Goal: Information Seeking & Learning: Check status

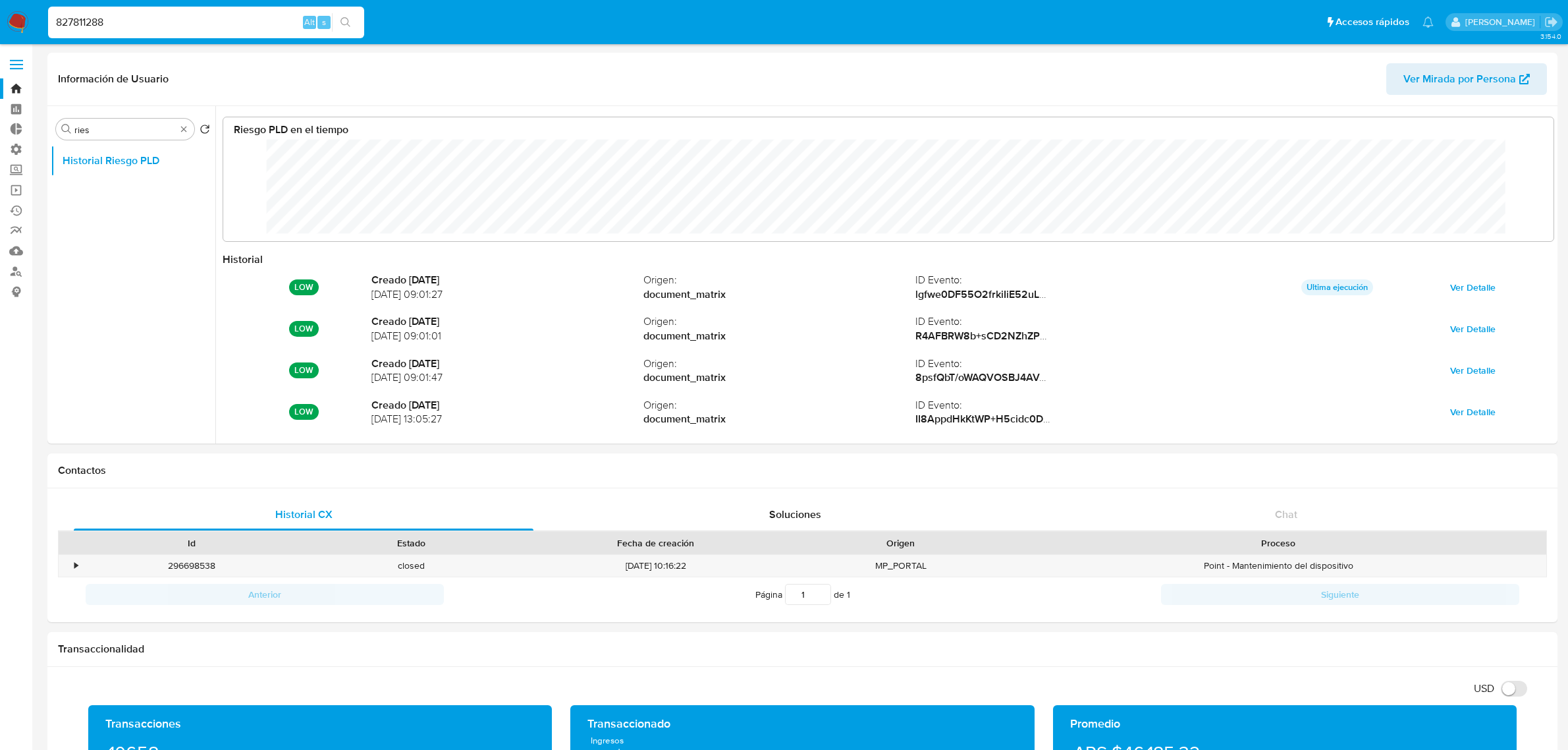
select select "10"
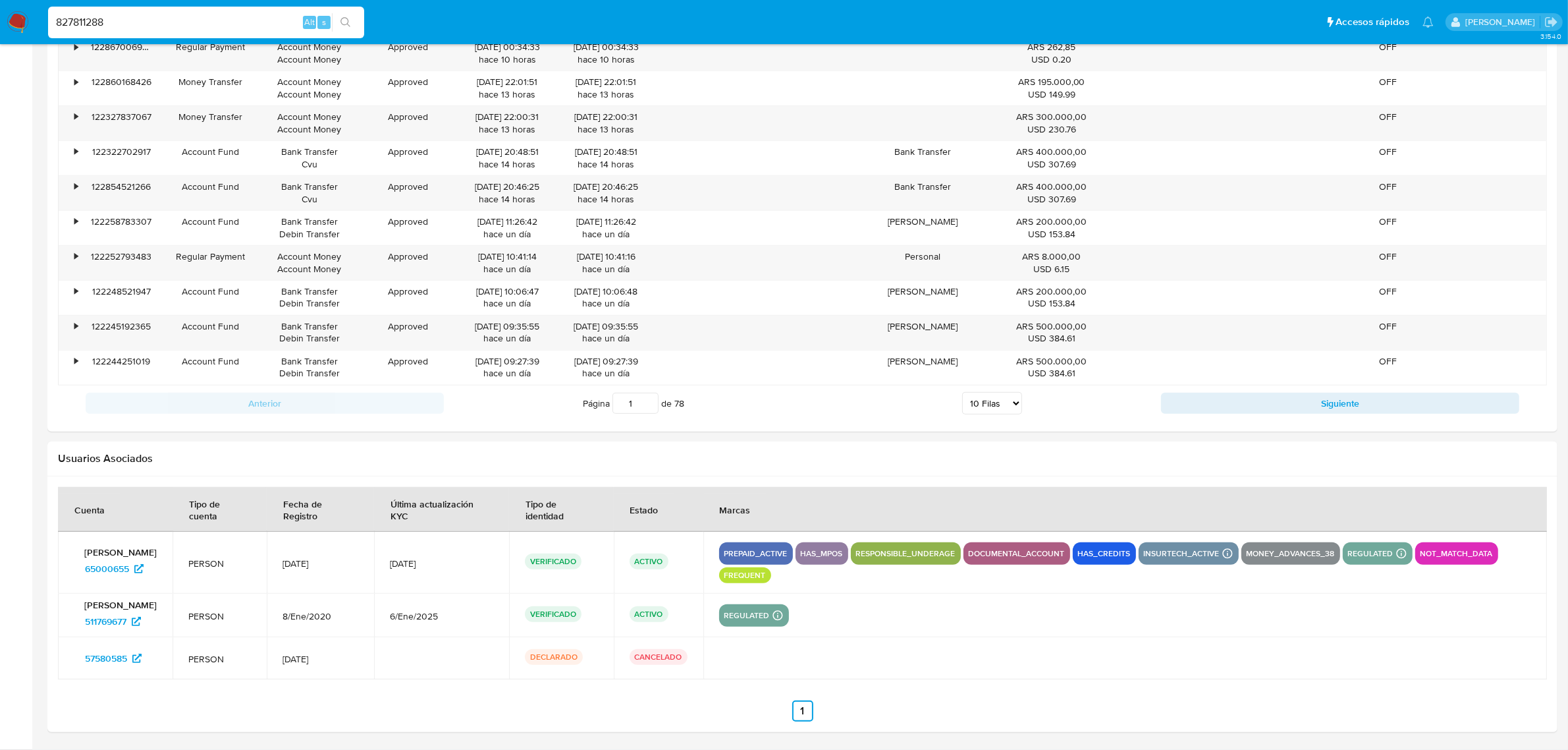
scroll to position [99, 1304]
type input "827811288"
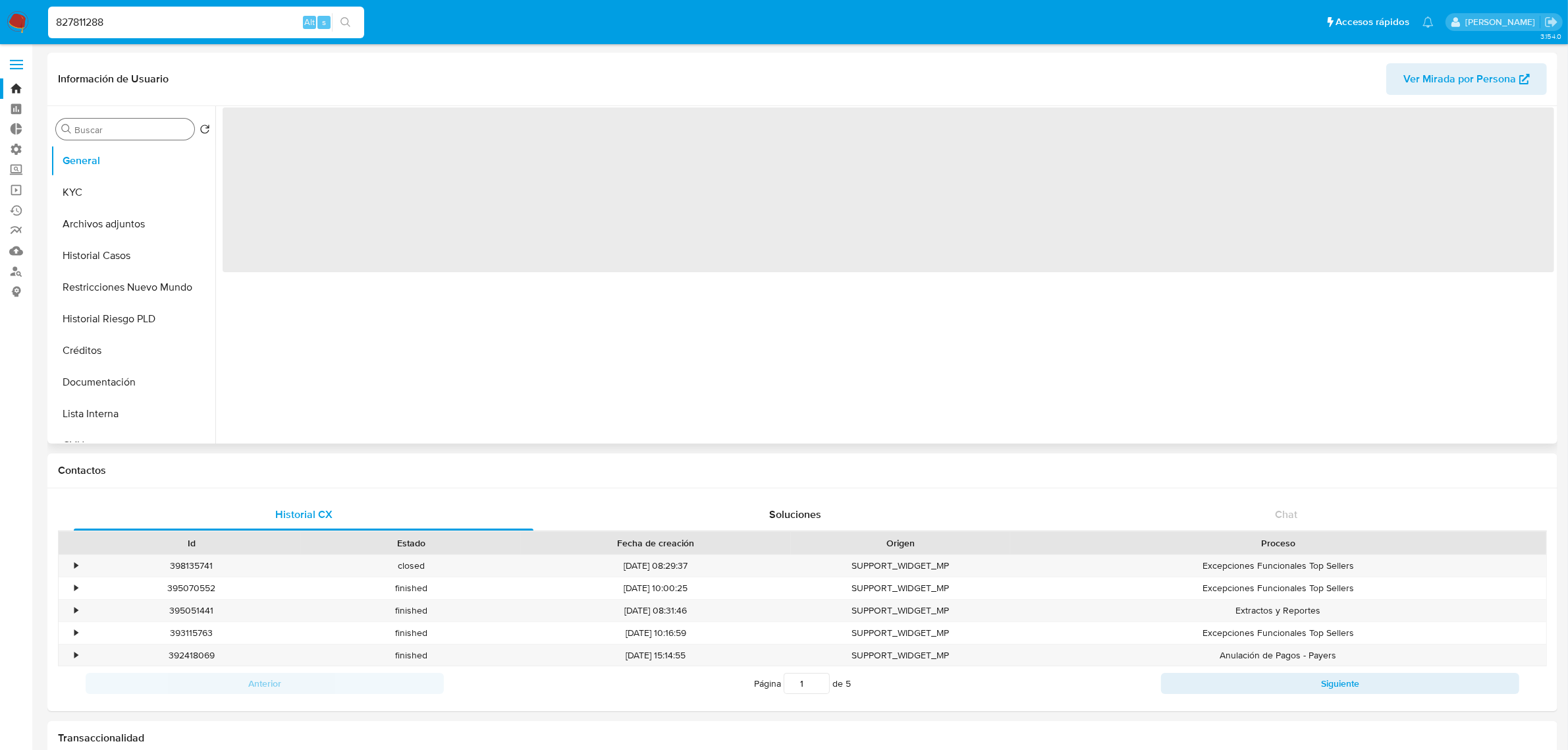
click at [112, 139] on div "Buscar" at bounding box center [125, 130] width 139 height 21
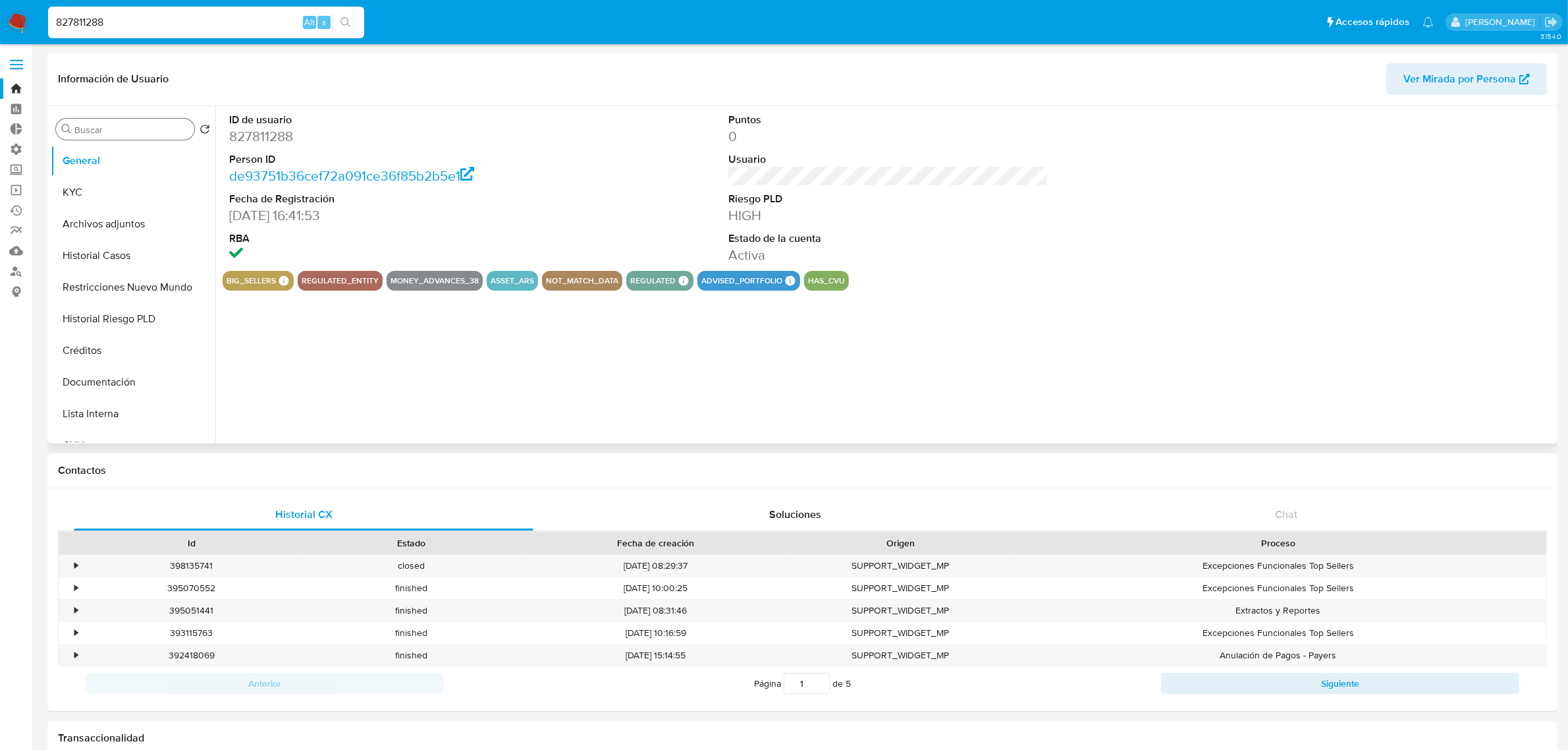
click at [125, 129] on input "Buscar" at bounding box center [131, 130] width 115 height 12
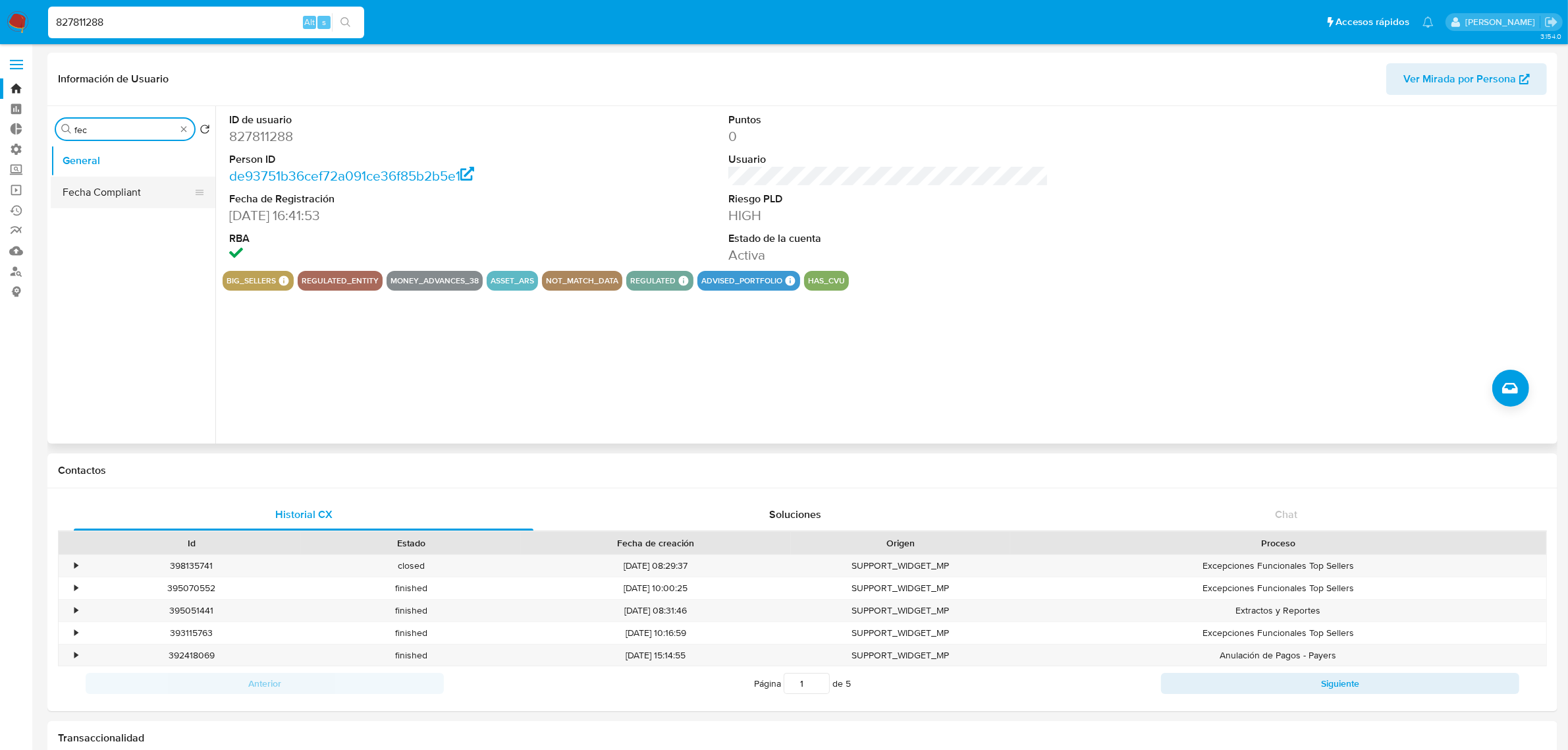
type input "fec"
click at [115, 182] on button "Fecha Compliant" at bounding box center [127, 192] width 154 height 31
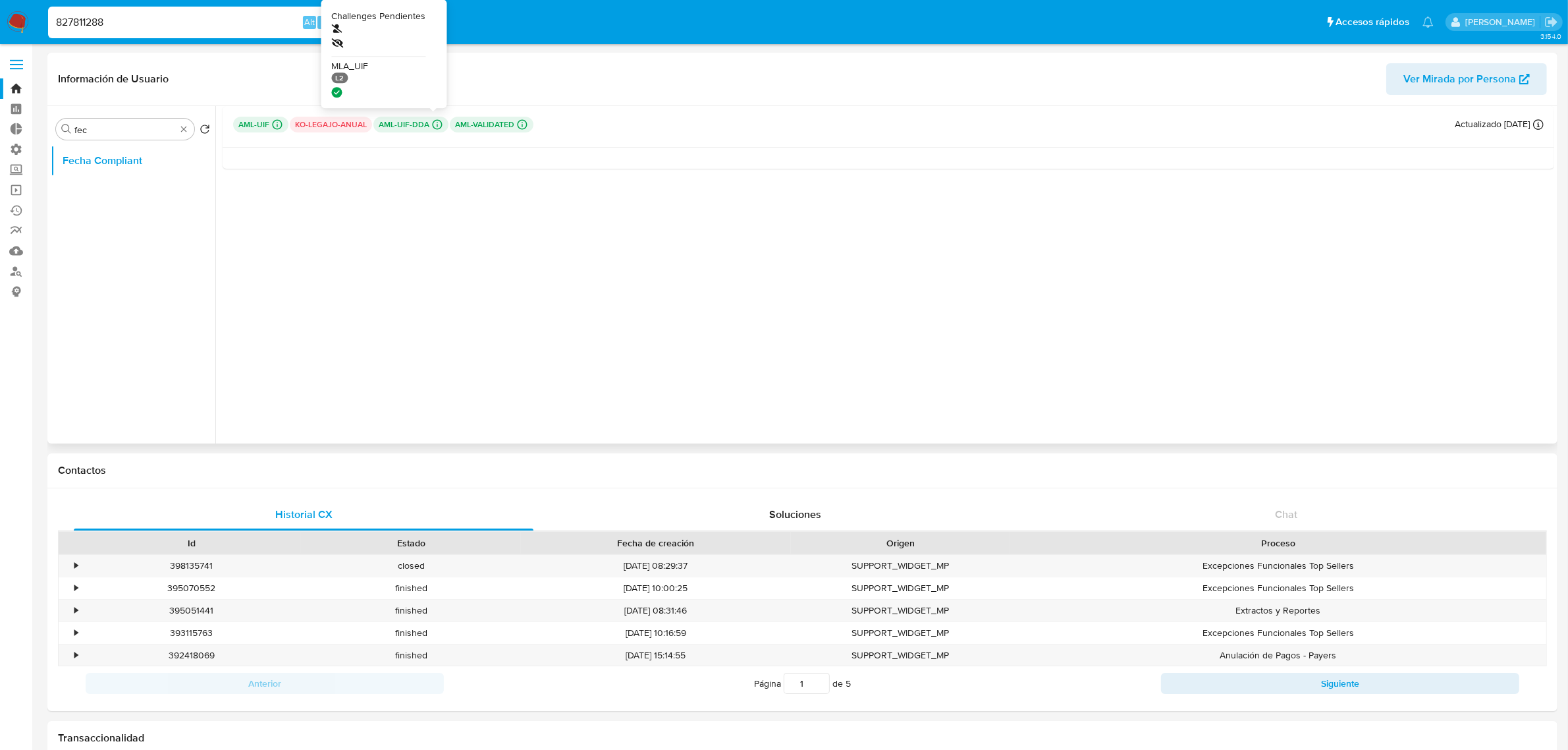
select select "10"
click at [433, 123] on icon at bounding box center [437, 125] width 12 height 12
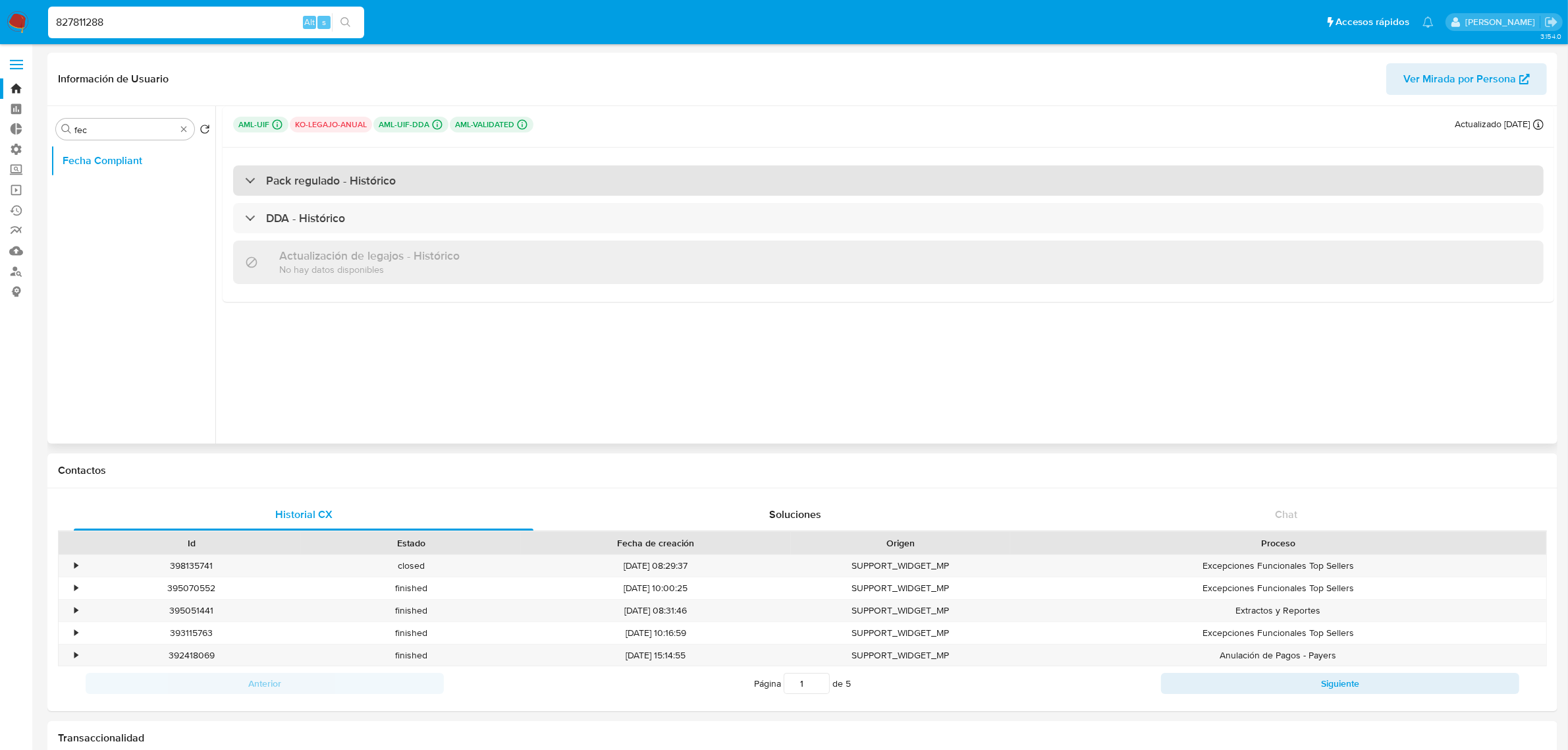
click at [296, 182] on h3 "Pack regulado - Histórico" at bounding box center [331, 181] width 129 height 15
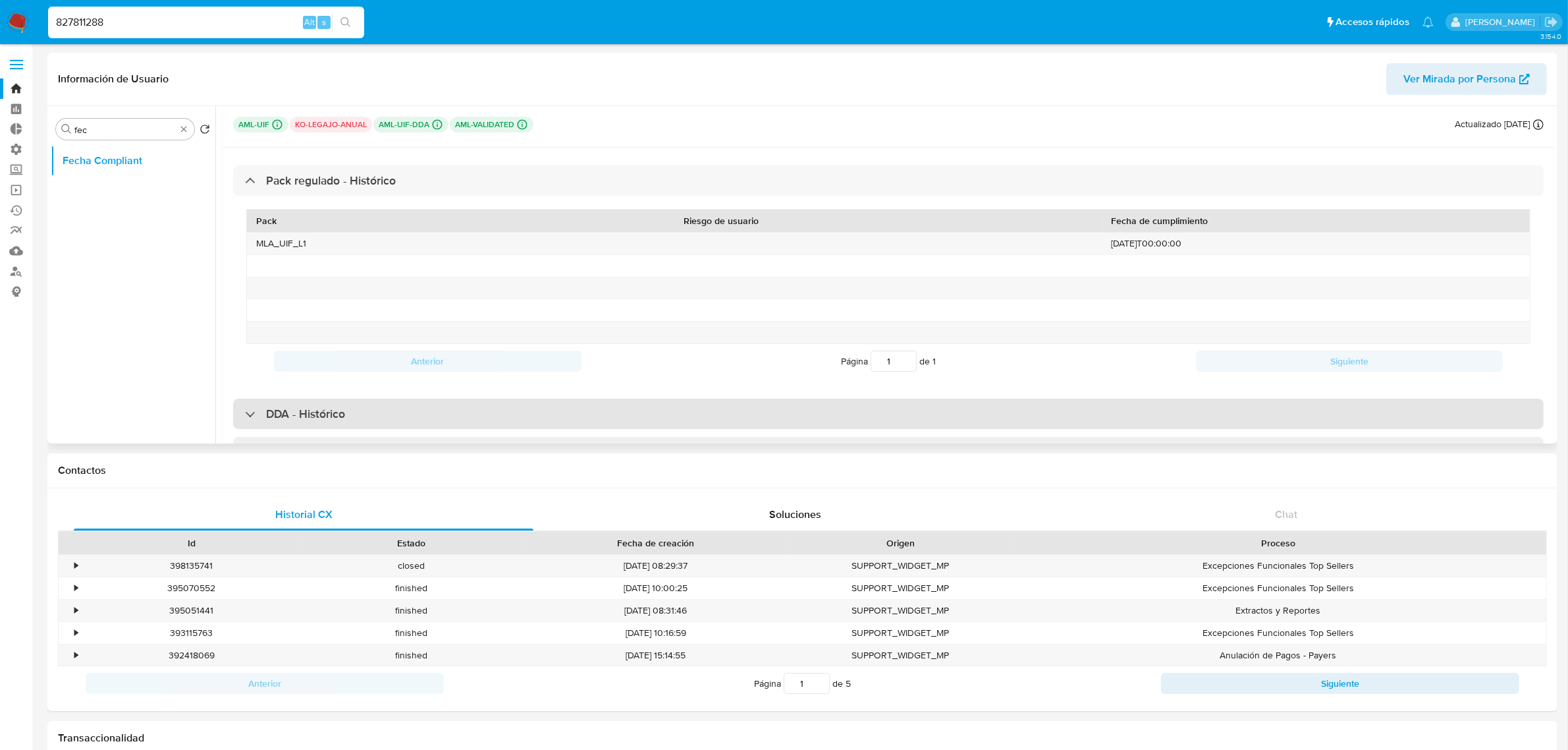
click at [313, 413] on h3 "DDA - Histórico" at bounding box center [306, 414] width 79 height 15
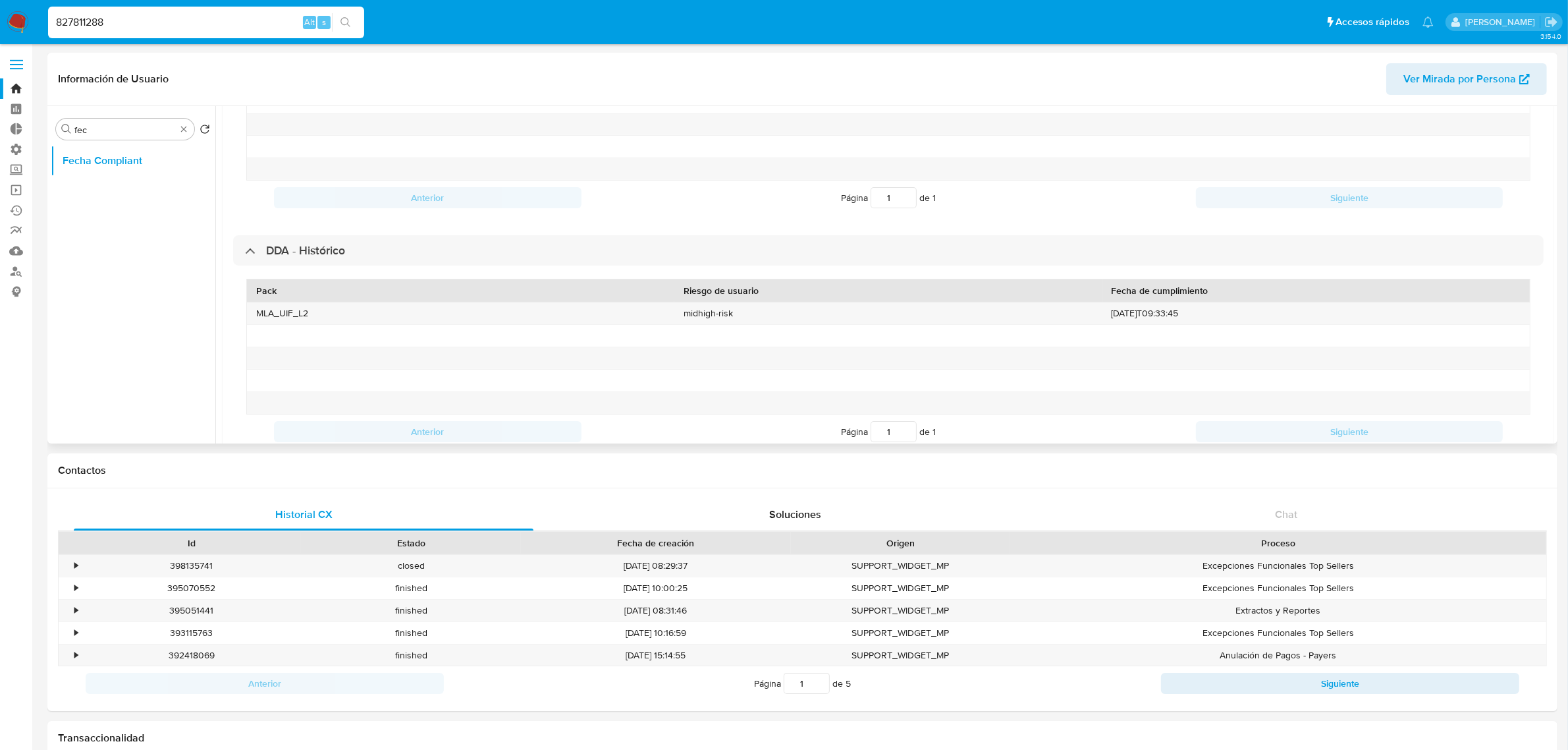
scroll to position [165, 0]
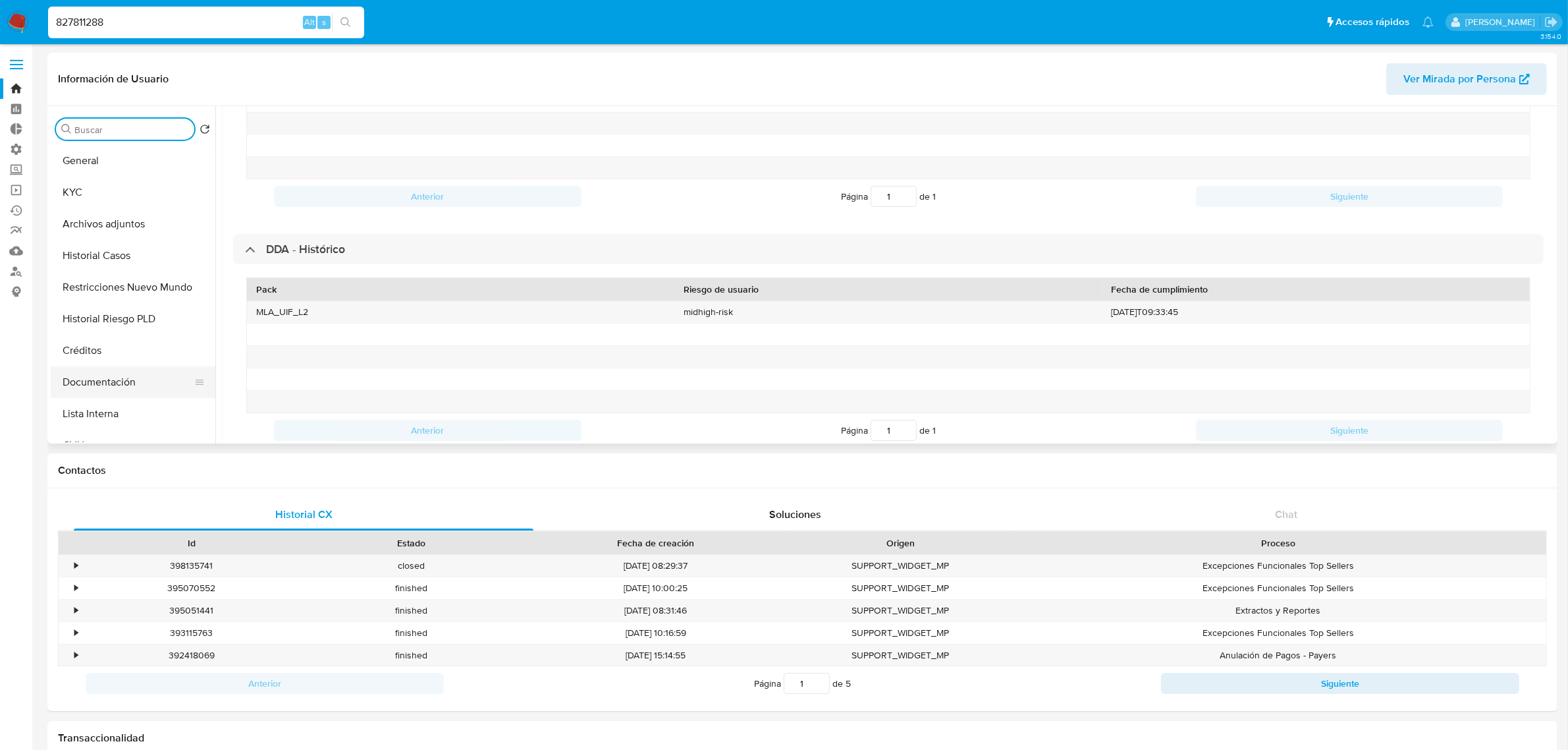
click at [115, 377] on button "Documentación" at bounding box center [127, 382] width 154 height 31
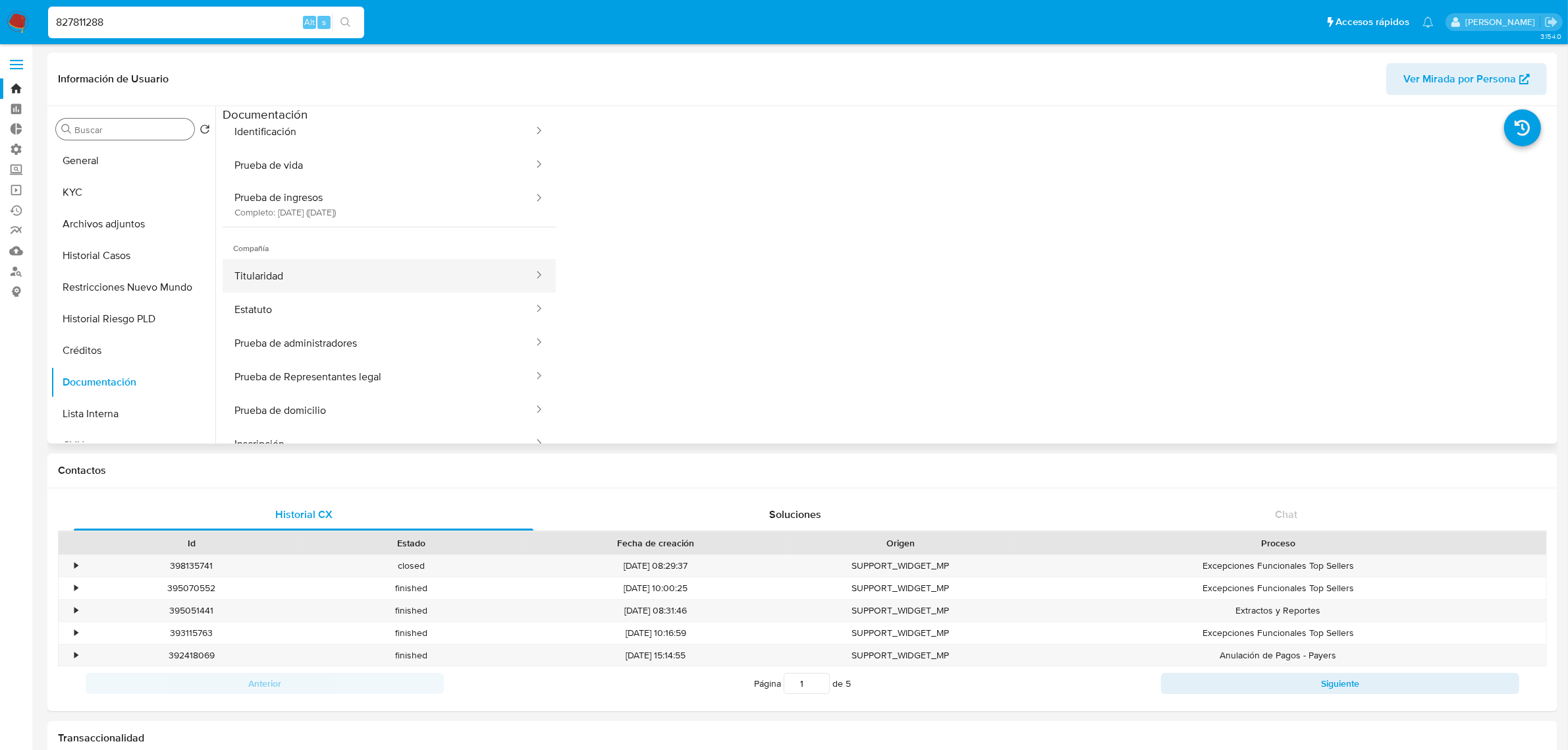
scroll to position [110, 0]
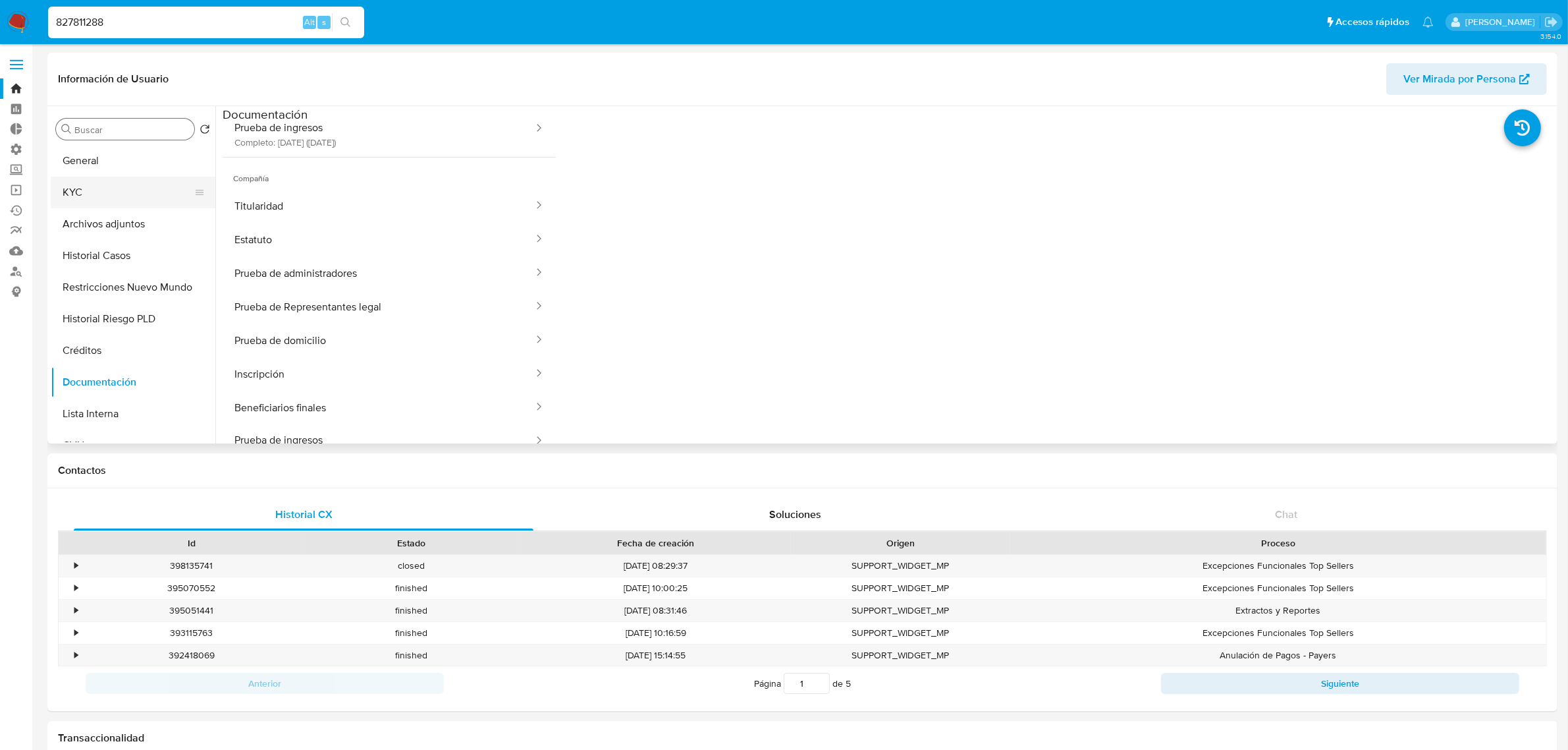
click at [90, 185] on button "KYC" at bounding box center [127, 192] width 154 height 31
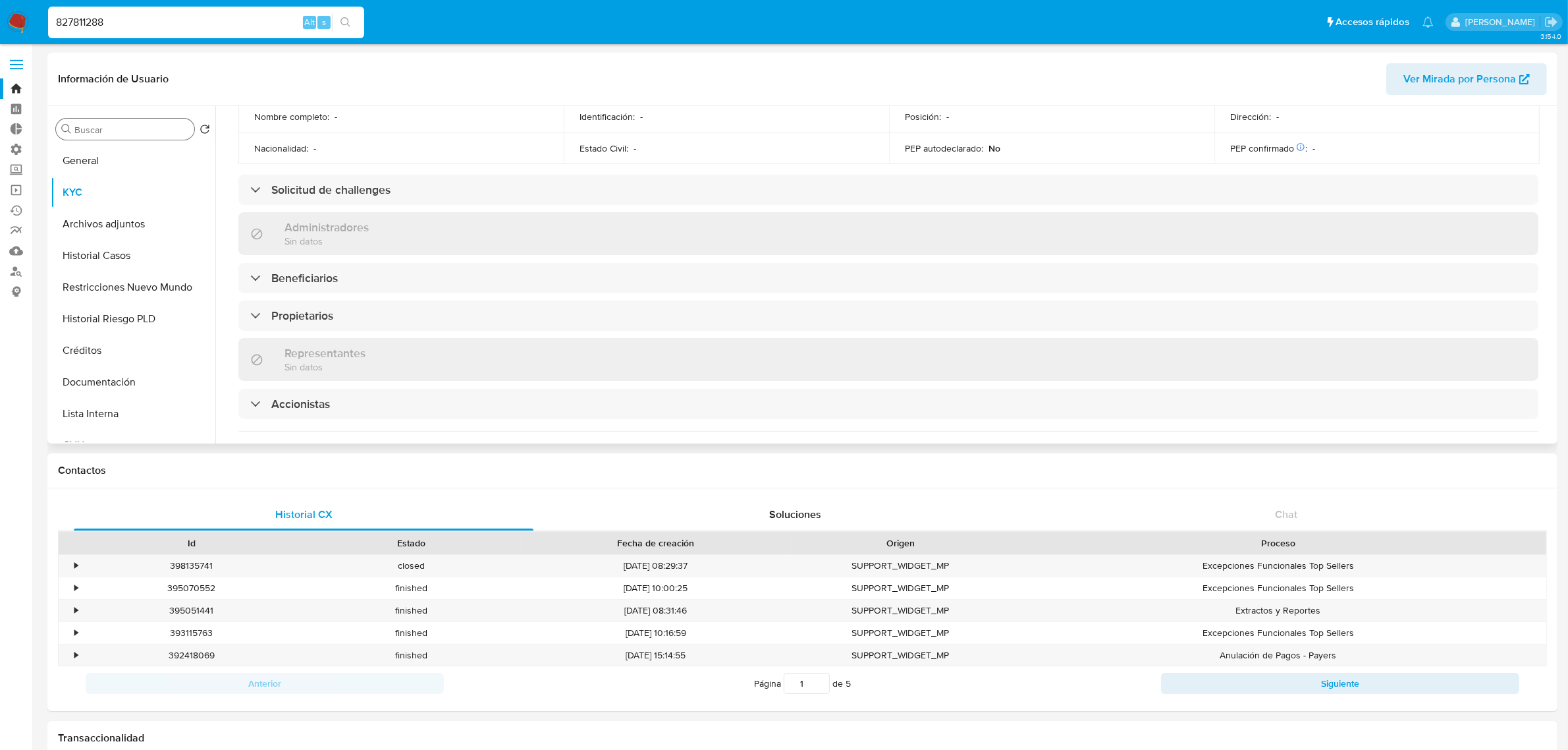
scroll to position [658, 0]
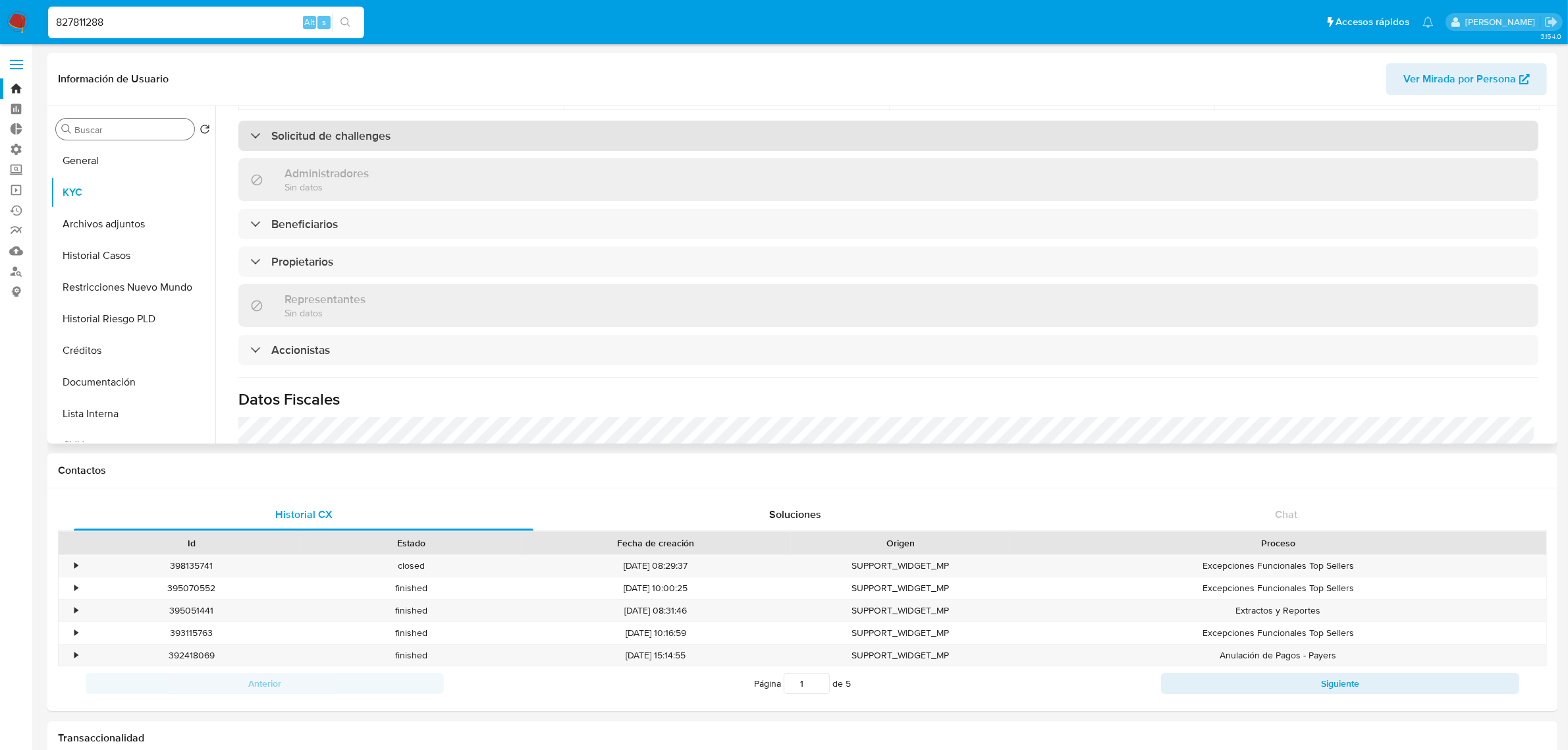
click at [374, 135] on h3 "Solicitud de challenges" at bounding box center [331, 136] width 120 height 15
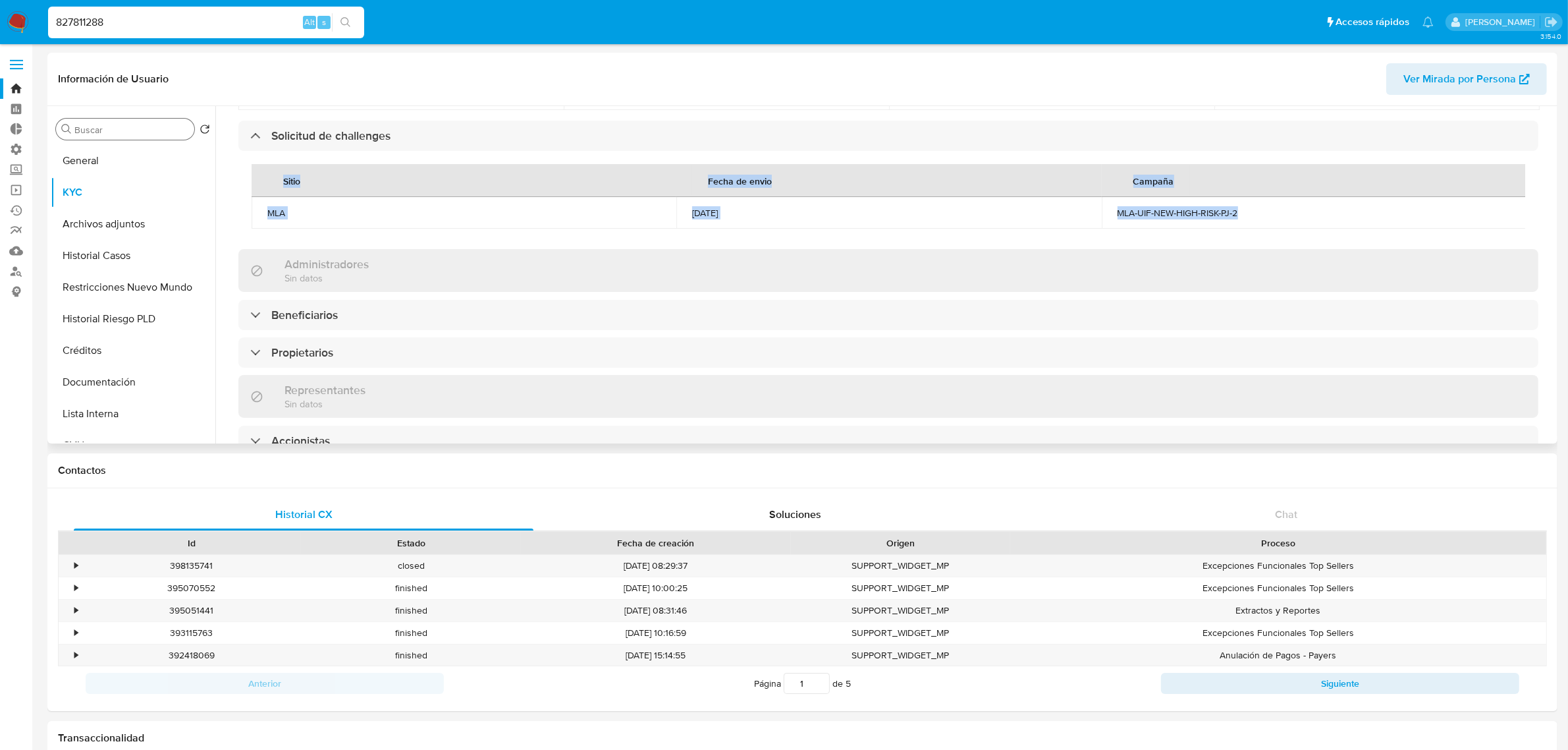
drag, startPoint x: 1258, startPoint y: 214, endPoint x: 505, endPoint y: 284, distance: 756.2
click at [218, 201] on div "Compañía KYC Status Actualizado hace 20 días Creado: 20/09/2021 17:42:02 Actual…" at bounding box center [884, 275] width 1339 height 337
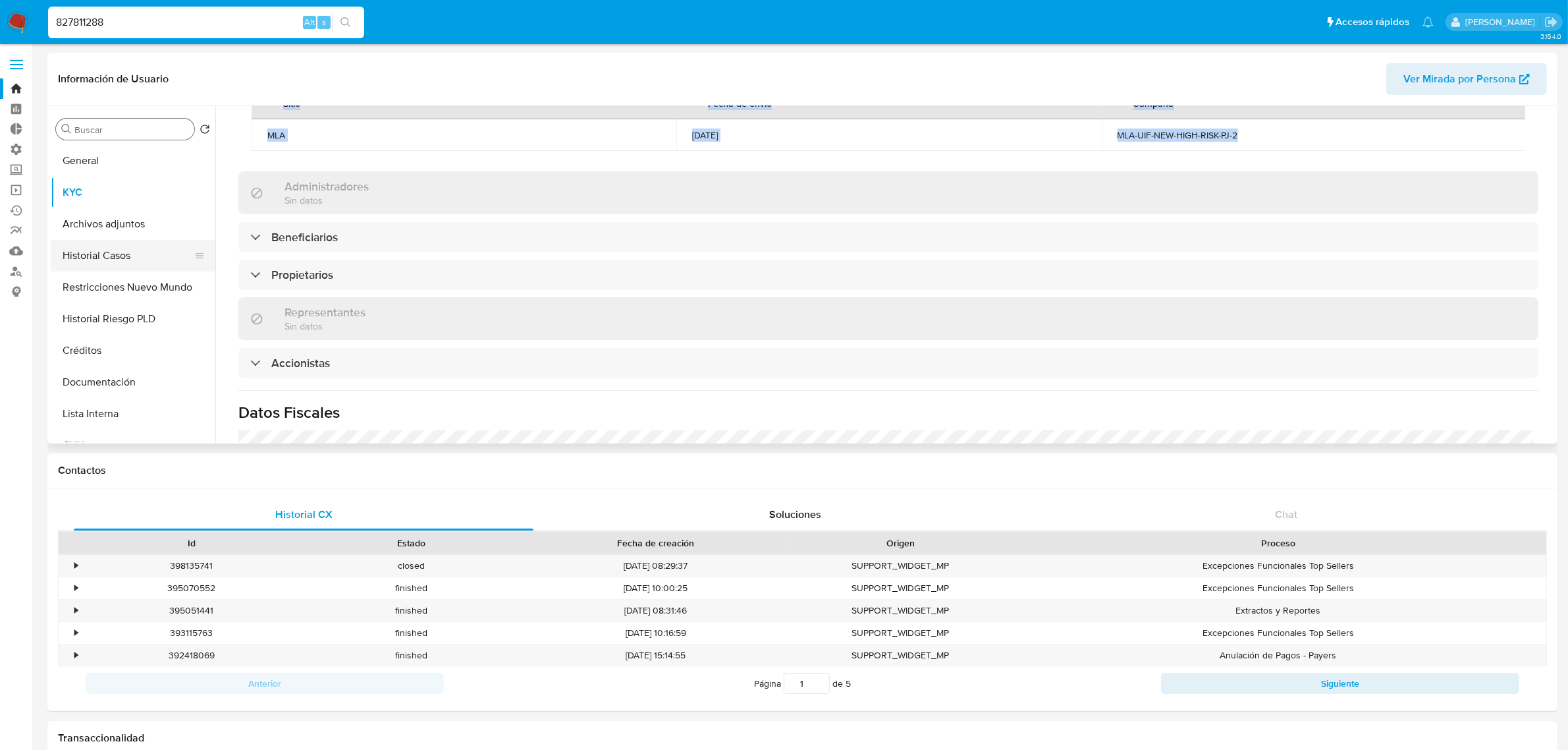
scroll to position [741, 0]
click at [109, 132] on input "Buscar" at bounding box center [131, 130] width 115 height 12
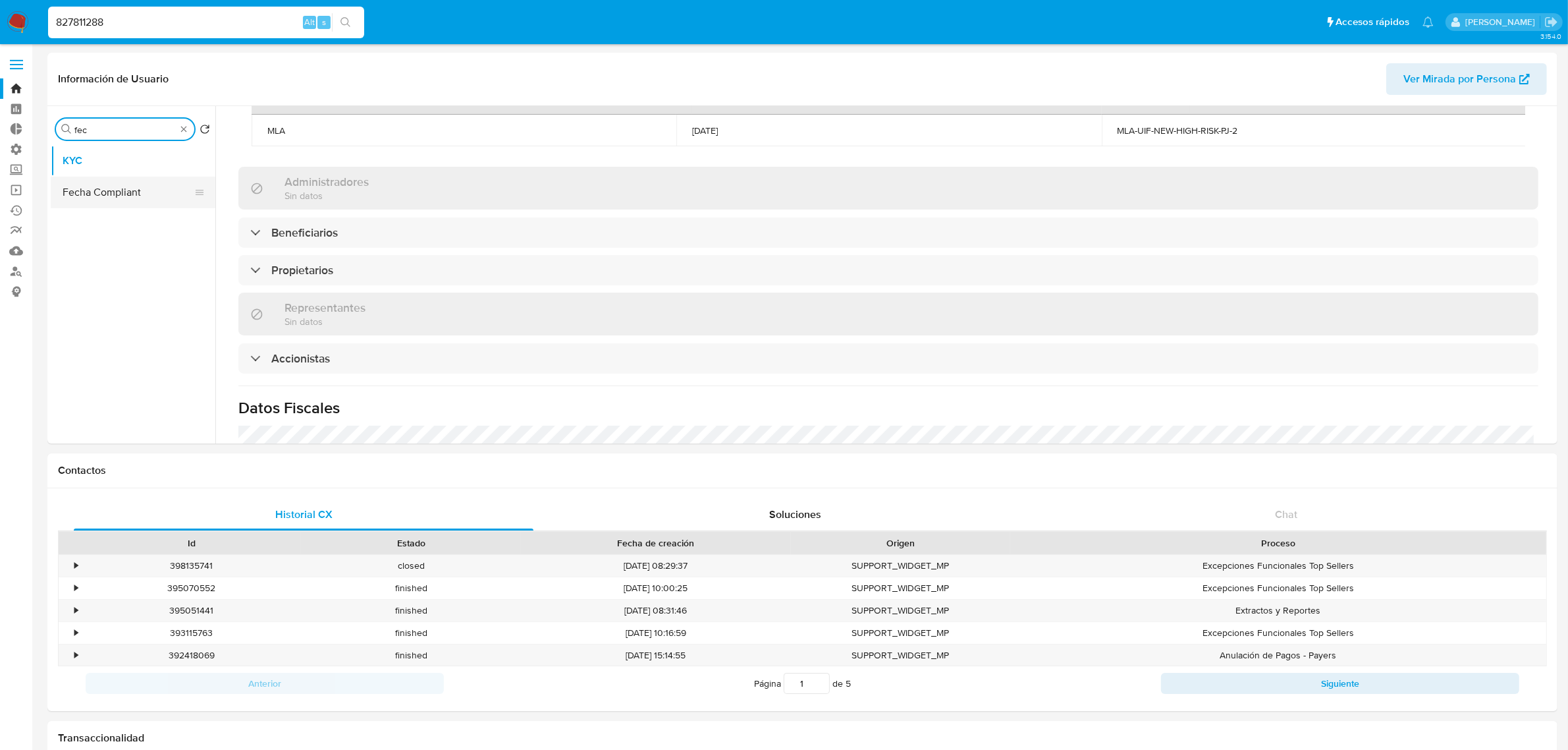
type input "fec"
click at [100, 199] on button "Fecha Compliant" at bounding box center [127, 192] width 154 height 31
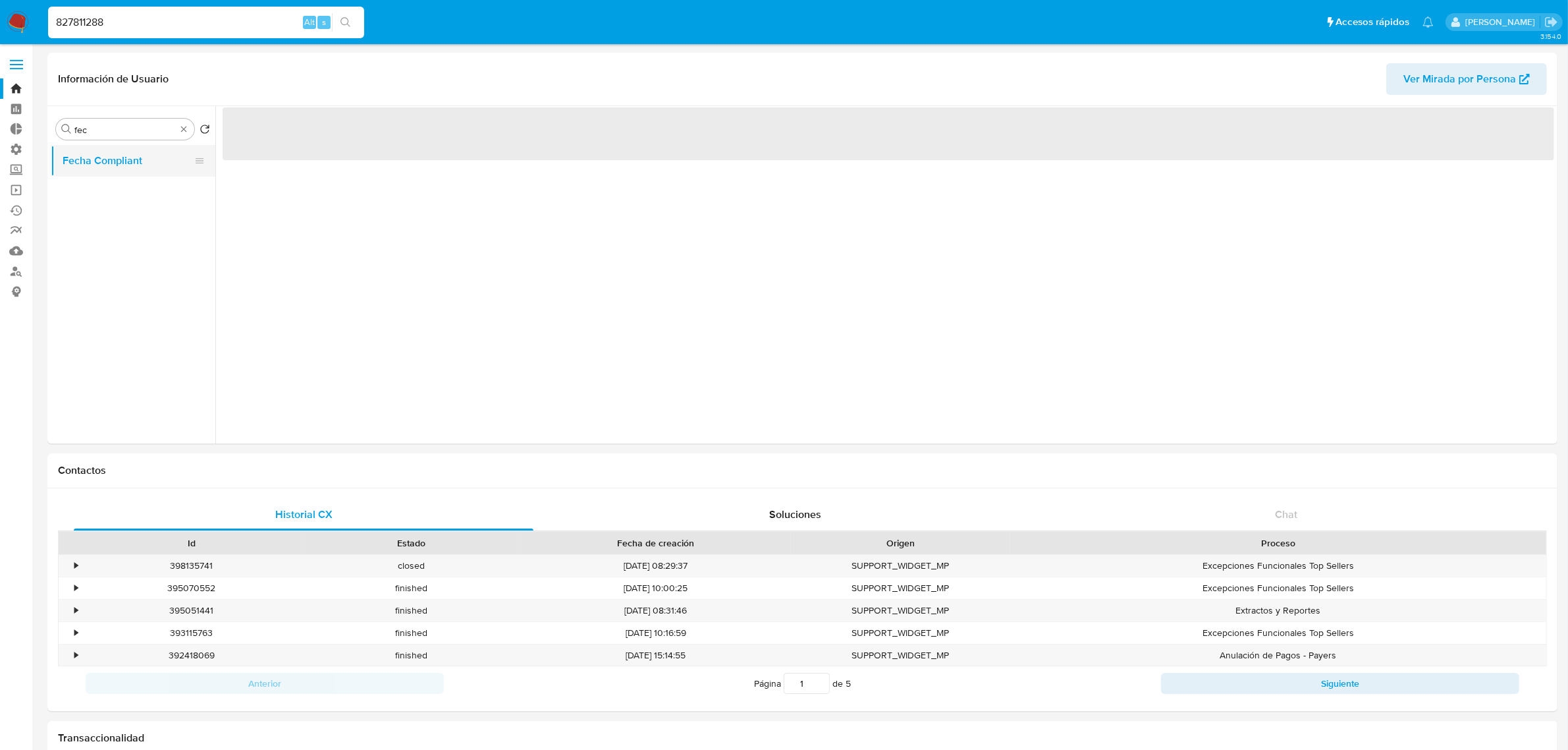
scroll to position [0, 0]
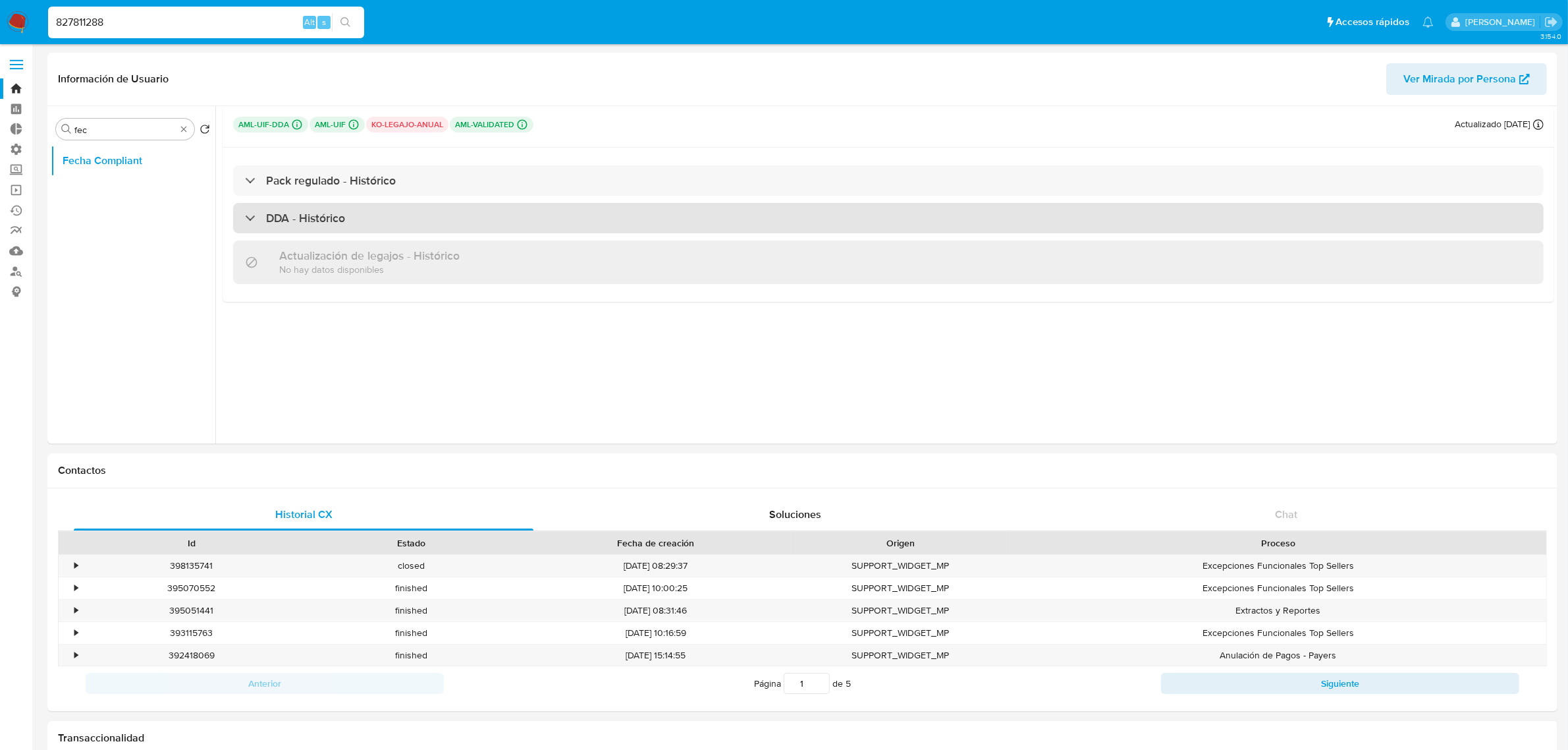
click at [328, 219] on h3 "DDA - Histórico" at bounding box center [306, 218] width 79 height 15
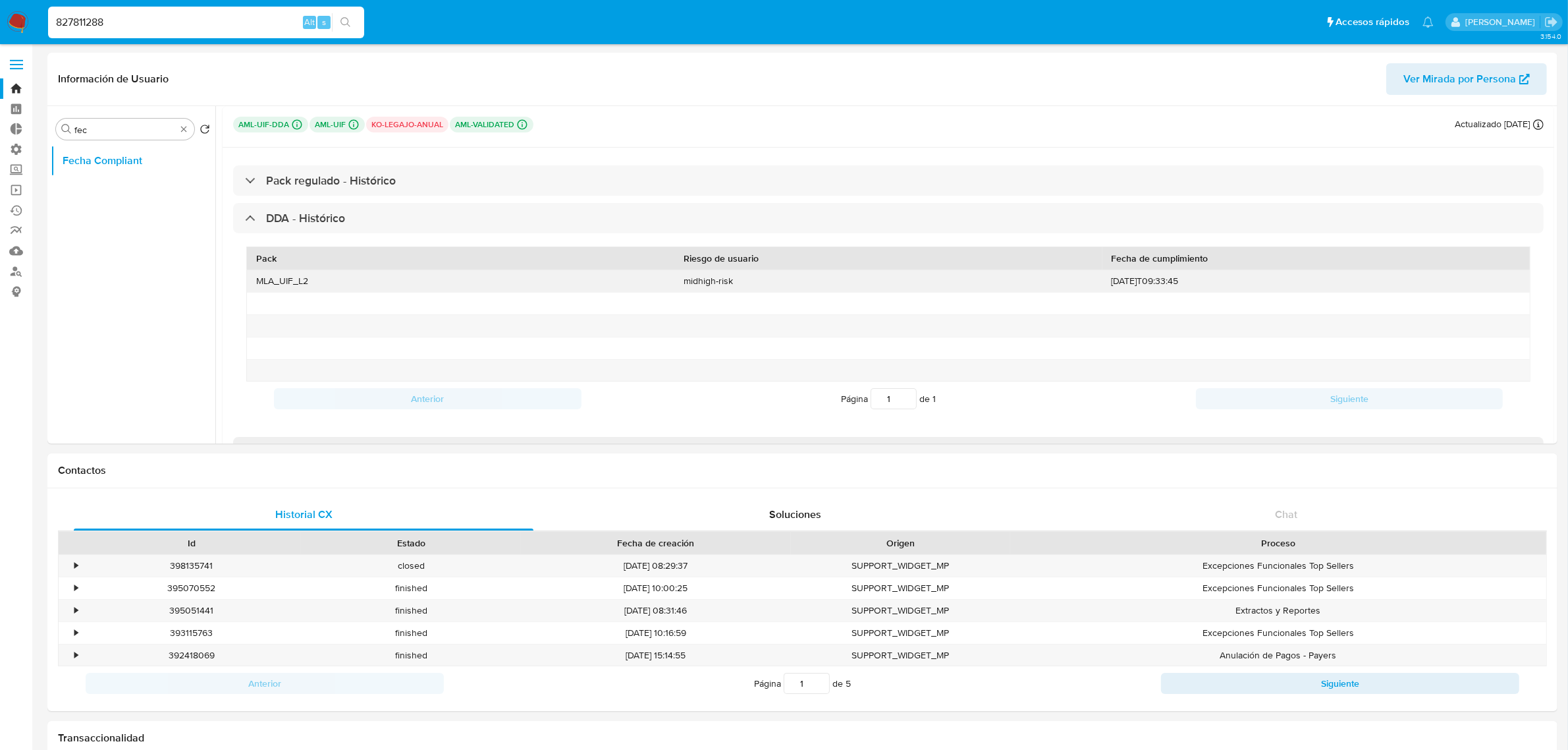
drag, startPoint x: 1202, startPoint y: 280, endPoint x: 1054, endPoint y: 278, distance: 148.0
click at [1054, 278] on div "MLA_UIF_L2 midhigh-risk 2023-04-01T09:33:45" at bounding box center [888, 281] width 1283 height 21
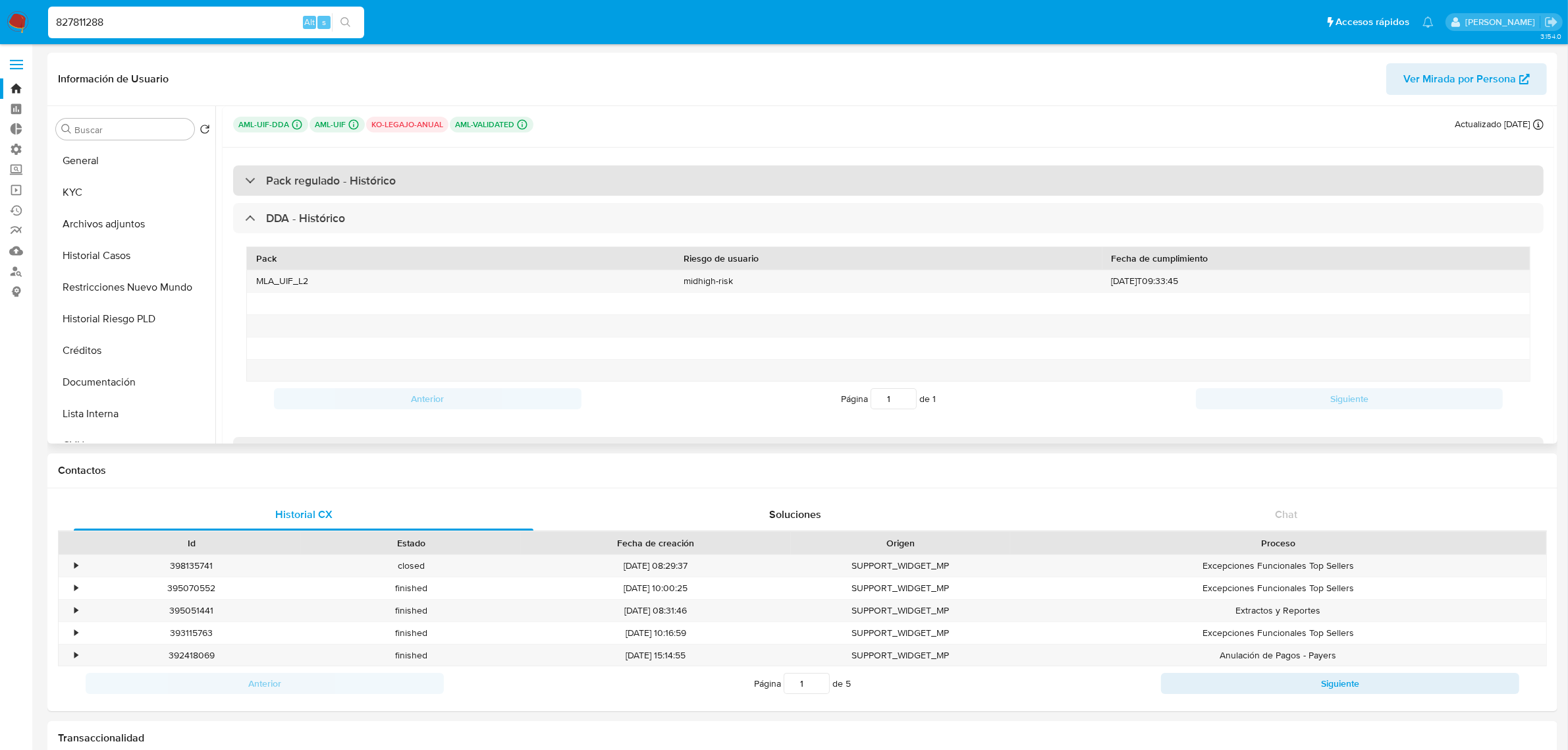
click at [422, 180] on div "Pack regulado - Histórico" at bounding box center [888, 180] width 1311 height 31
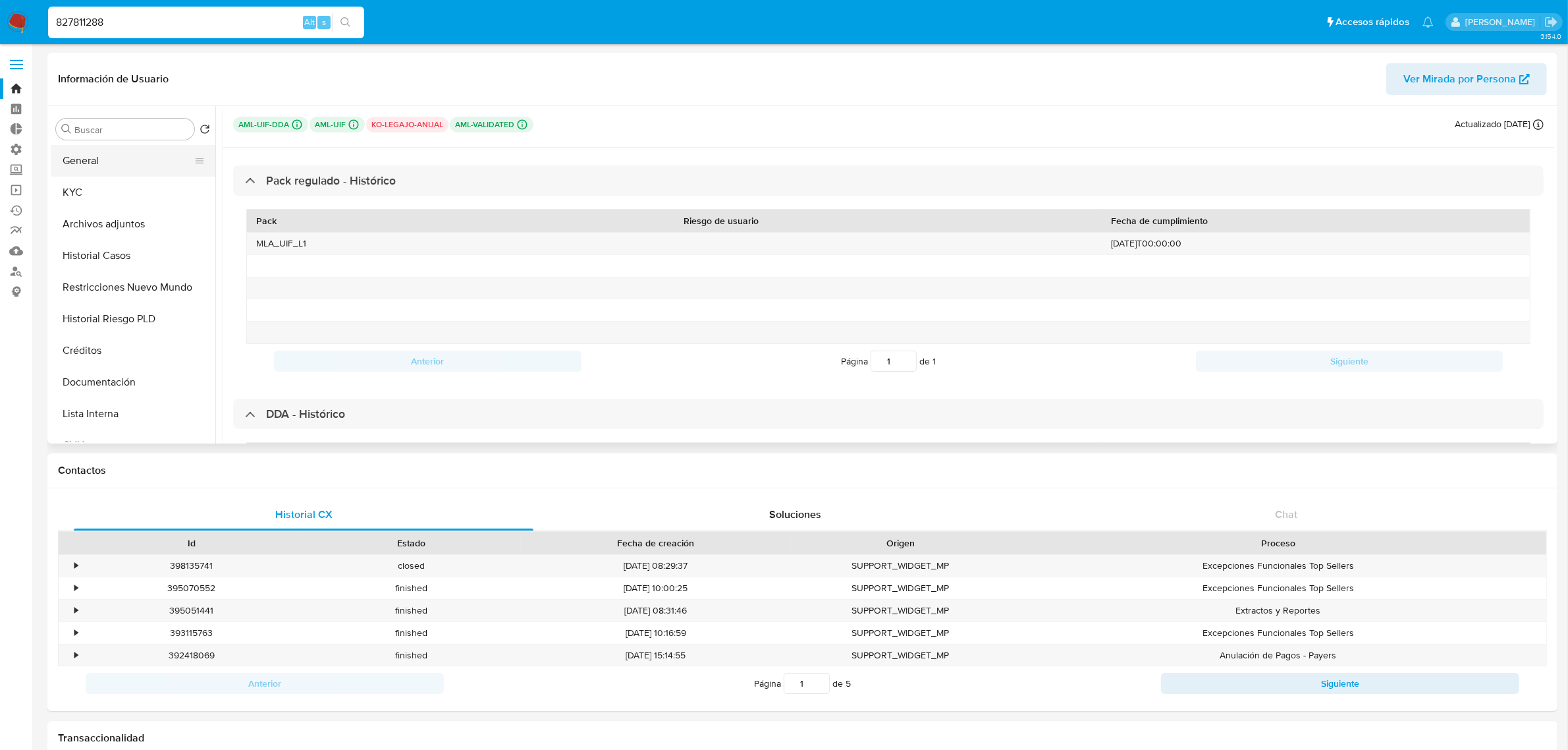
click at [120, 163] on button "General" at bounding box center [127, 161] width 154 height 31
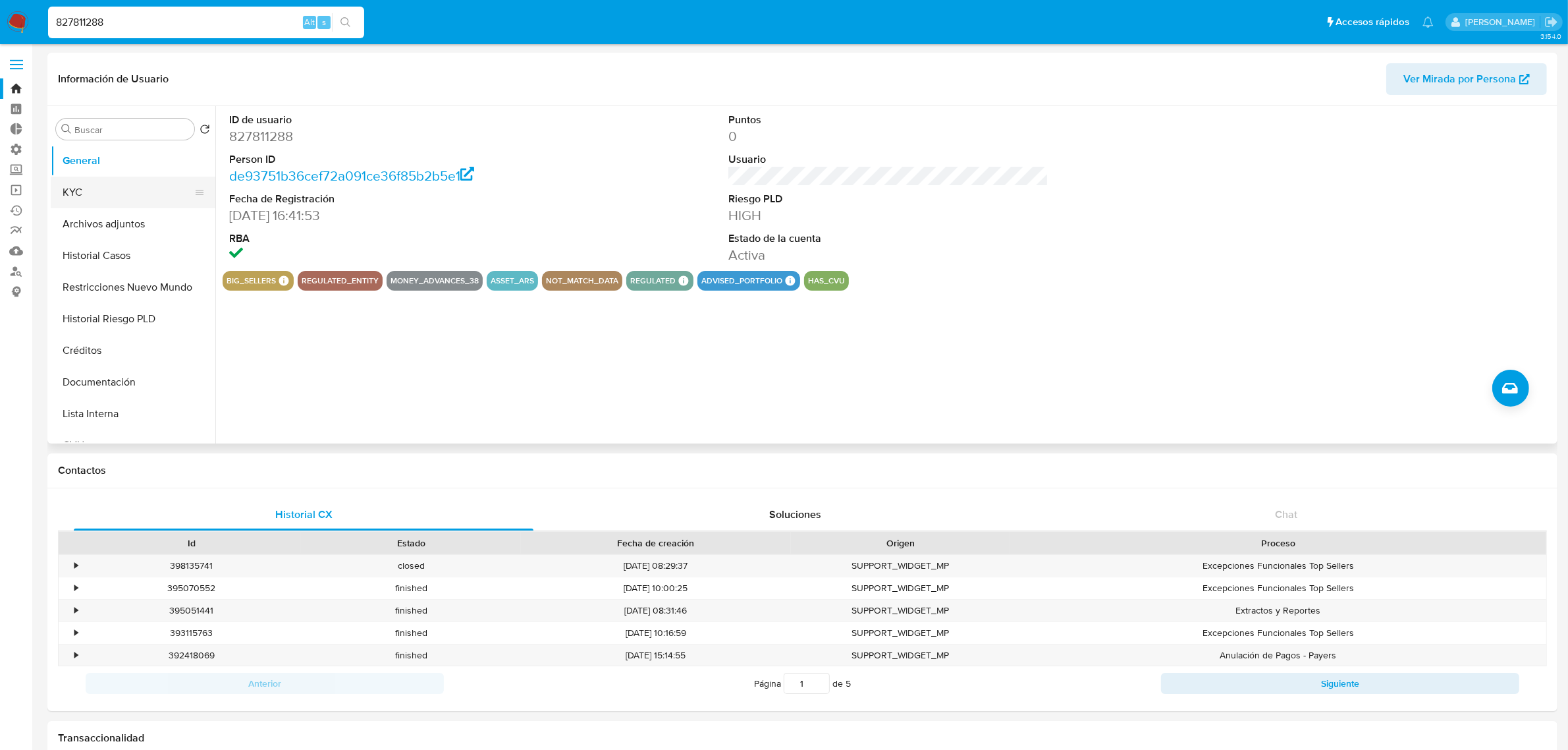
click at [110, 188] on button "KYC" at bounding box center [127, 192] width 154 height 31
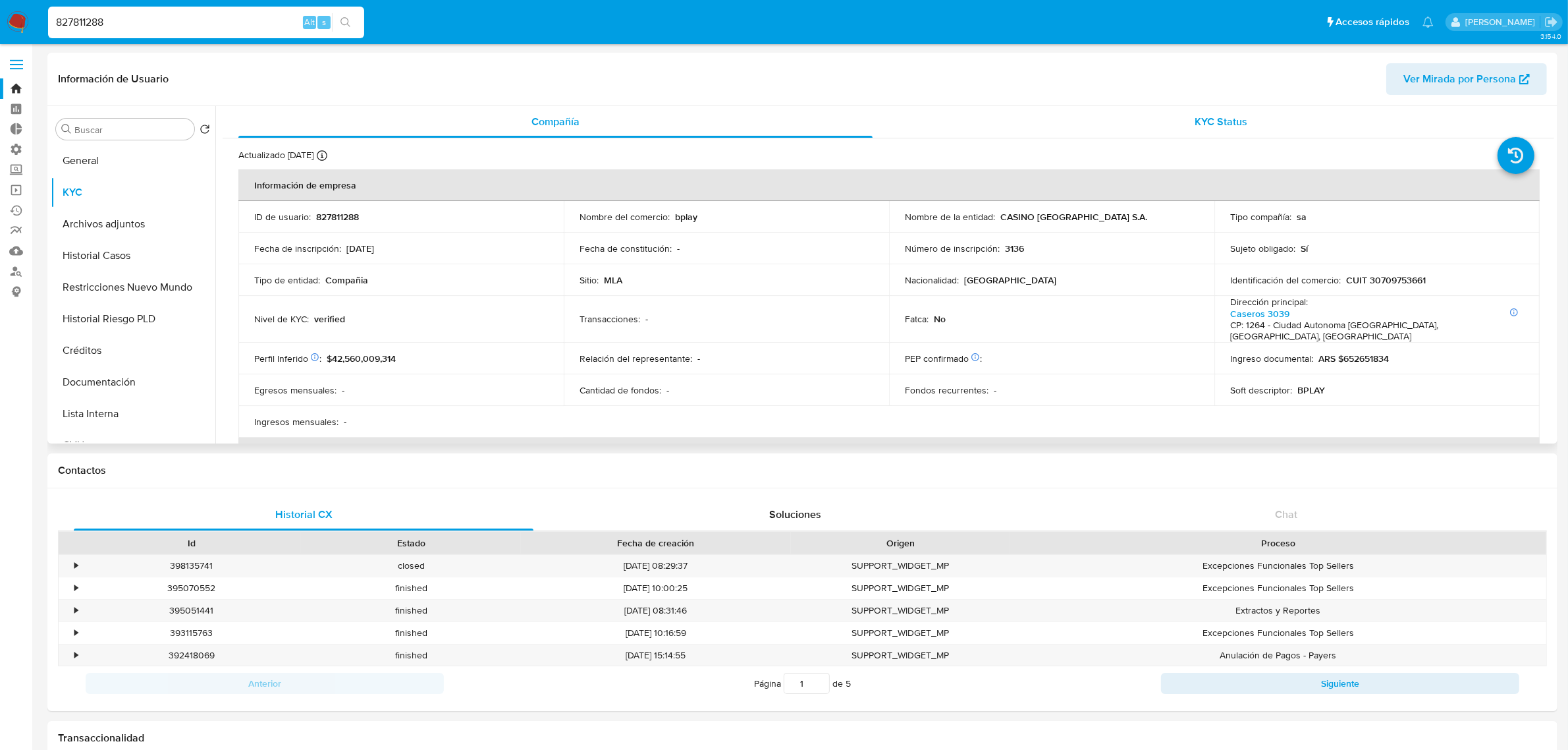
click at [1240, 120] on span "KYC Status" at bounding box center [1222, 121] width 53 height 15
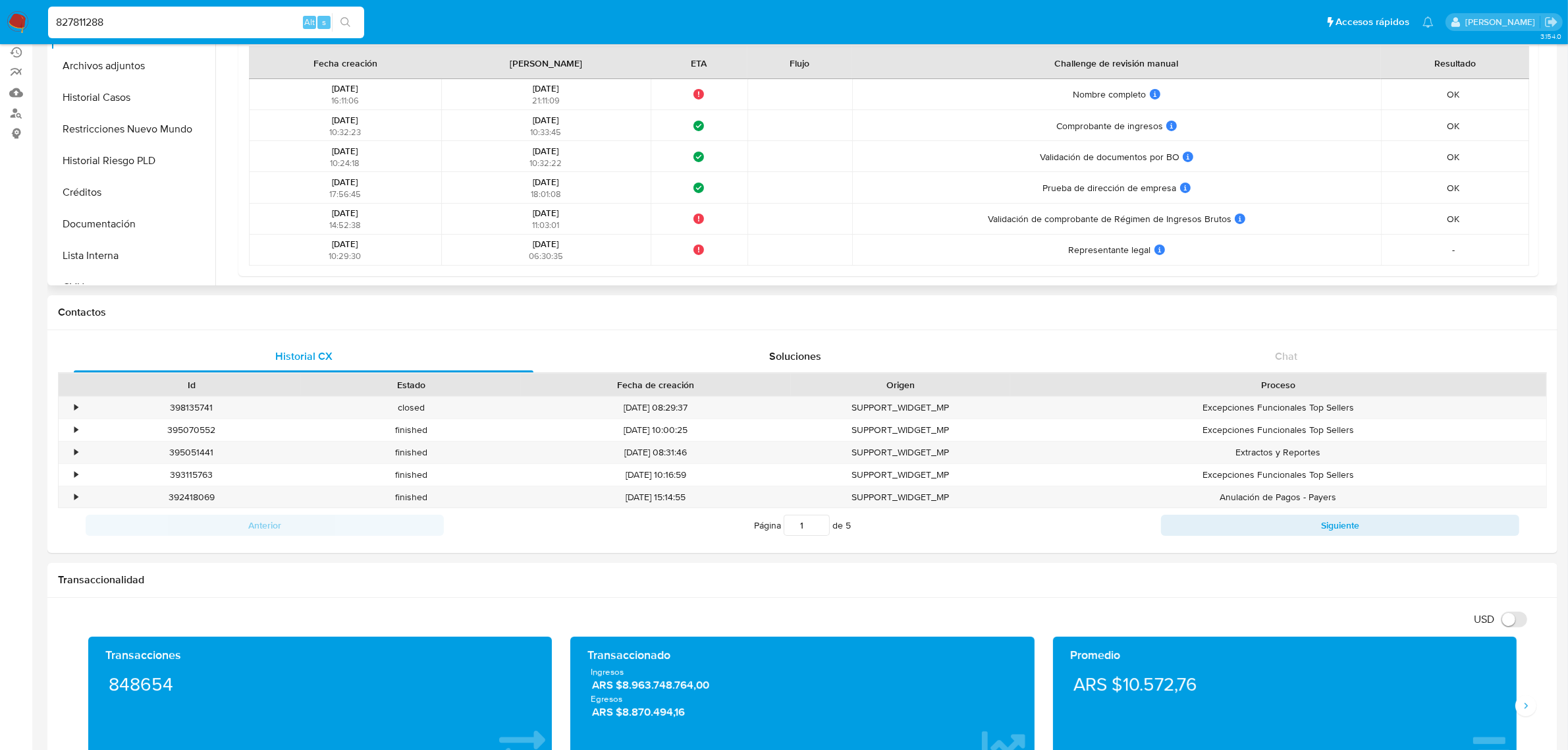
scroll to position [165, 0]
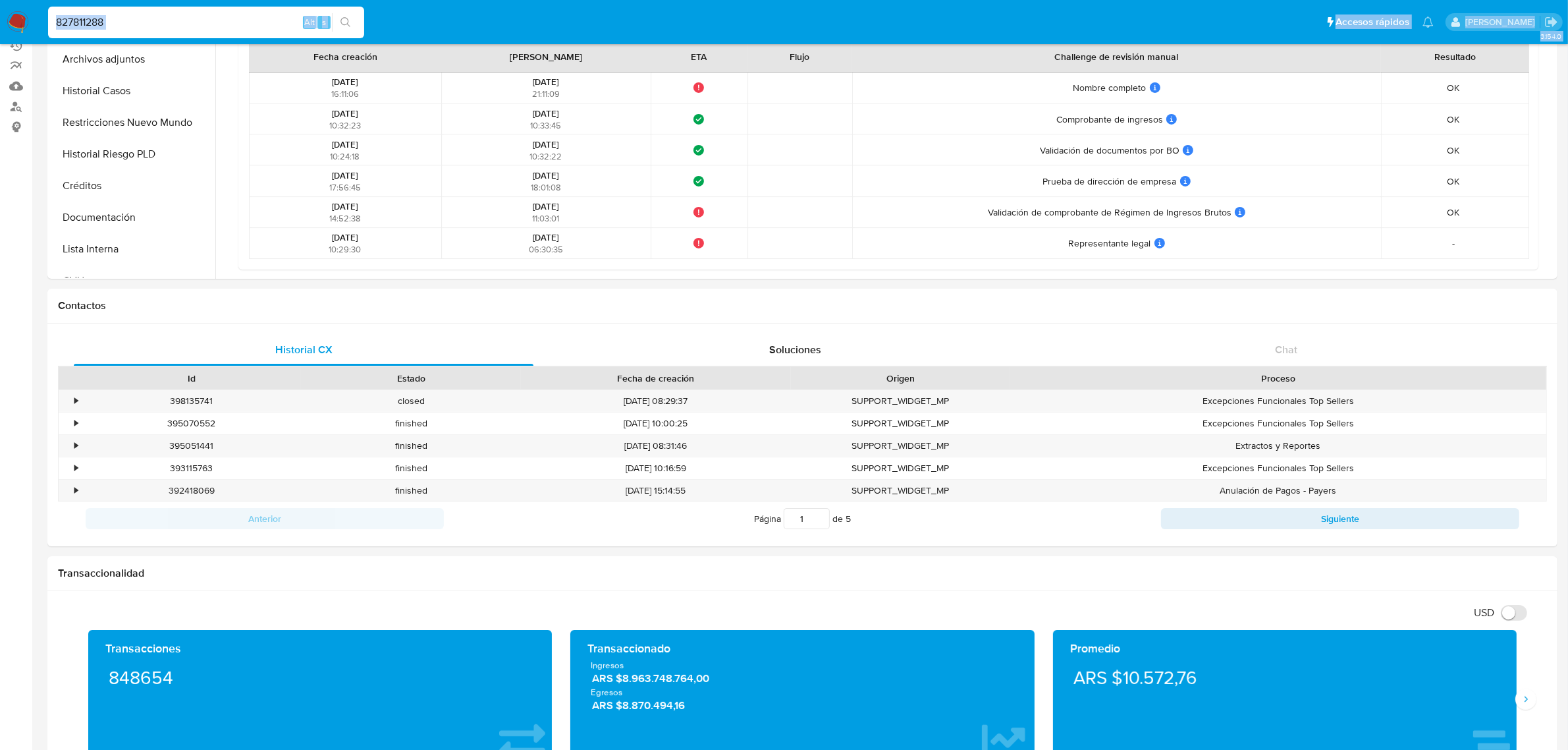
drag, startPoint x: 132, startPoint y: 12, endPoint x: 0, endPoint y: -10, distance: 133.8
click at [110, 21] on input "827811288" at bounding box center [205, 22] width 316 height 17
drag, startPoint x: 139, startPoint y: 24, endPoint x: 0, endPoint y: -7, distance: 142.4
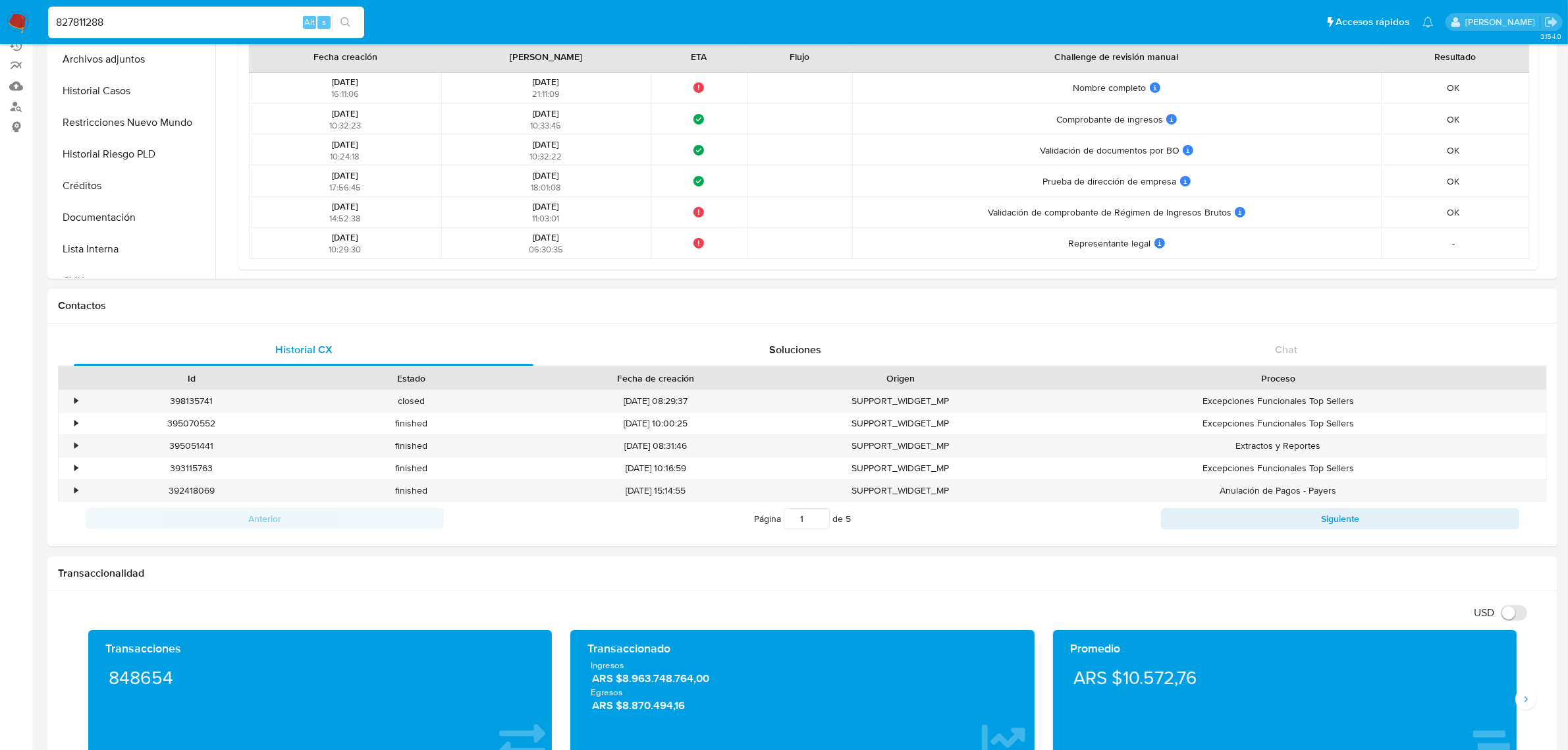
paste input "149547232"
type input "149547232"
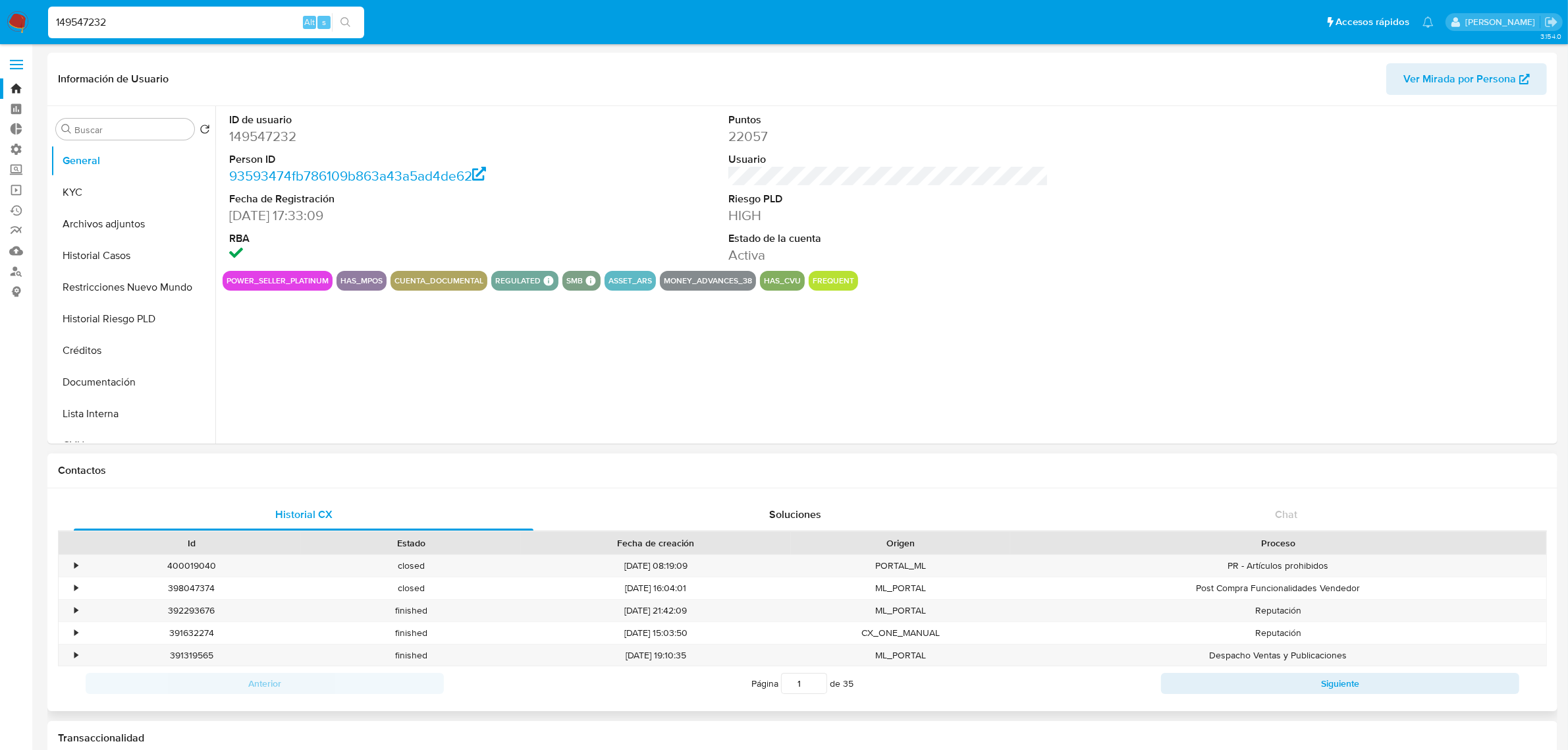
select select "10"
click at [92, 127] on input "Buscar" at bounding box center [131, 130] width 115 height 12
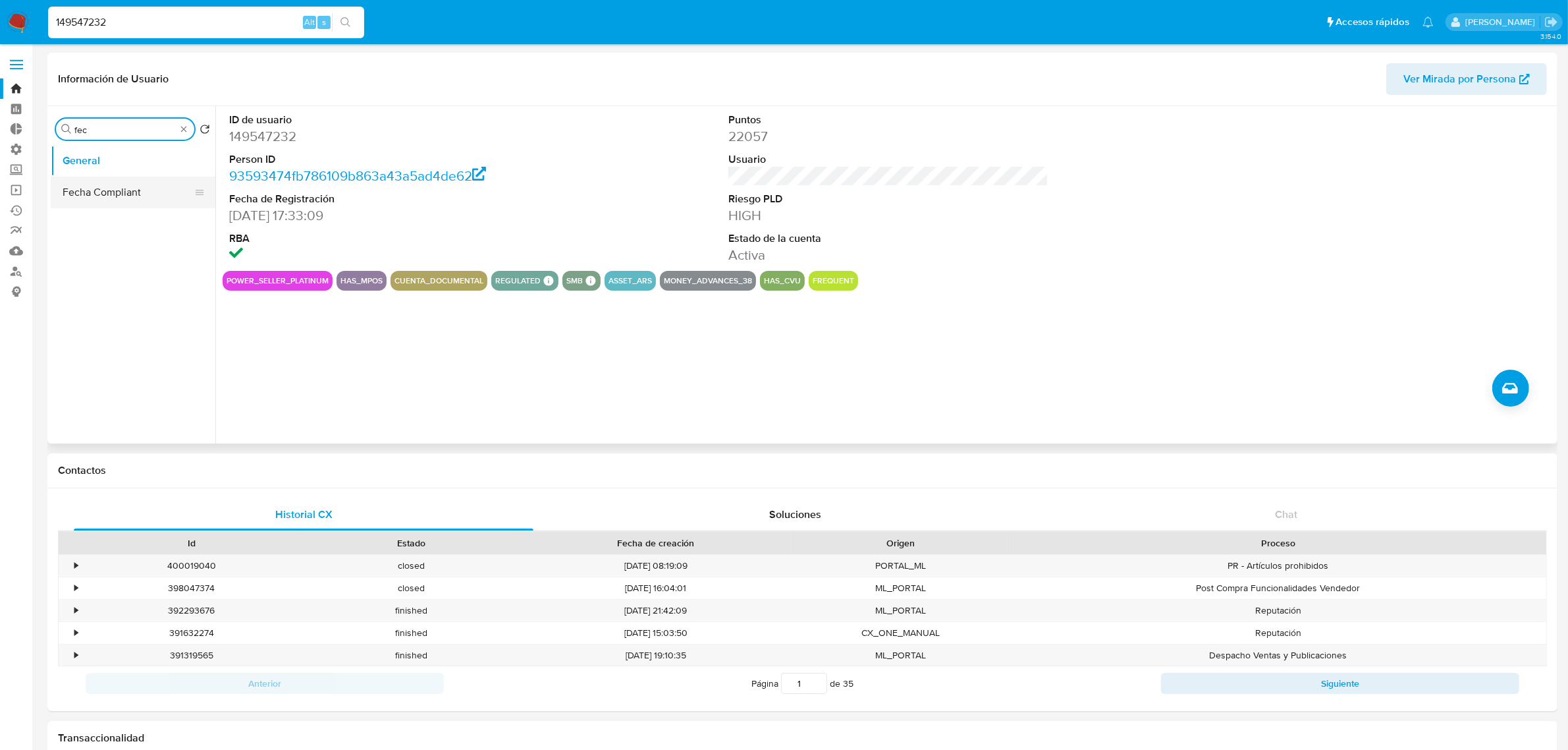
type input "fec"
click at [145, 195] on button "Fecha Compliant" at bounding box center [127, 192] width 154 height 31
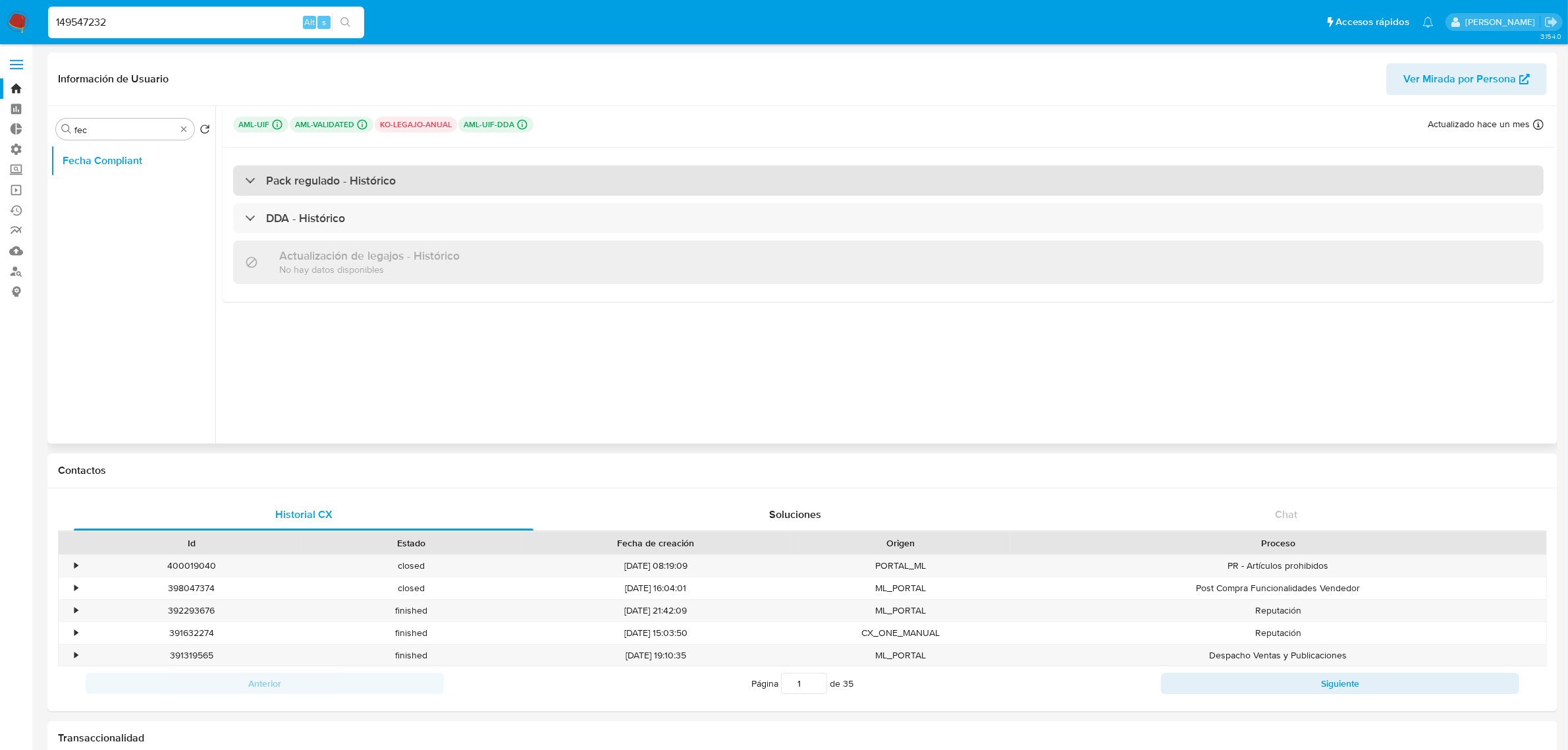
click at [358, 180] on h3 "Pack regulado - Histórico" at bounding box center [331, 181] width 129 height 15
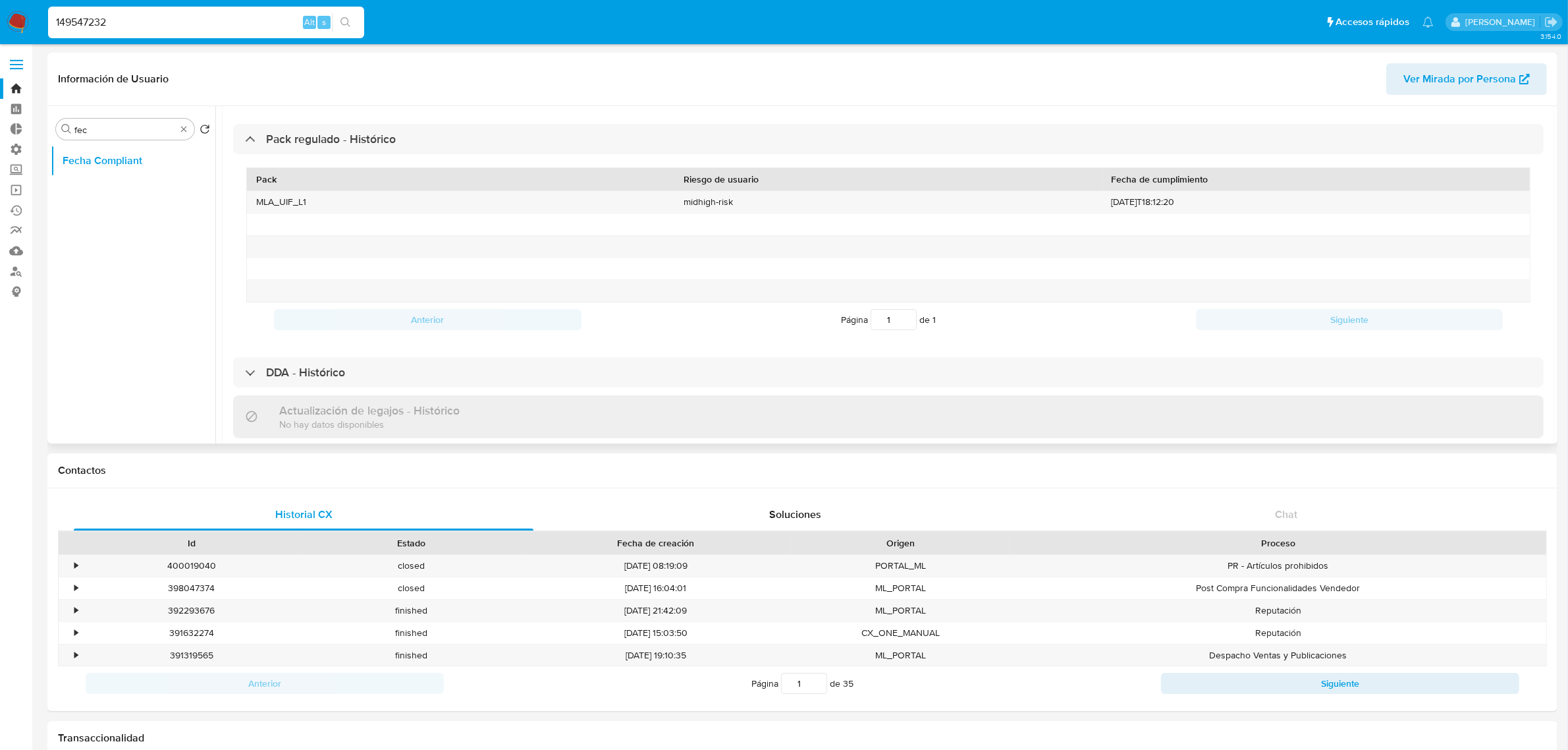
scroll to position [61, 0]
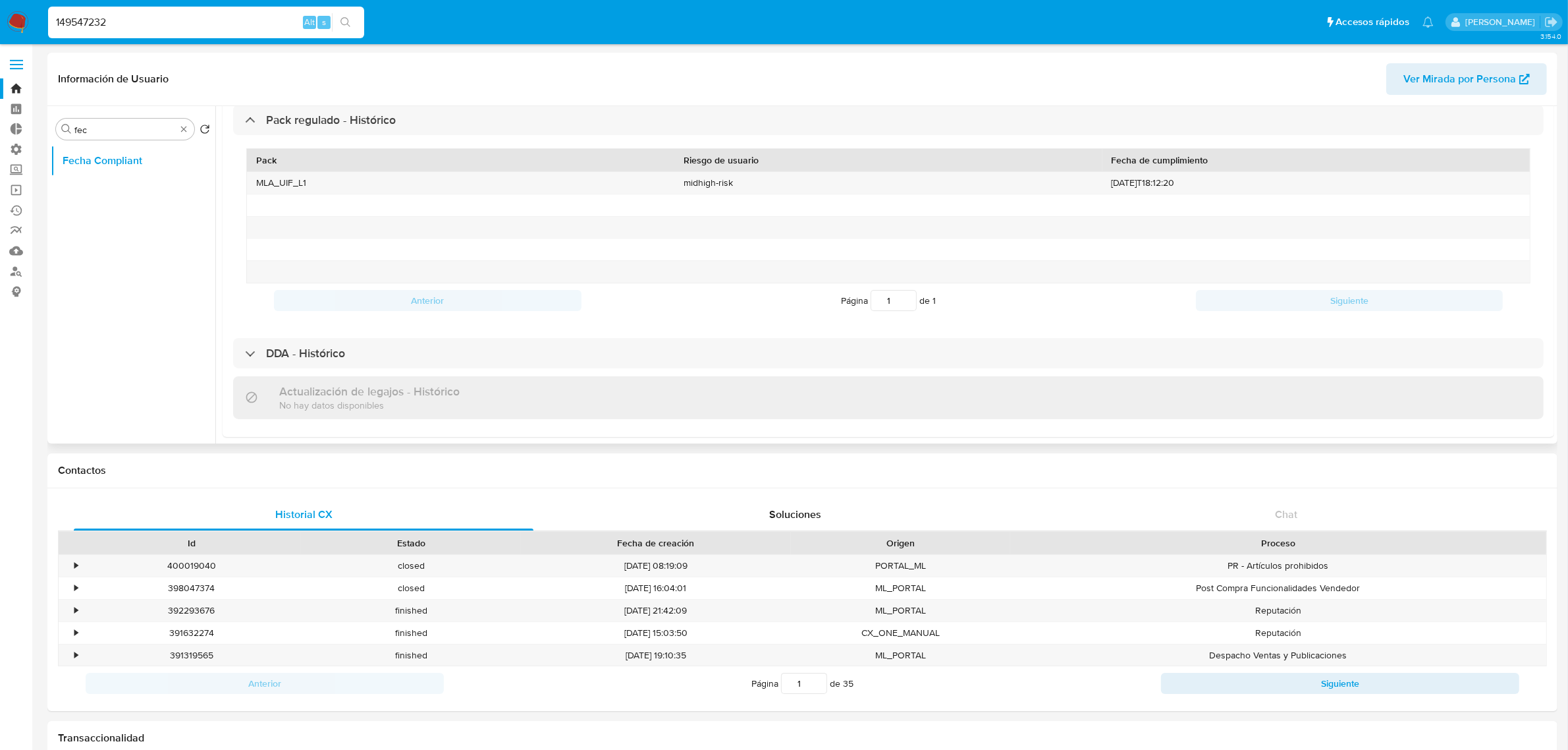
drag, startPoint x: 340, startPoint y: 351, endPoint x: 784, endPoint y: 305, distance: 446.4
click at [340, 351] on h3 "DDA - Histórico" at bounding box center [306, 353] width 79 height 15
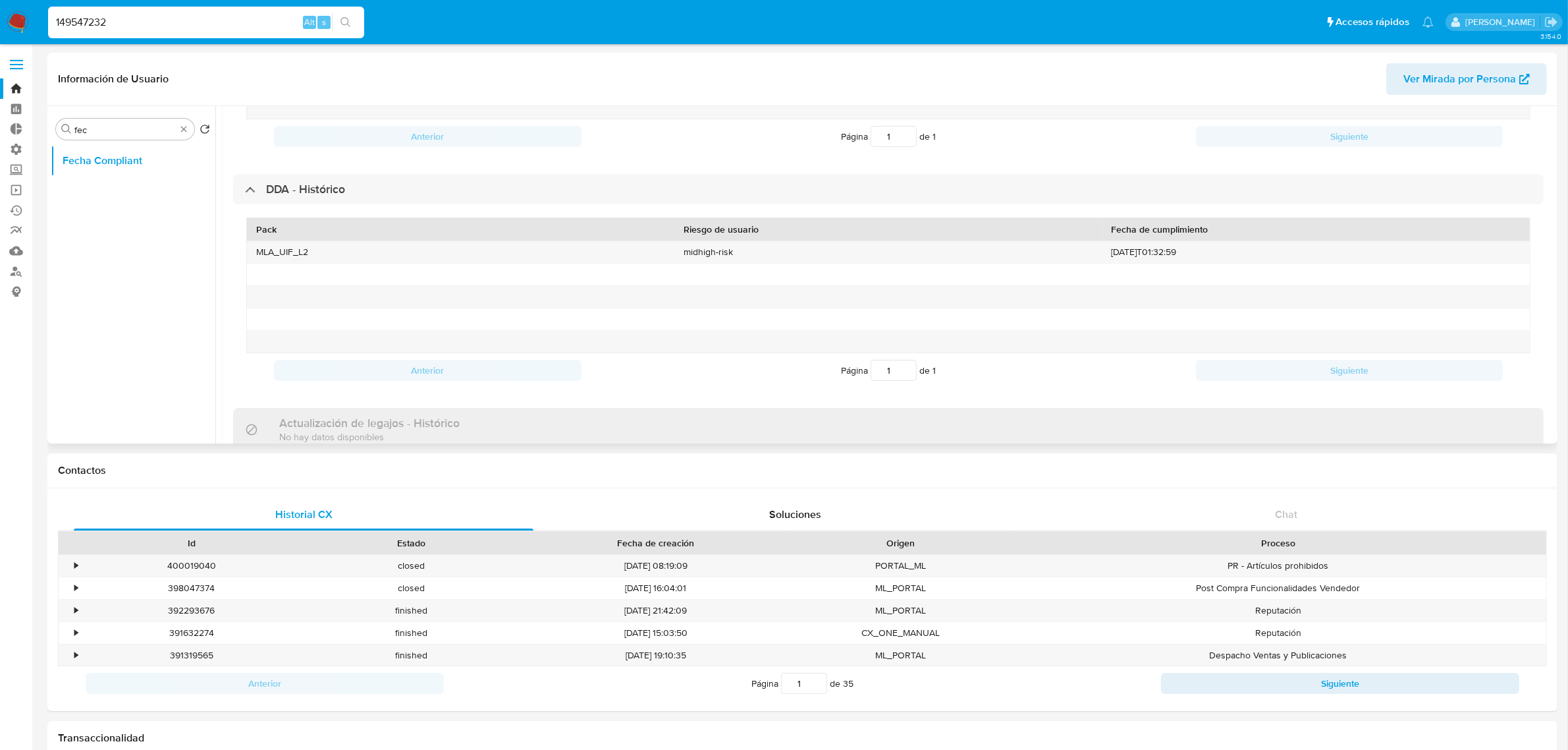
scroll to position [226, 0]
drag, startPoint x: 1198, startPoint y: 252, endPoint x: 1099, endPoint y: 251, distance: 99.0
click at [1102, 251] on div "2021-08-26T01:32:59" at bounding box center [1316, 251] width 427 height 21
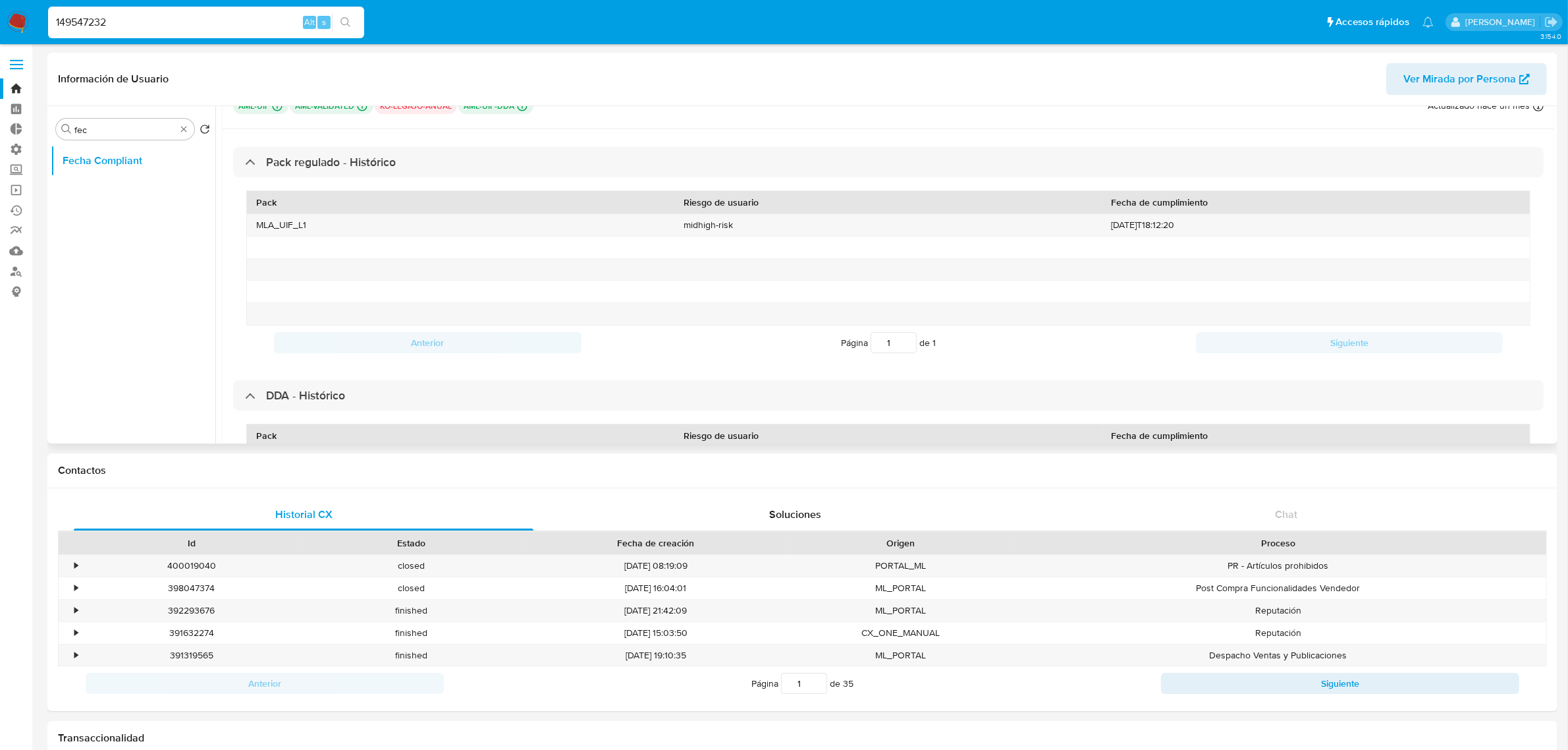
scroll to position [0, 0]
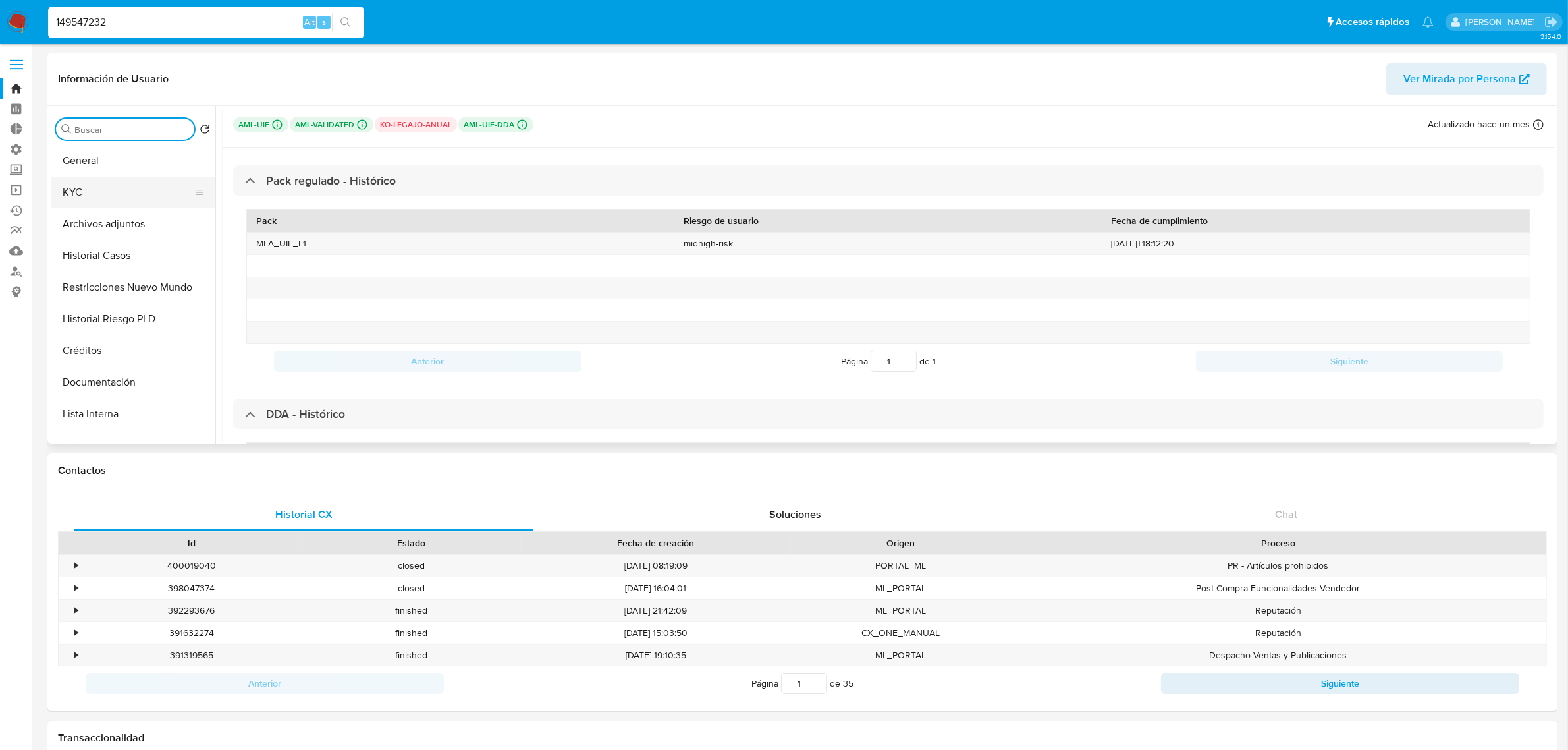
click at [124, 196] on button "KYC" at bounding box center [127, 192] width 154 height 31
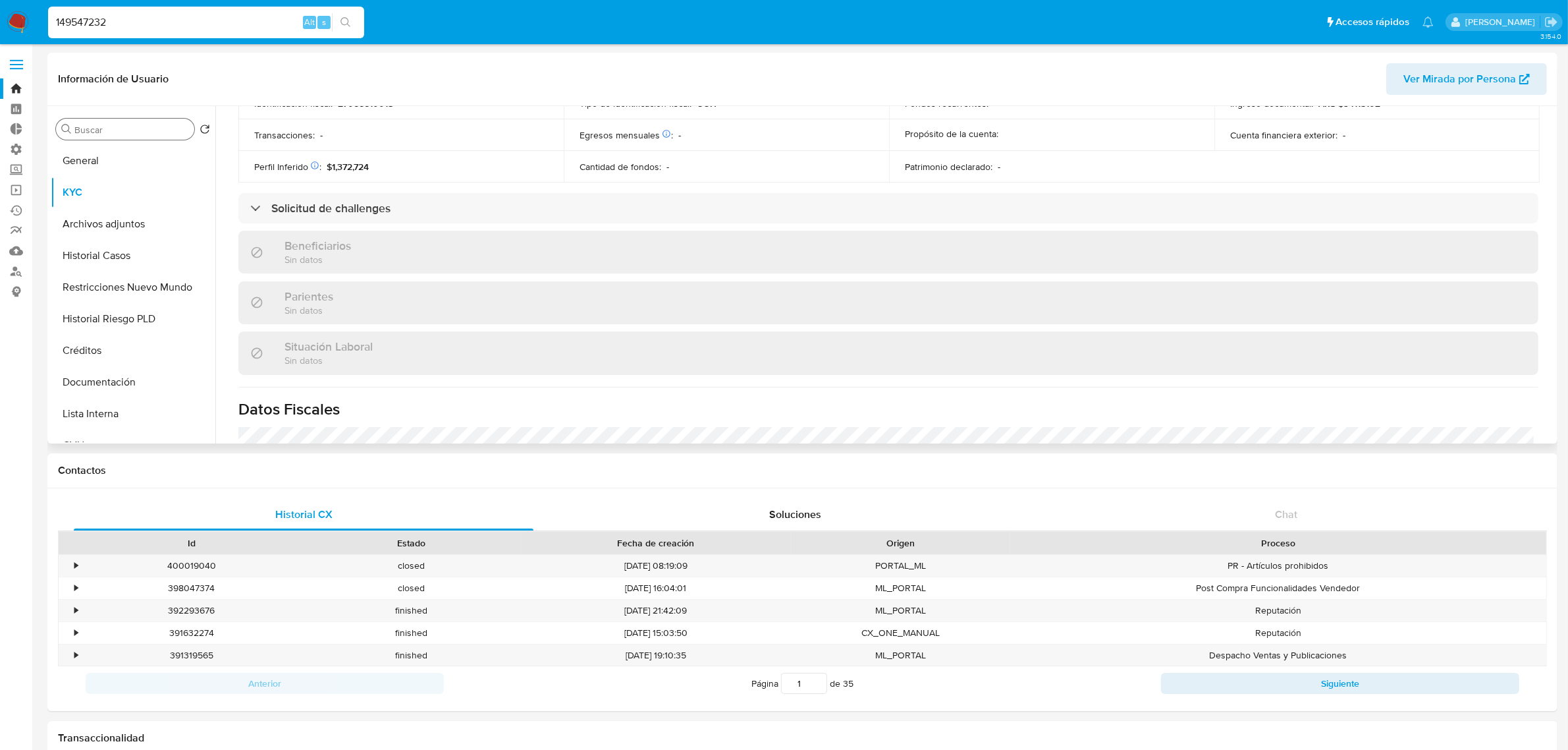
scroll to position [494, 0]
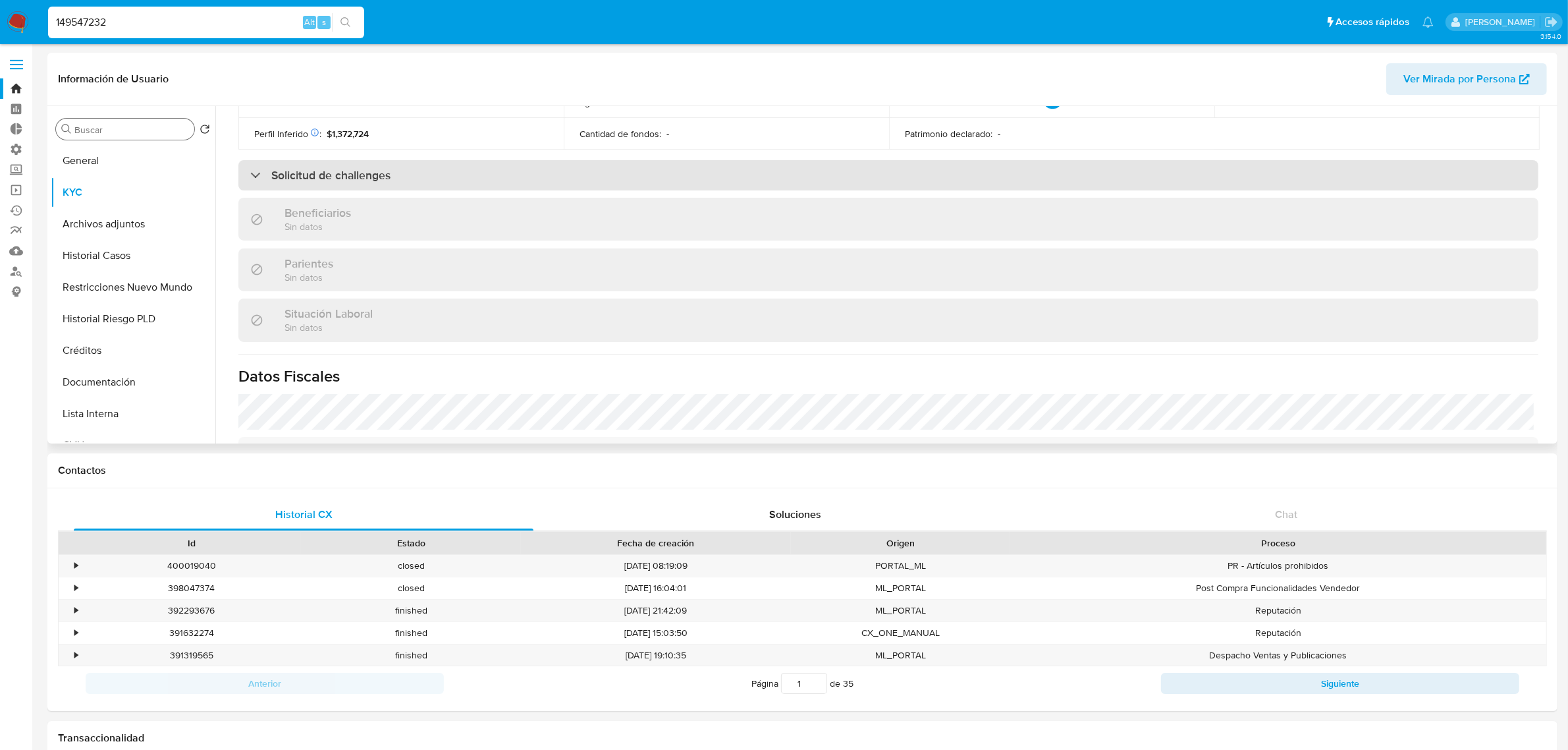
click at [380, 172] on h3 "Solicitud de challenges" at bounding box center [331, 176] width 120 height 15
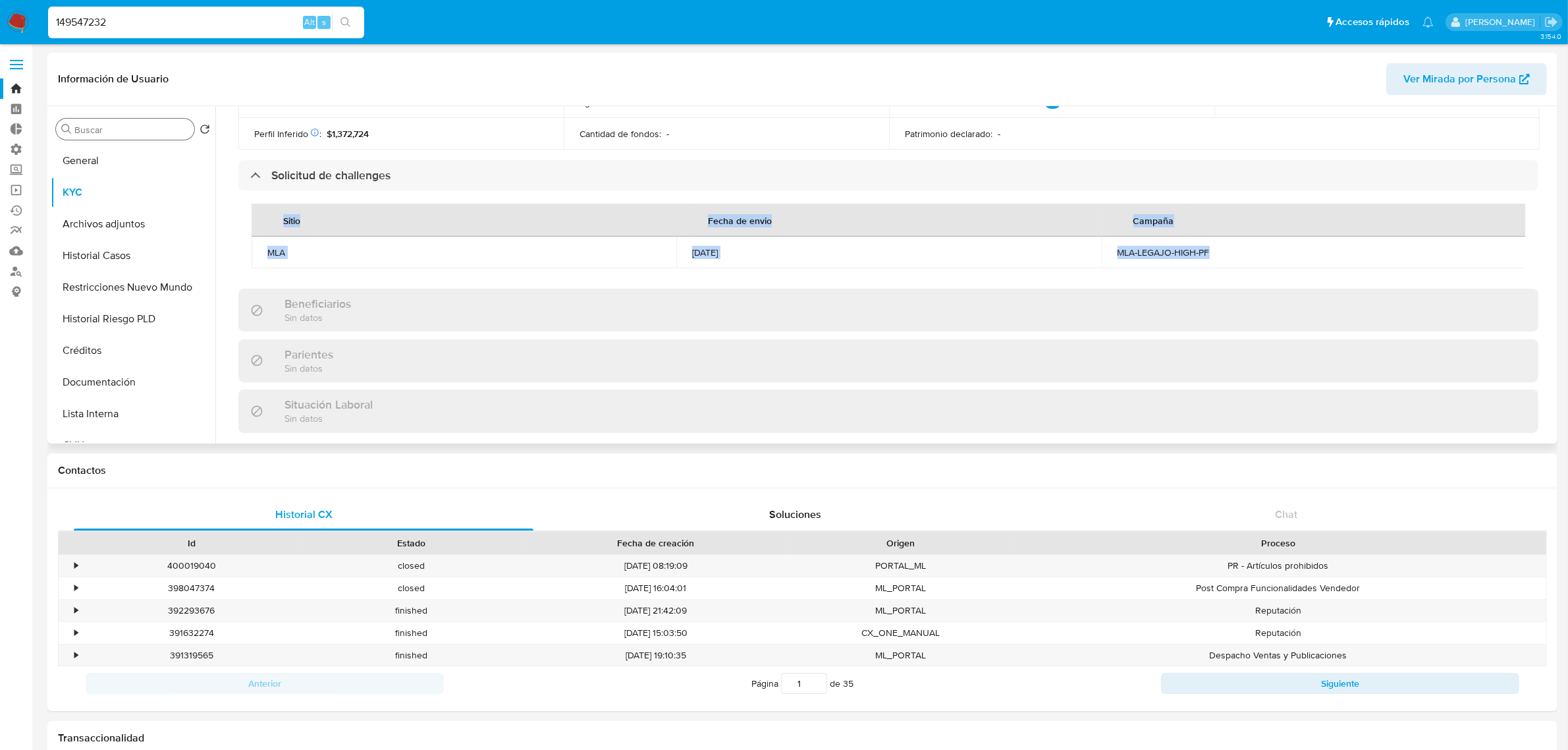
drag, startPoint x: 1250, startPoint y: 247, endPoint x: 246, endPoint y: 250, distance: 1004.0
click at [246, 250] on div "Sitio Fecha de envio Campaña MLA 14/10/2024 MLA-LEGAJO-HIGH-PF" at bounding box center [888, 236] width 1300 height 91
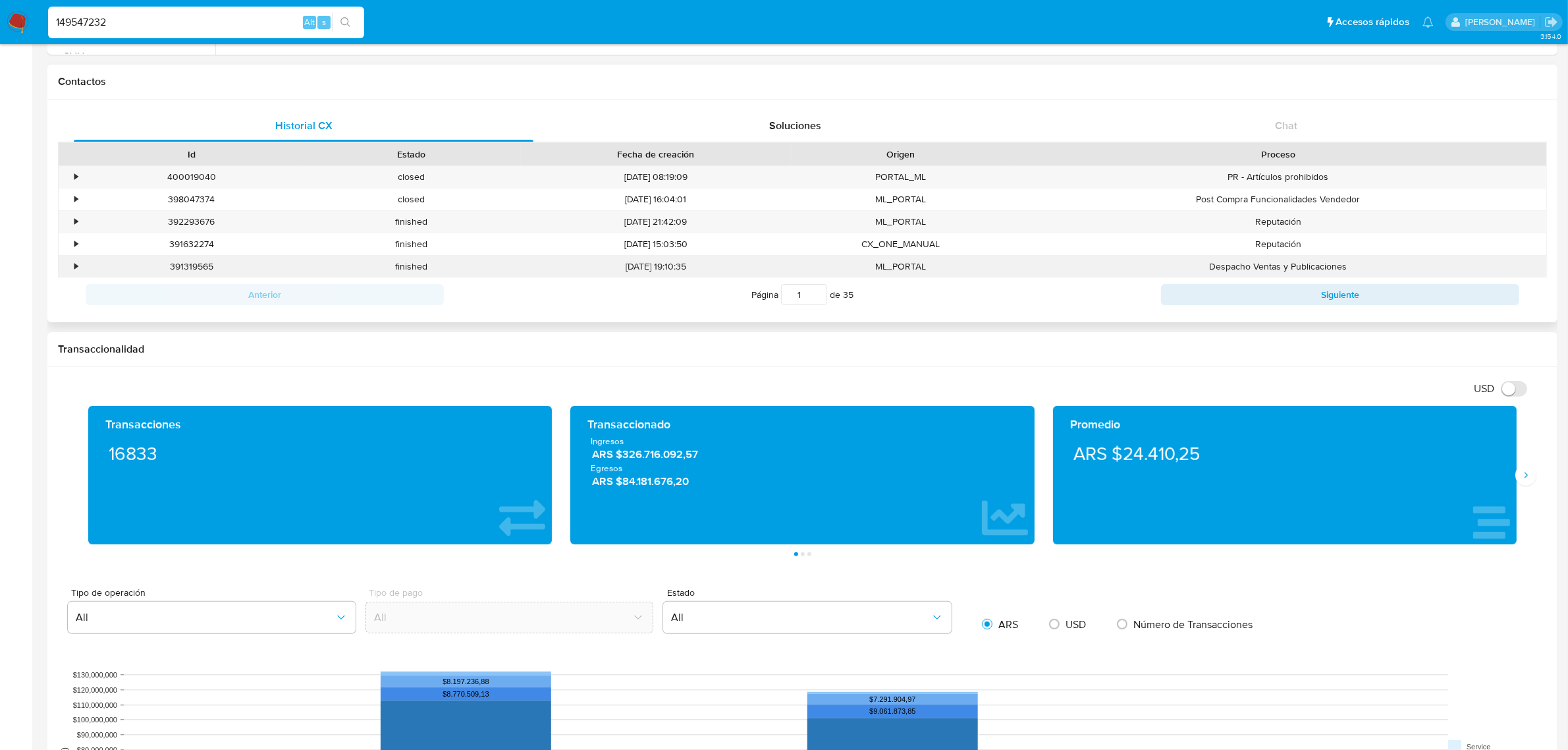
scroll to position [329, 0]
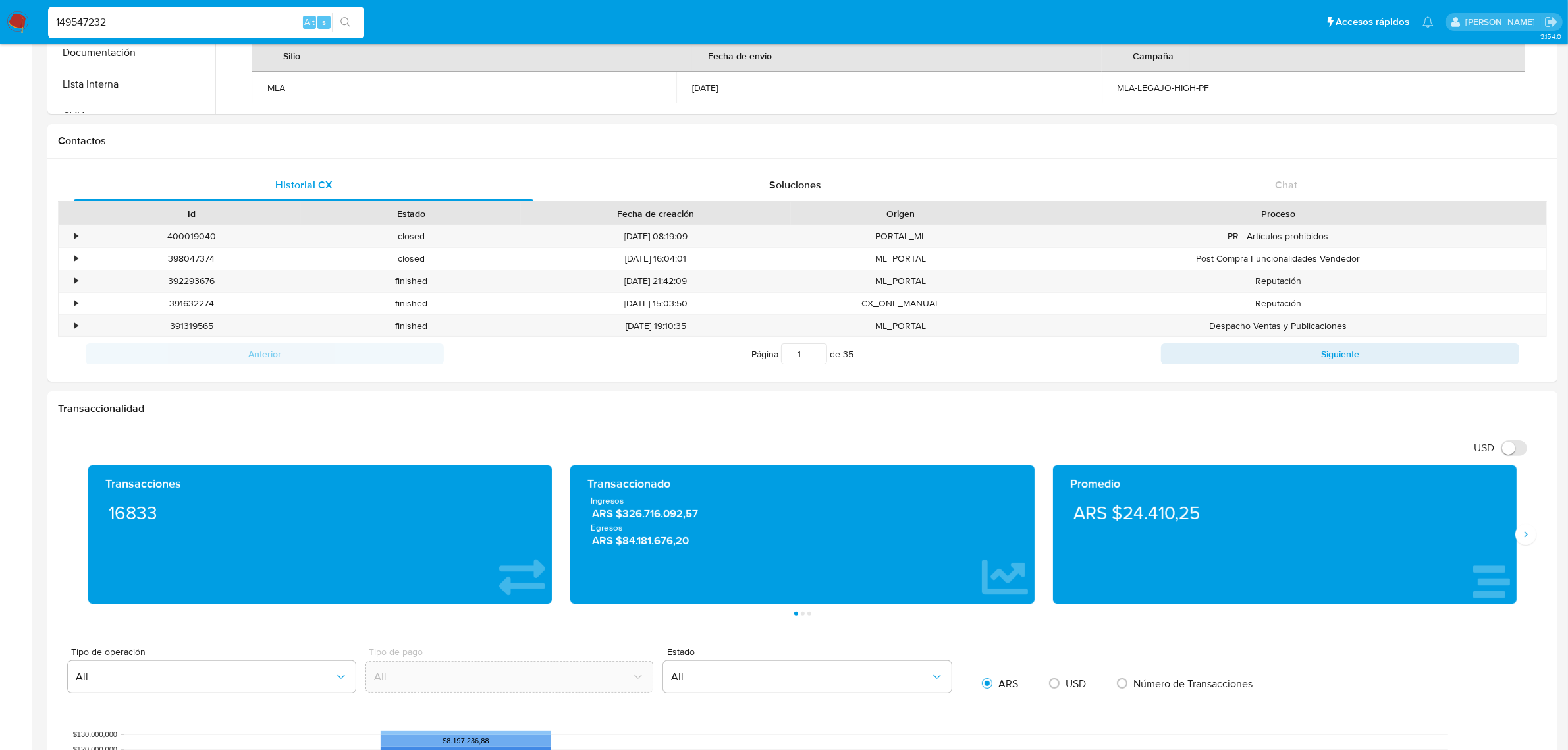
drag, startPoint x: 143, startPoint y: 15, endPoint x: 0, endPoint y: -2, distance: 144.0
click at [0, 0] on html "Pausado Ver notificaciones 149547232 Alt s Accesos rápidos Presiona las siguien…" at bounding box center [784, 678] width 1568 height 2016
paste input "827811288"
type input "827811288"
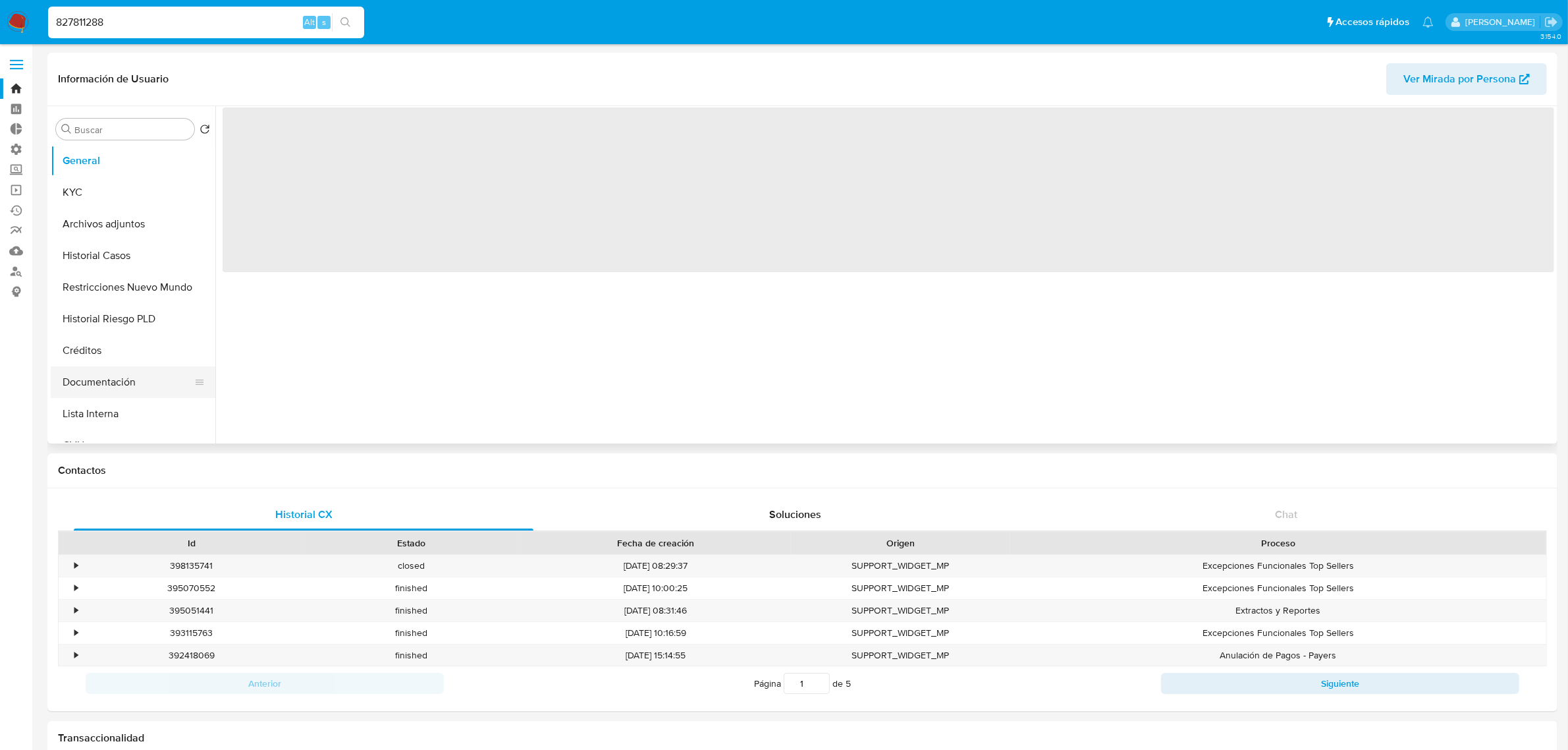
click at [124, 386] on button "Documentación" at bounding box center [127, 382] width 154 height 31
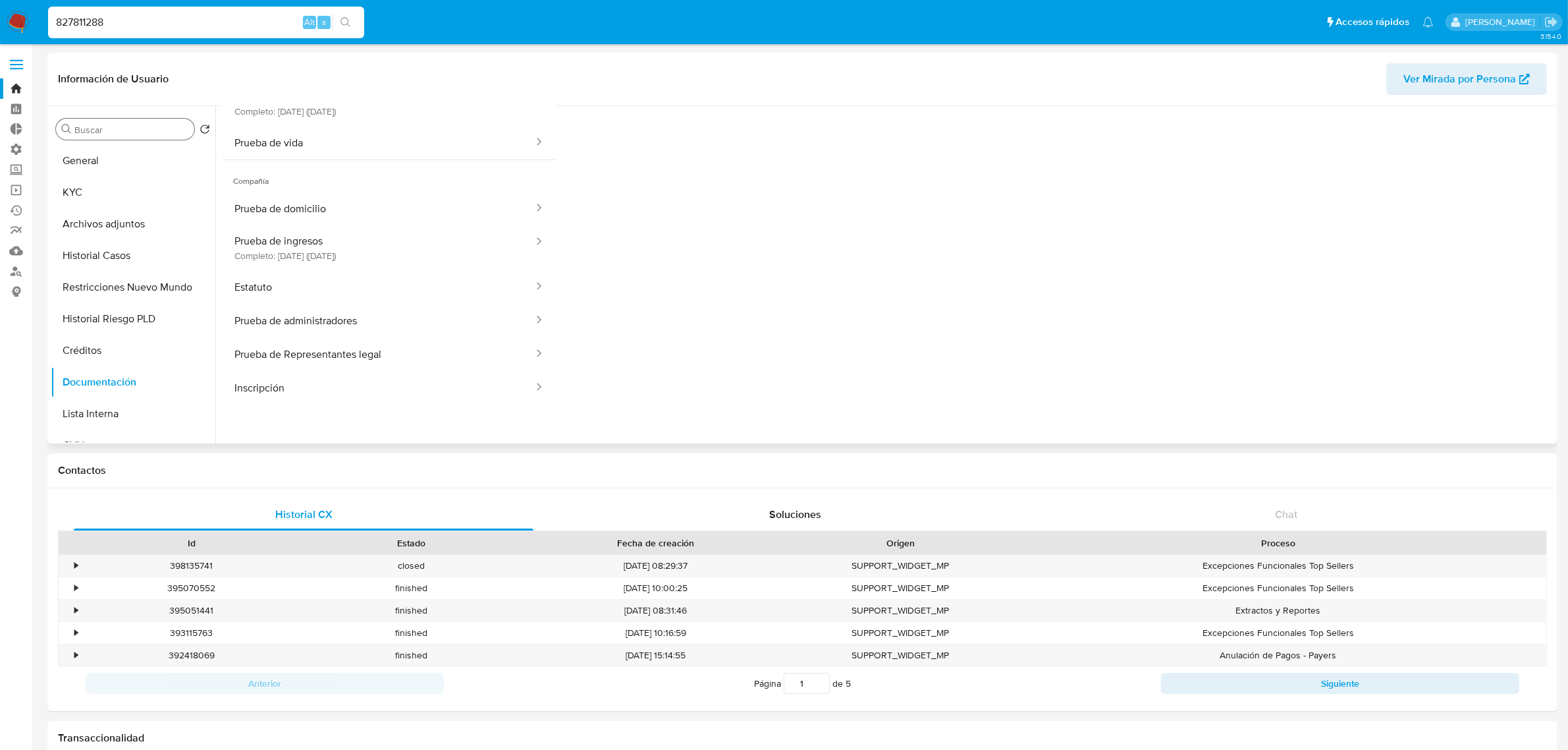
click at [152, 130] on input "Buscar" at bounding box center [131, 130] width 115 height 12
select select "10"
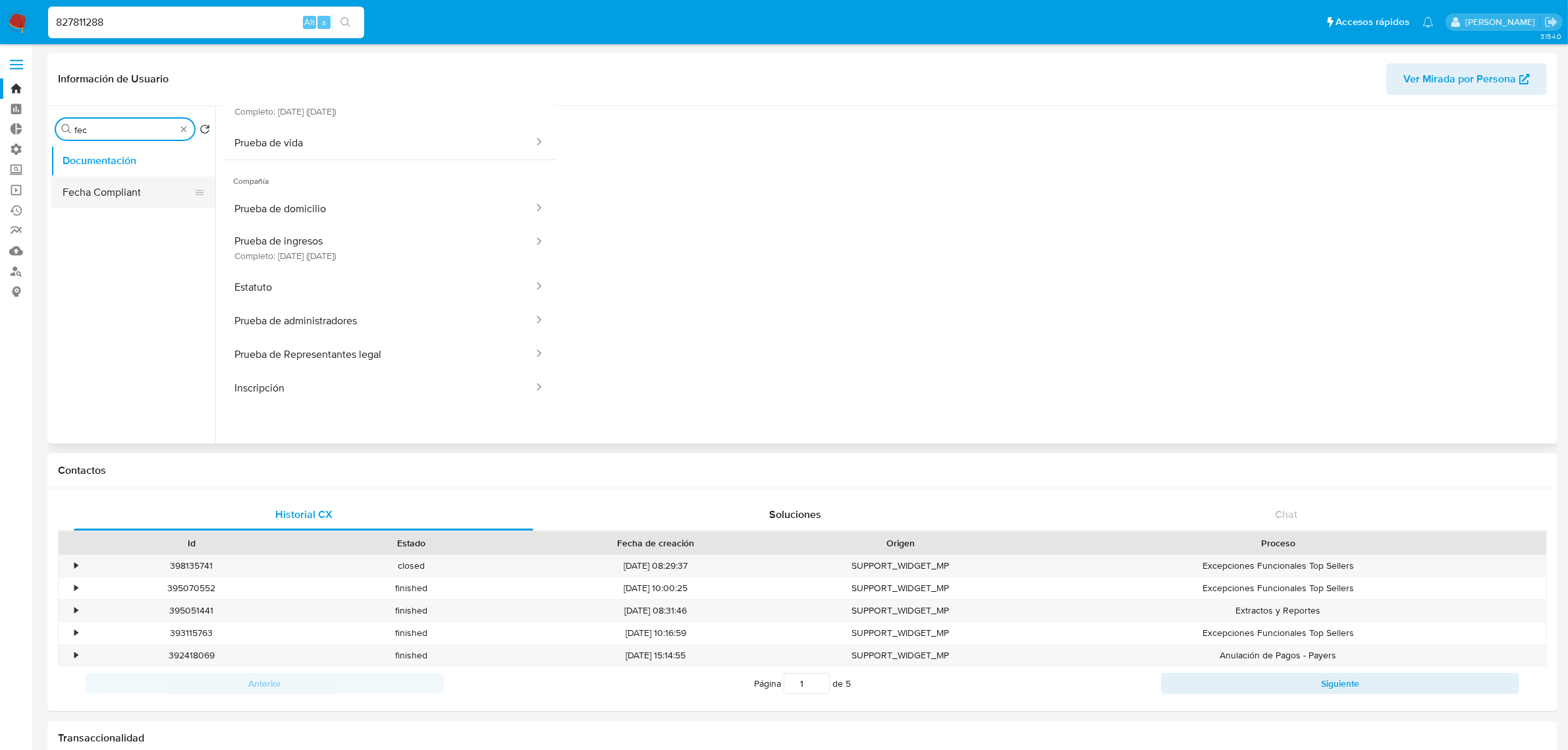
type input "fec"
click at [125, 198] on button "Fecha Compliant" at bounding box center [127, 192] width 154 height 31
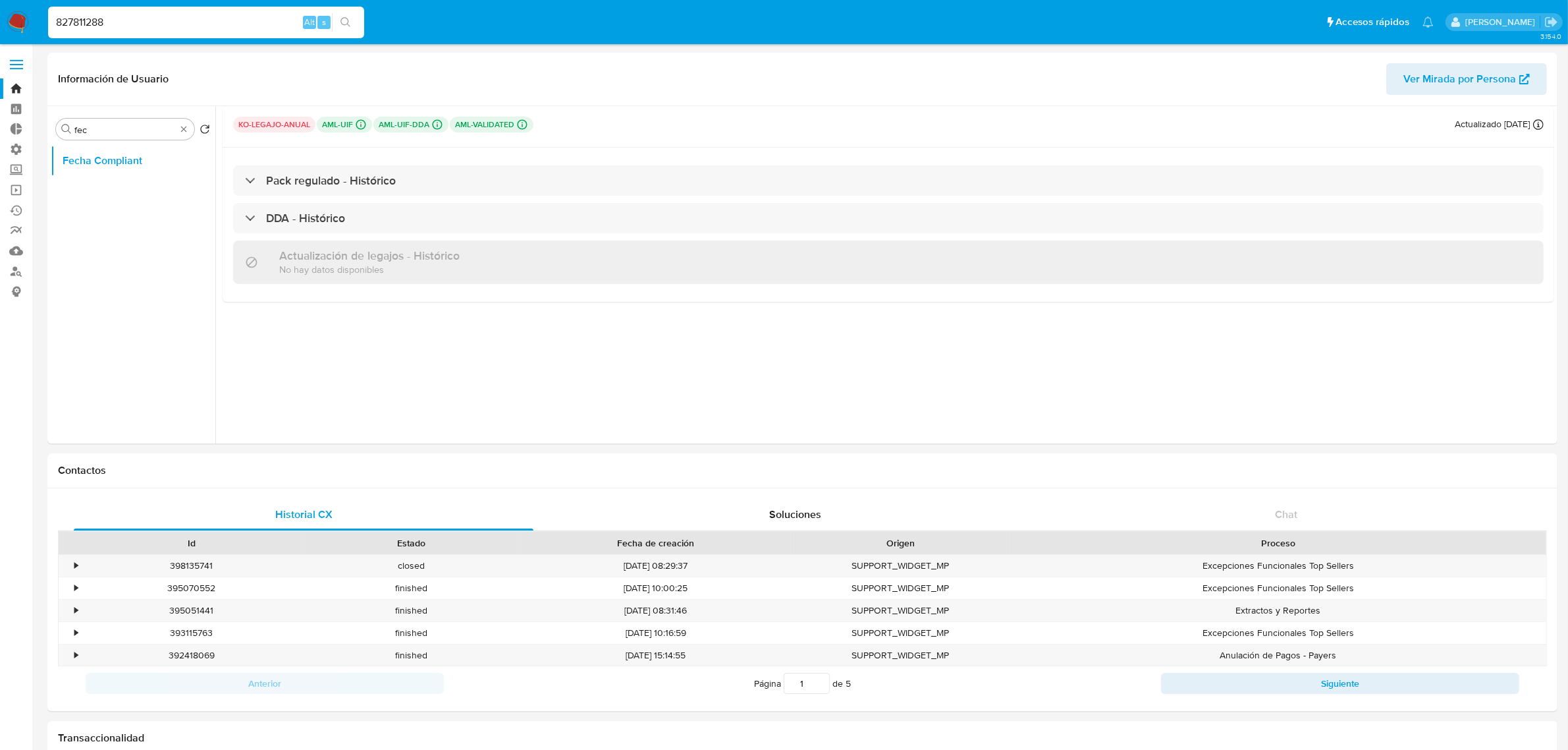
click at [8, 17] on img at bounding box center [17, 22] width 22 height 22
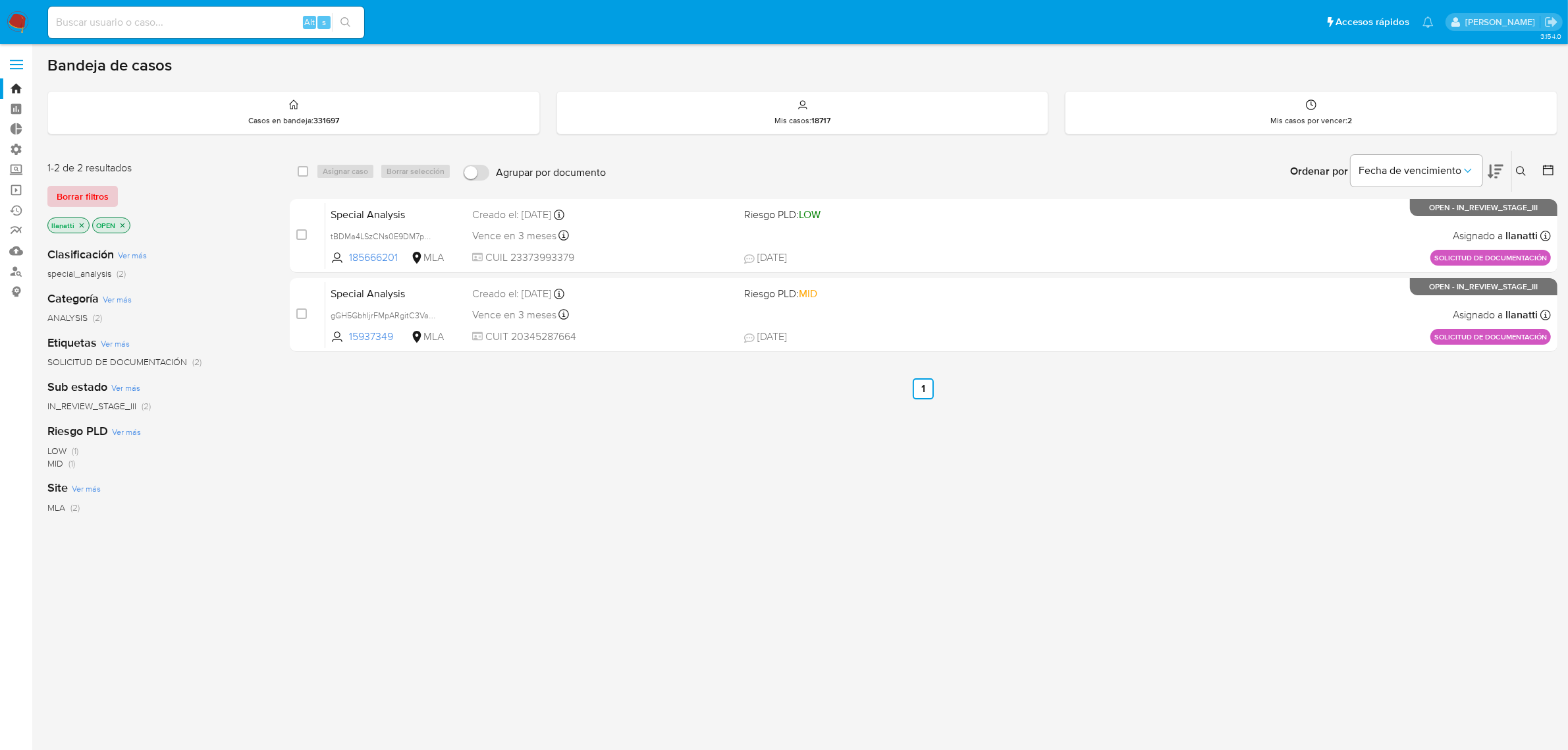
click at [106, 195] on span "Borrar filtros" at bounding box center [82, 196] width 52 height 18
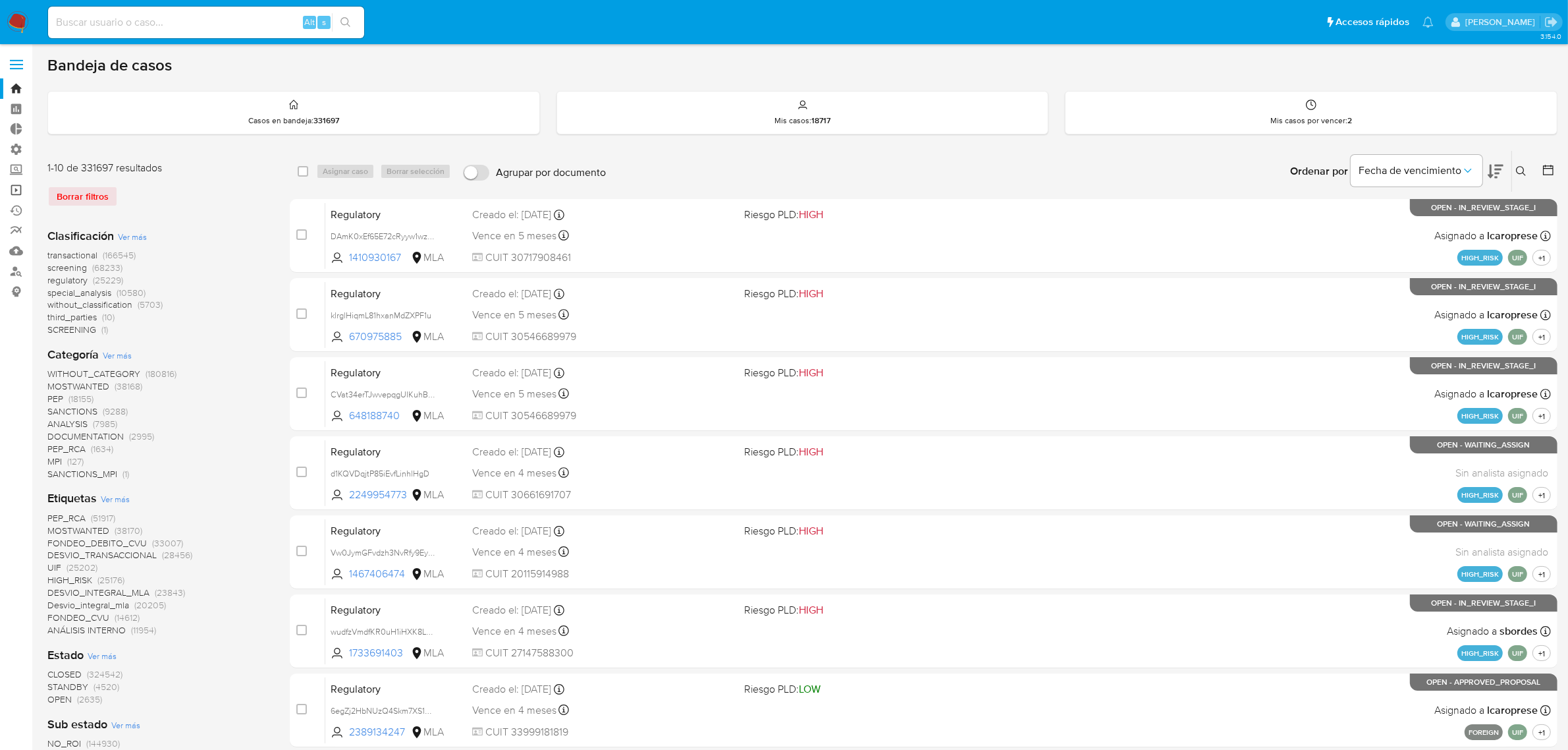
click at [12, 190] on link "Operaciones masivas" at bounding box center [78, 190] width 157 height 21
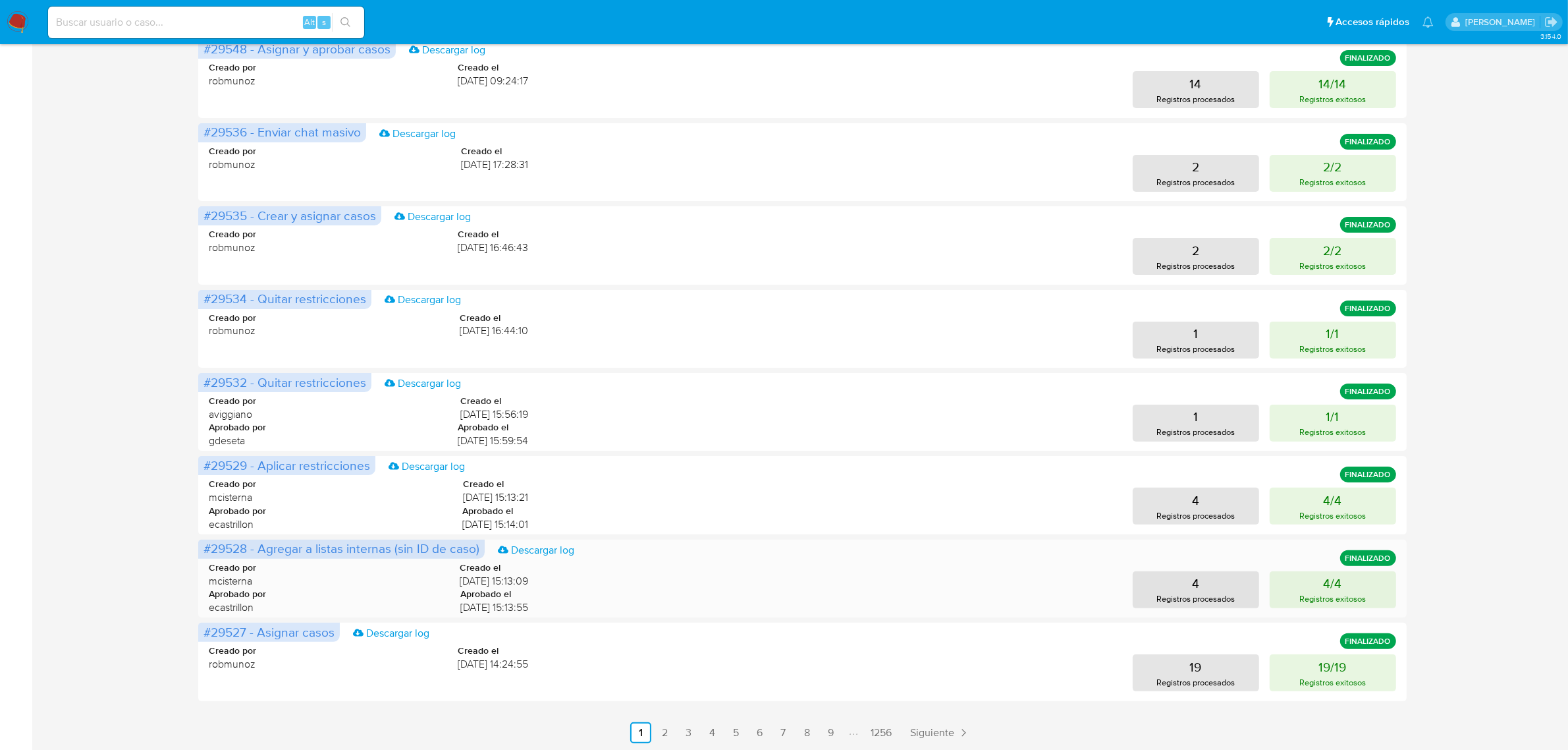
scroll to position [303, 0]
click at [884, 728] on link "1256" at bounding box center [881, 731] width 31 height 21
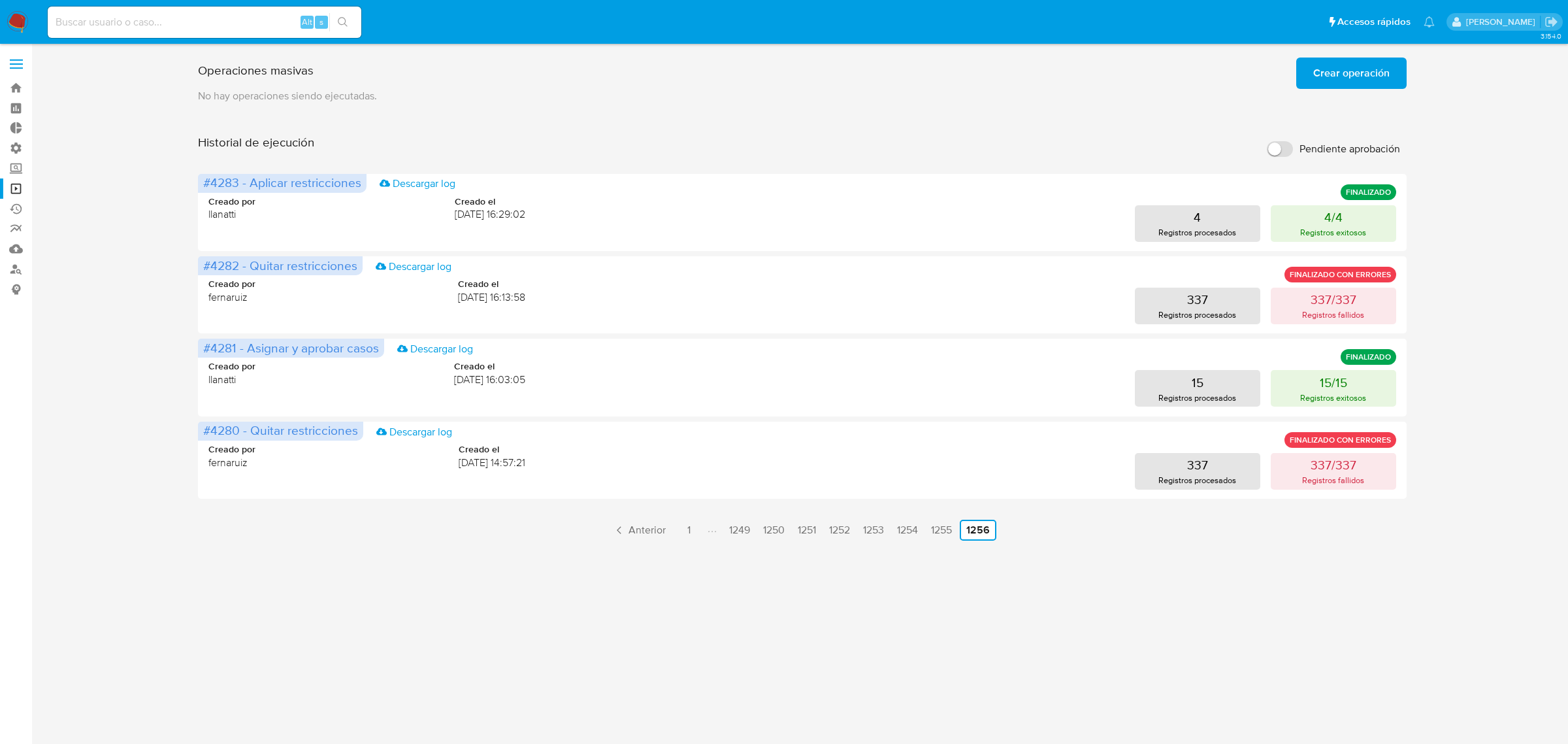
click at [603, 527] on ul "Anterior 1 1249 1250 1251 1252 1253 1254 1255 1256 Siguiente" at bounding box center [802, 530] width 1209 height 21
click at [624, 524] on link "Anterior" at bounding box center [638, 530] width 63 height 21
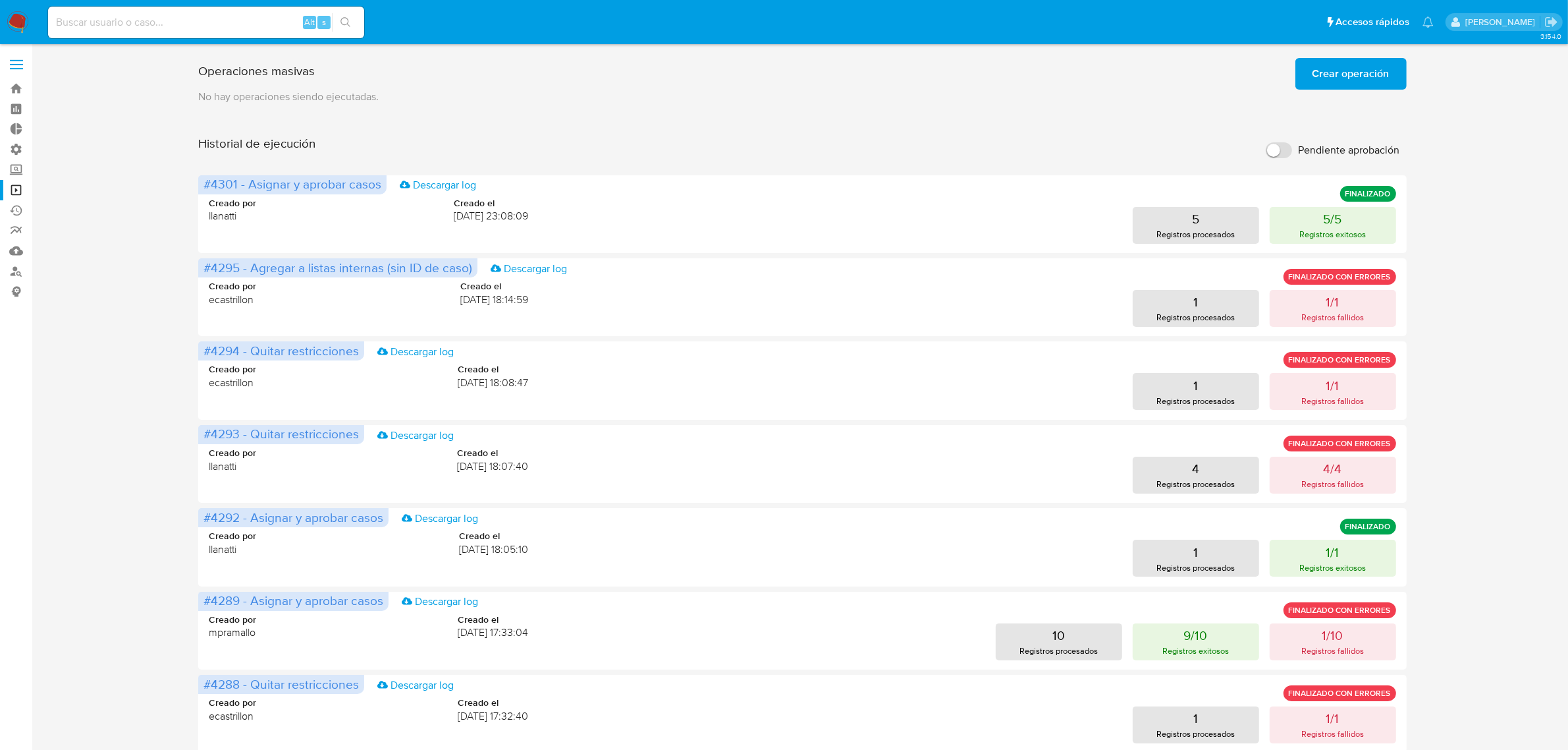
click at [7, 25] on img at bounding box center [17, 22] width 22 height 22
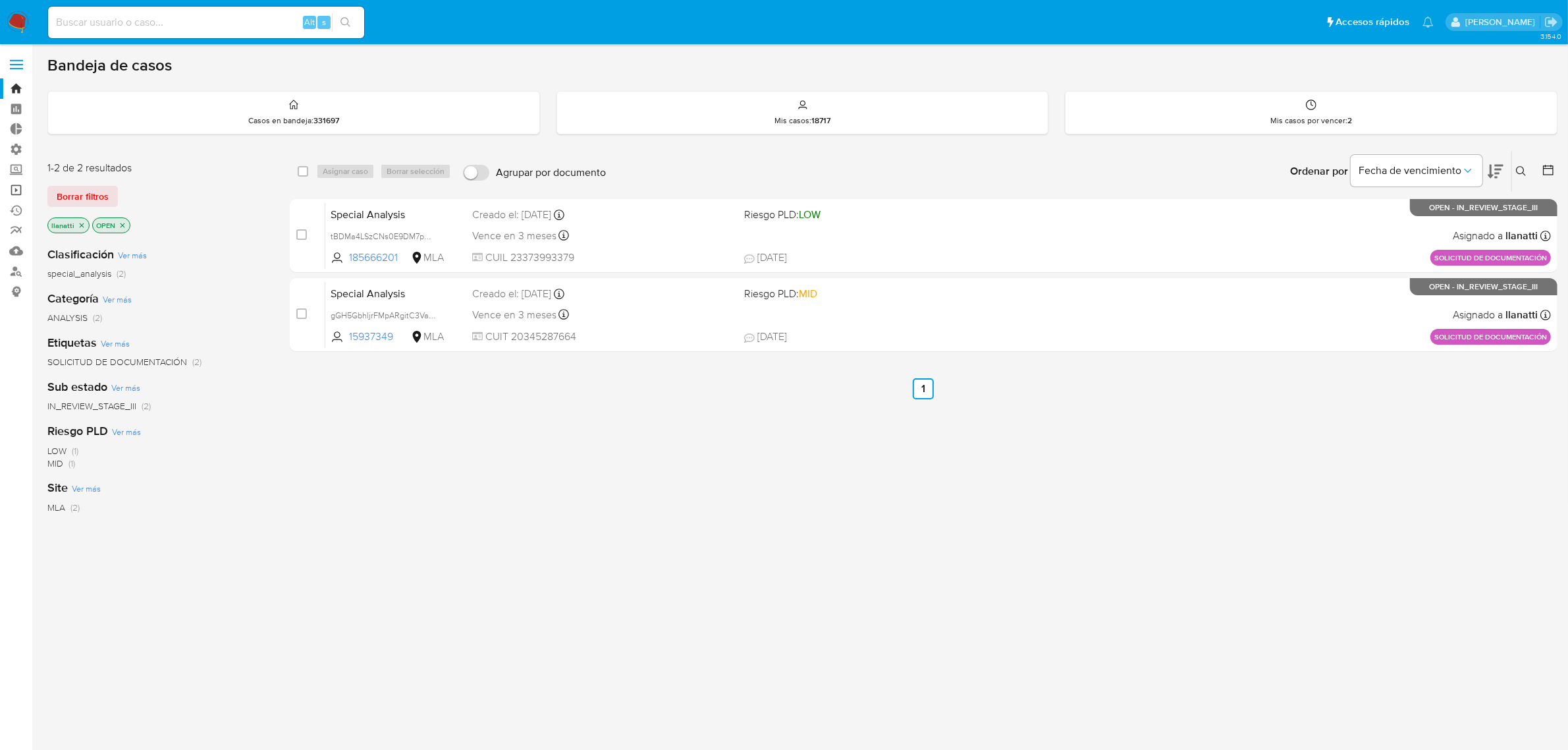
click at [11, 189] on link "Operaciones masivas" at bounding box center [78, 190] width 157 height 21
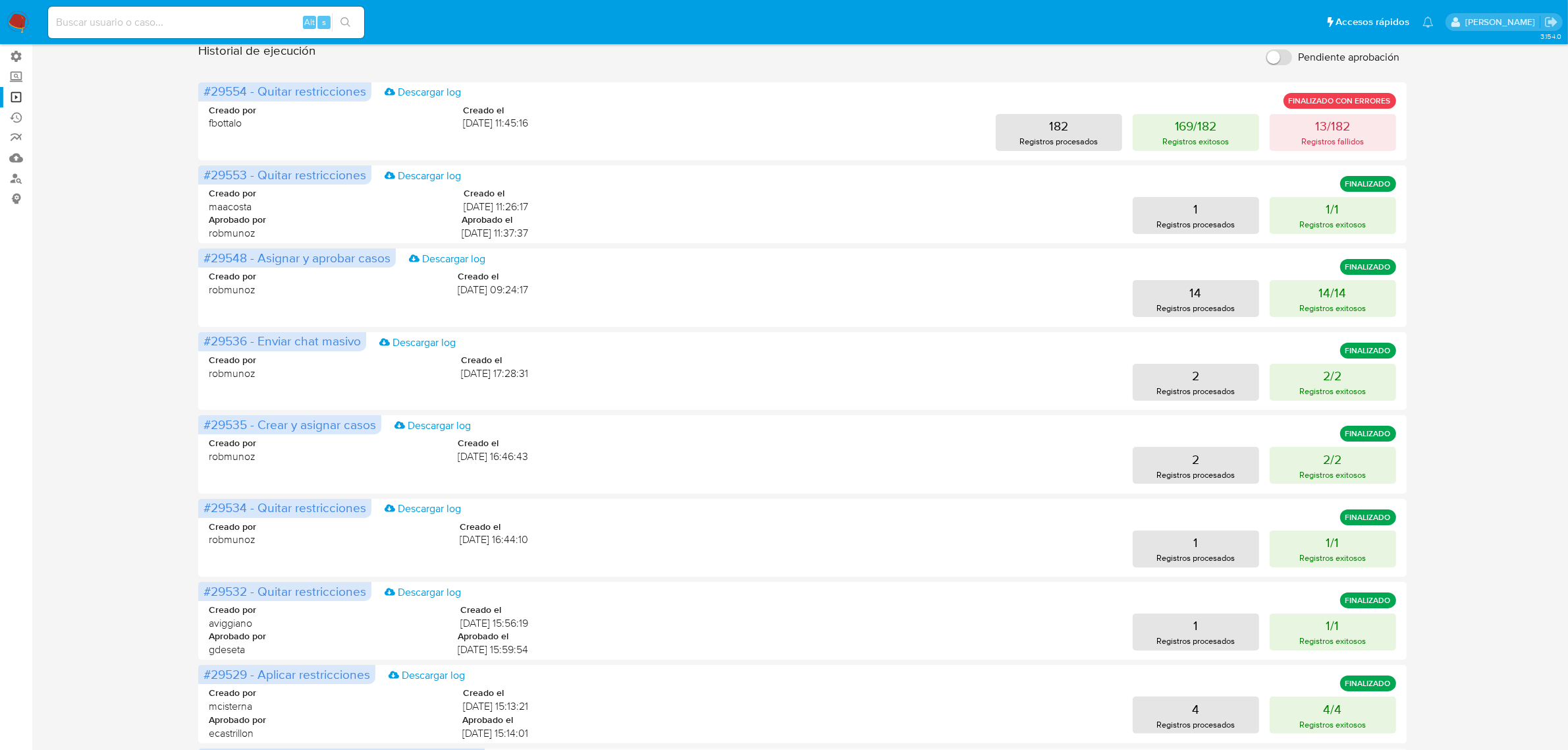
scroll to position [303, 0]
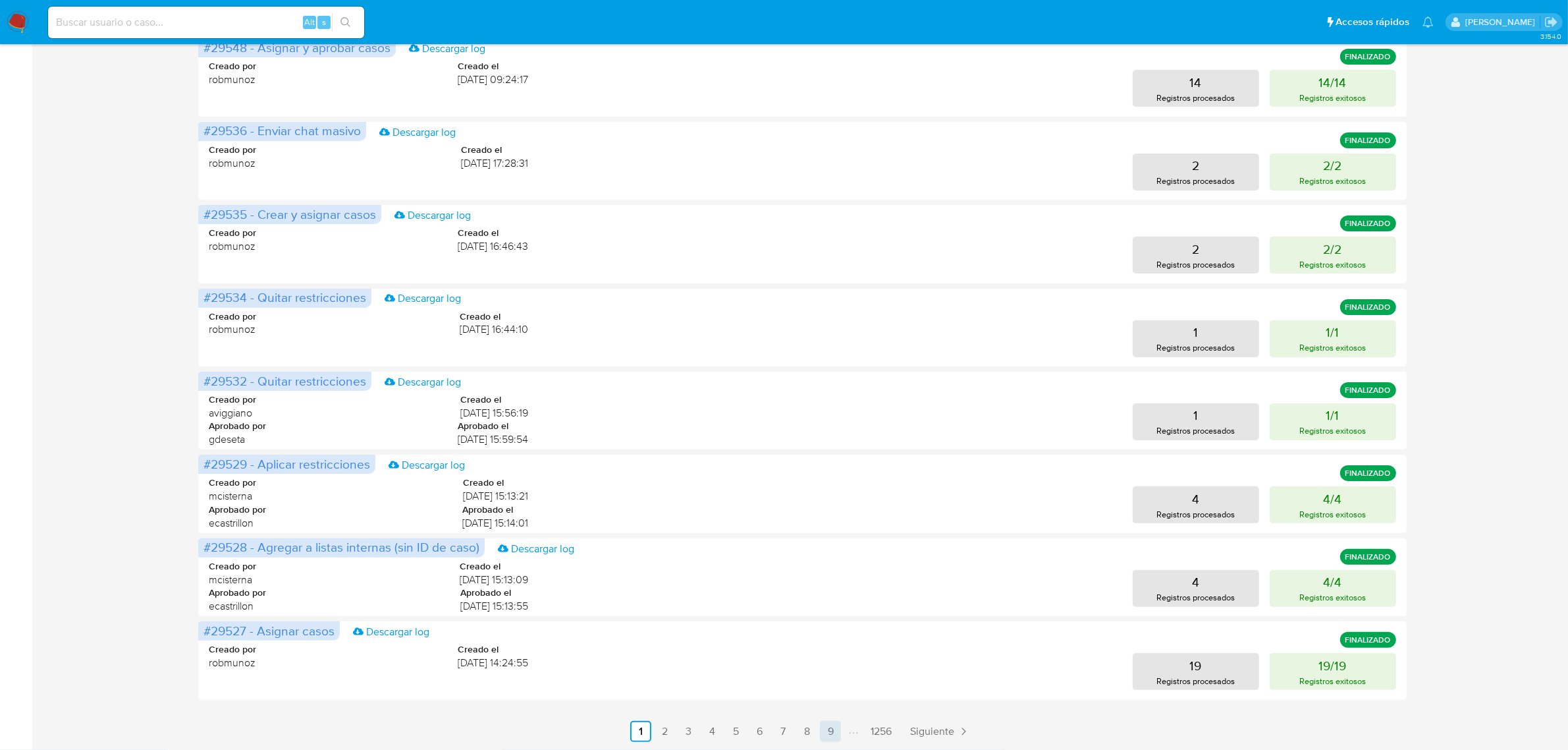
click at [831, 729] on link "9" at bounding box center [831, 731] width 21 height 21
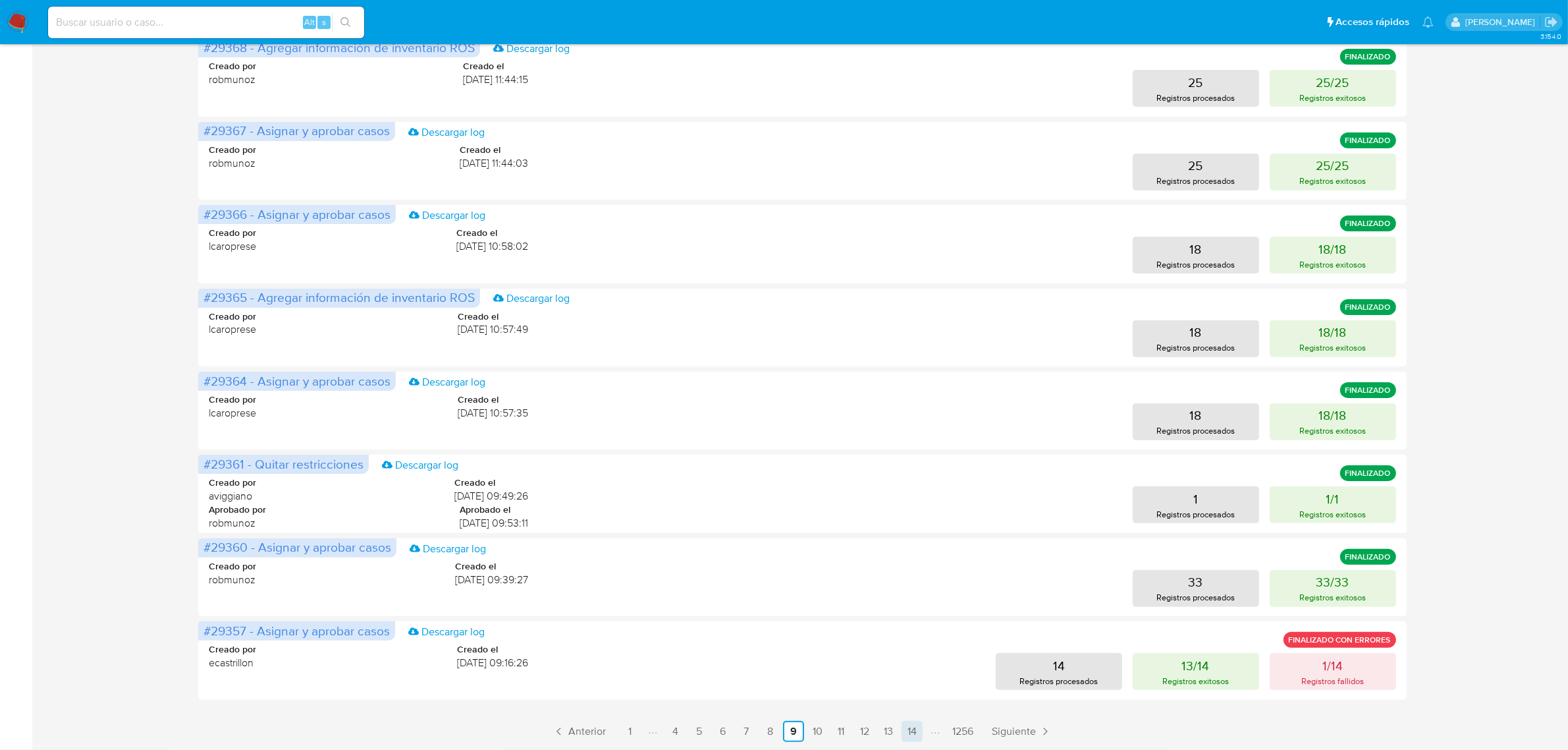
click at [903, 730] on link "14" at bounding box center [912, 731] width 21 height 21
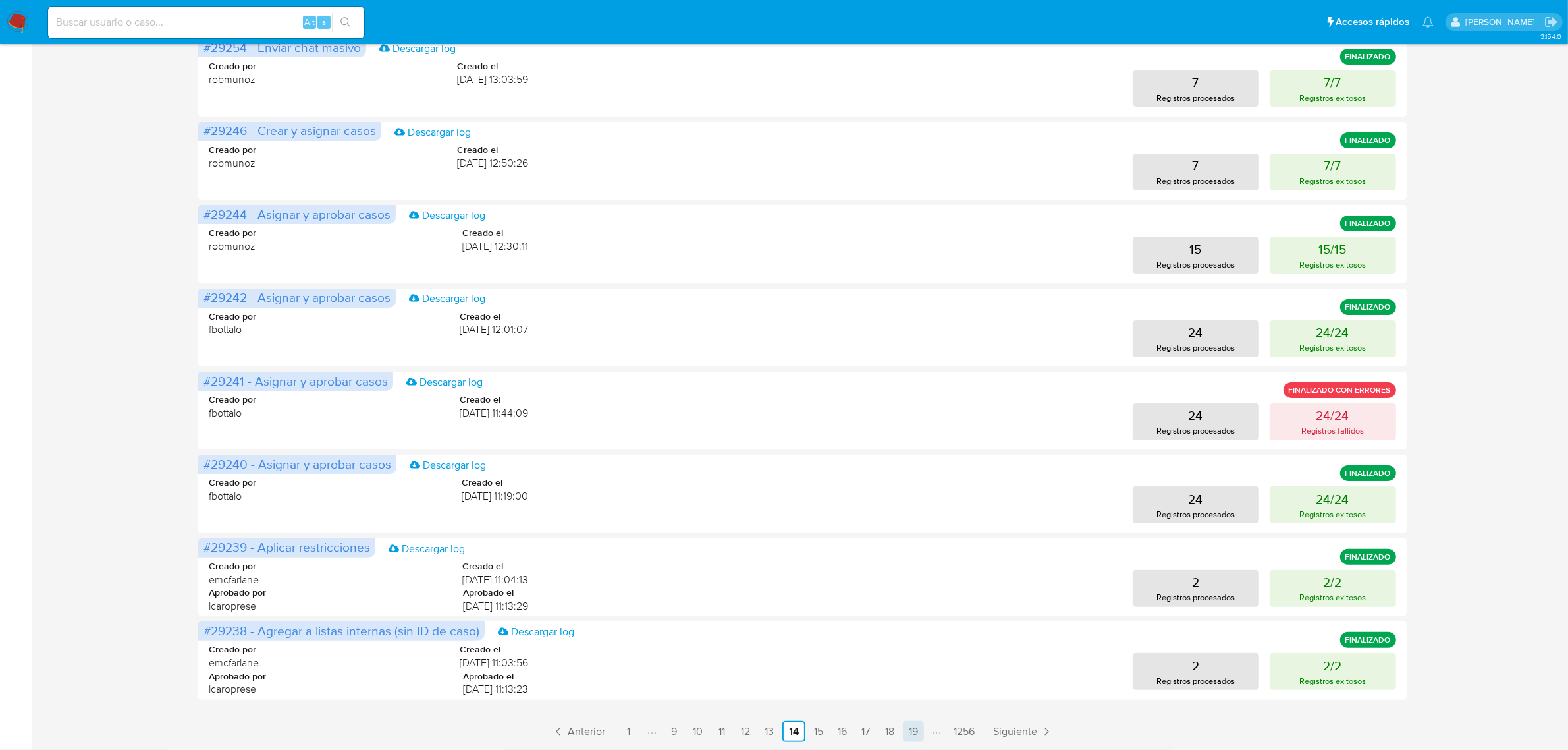
click at [912, 736] on link "19" at bounding box center [914, 731] width 21 height 21
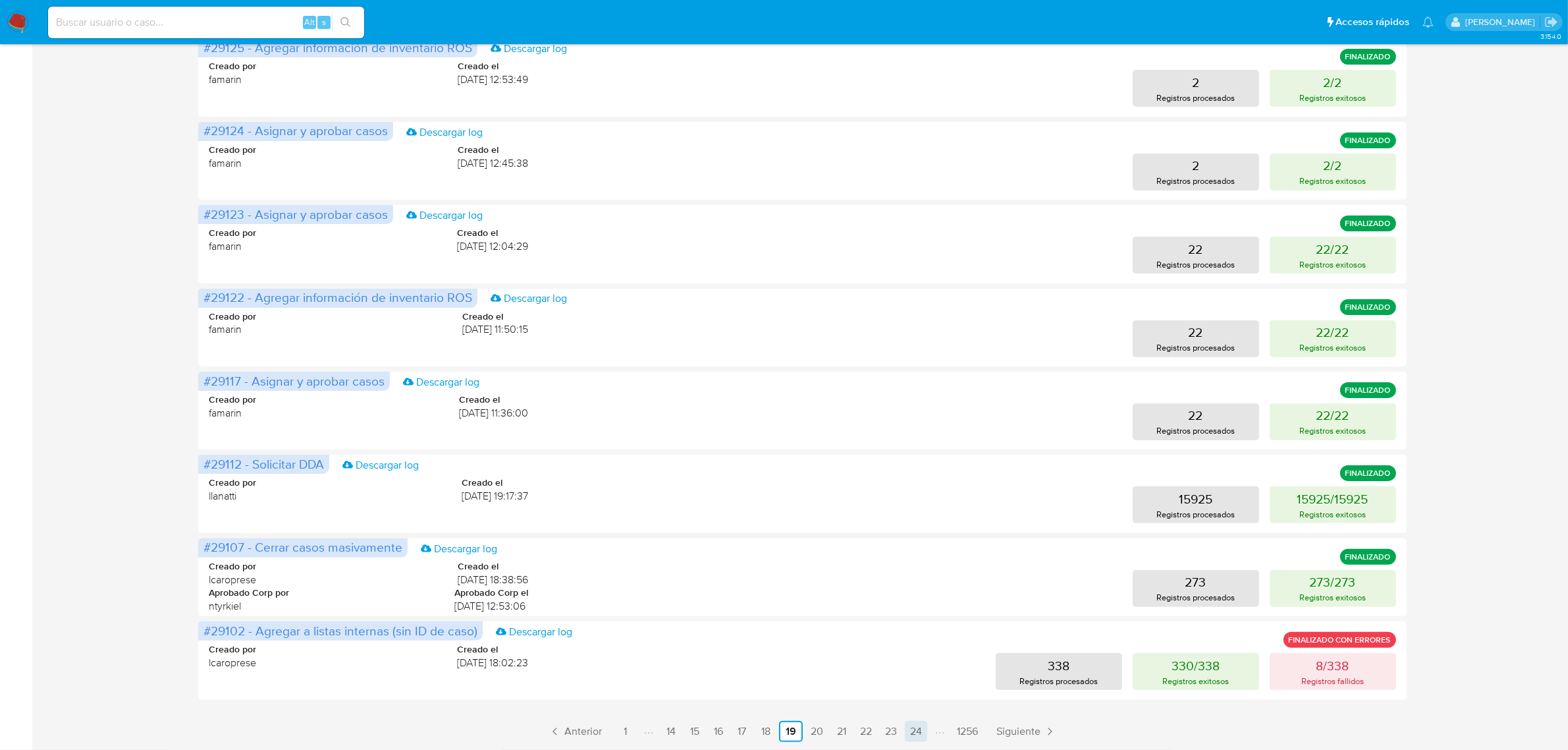
click at [913, 730] on link "24" at bounding box center [916, 731] width 22 height 21
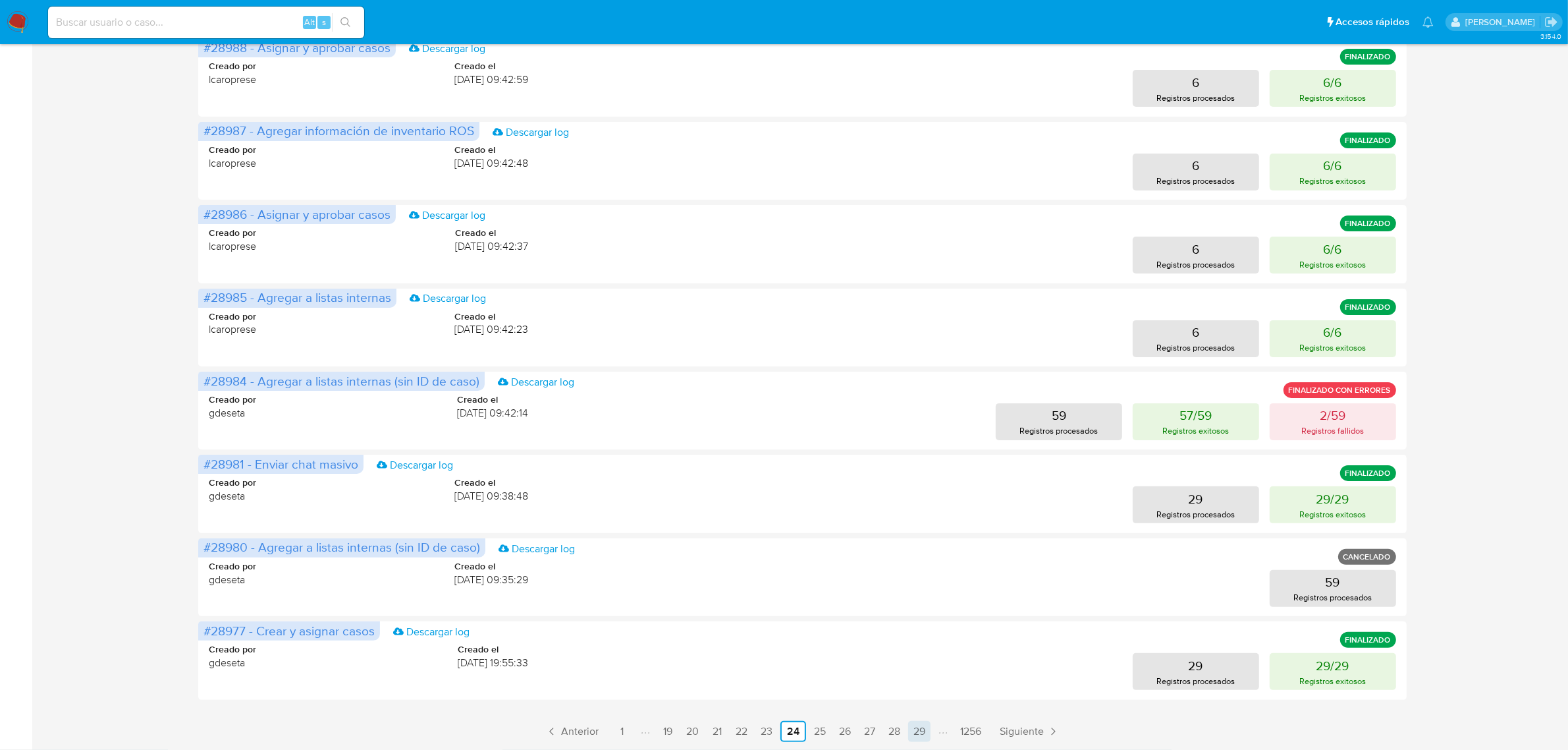
click at [917, 730] on link "29" at bounding box center [919, 731] width 22 height 21
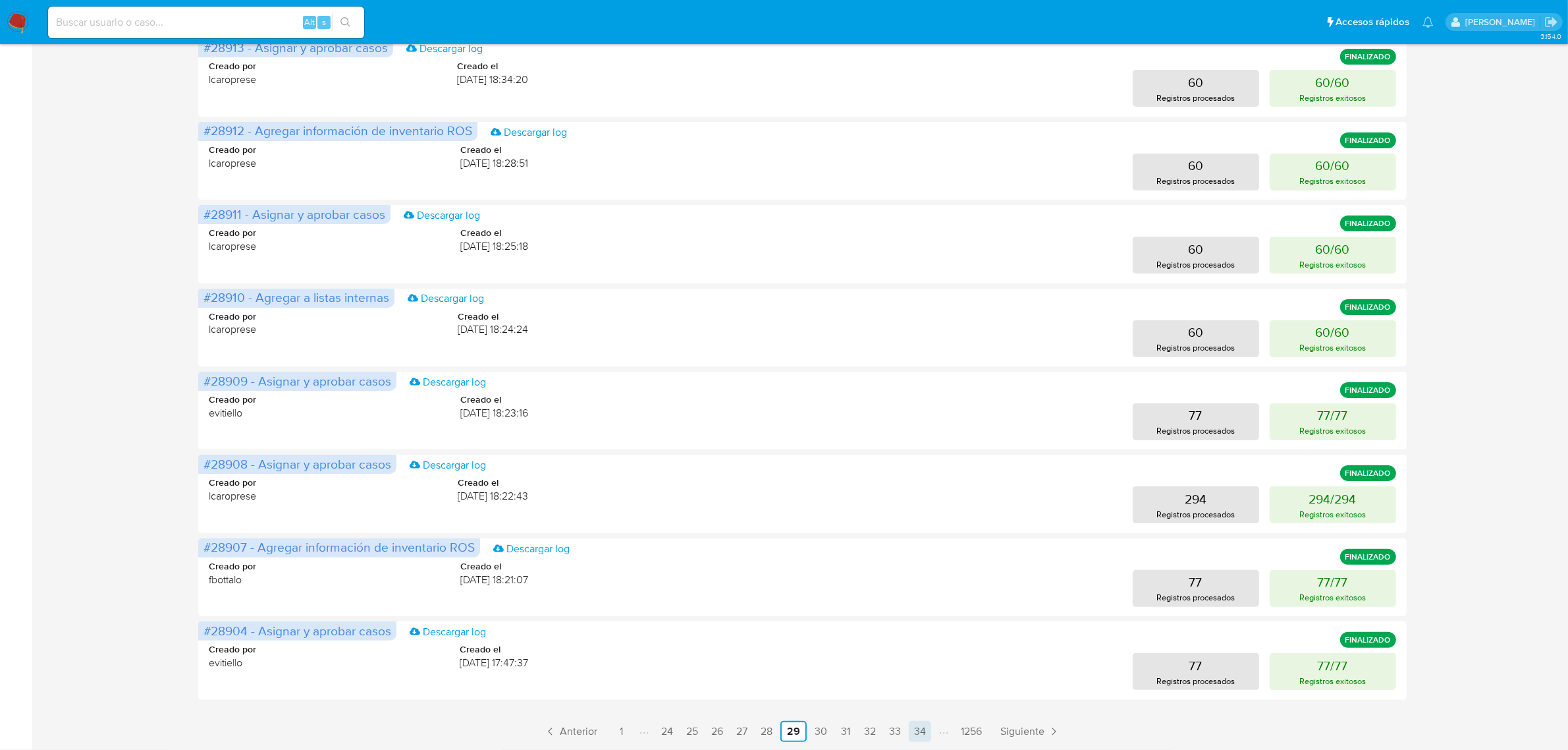
click at [917, 733] on link "34" at bounding box center [920, 731] width 22 height 21
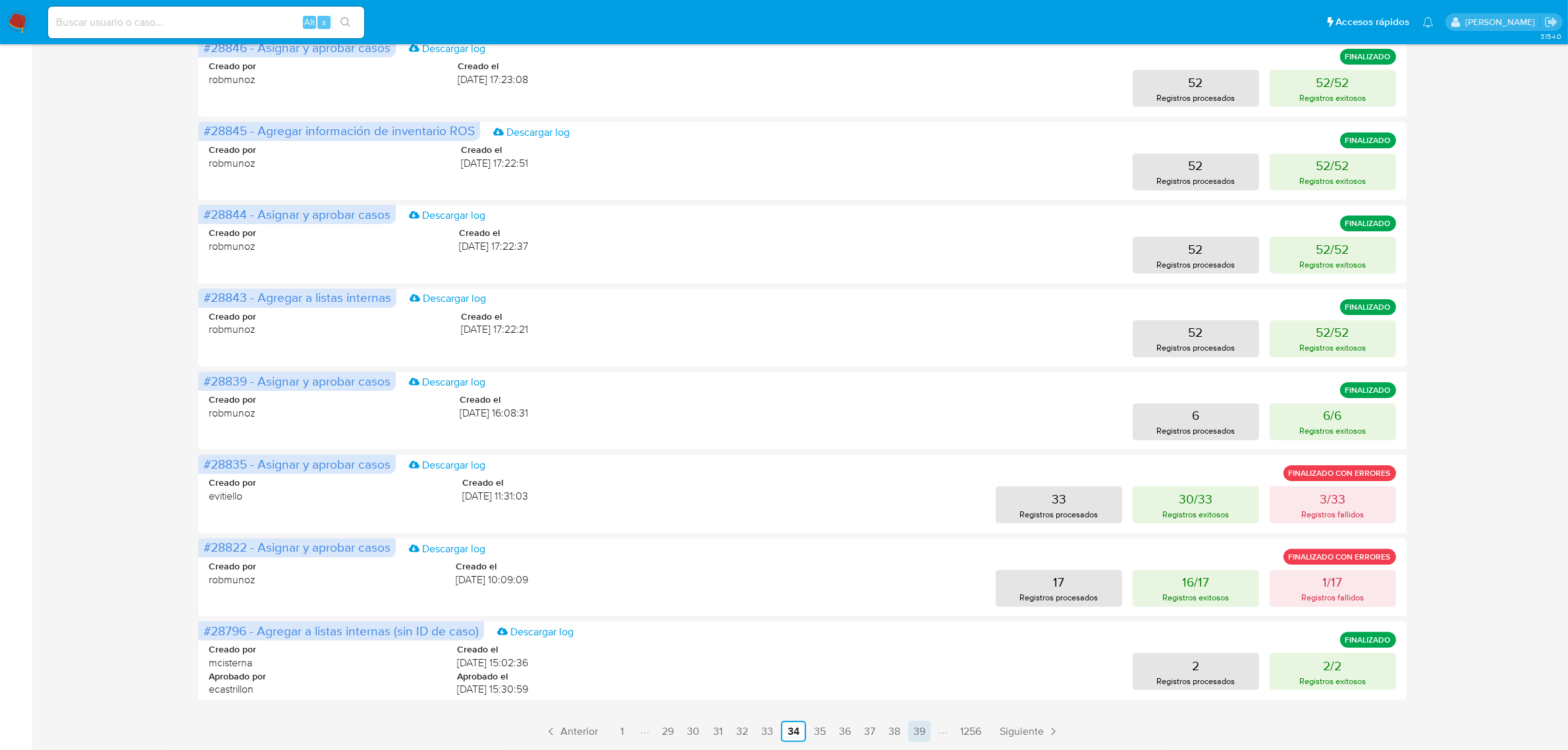
click at [919, 724] on link "39" at bounding box center [919, 731] width 22 height 21
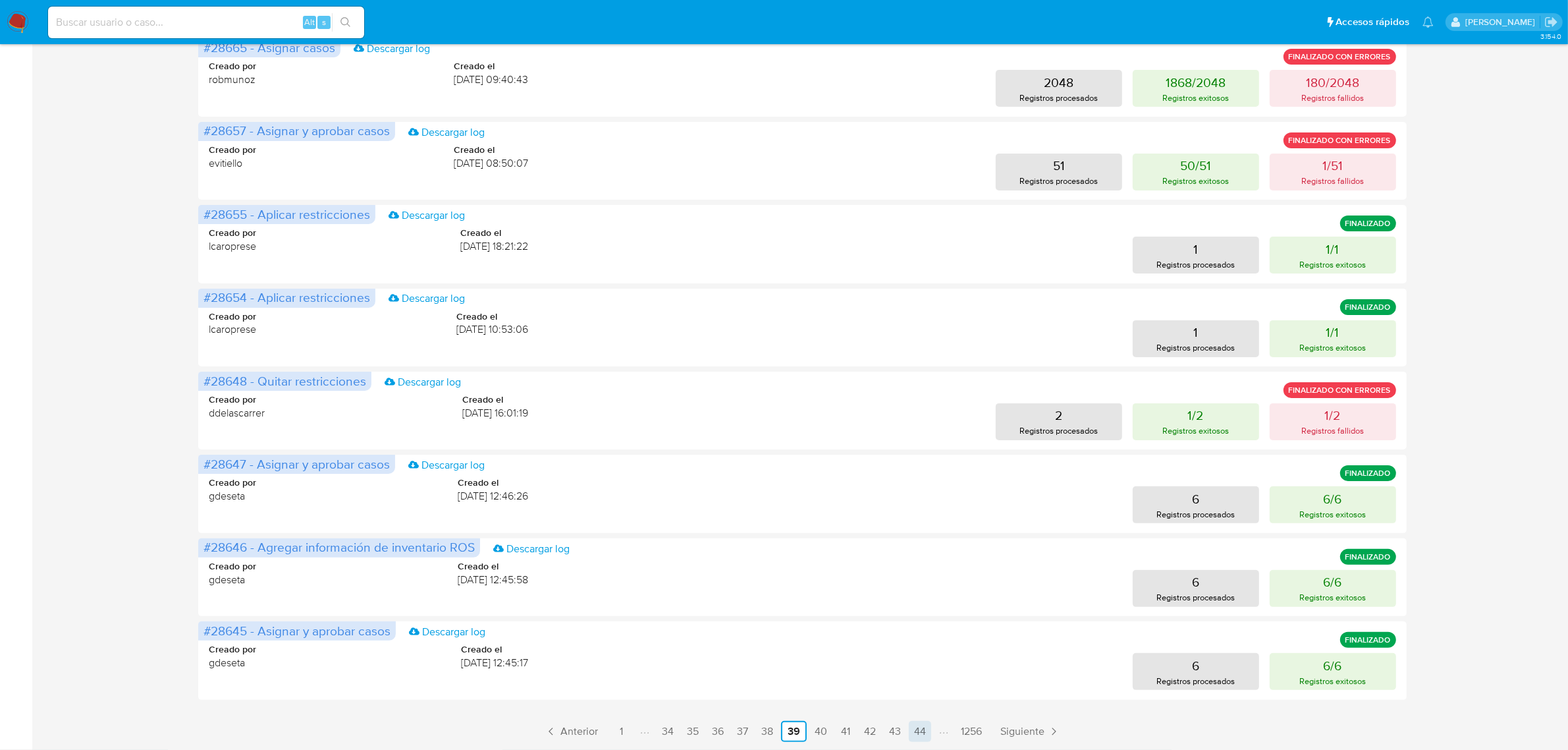
click at [920, 724] on link "44" at bounding box center [920, 731] width 22 height 21
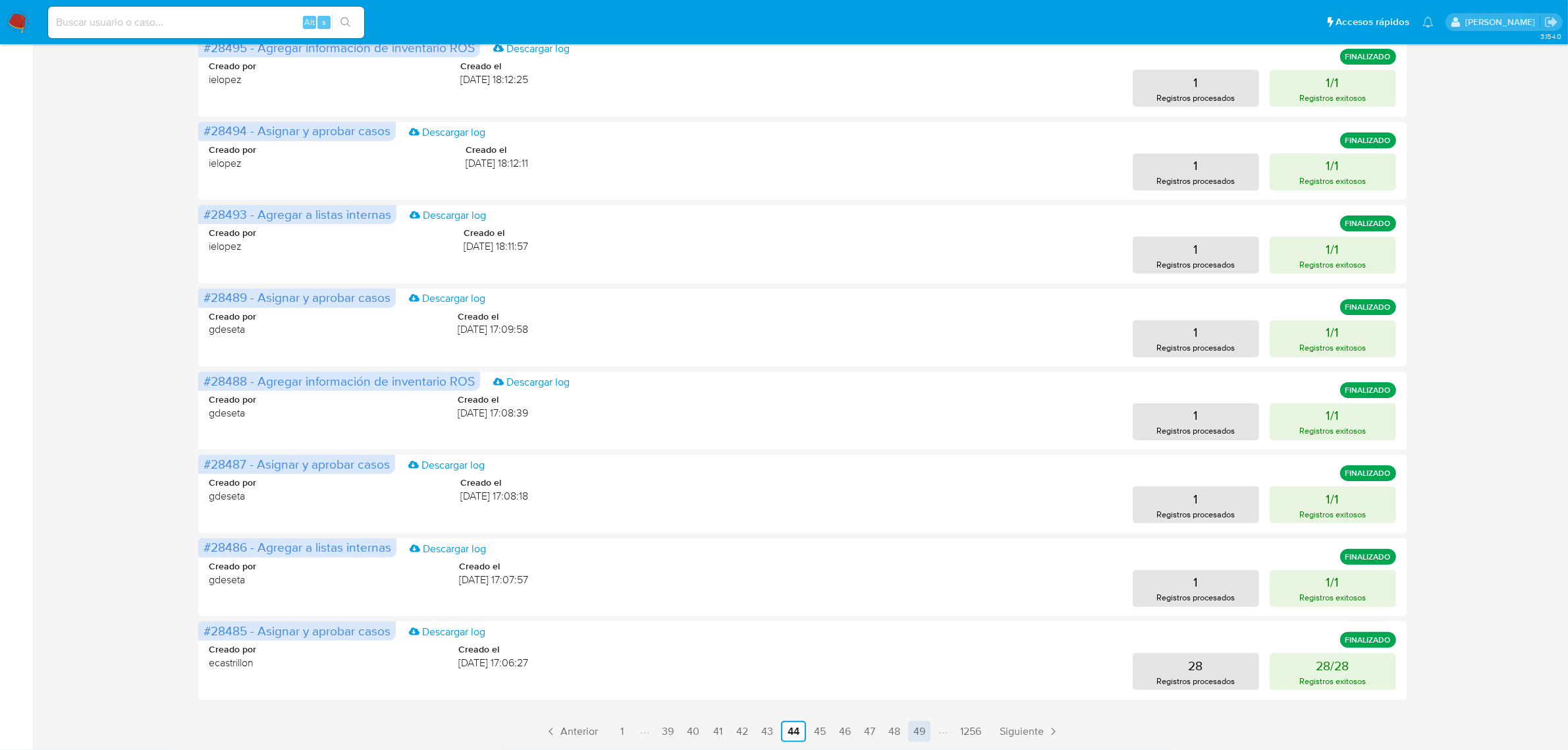
click at [924, 738] on link "49" at bounding box center [919, 731] width 22 height 21
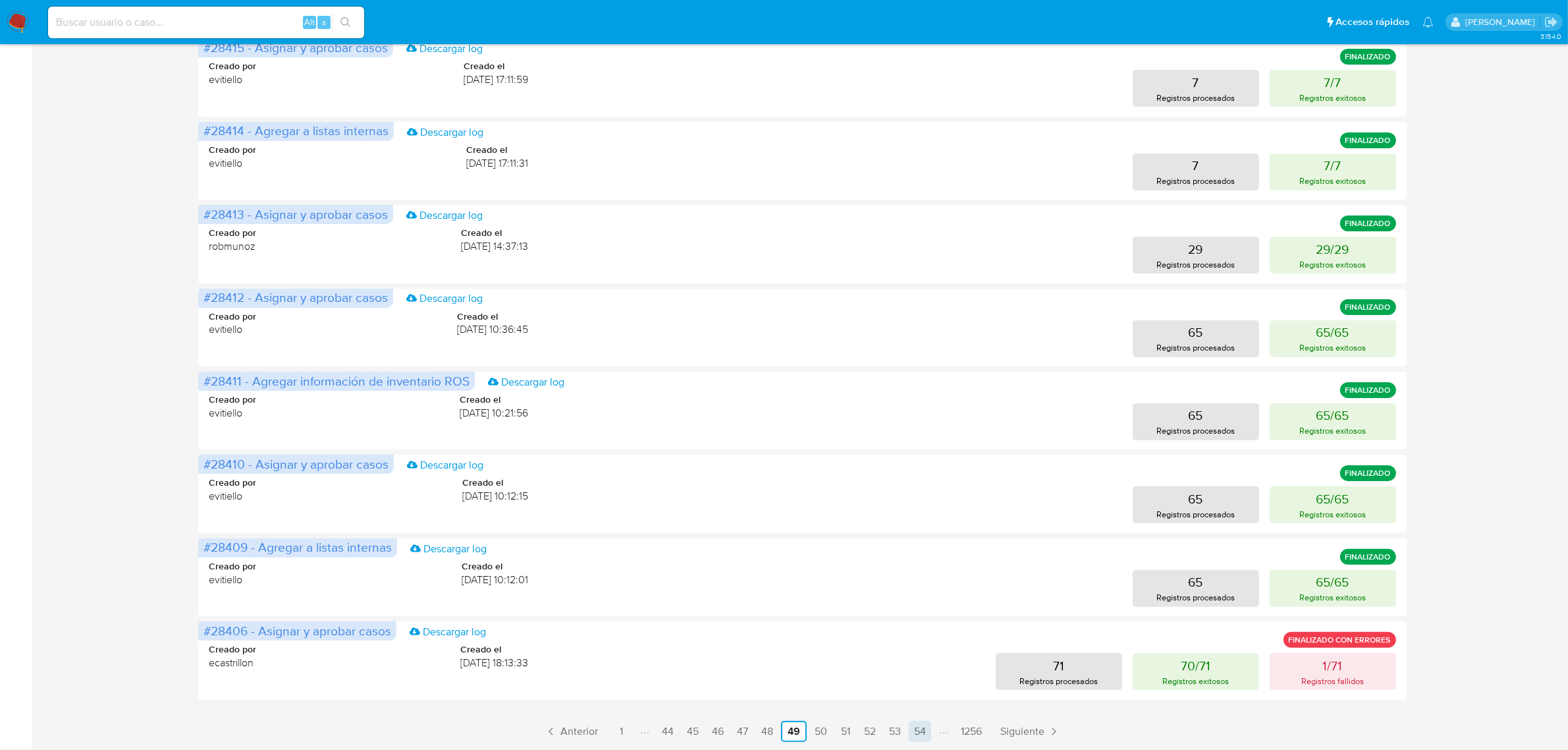
click at [913, 729] on link "54" at bounding box center [920, 731] width 22 height 21
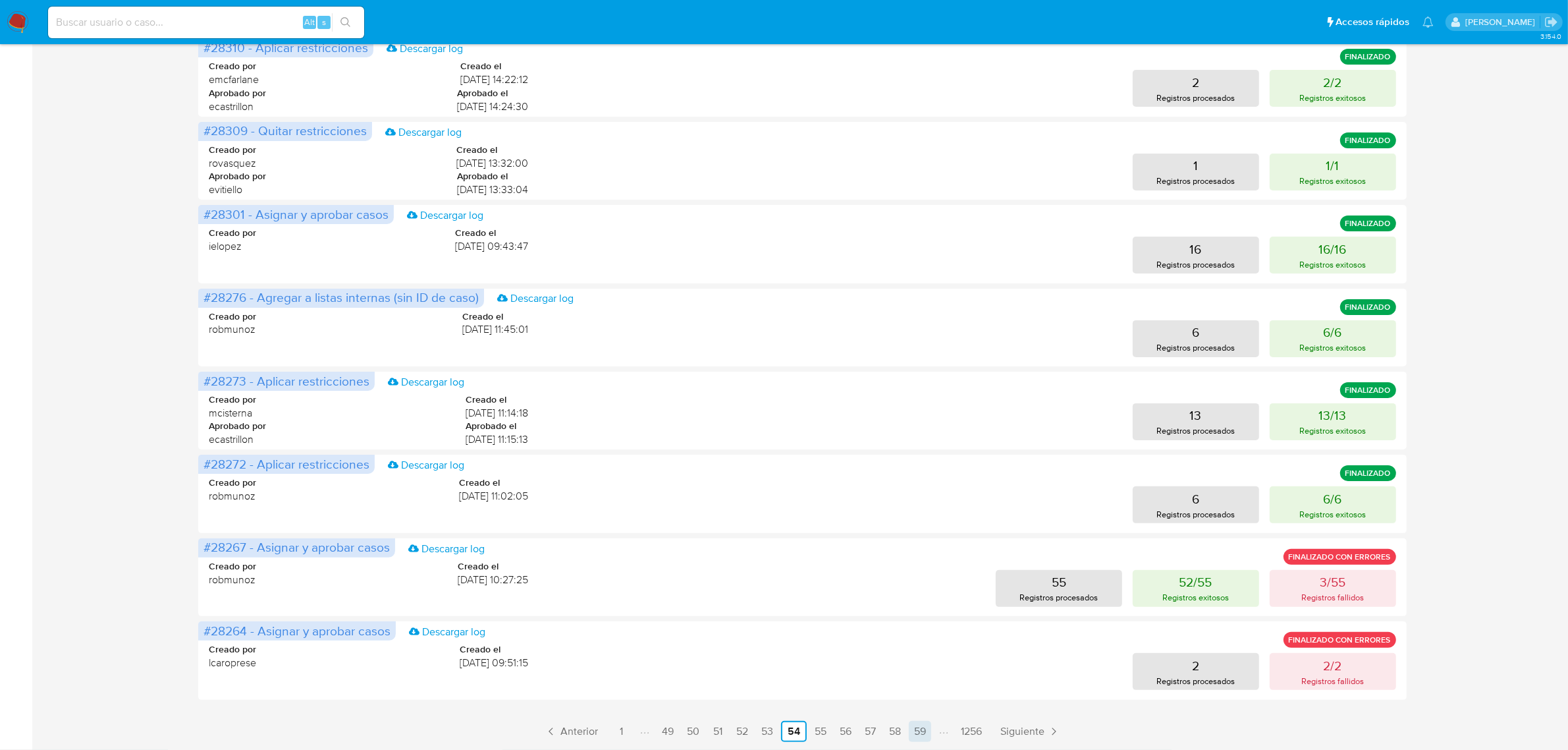
click at [912, 723] on link "59" at bounding box center [920, 731] width 22 height 21
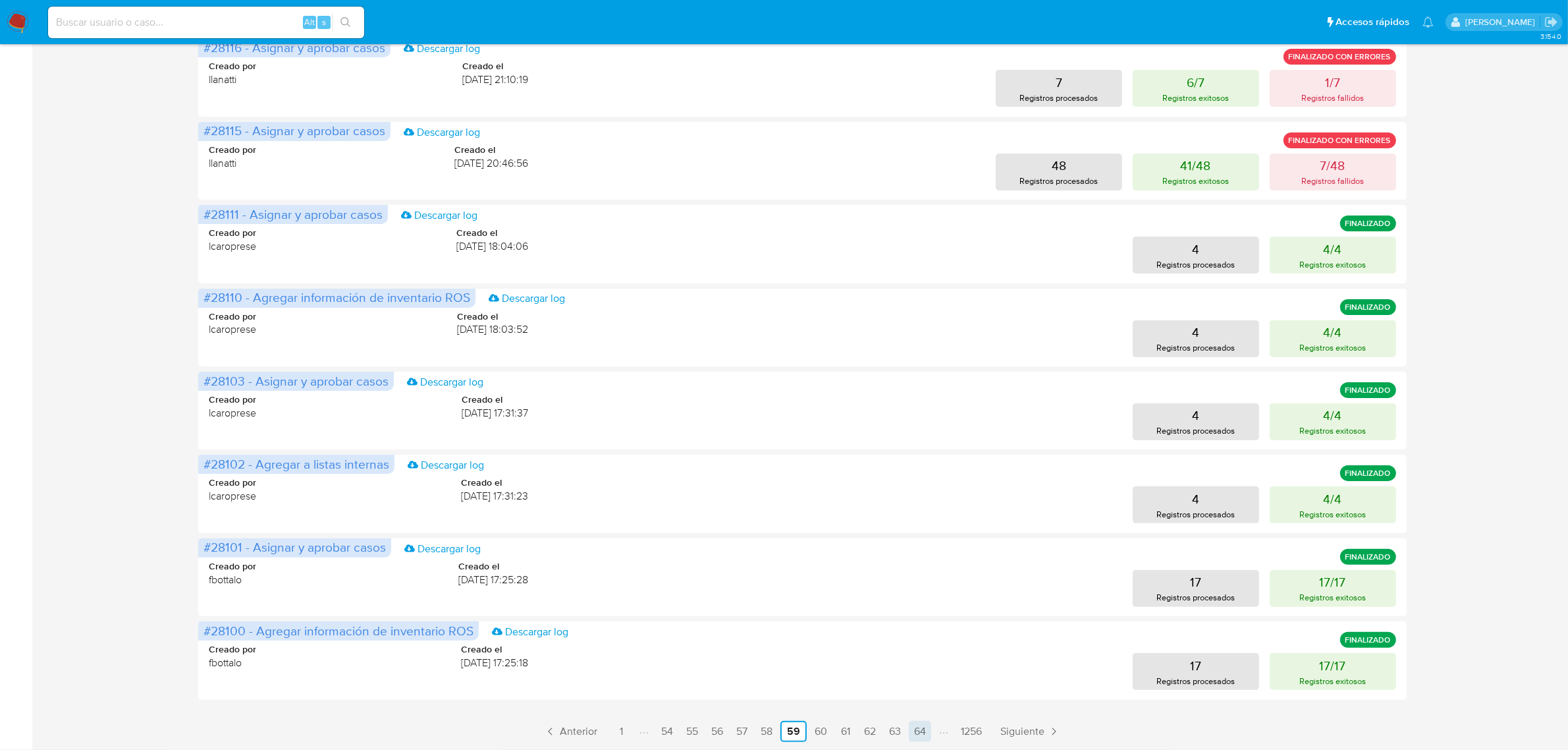
click at [924, 725] on link "64" at bounding box center [920, 731] width 22 height 21
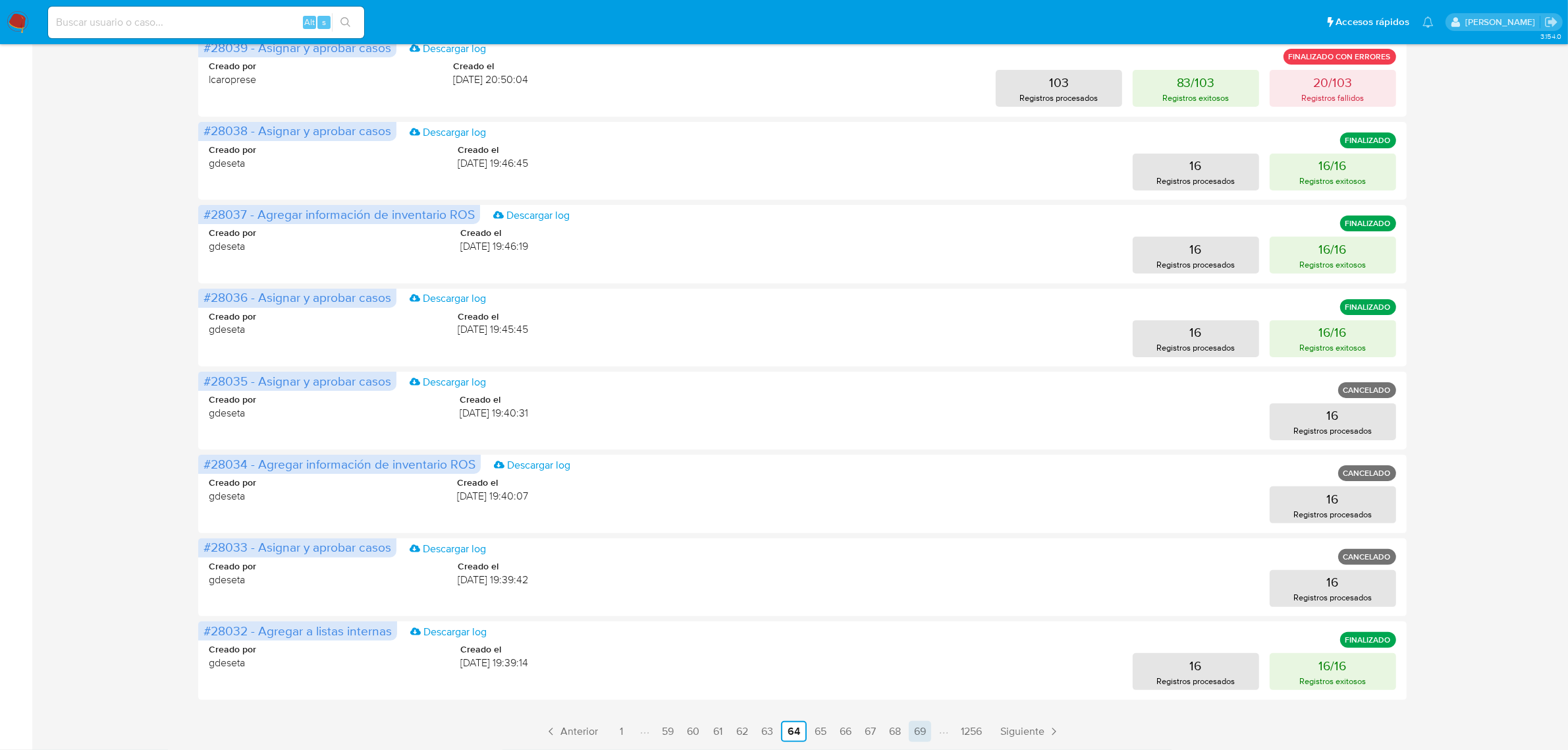
click at [923, 727] on link "69" at bounding box center [920, 731] width 22 height 21
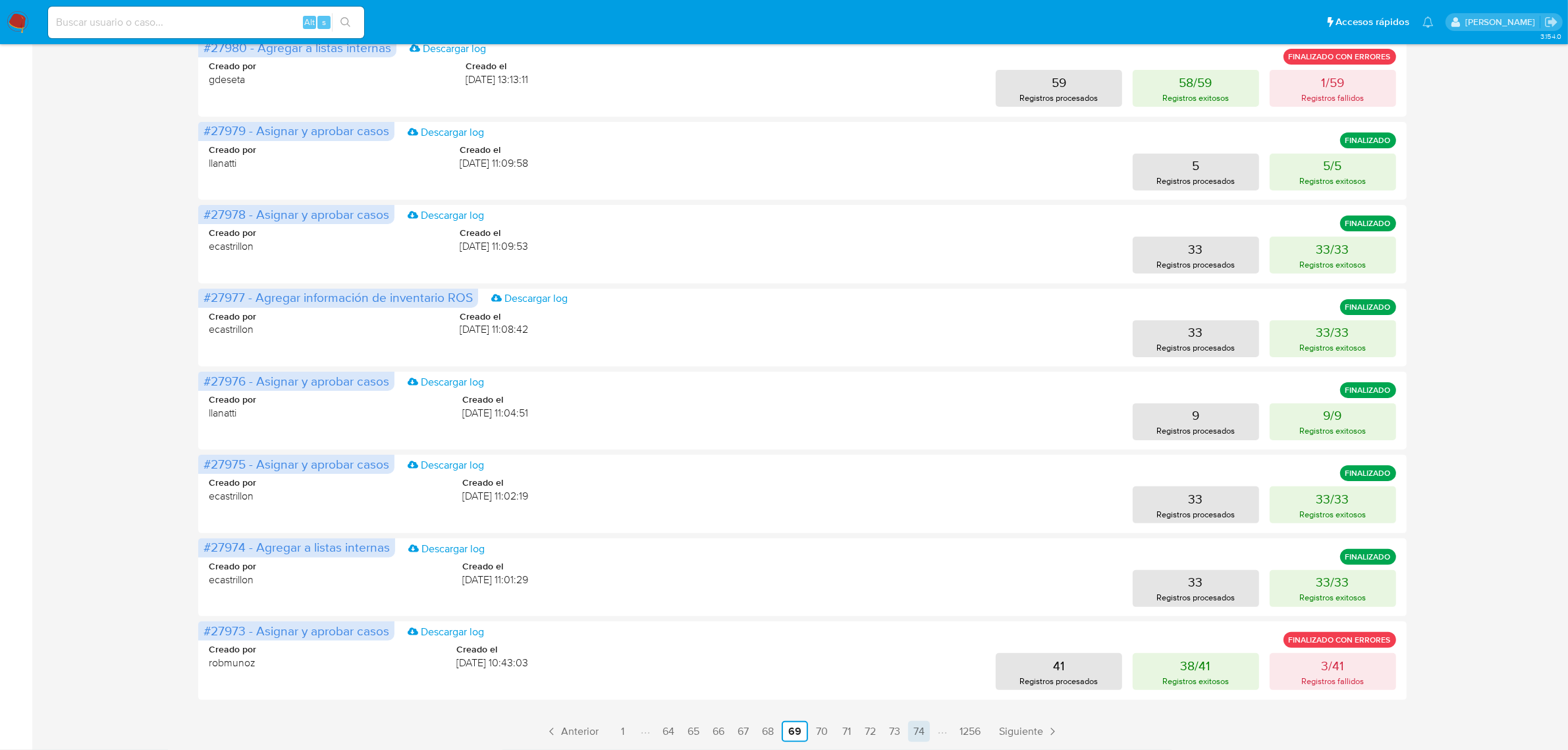
click at [921, 731] on link "74" at bounding box center [919, 731] width 21 height 21
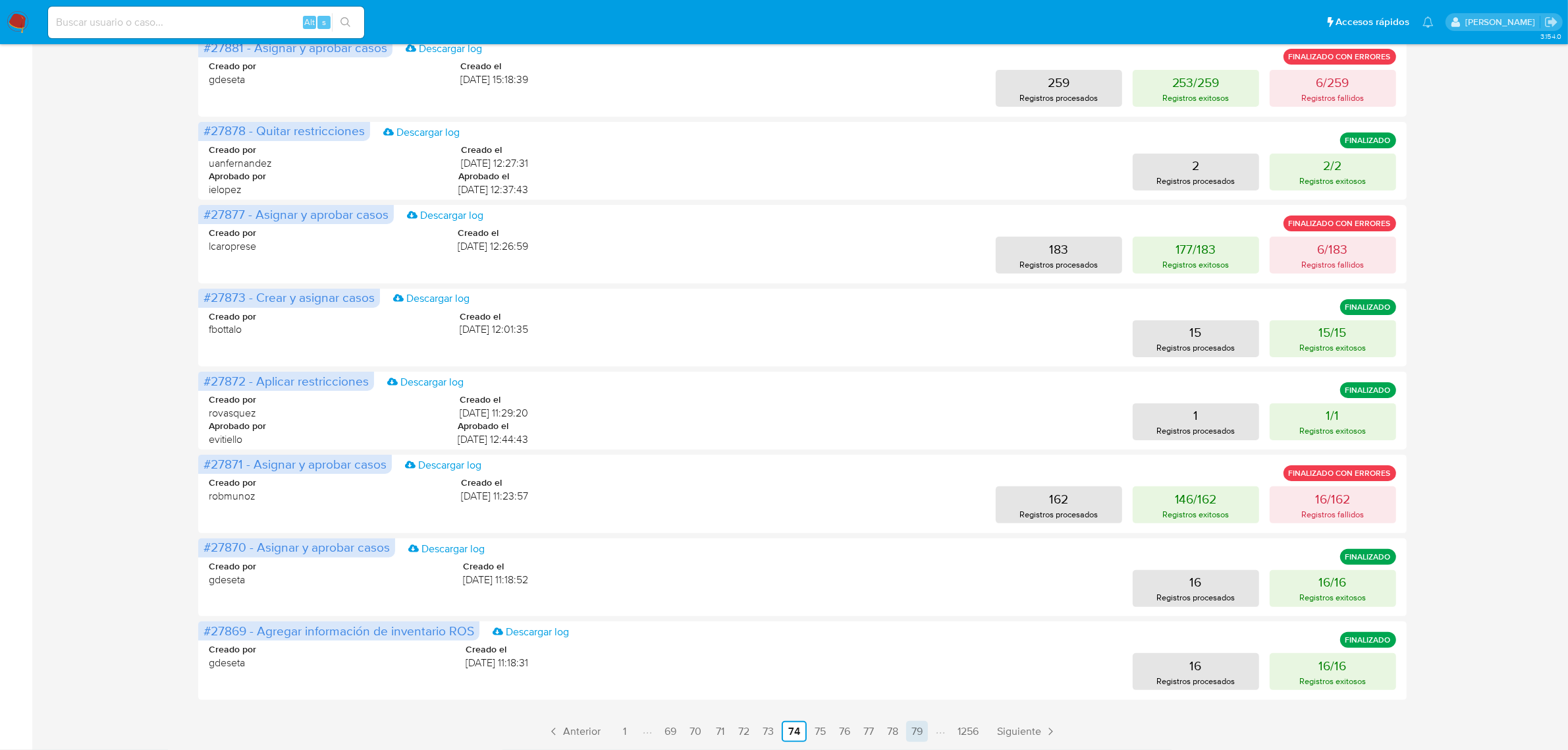
click at [925, 729] on link "79" at bounding box center [917, 731] width 21 height 21
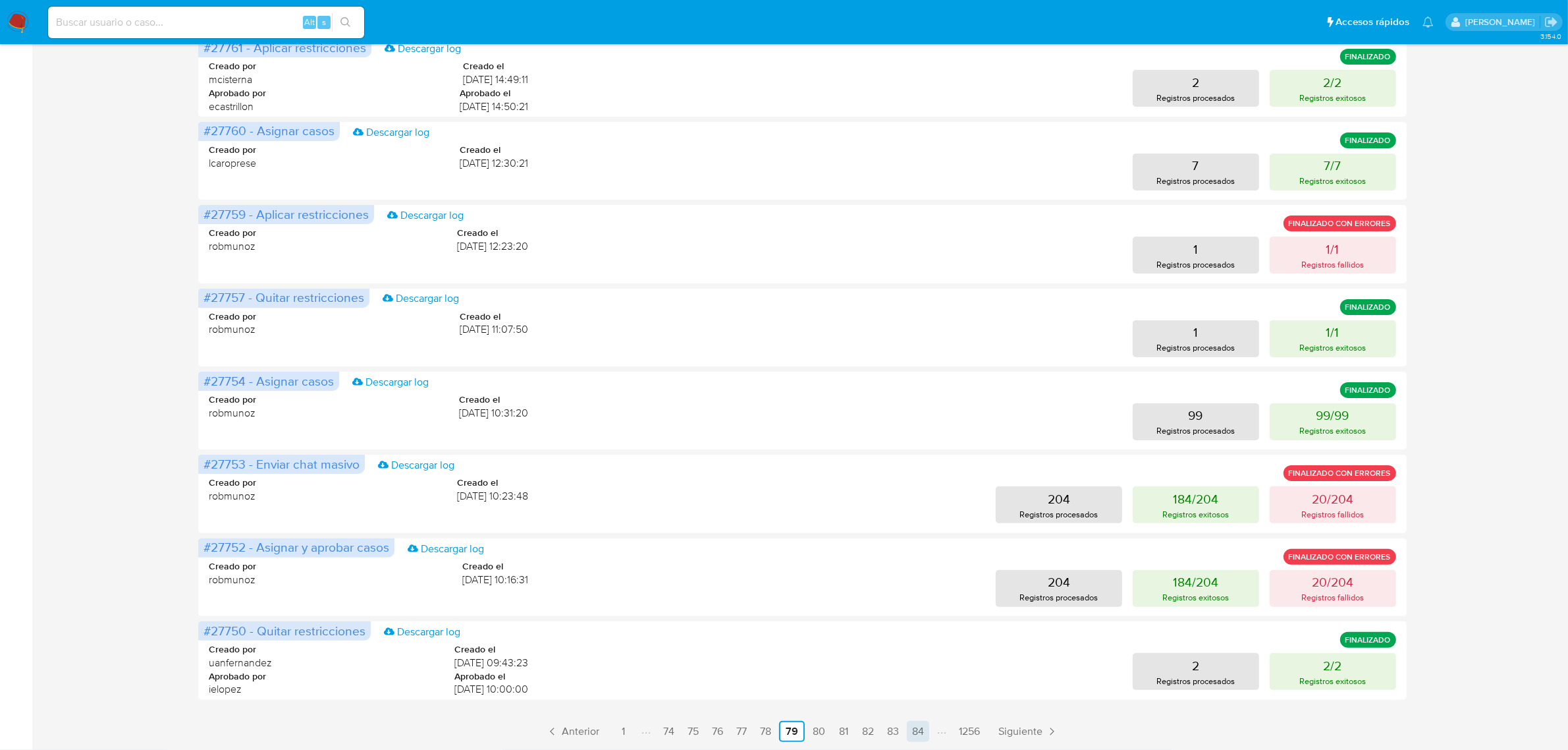
click at [914, 733] on link "84" at bounding box center [917, 731] width 22 height 21
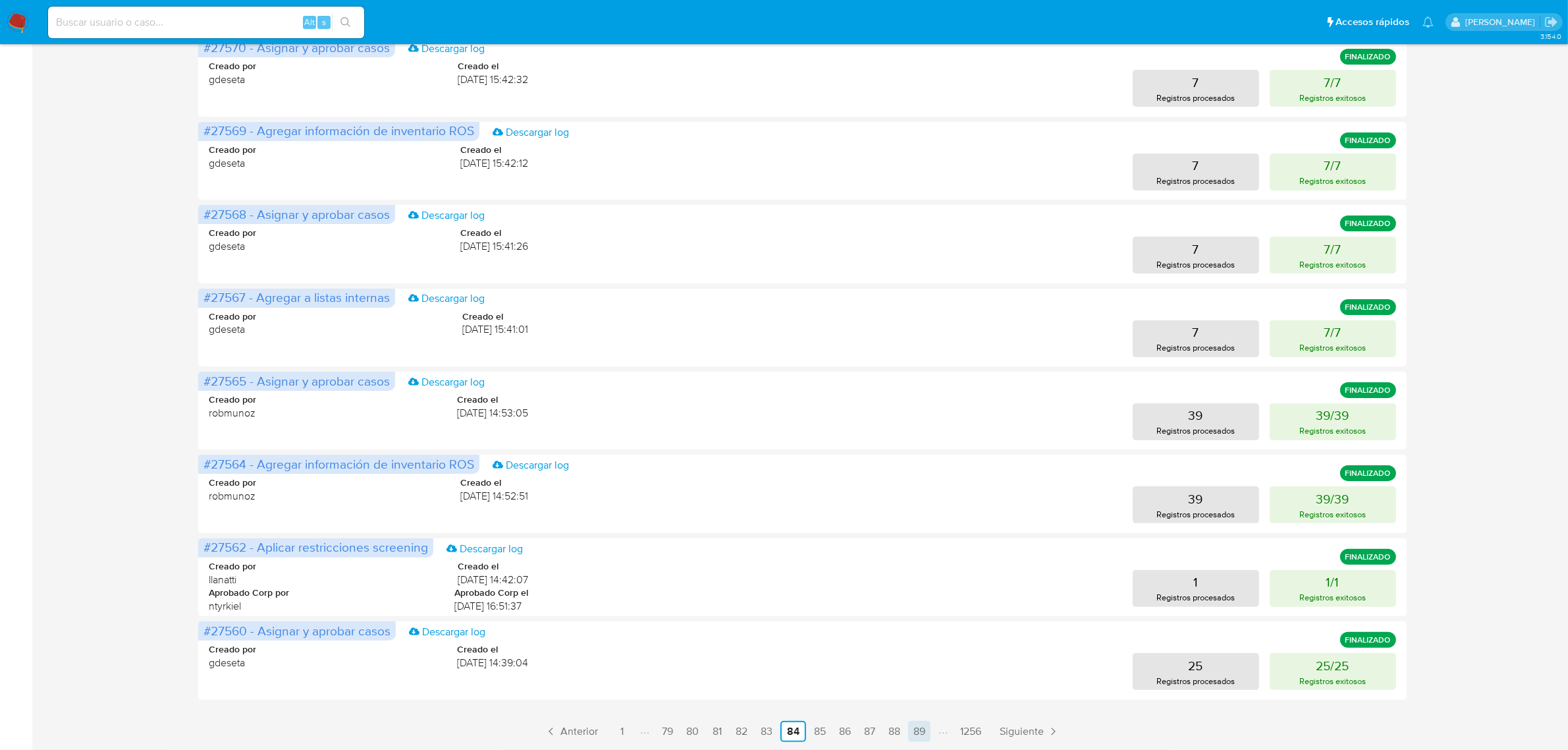
click at [913, 727] on link "89" at bounding box center [919, 731] width 22 height 21
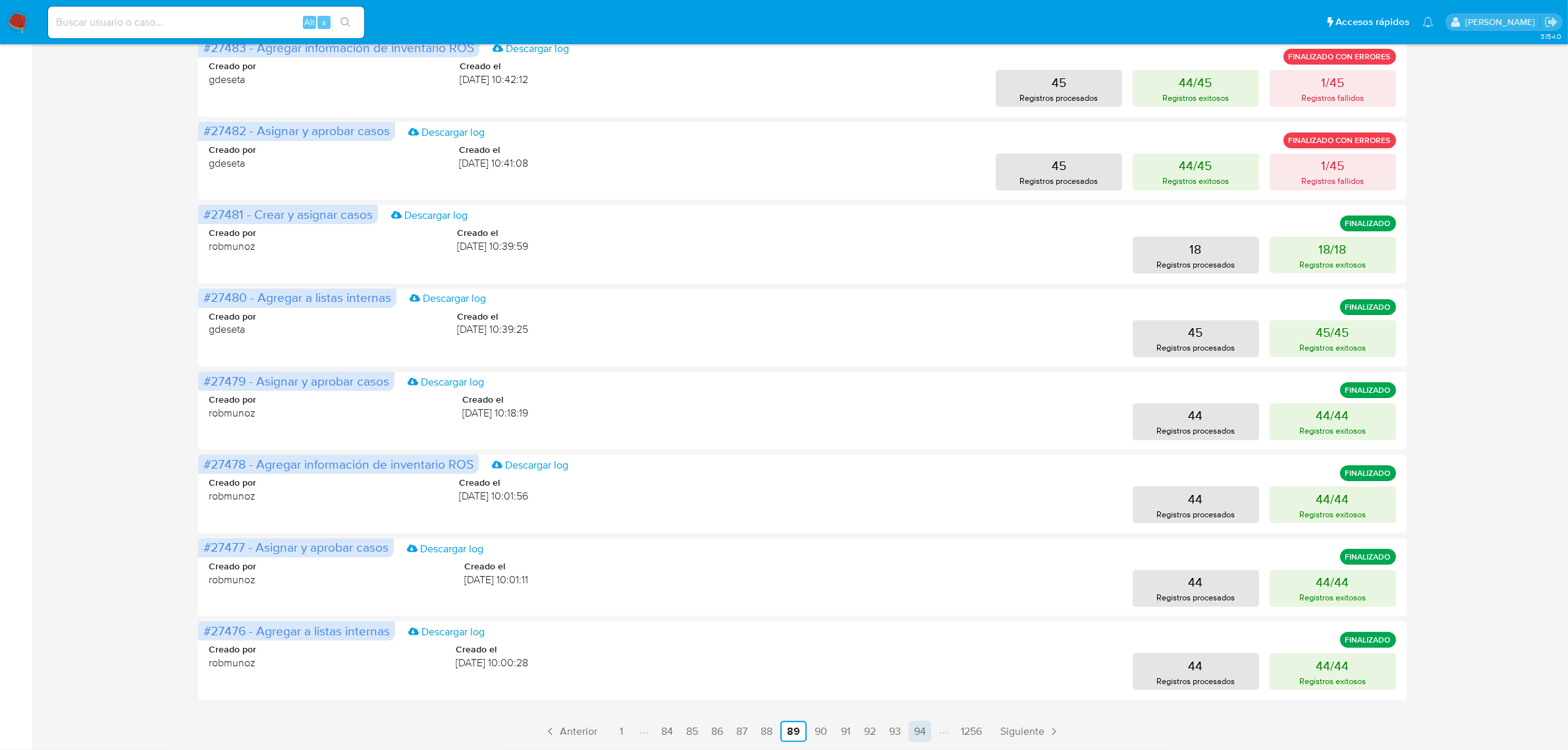
click at [925, 725] on link "94" at bounding box center [920, 731] width 22 height 21
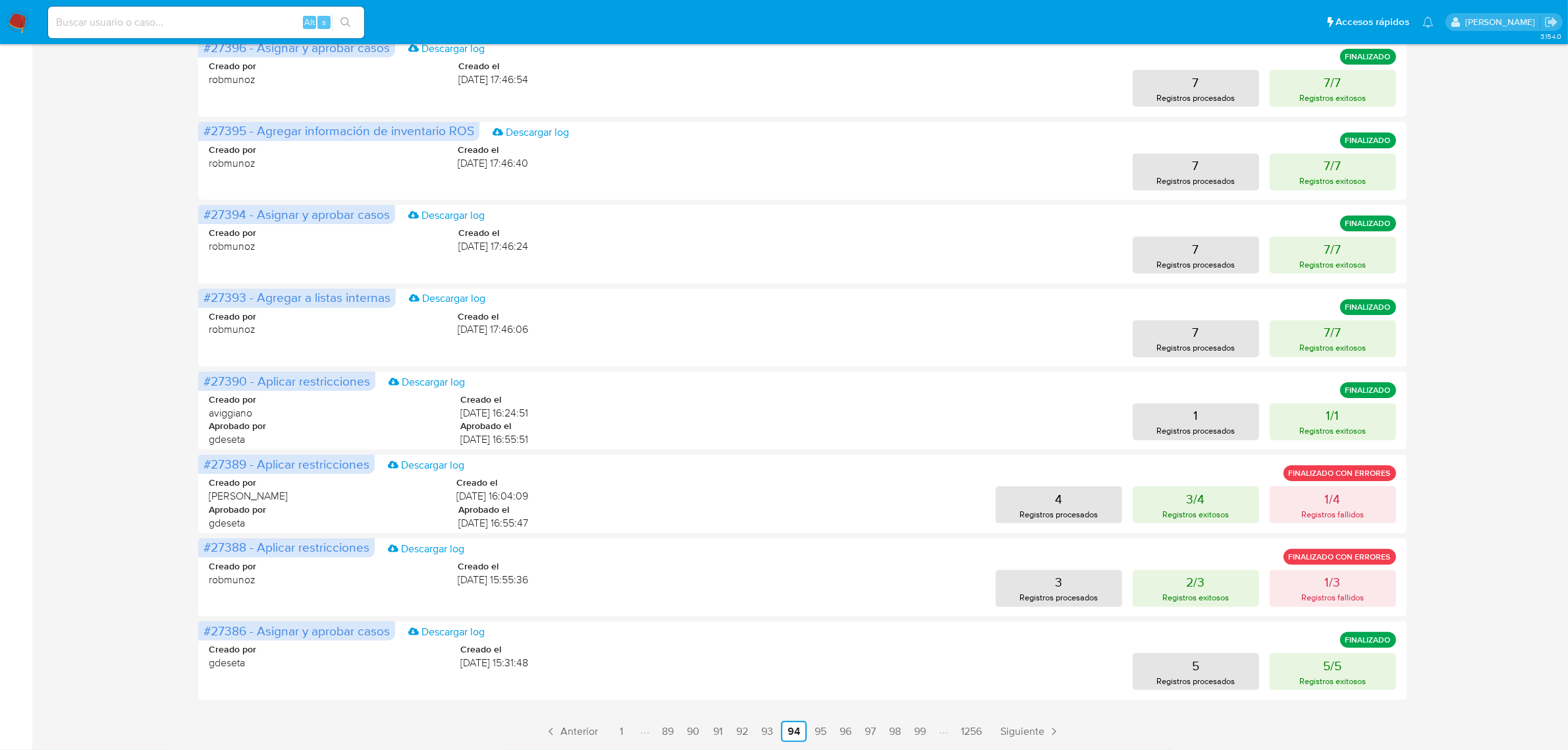
click at [897, 719] on div "Historial de ejecución Pendiente aprobación #27398 - Asignar y aprobar casos De…" at bounding box center [802, 287] width 1208 height 909
click at [929, 732] on link "99" at bounding box center [920, 731] width 22 height 21
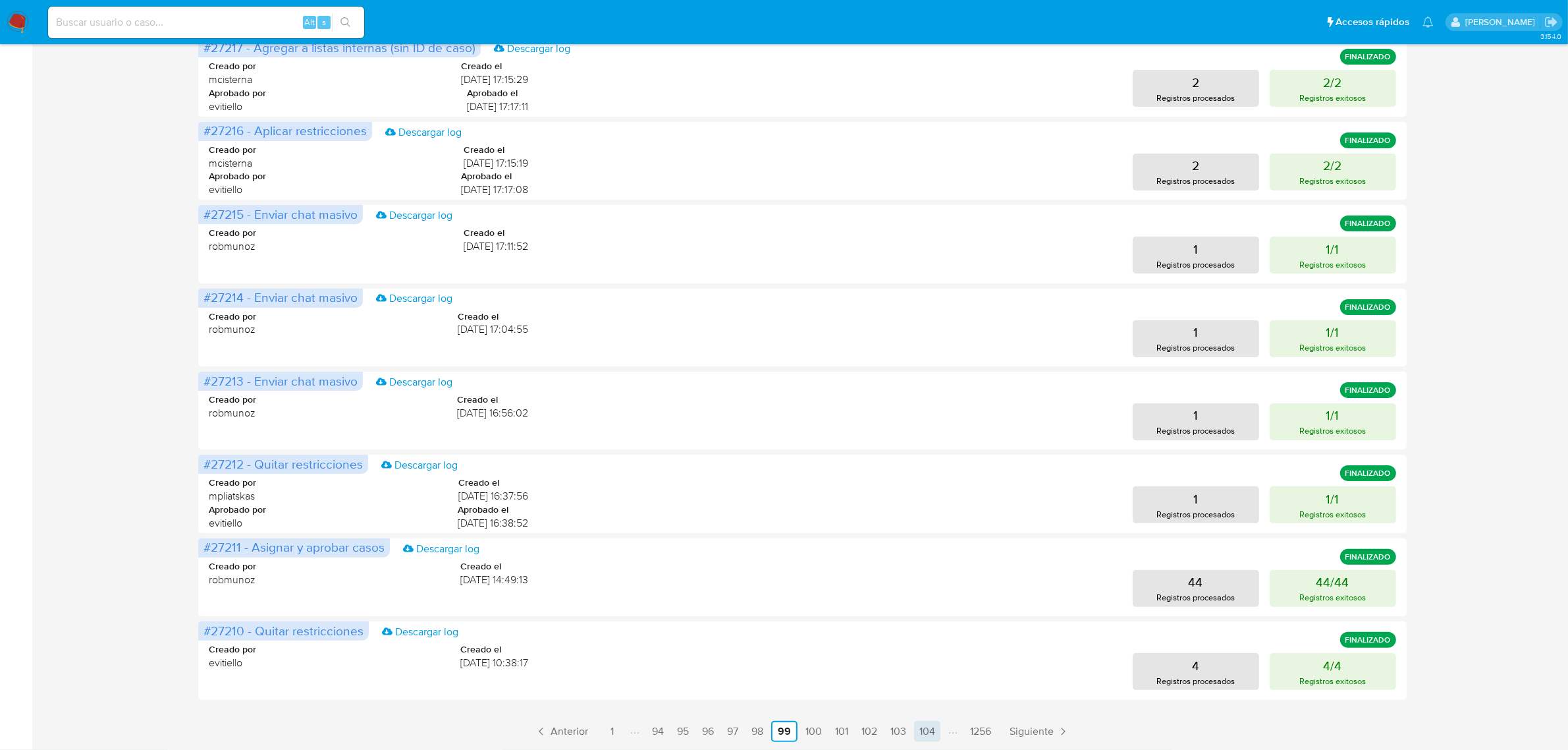
click at [930, 733] on link "104" at bounding box center [927, 731] width 26 height 21
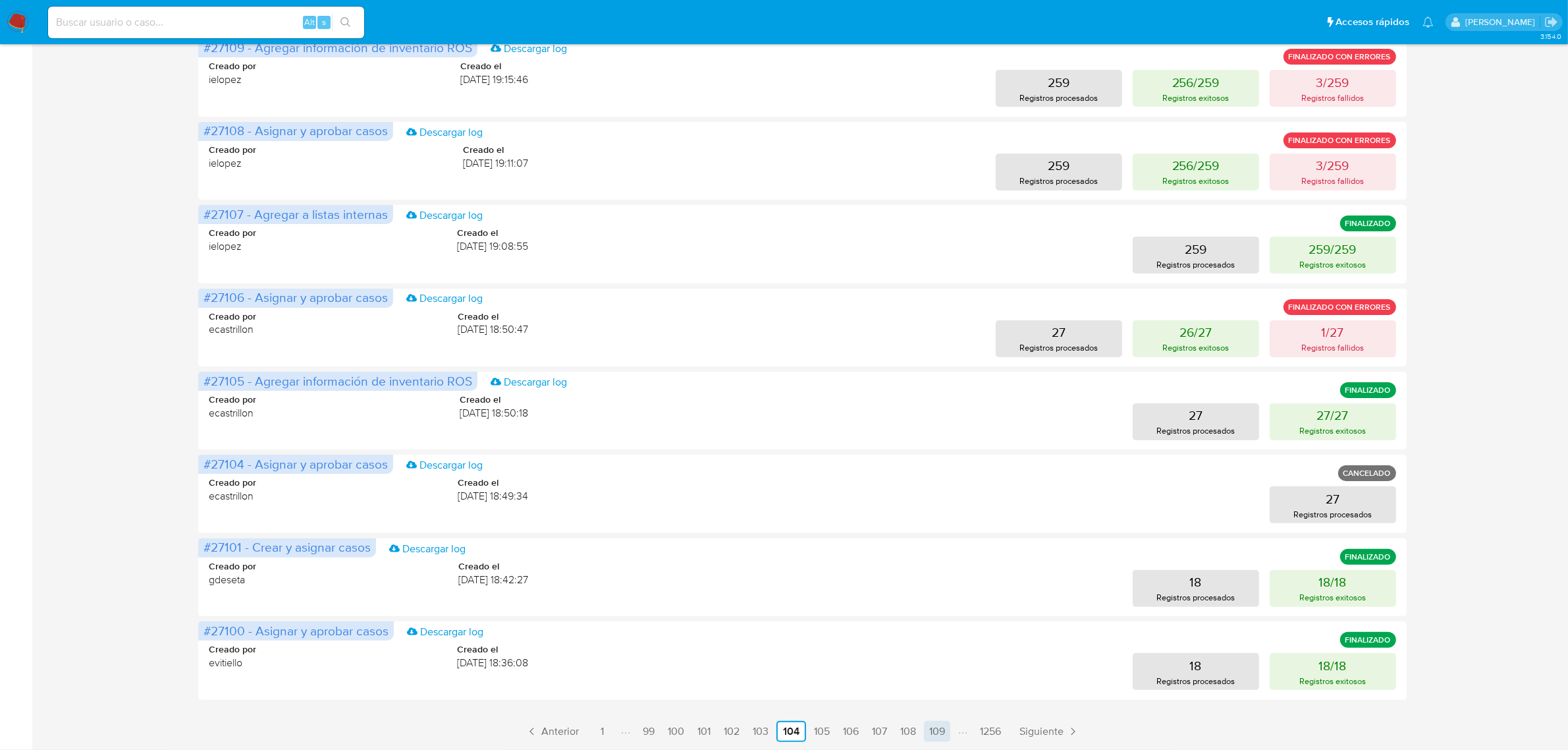
click at [929, 728] on link "109" at bounding box center [937, 731] width 26 height 21
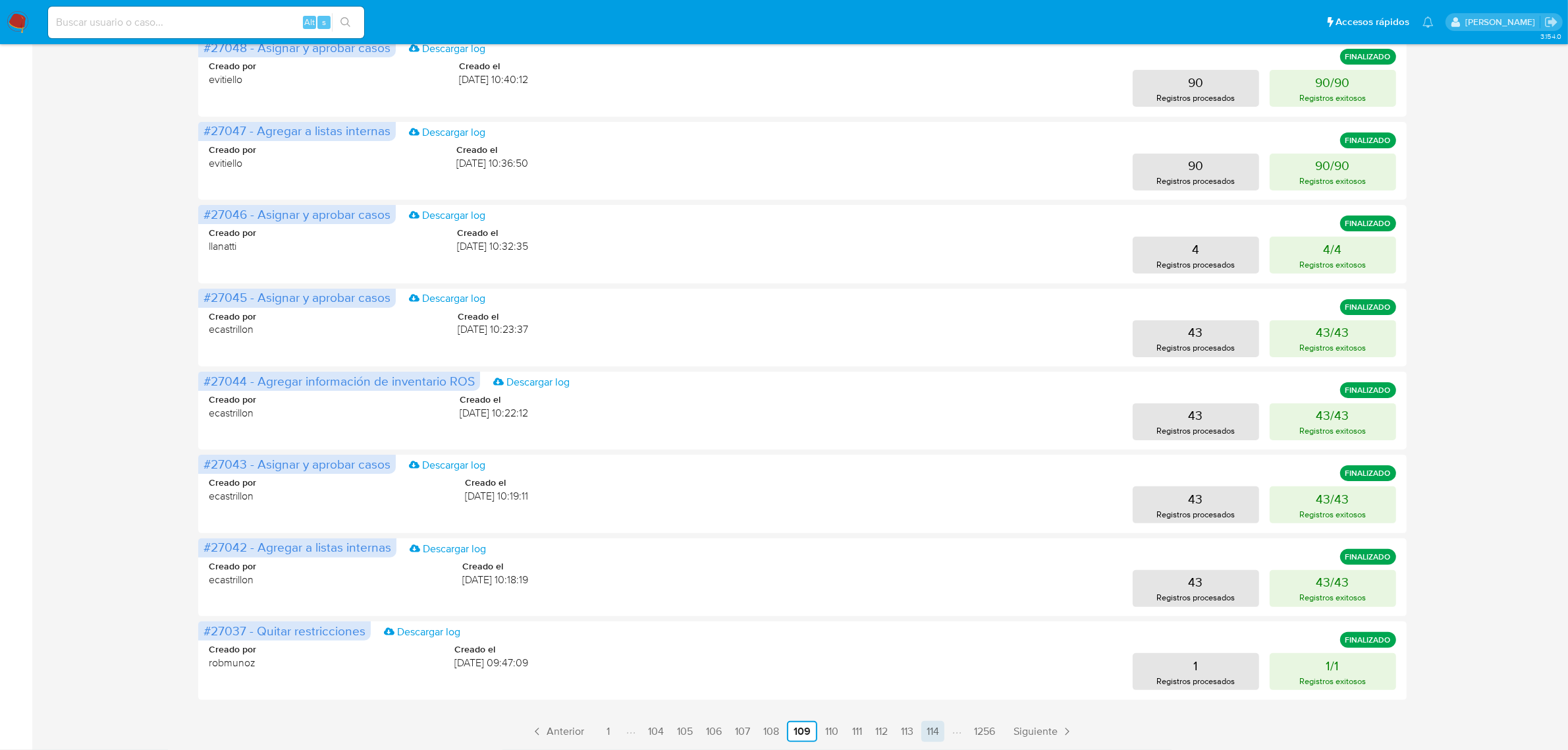
click at [927, 732] on link "114" at bounding box center [933, 731] width 23 height 21
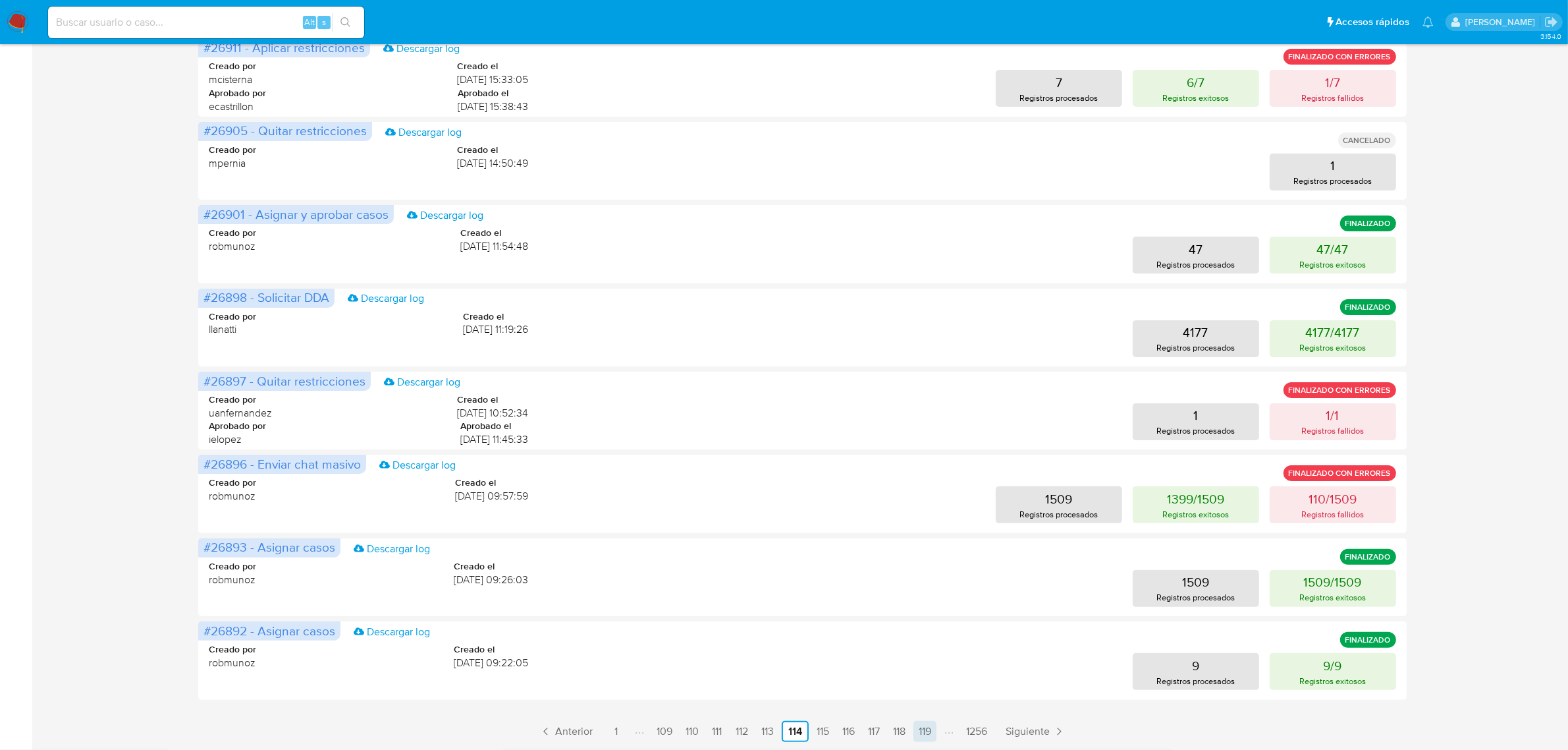
click at [929, 734] on link "119" at bounding box center [925, 731] width 23 height 21
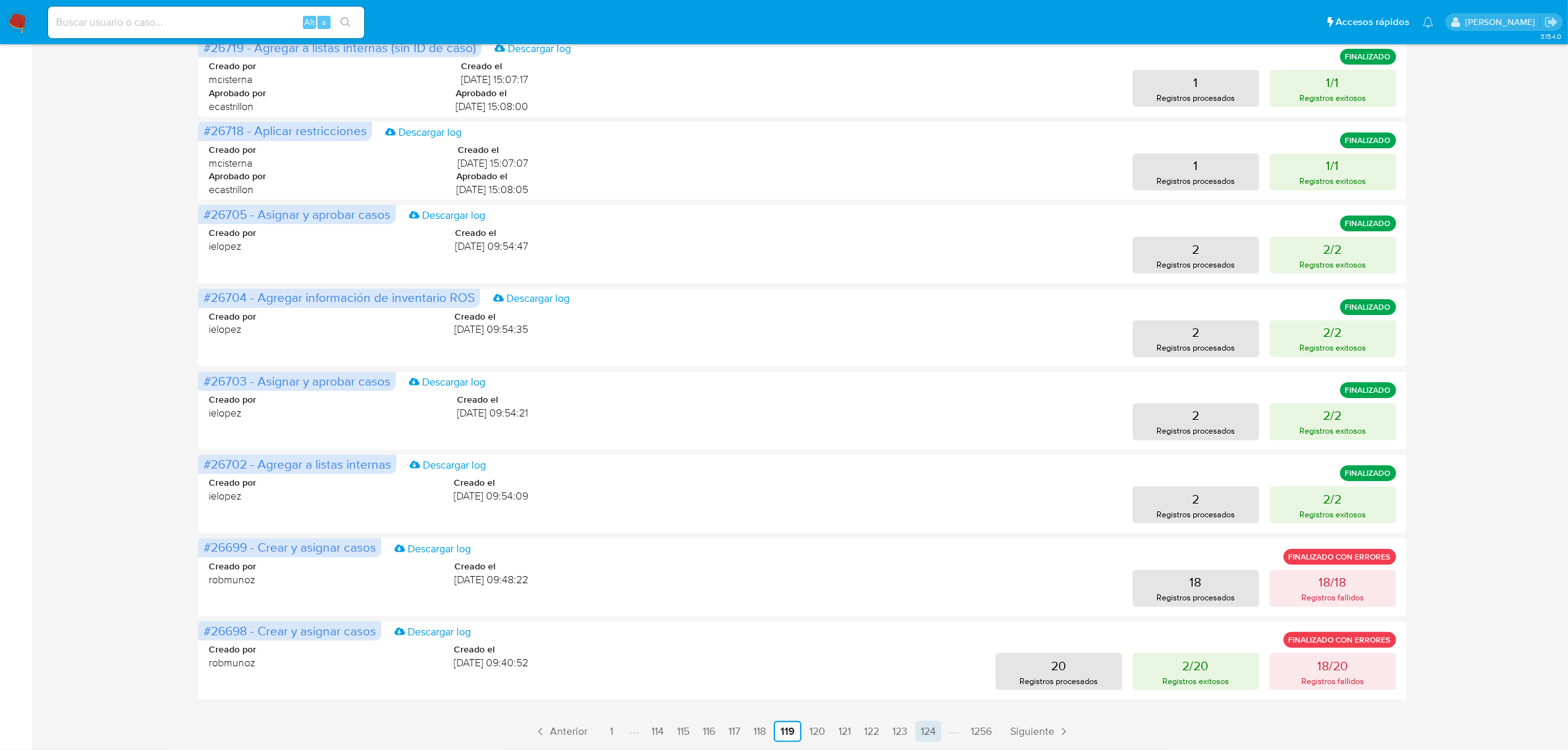
click at [924, 725] on link "124" at bounding box center [928, 731] width 26 height 21
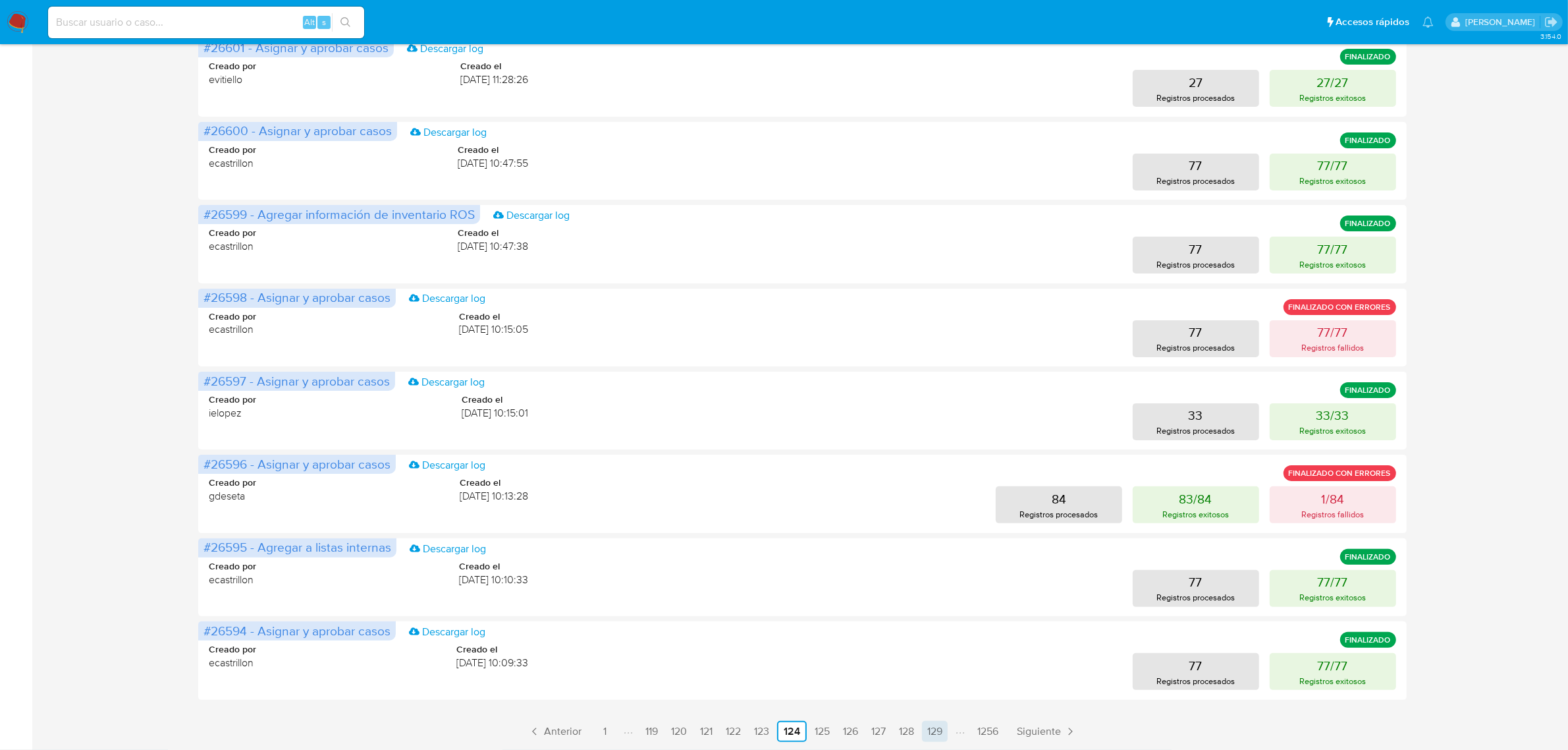
click at [926, 725] on link "129" at bounding box center [935, 731] width 26 height 21
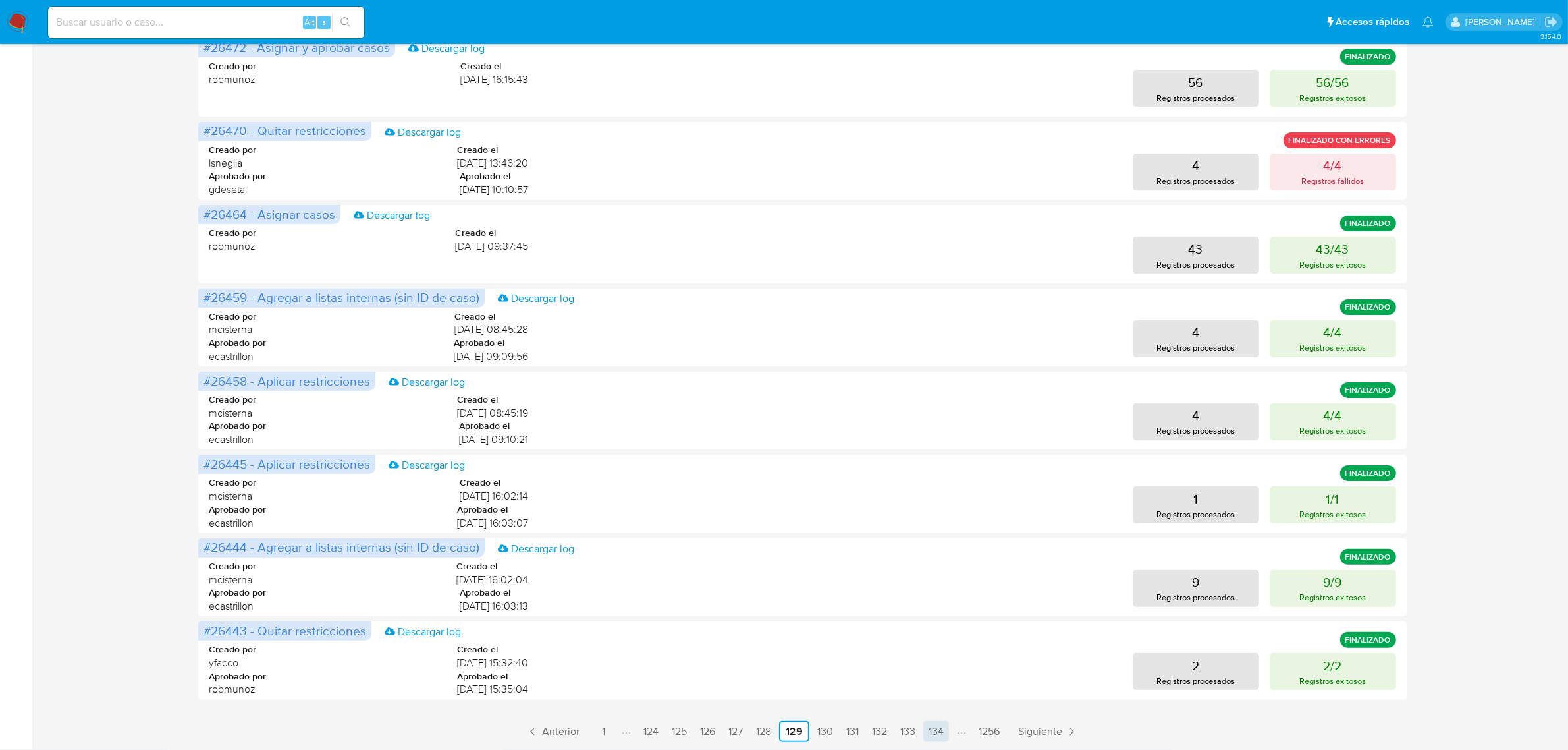
click at [932, 730] on link "134" at bounding box center [935, 731] width 26 height 21
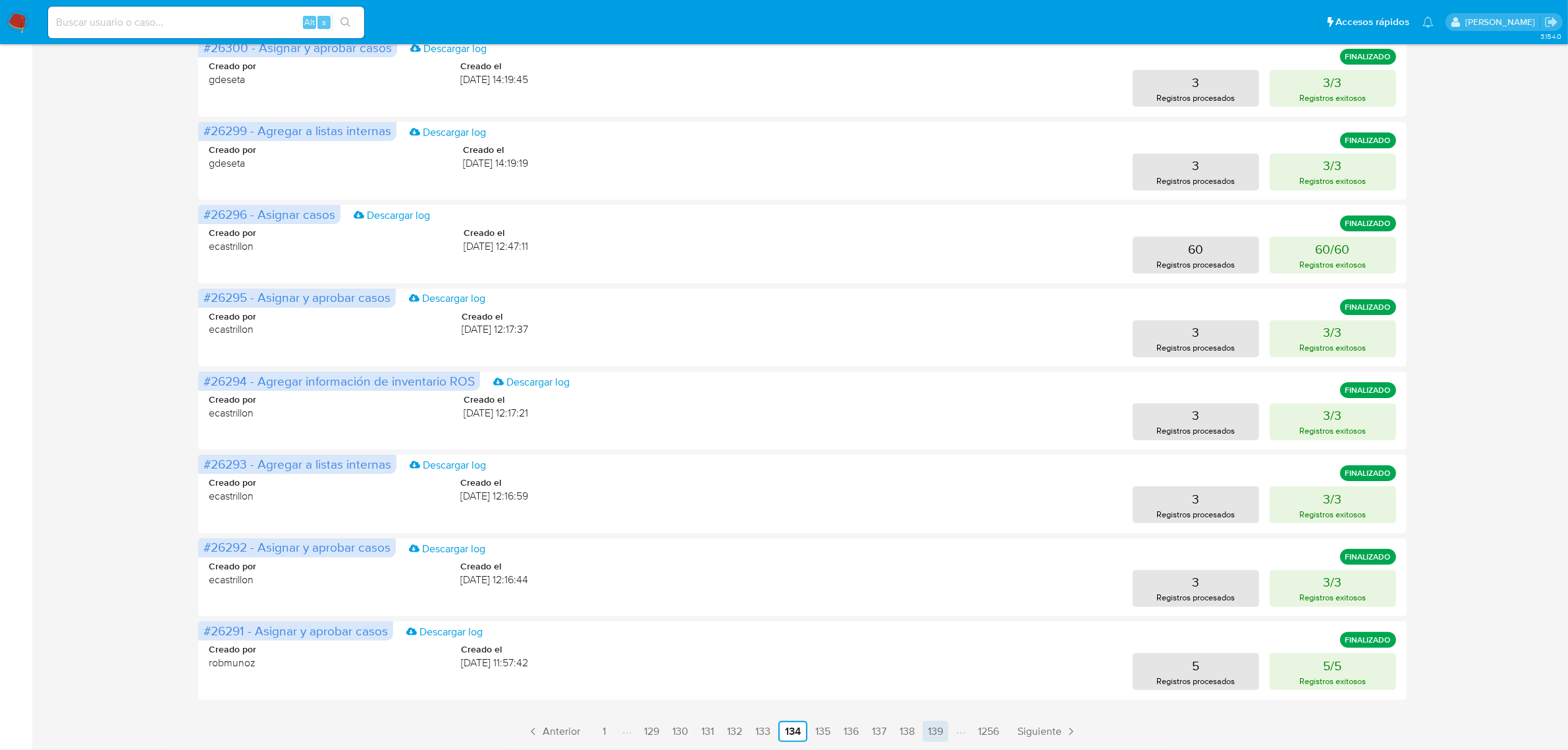
click at [940, 728] on link "139" at bounding box center [935, 731] width 26 height 21
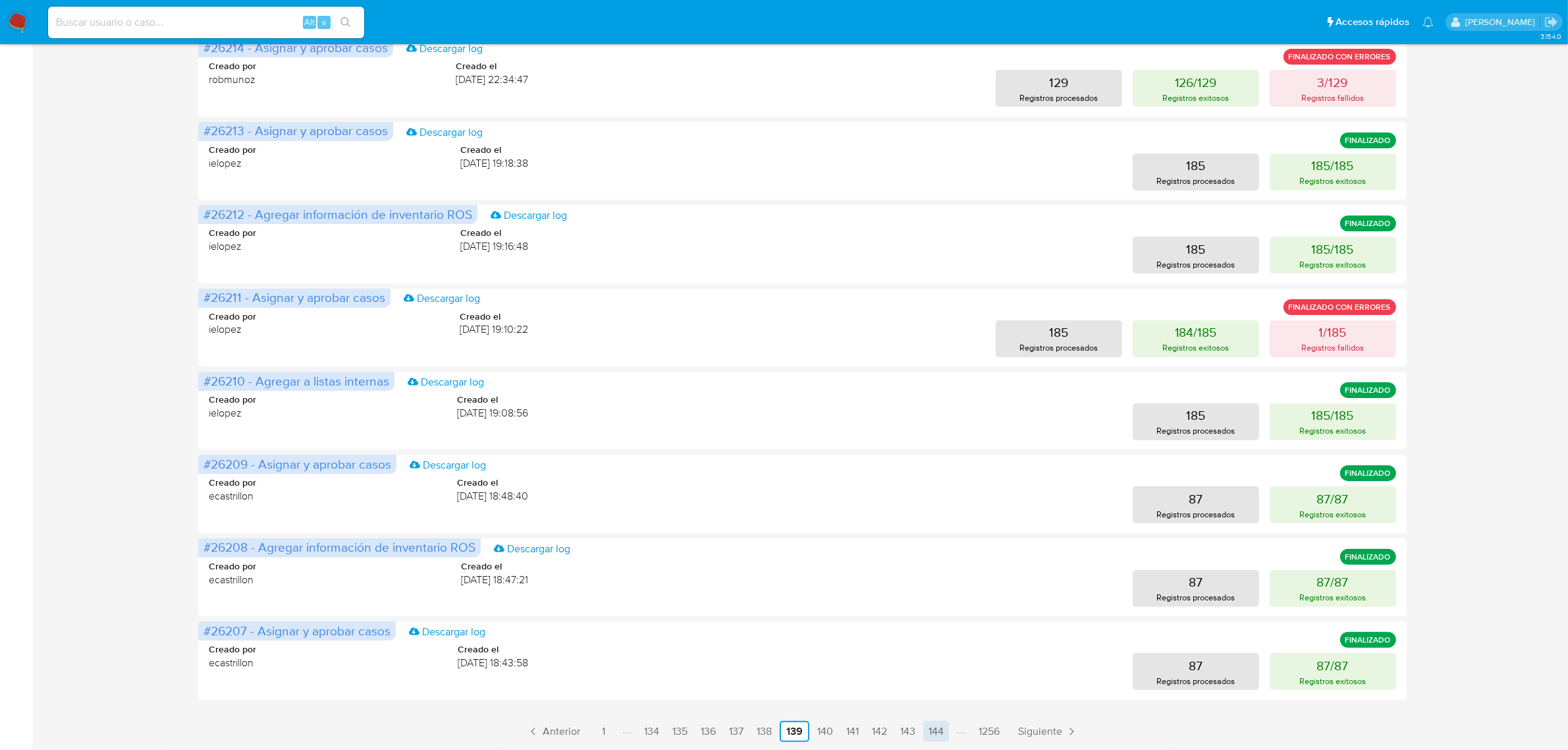
click at [937, 727] on link "144" at bounding box center [935, 731] width 26 height 21
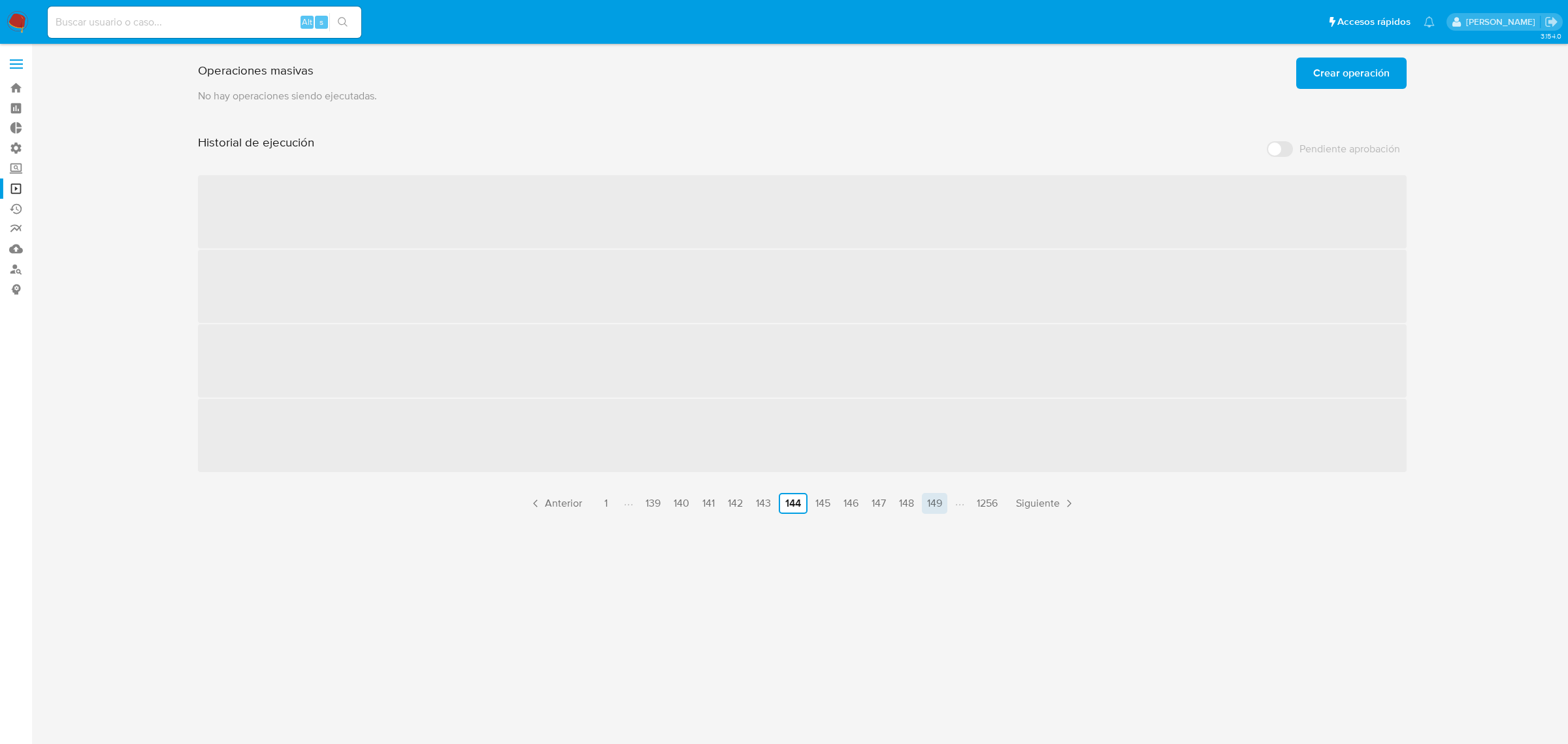
click at [936, 498] on link "149" at bounding box center [934, 503] width 25 height 21
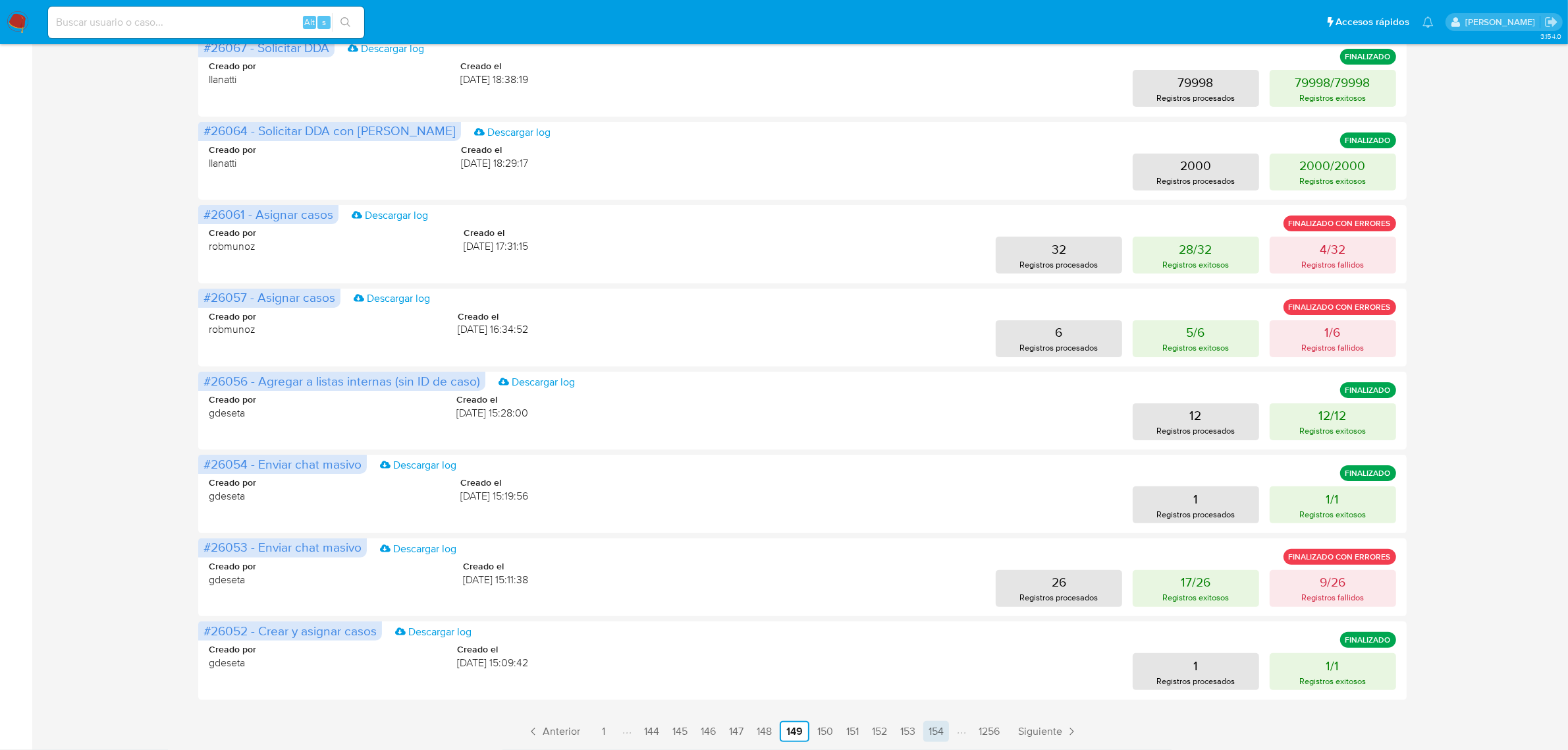
click at [939, 735] on link "154" at bounding box center [935, 731] width 26 height 21
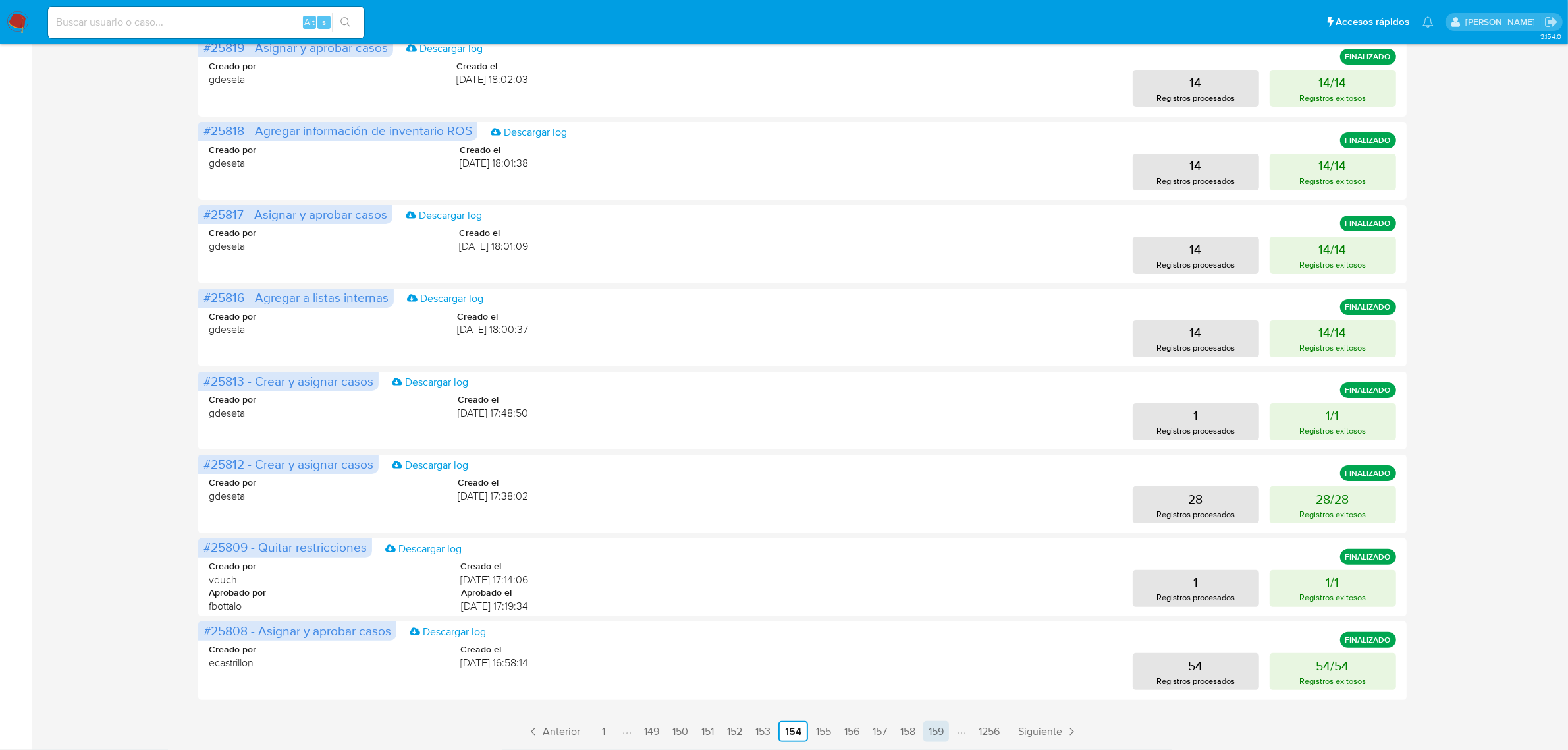
click at [935, 731] on link "159" at bounding box center [935, 731] width 26 height 21
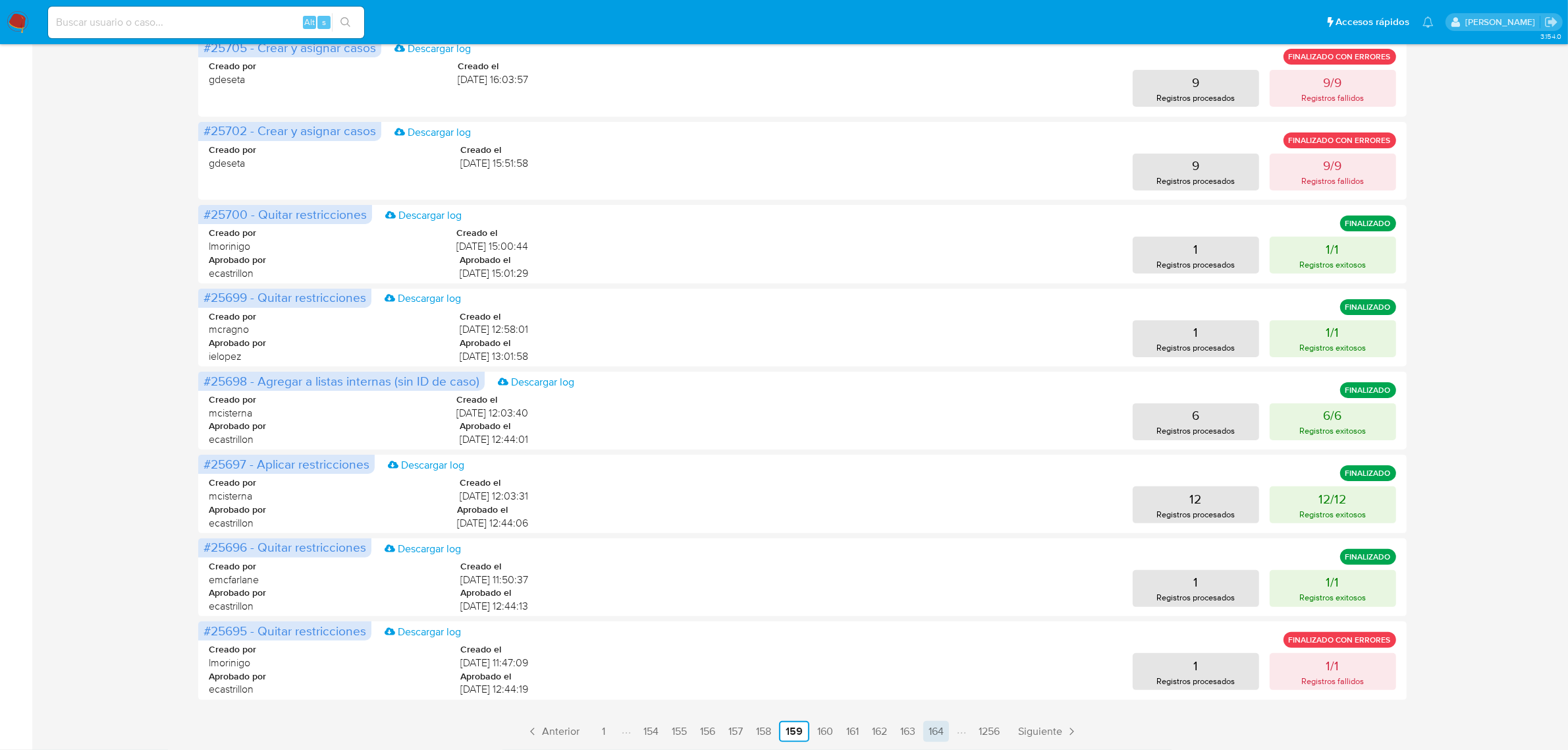
click at [929, 731] on link "164" at bounding box center [935, 731] width 26 height 21
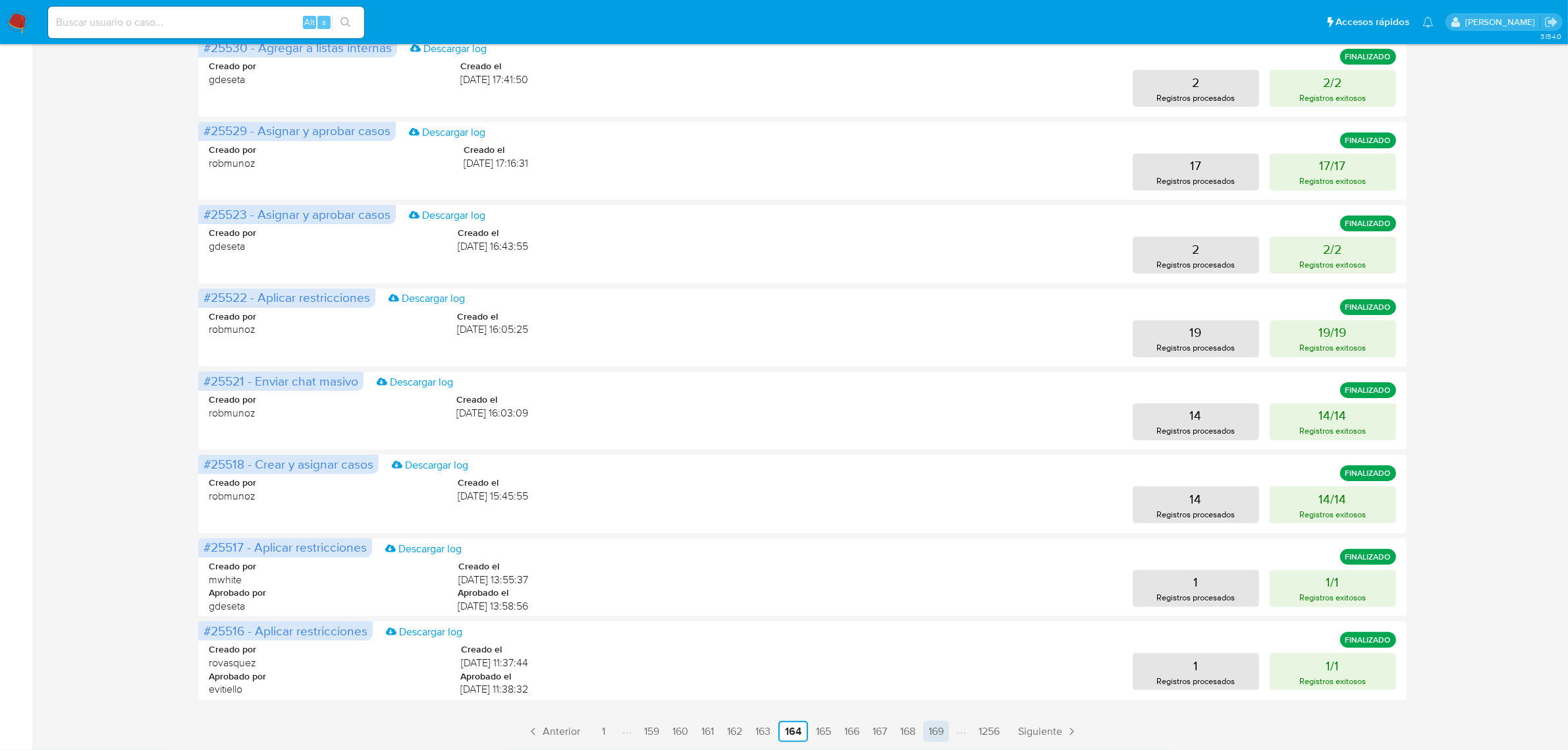
click at [937, 728] on link "169" at bounding box center [935, 731] width 26 height 21
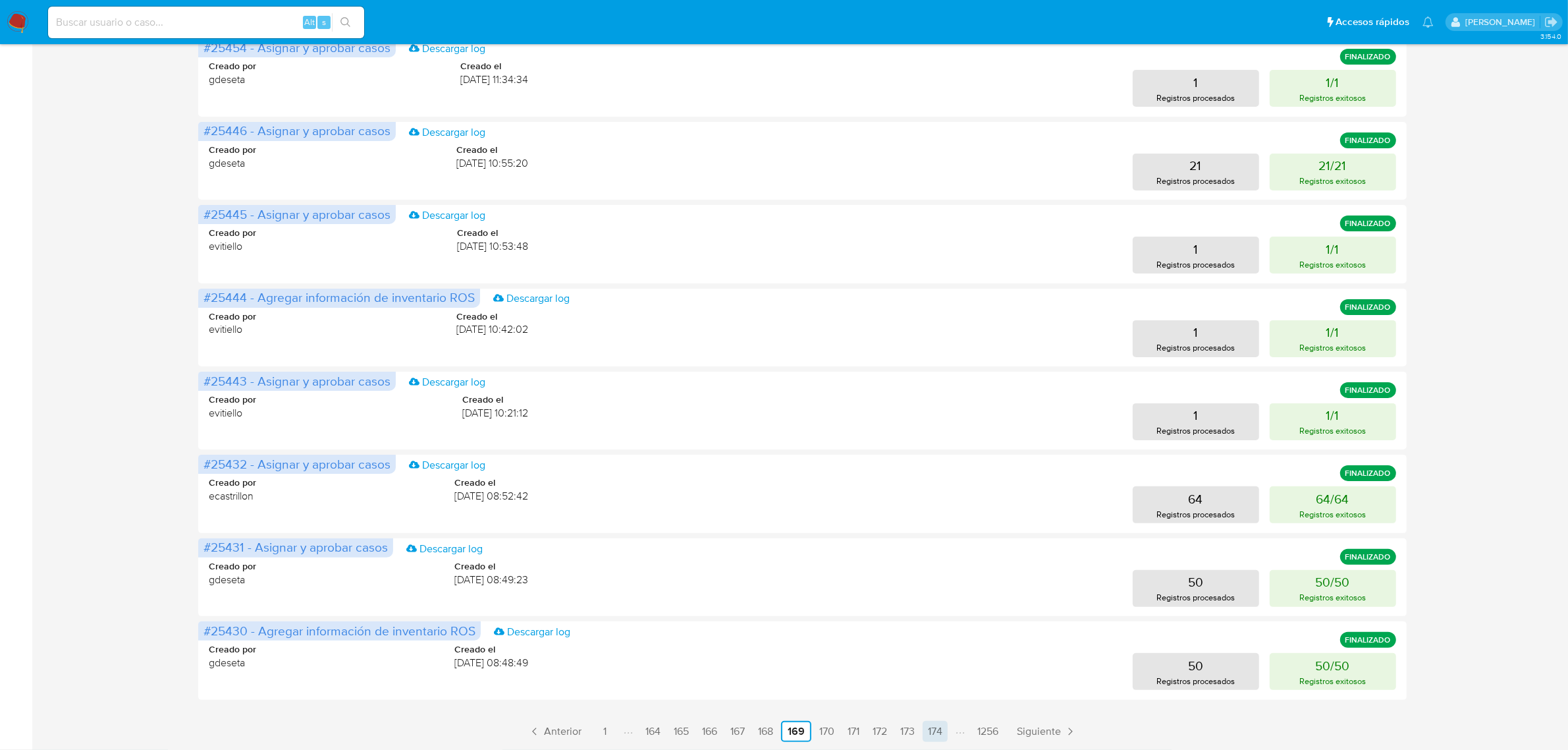
click at [945, 732] on link "174" at bounding box center [935, 731] width 25 height 21
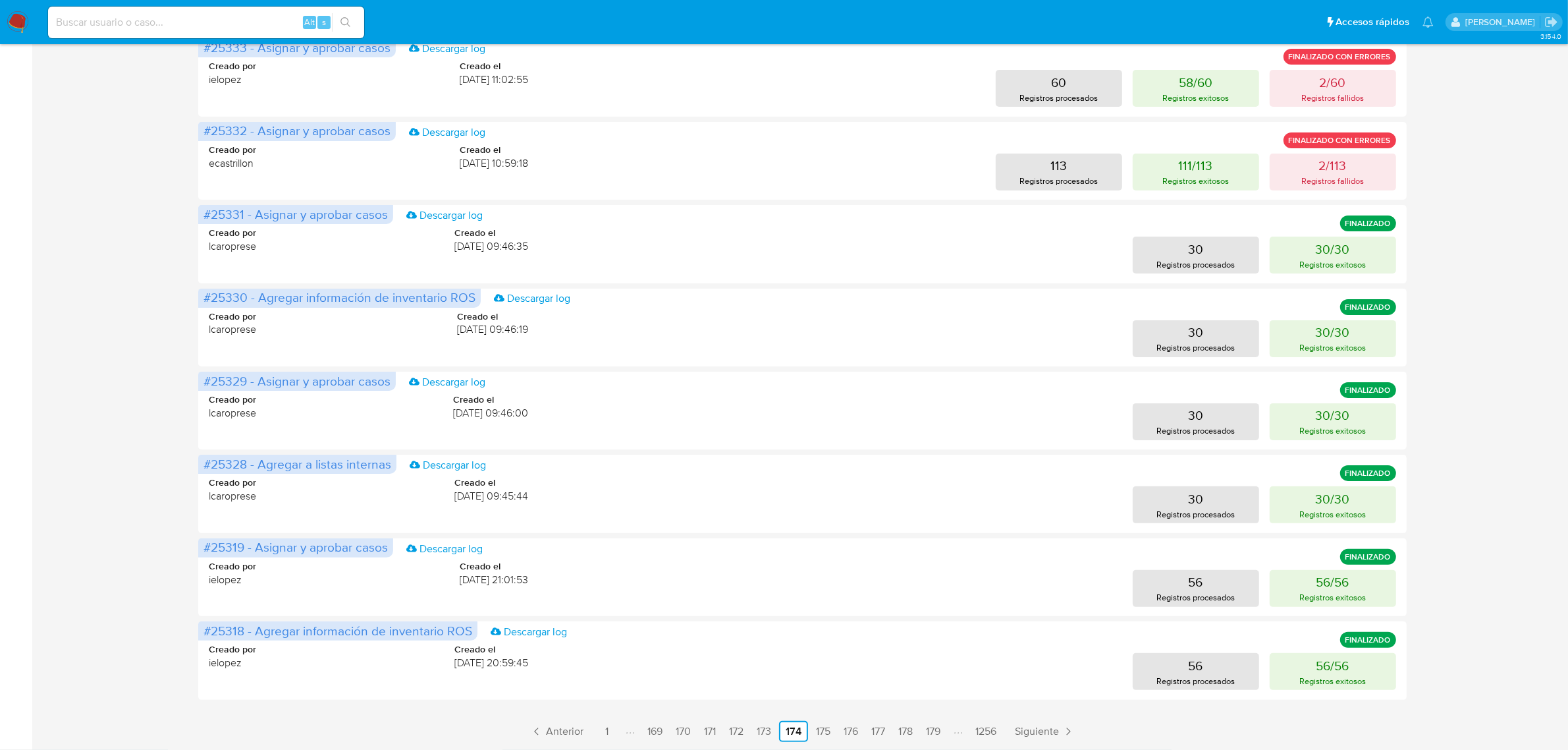
click at [949, 731] on ul "Anterior 1 169 170 171 172 173 174 175 176 177 178 179 1256 Siguiente" at bounding box center [802, 731] width 1208 height 21
click at [939, 727] on link "179" at bounding box center [933, 731] width 25 height 21
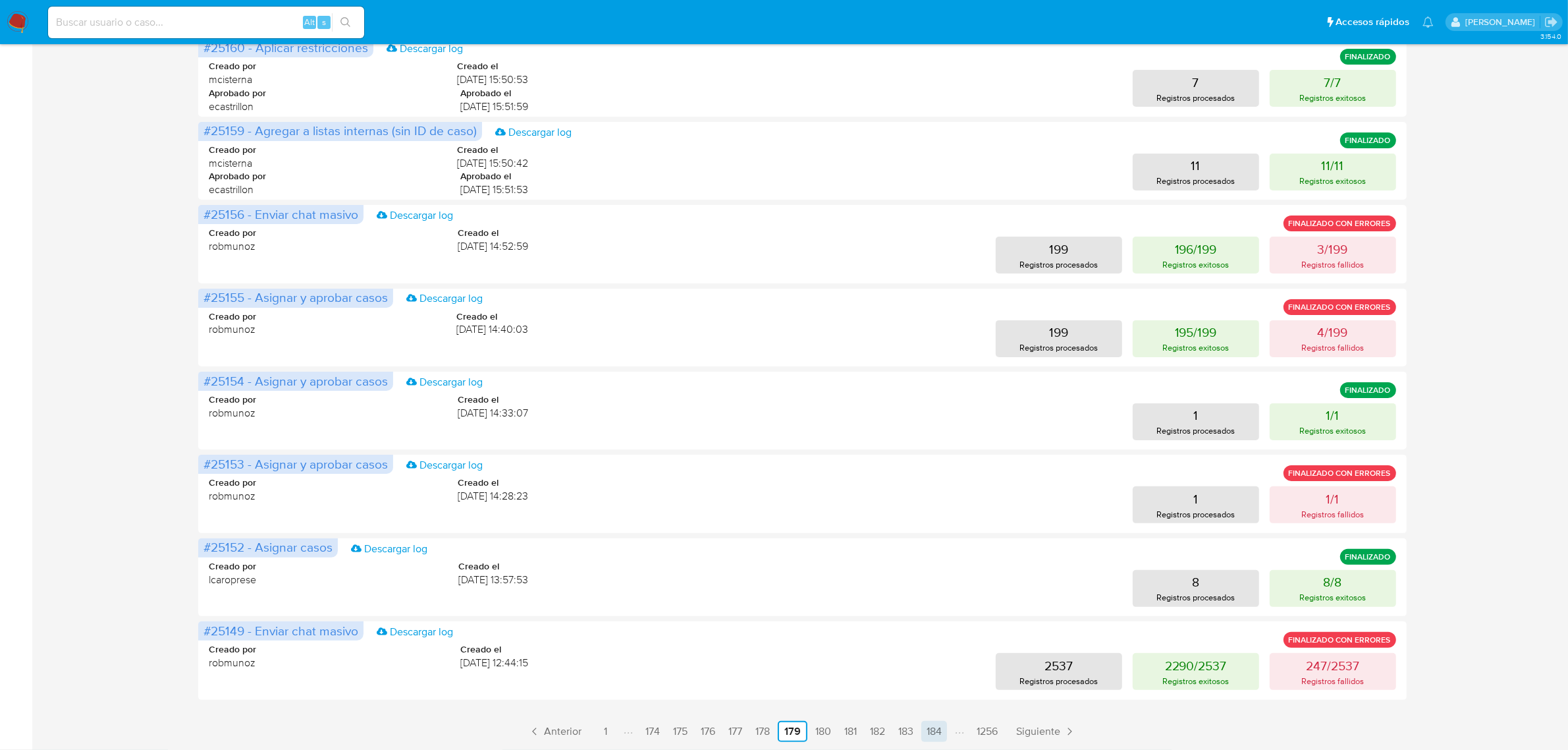
click at [926, 725] on link "184" at bounding box center [934, 731] width 26 height 21
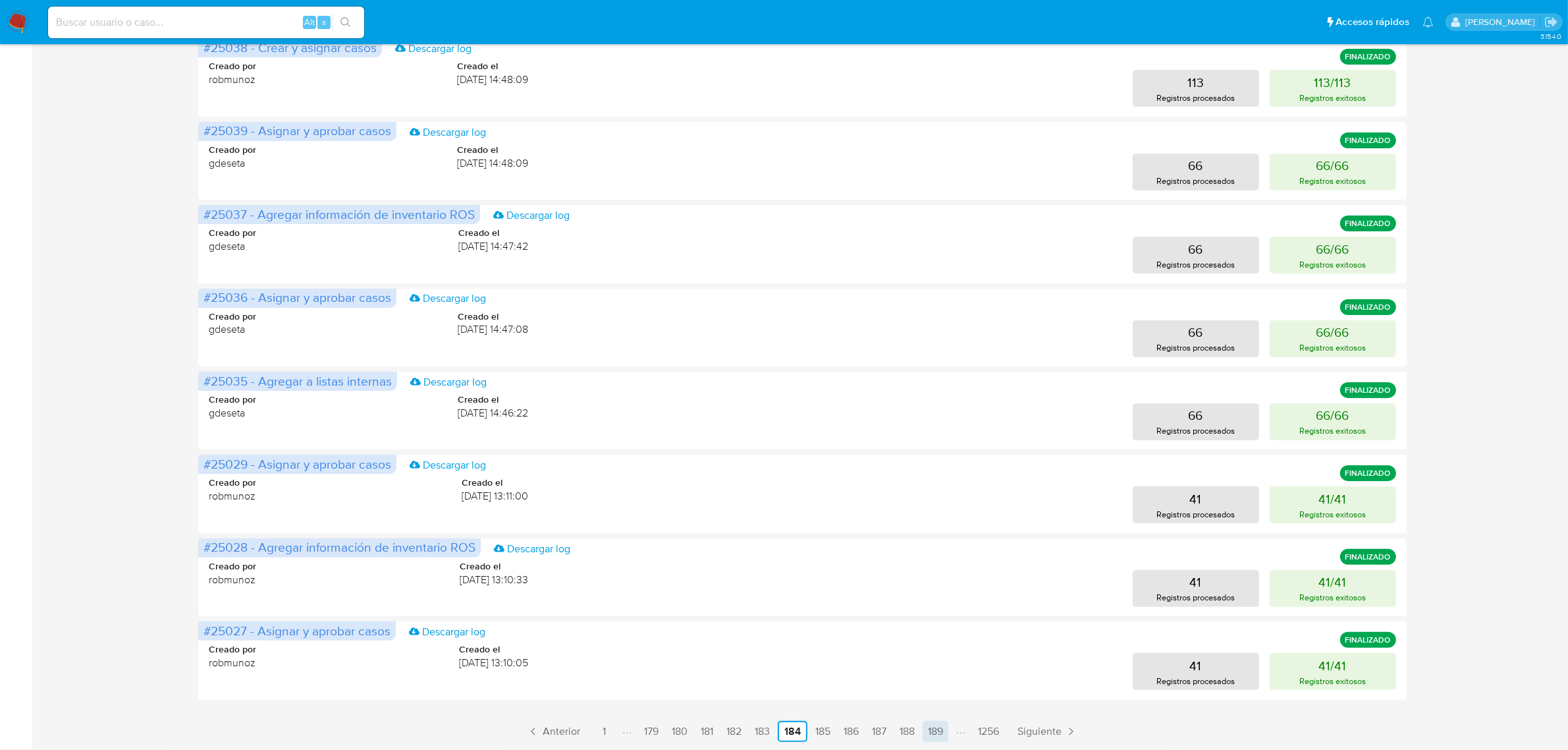
click at [947, 729] on link "189" at bounding box center [935, 731] width 26 height 21
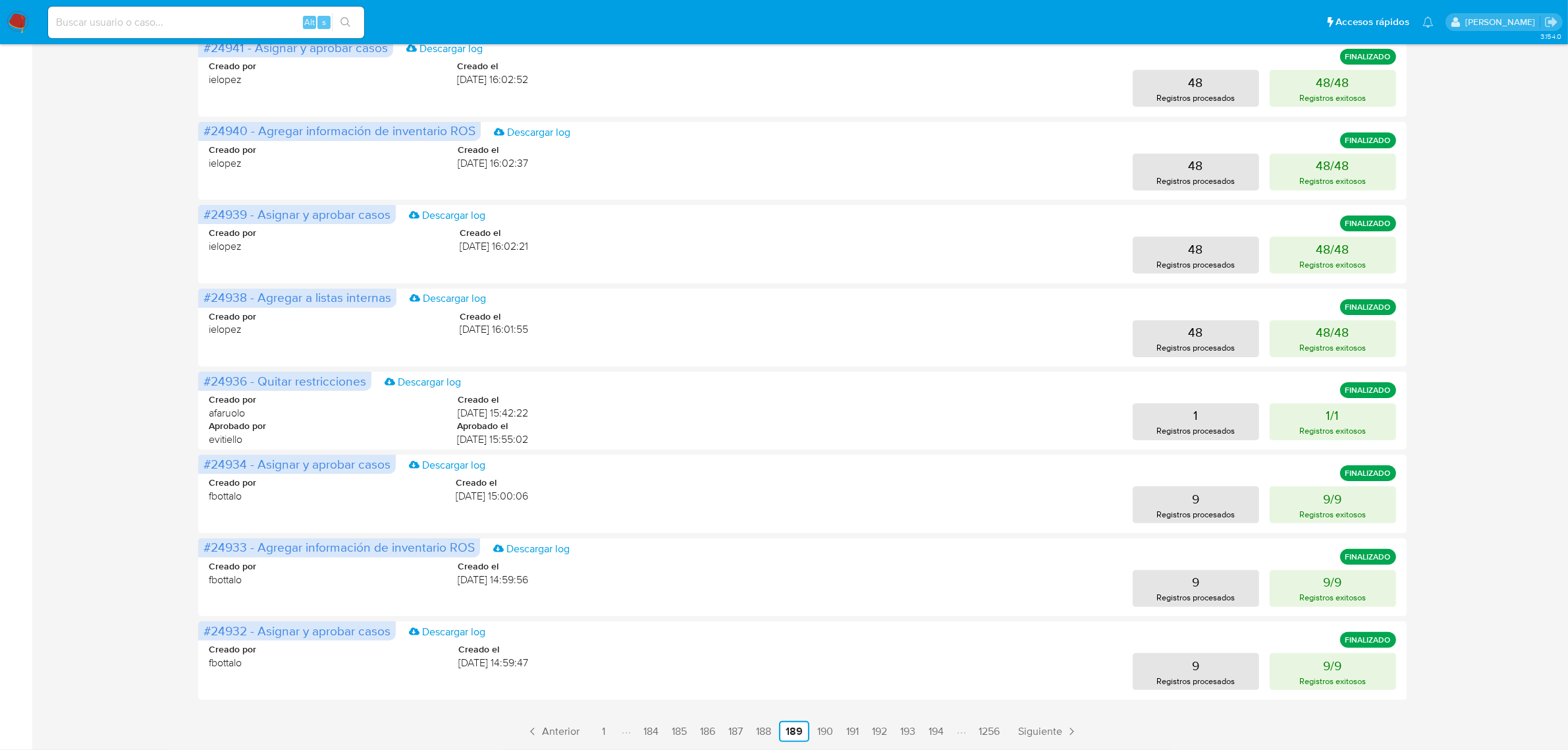
click at [952, 732] on li "Paginación" at bounding box center [961, 731] width 21 height 15
click at [939, 735] on link "194" at bounding box center [935, 731] width 26 height 21
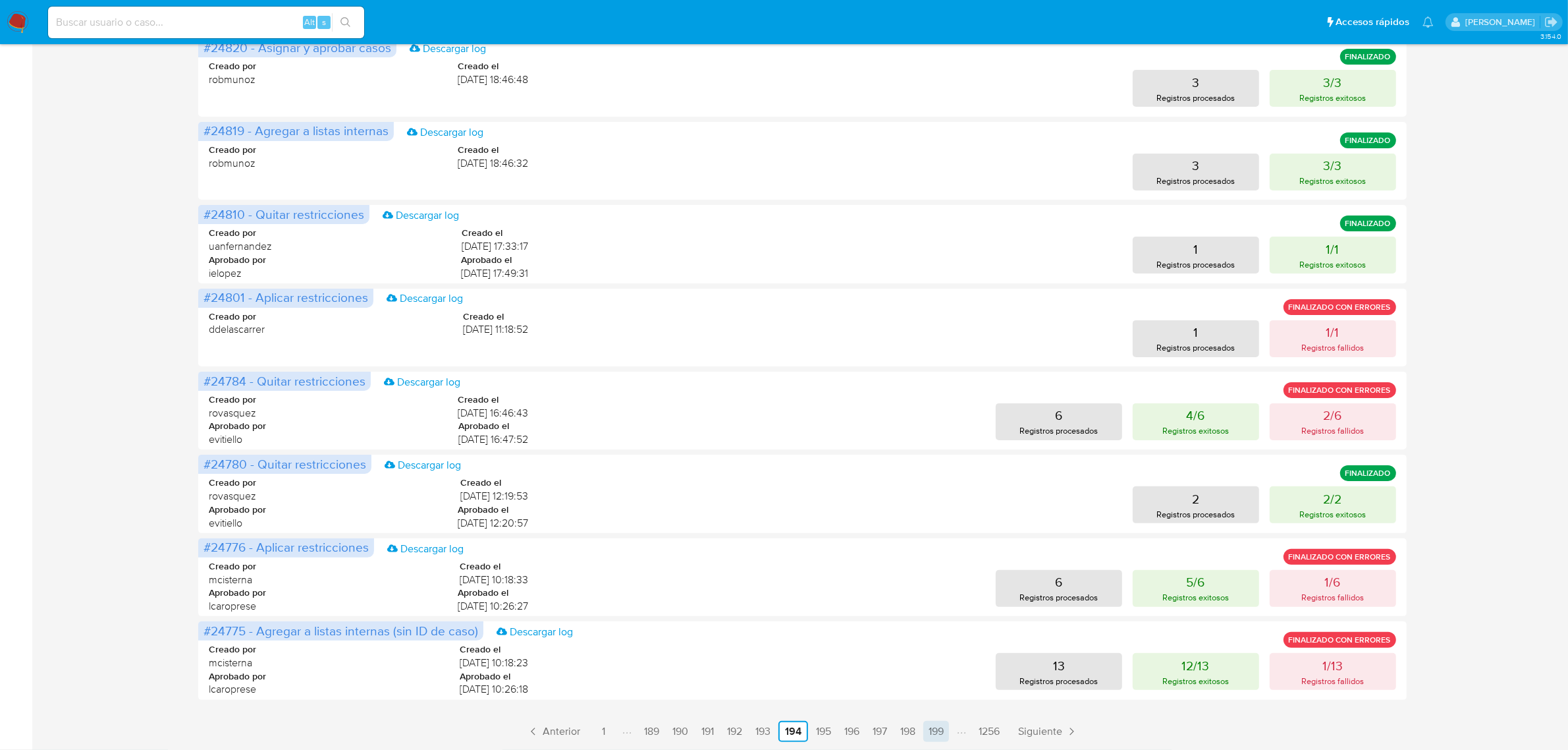
click at [939, 725] on link "199" at bounding box center [935, 731] width 26 height 21
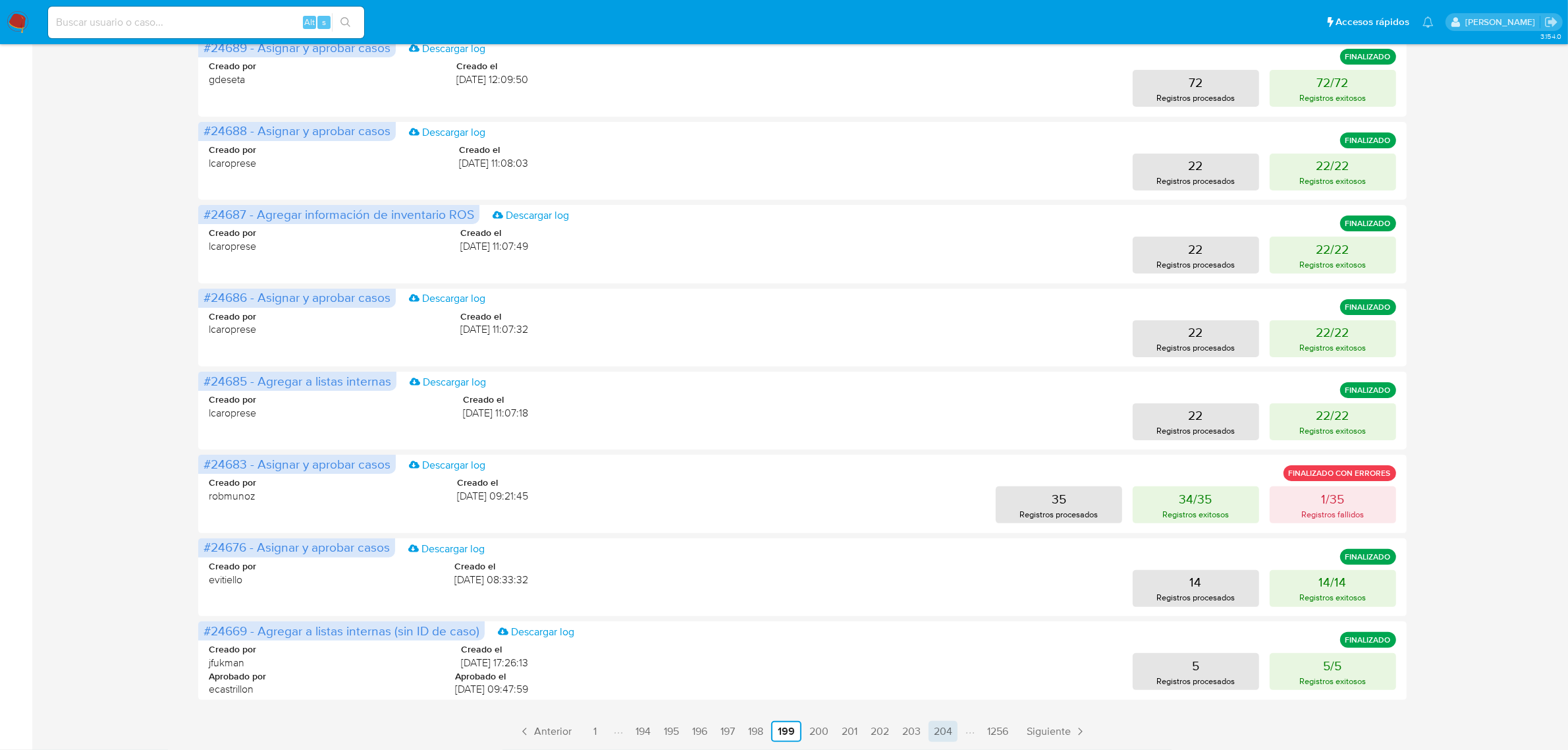
click at [946, 729] on link "204" at bounding box center [943, 731] width 29 height 21
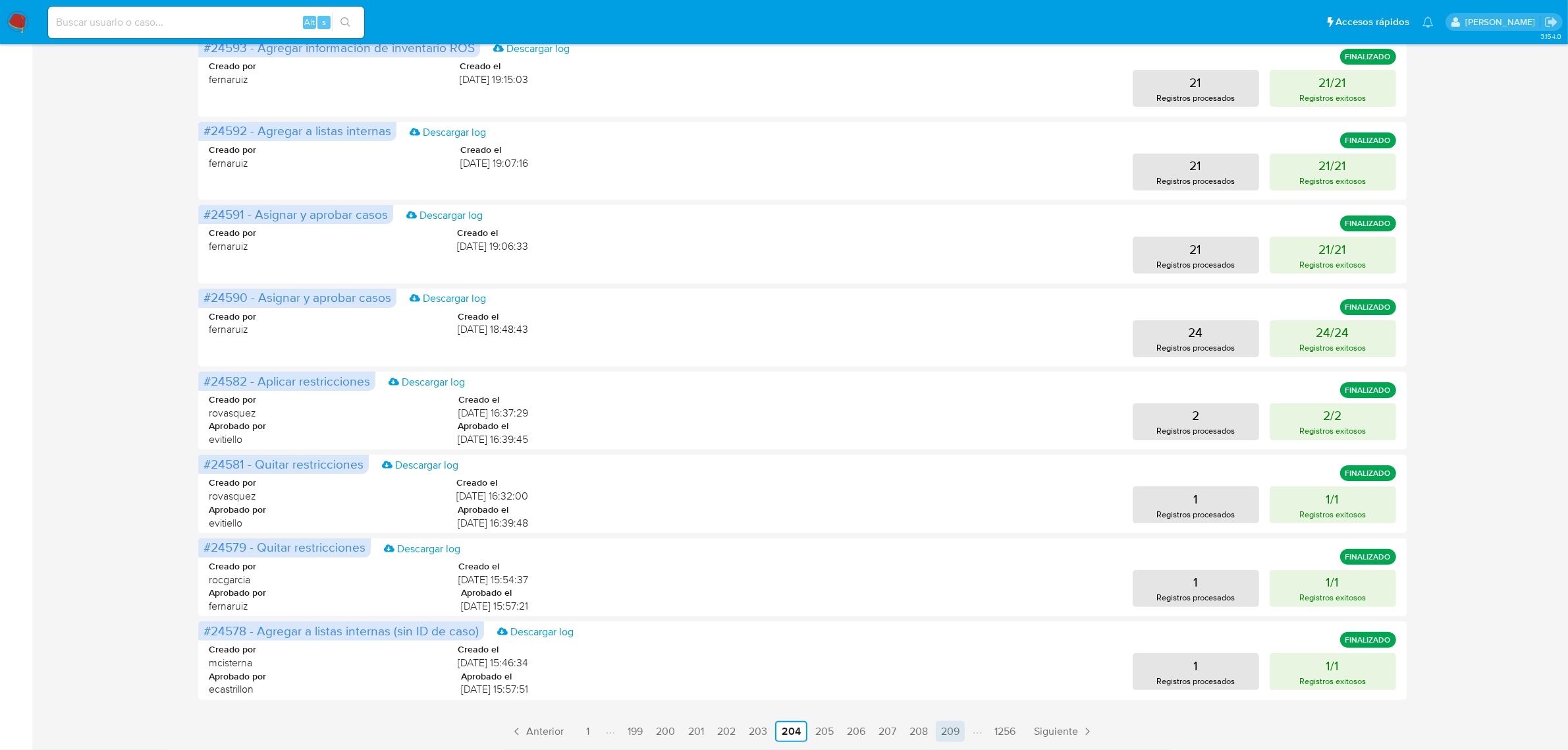
click at [955, 729] on link "209" at bounding box center [949, 731] width 29 height 21
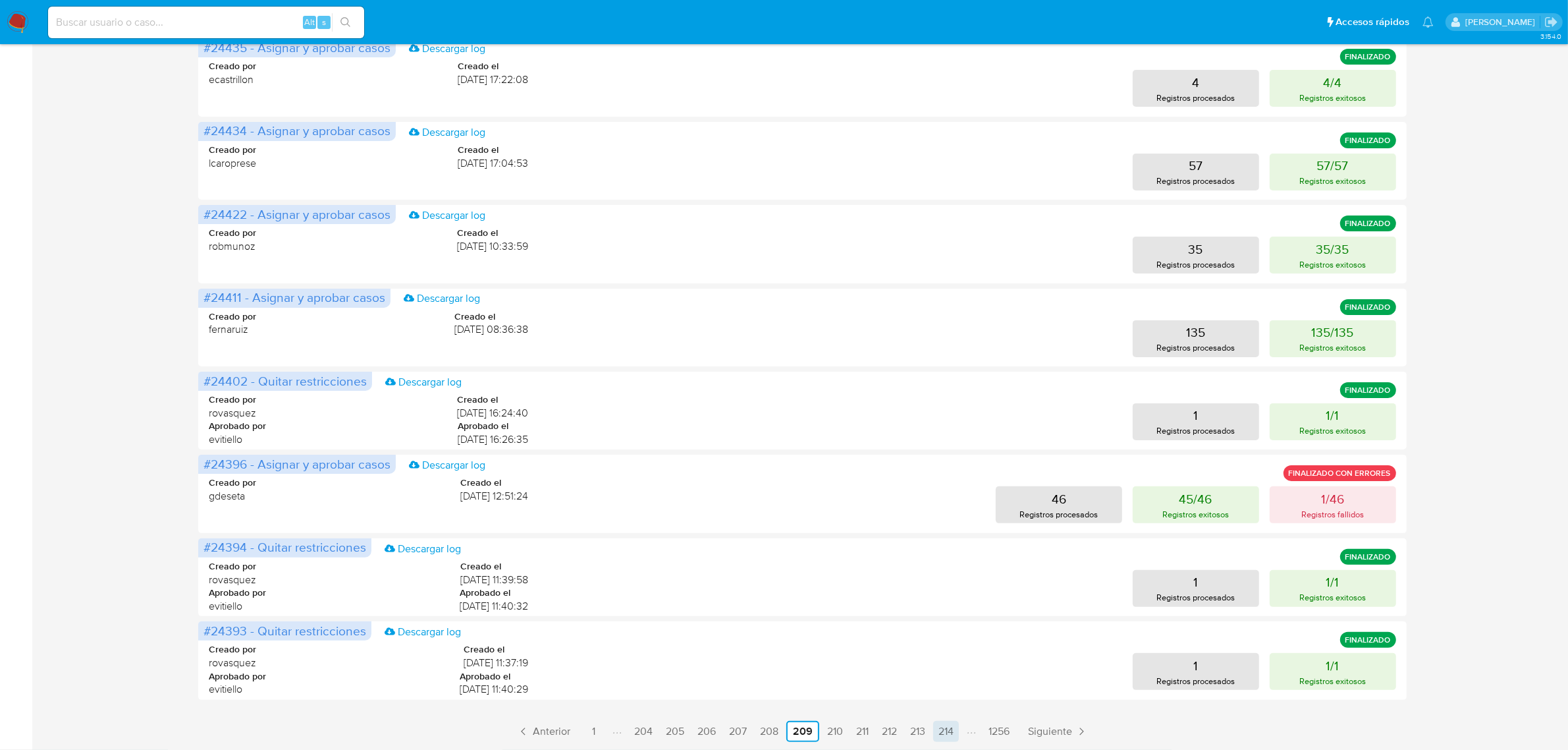
click at [946, 735] on link "214" at bounding box center [945, 731] width 26 height 21
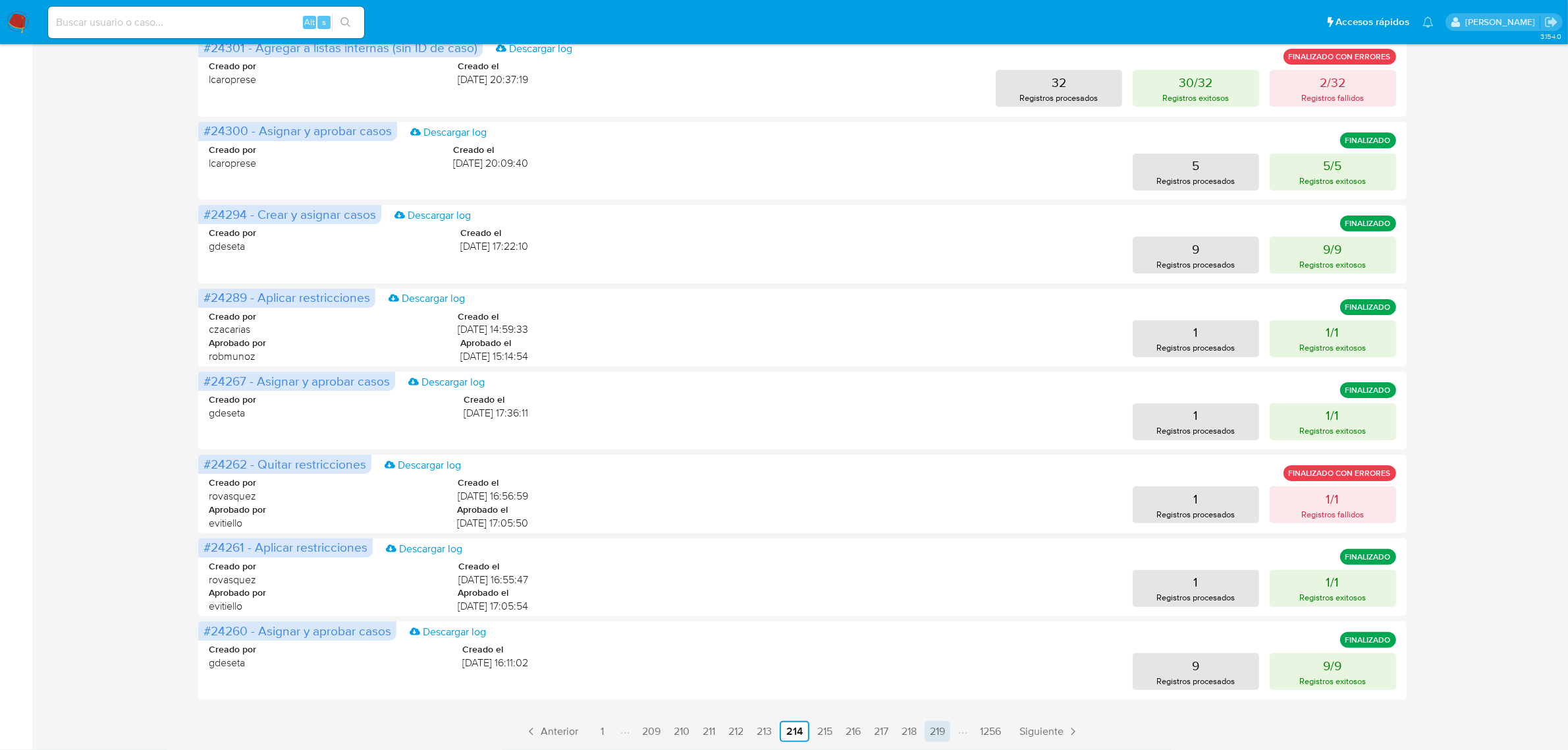
click at [934, 729] on link "219" at bounding box center [937, 731] width 26 height 21
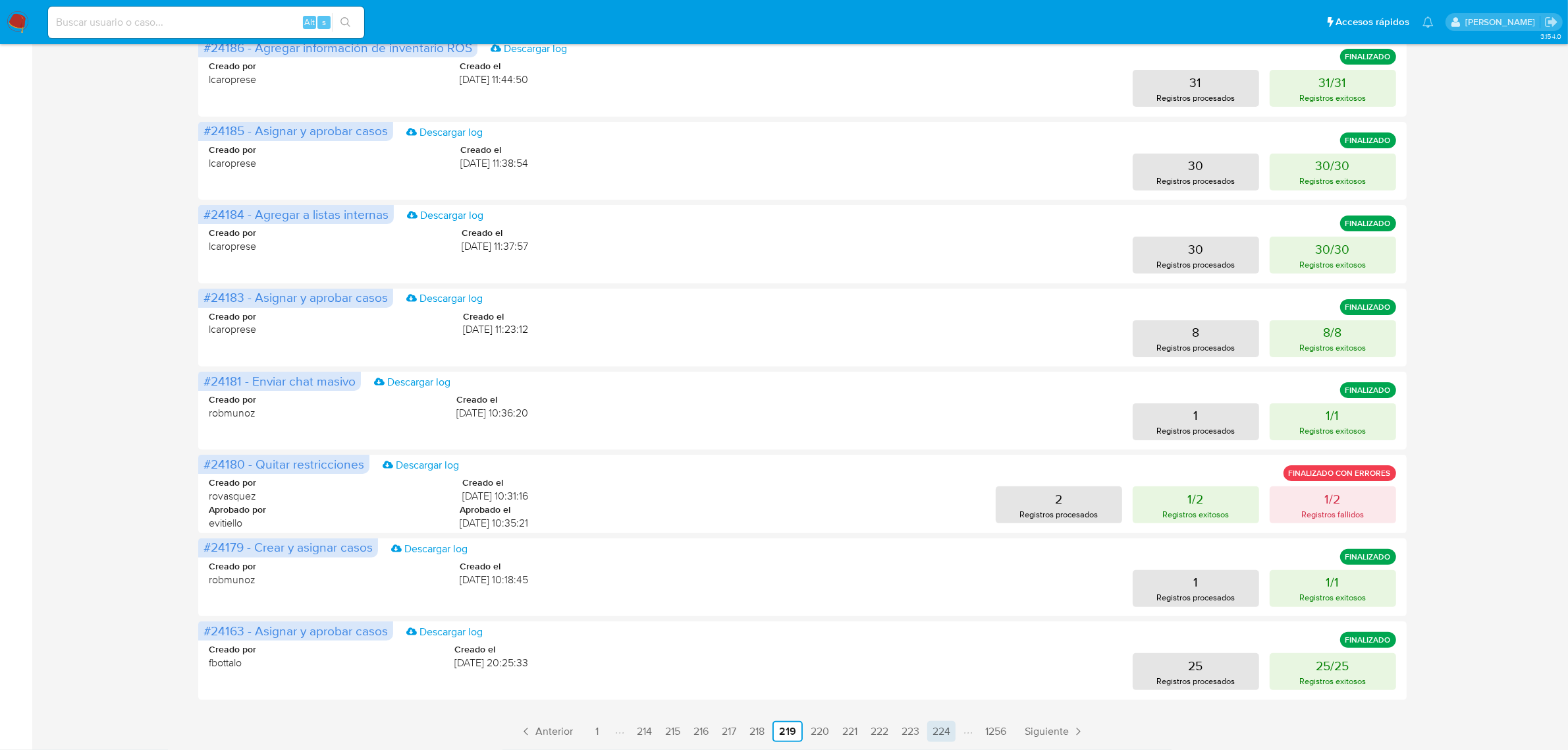
click at [952, 735] on link "224" at bounding box center [941, 731] width 28 height 21
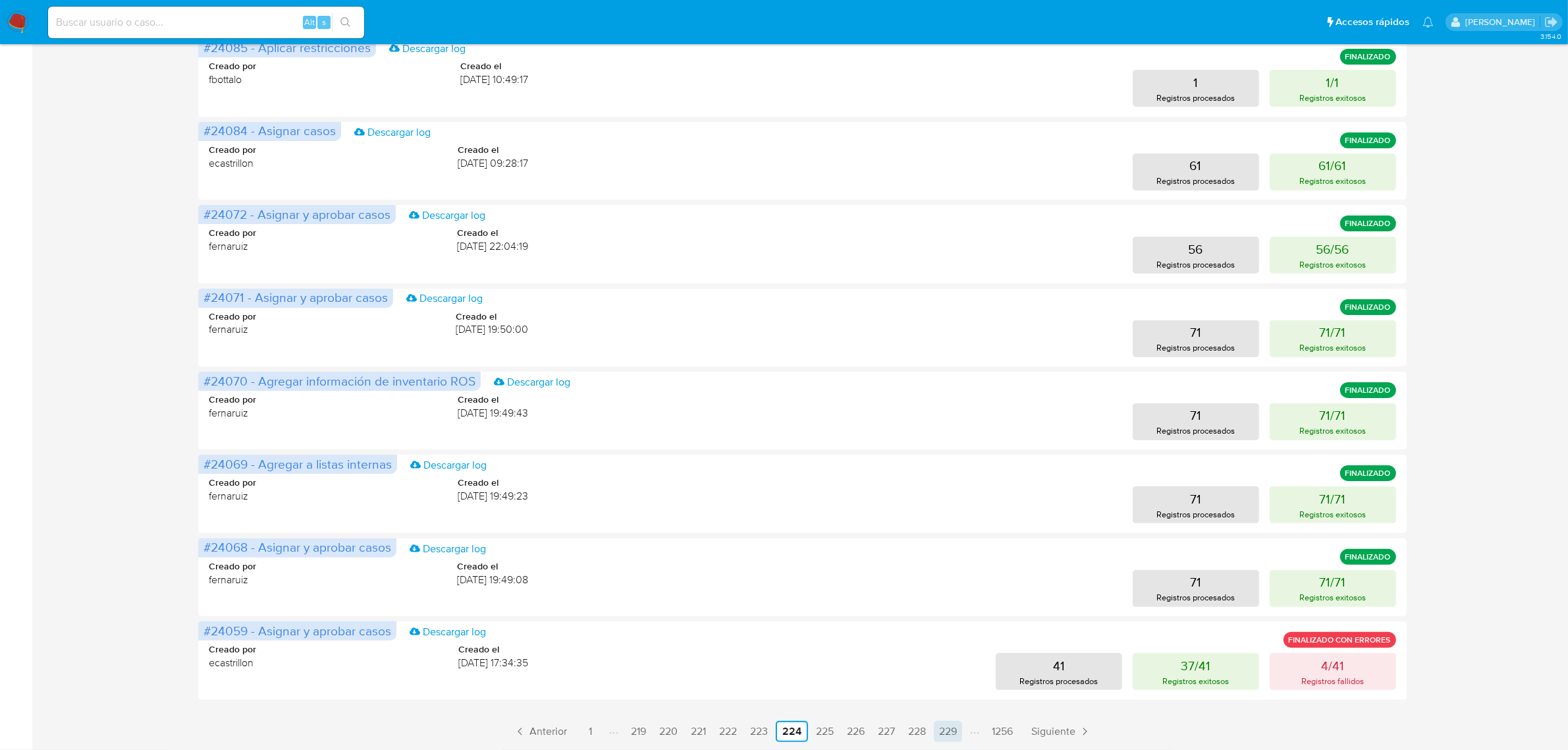
click at [945, 728] on link "229" at bounding box center [948, 731] width 28 height 21
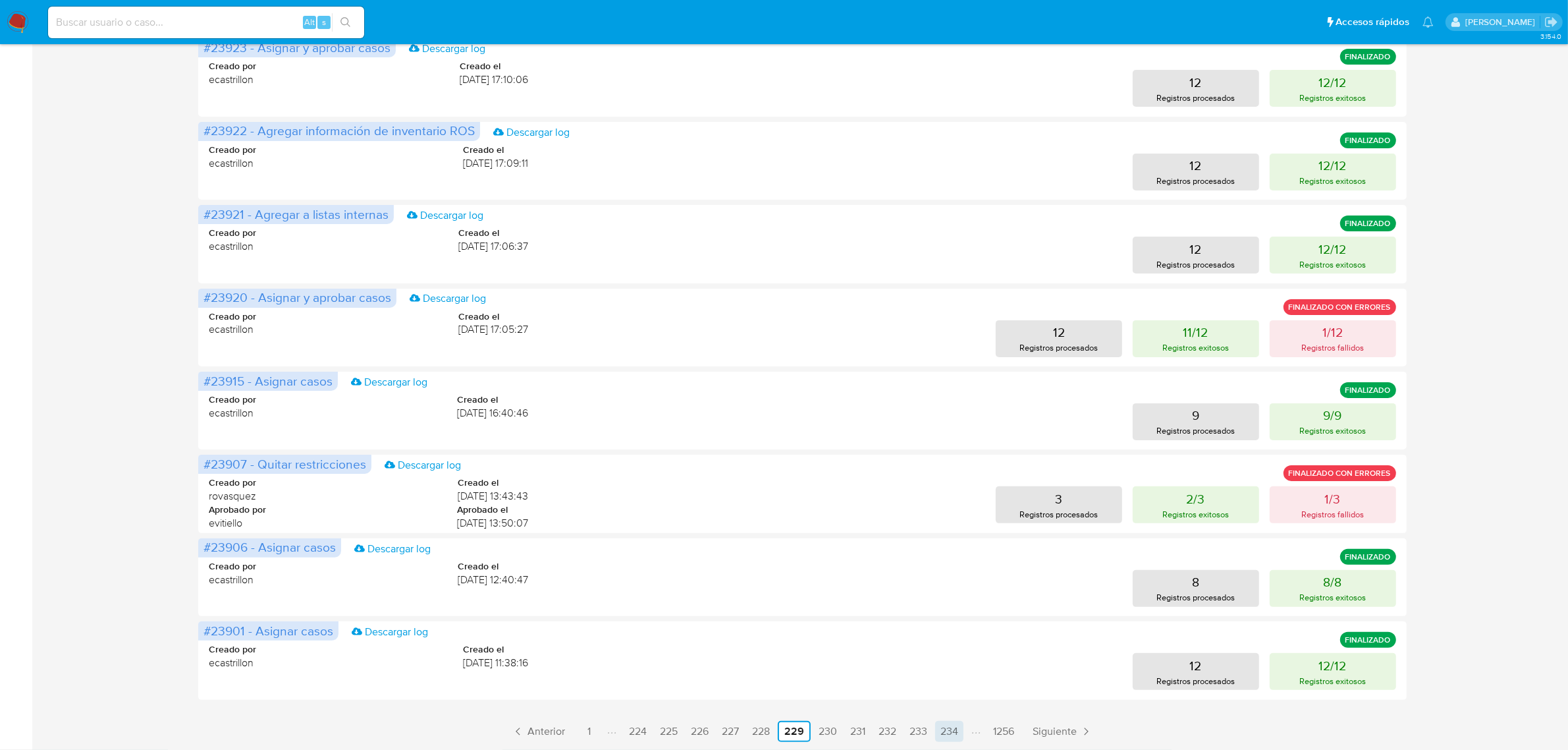
click at [955, 724] on link "234" at bounding box center [949, 731] width 28 height 21
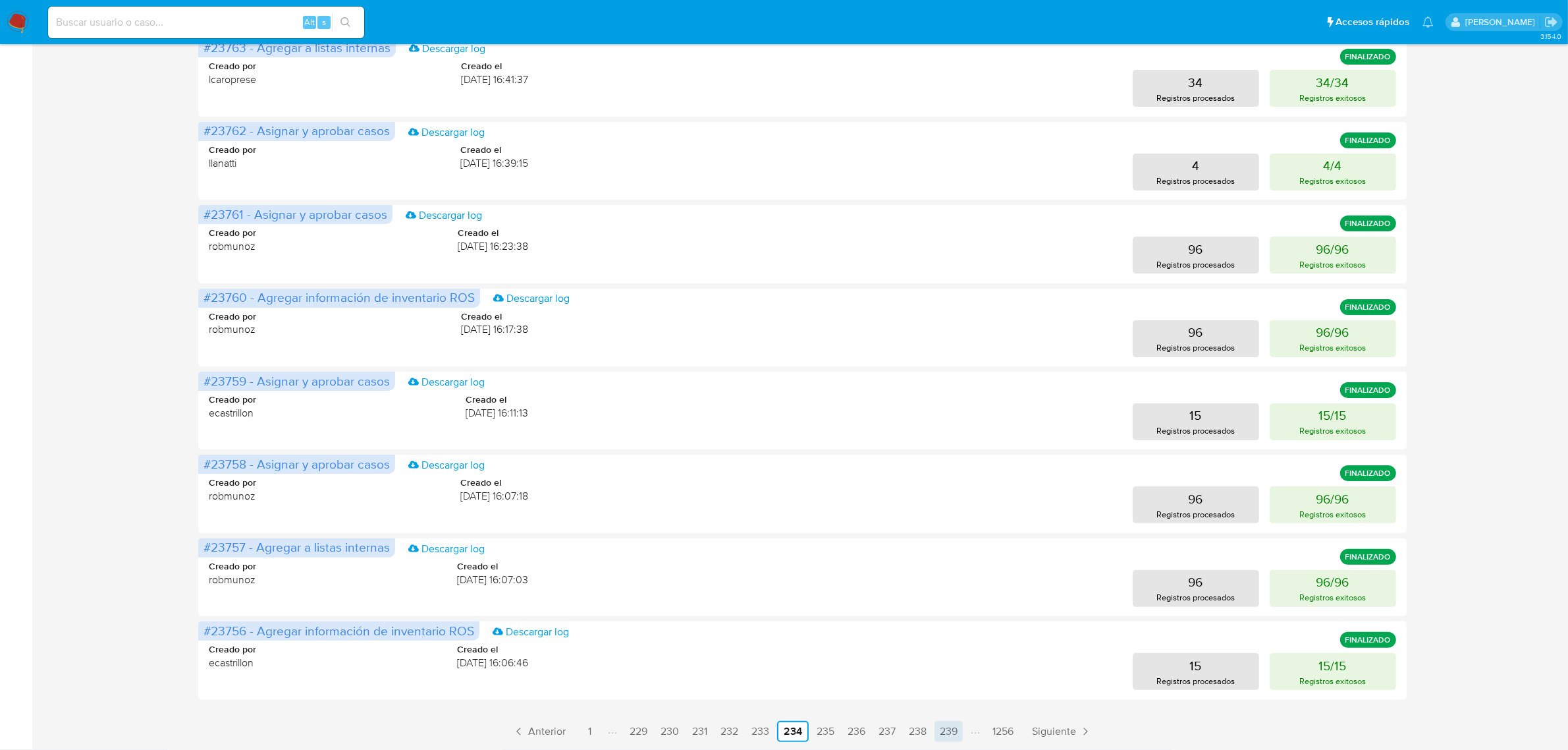
click at [947, 729] on link "239" at bounding box center [949, 731] width 28 height 21
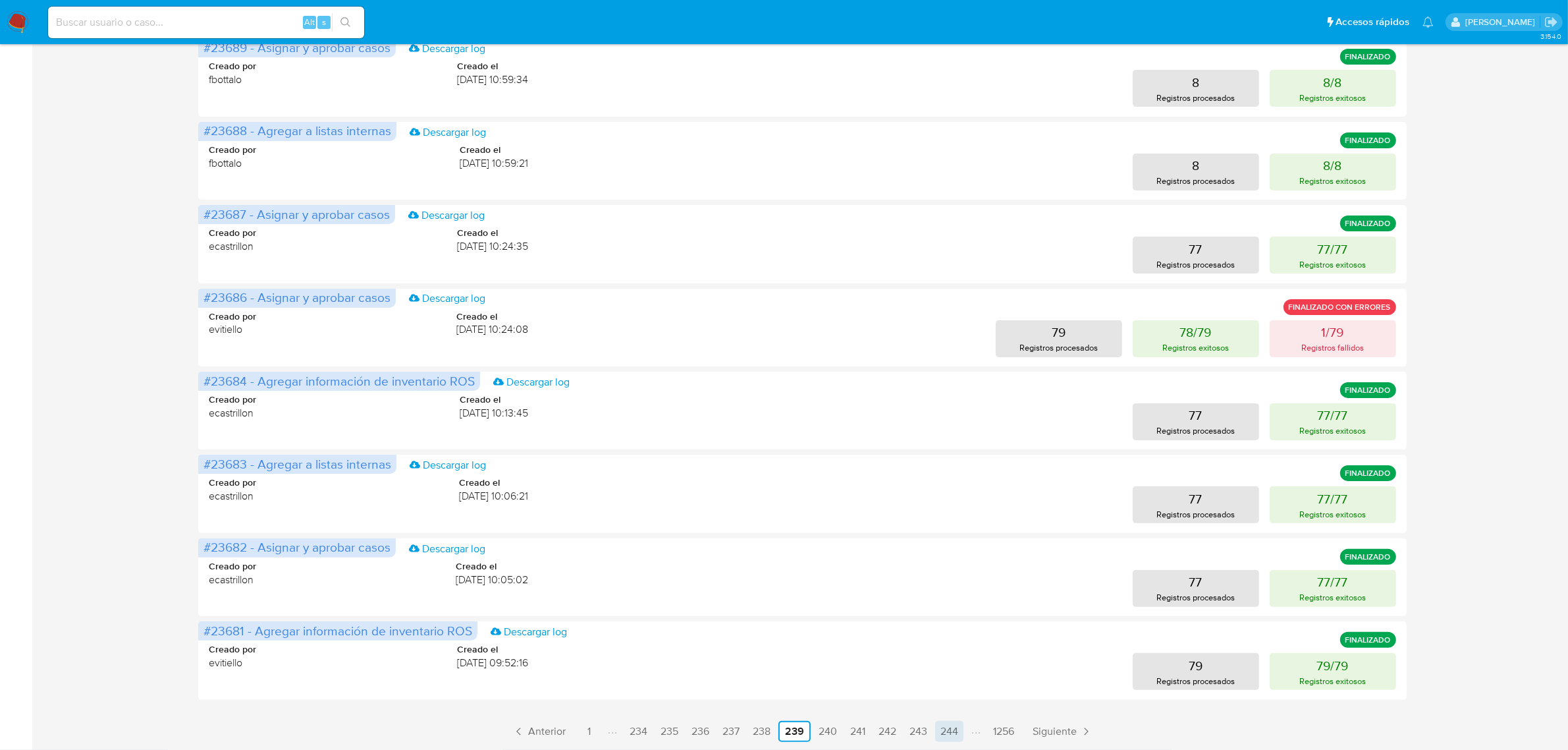
click at [956, 733] on link "244" at bounding box center [949, 731] width 28 height 21
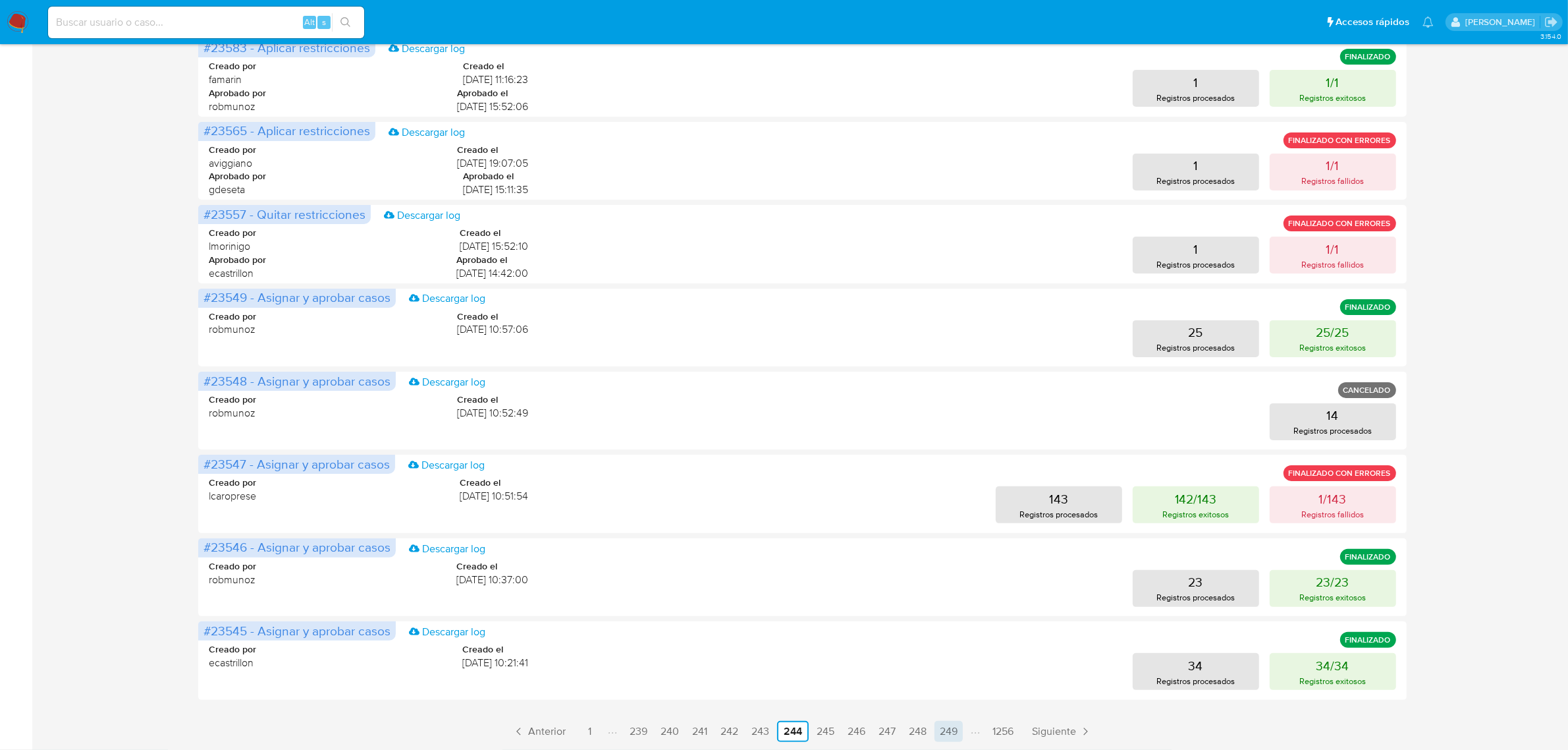
click at [949, 730] on link "249" at bounding box center [949, 731] width 28 height 21
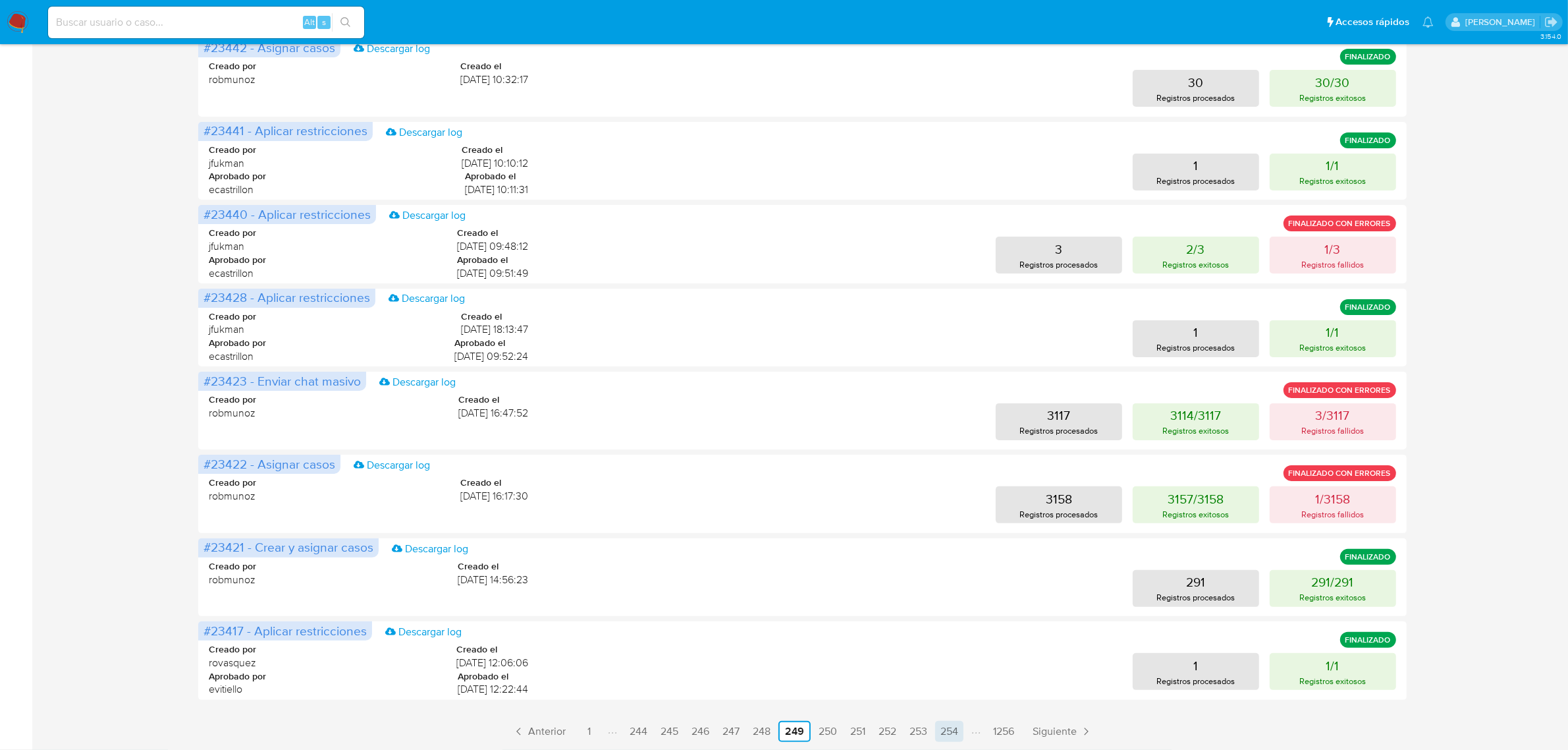
click at [939, 729] on link "254" at bounding box center [949, 731] width 28 height 21
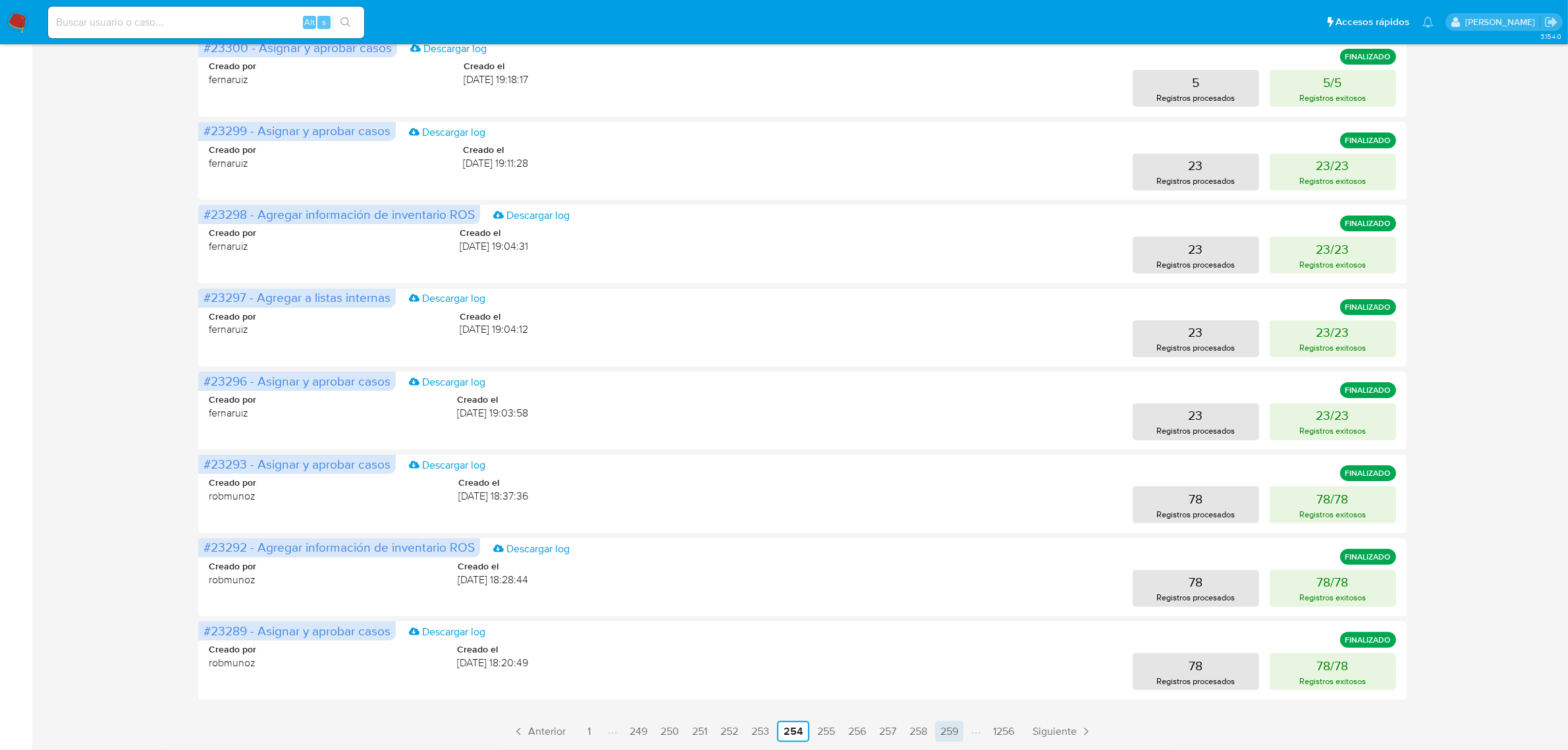
click at [949, 730] on link "259" at bounding box center [949, 731] width 28 height 21
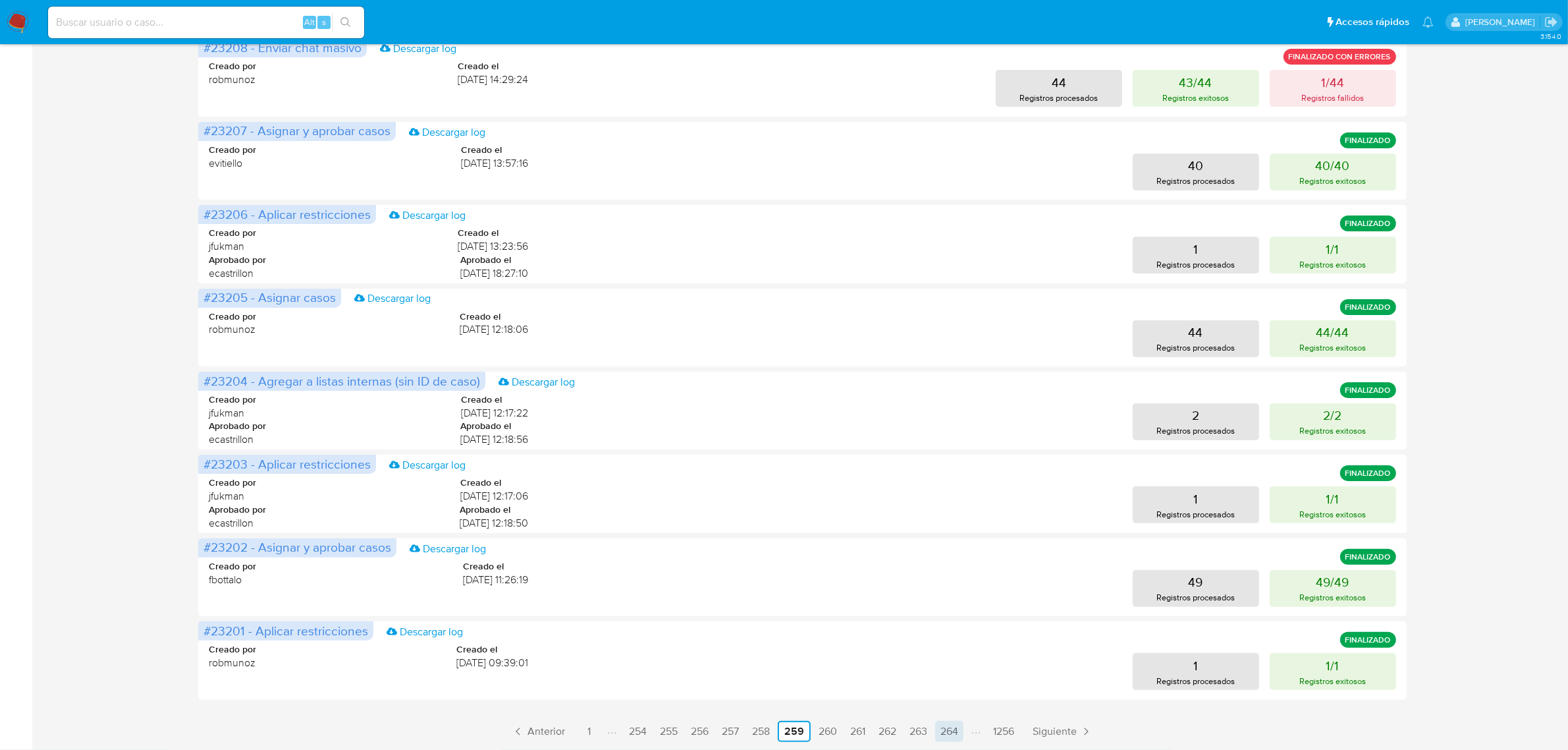
click at [945, 729] on link "264" at bounding box center [949, 731] width 28 height 21
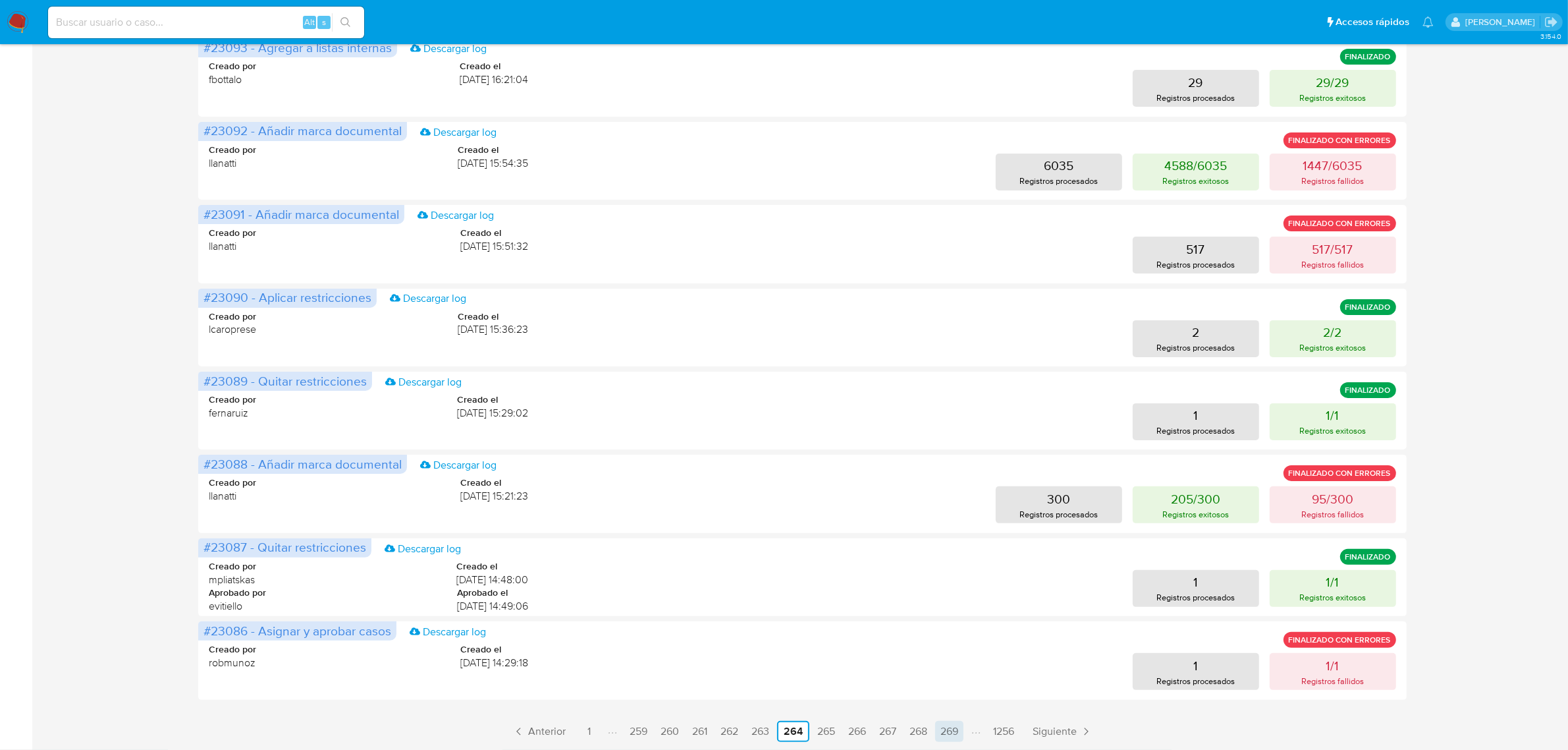
click at [958, 733] on link "269" at bounding box center [949, 731] width 28 height 21
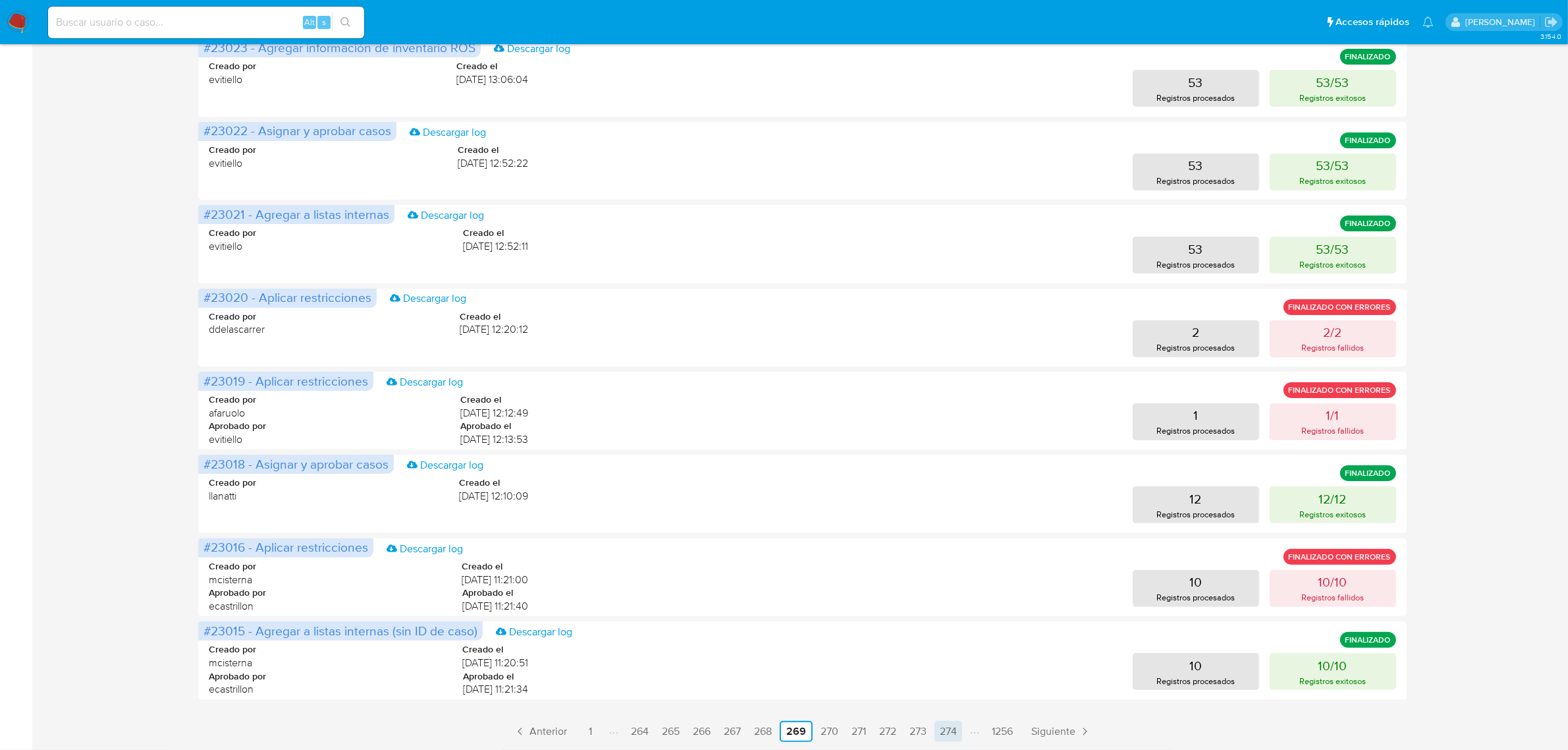
click at [952, 733] on link "274" at bounding box center [949, 731] width 28 height 21
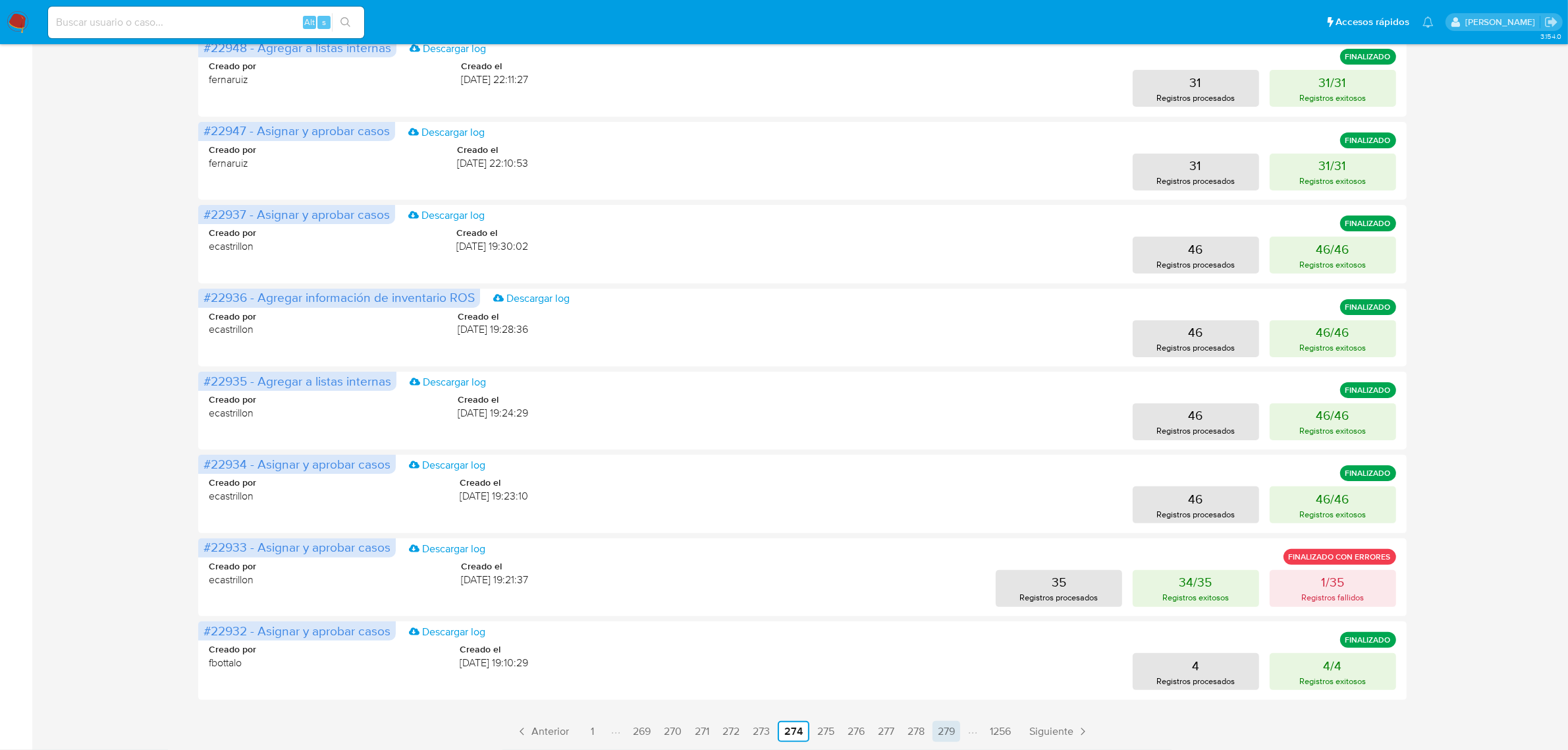
click at [944, 728] on link "279" at bounding box center [946, 731] width 28 height 21
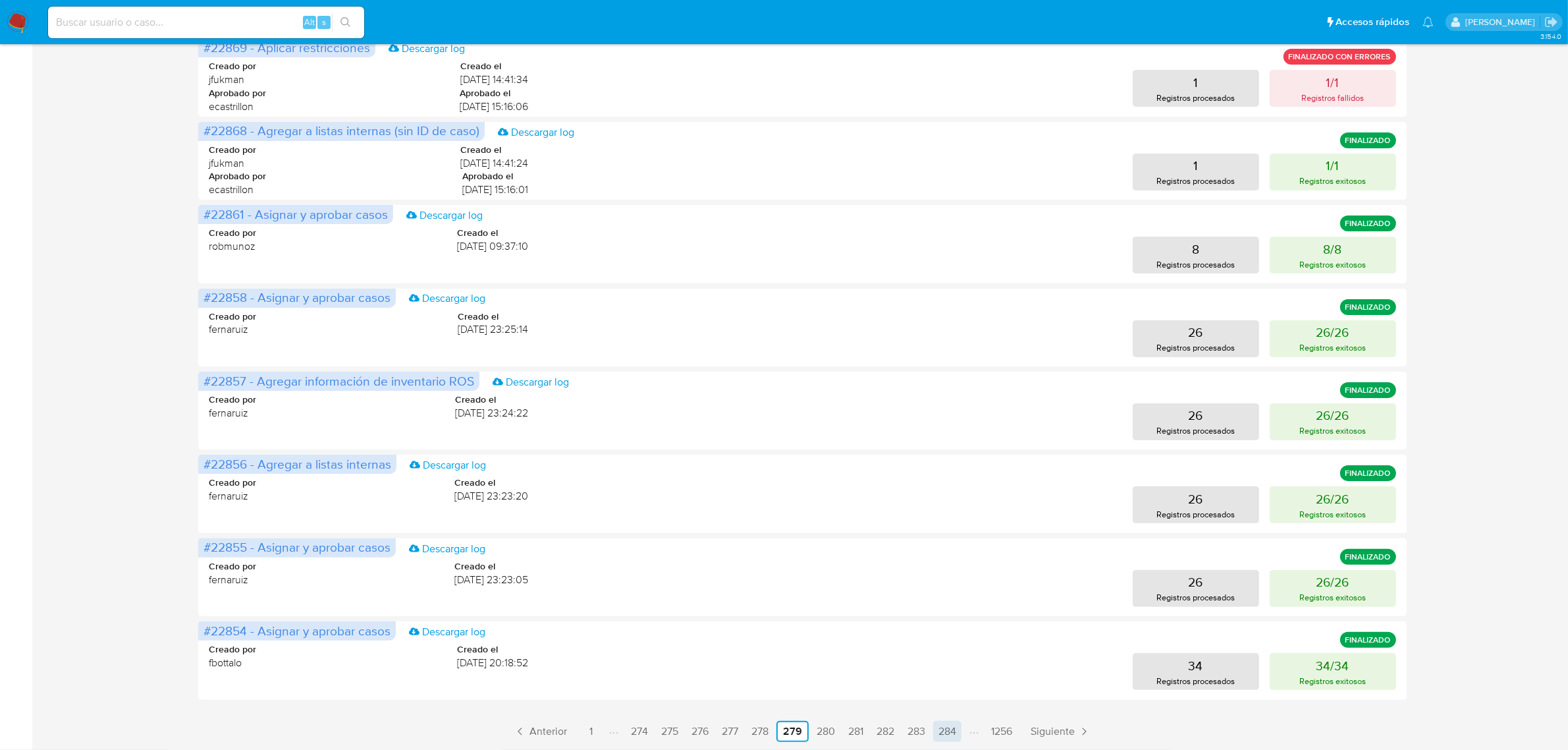
click at [945, 726] on link "284" at bounding box center [947, 731] width 28 height 21
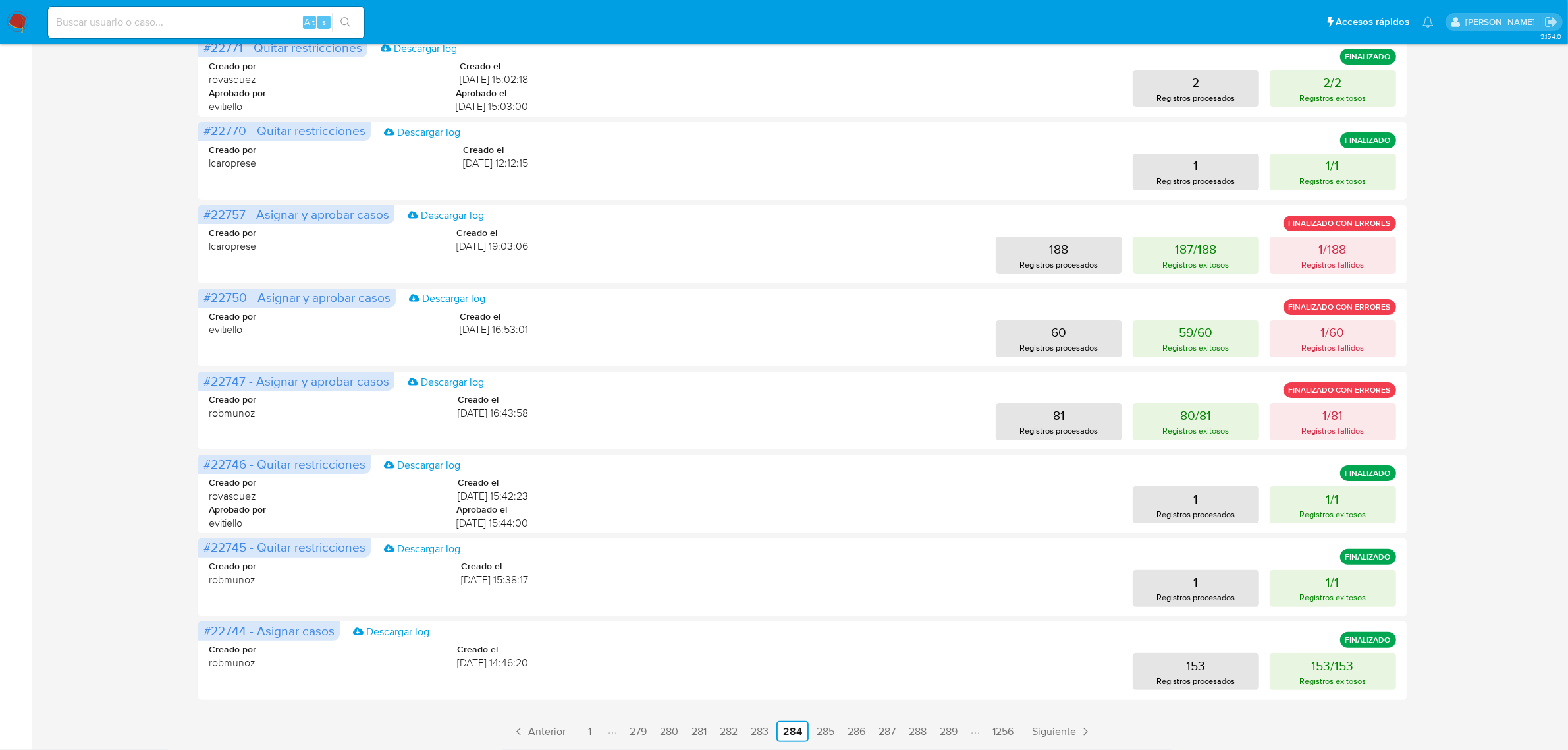
click at [947, 729] on link "289" at bounding box center [949, 731] width 28 height 21
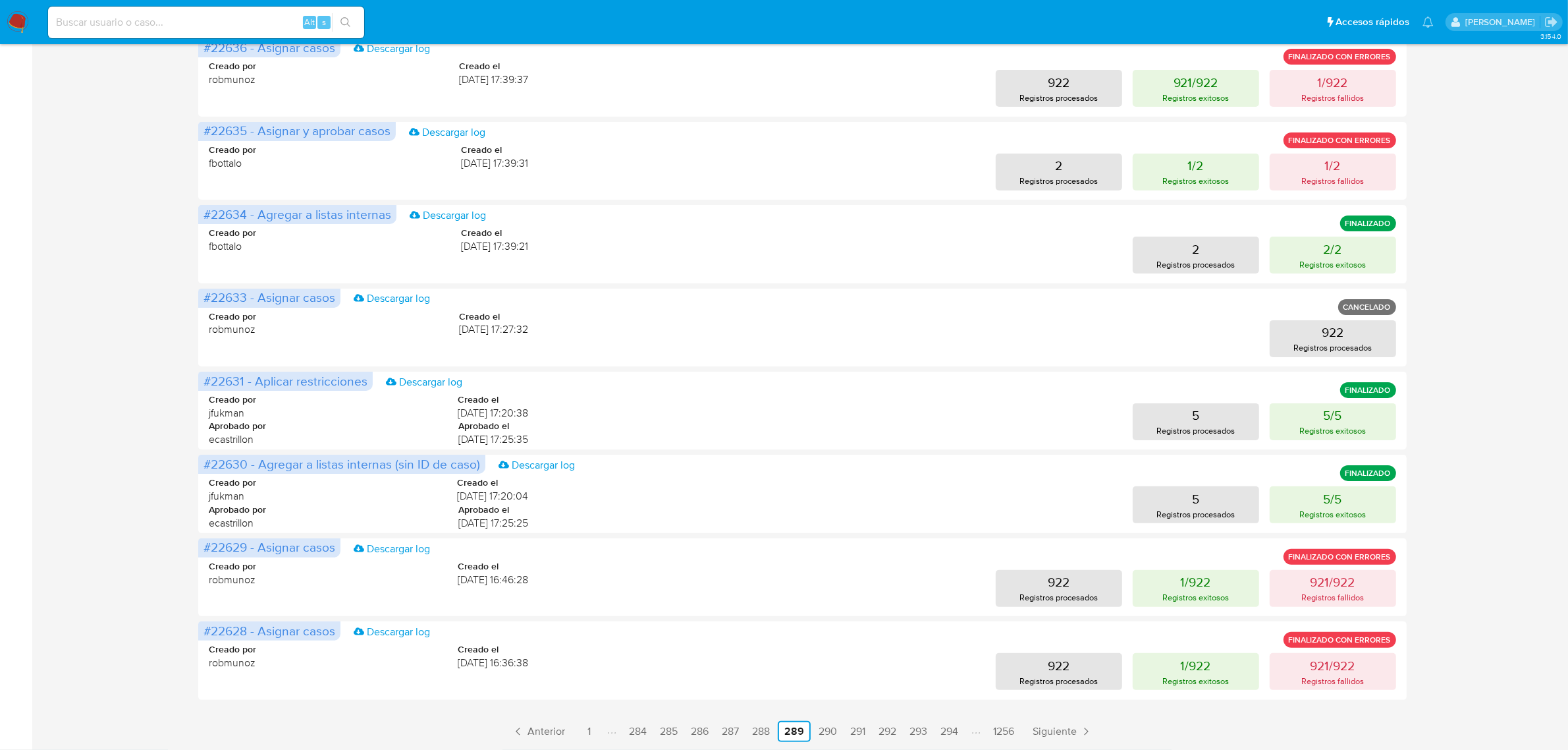
click at [950, 733] on link "294" at bounding box center [949, 731] width 28 height 21
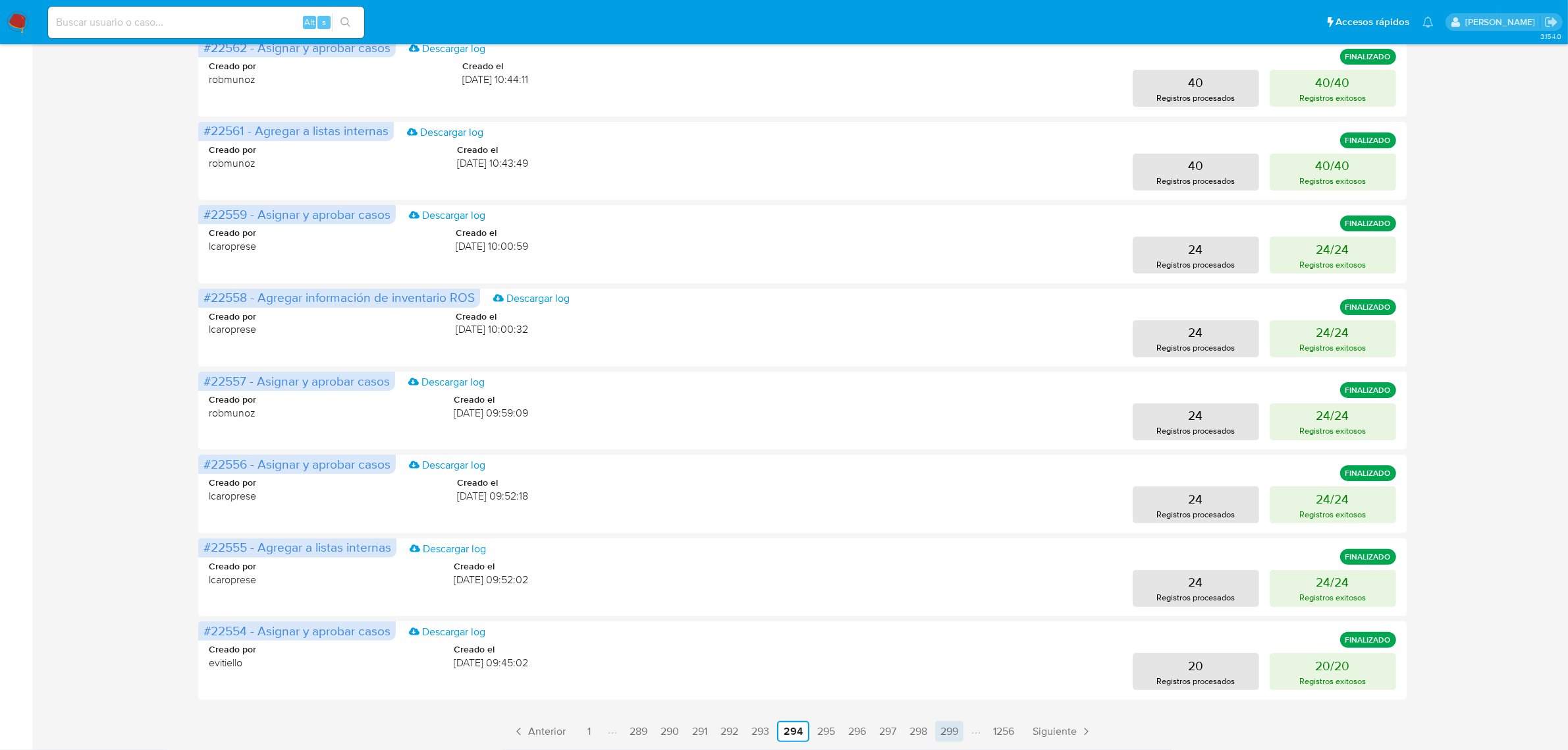
click at [946, 738] on link "299" at bounding box center [949, 731] width 28 height 21
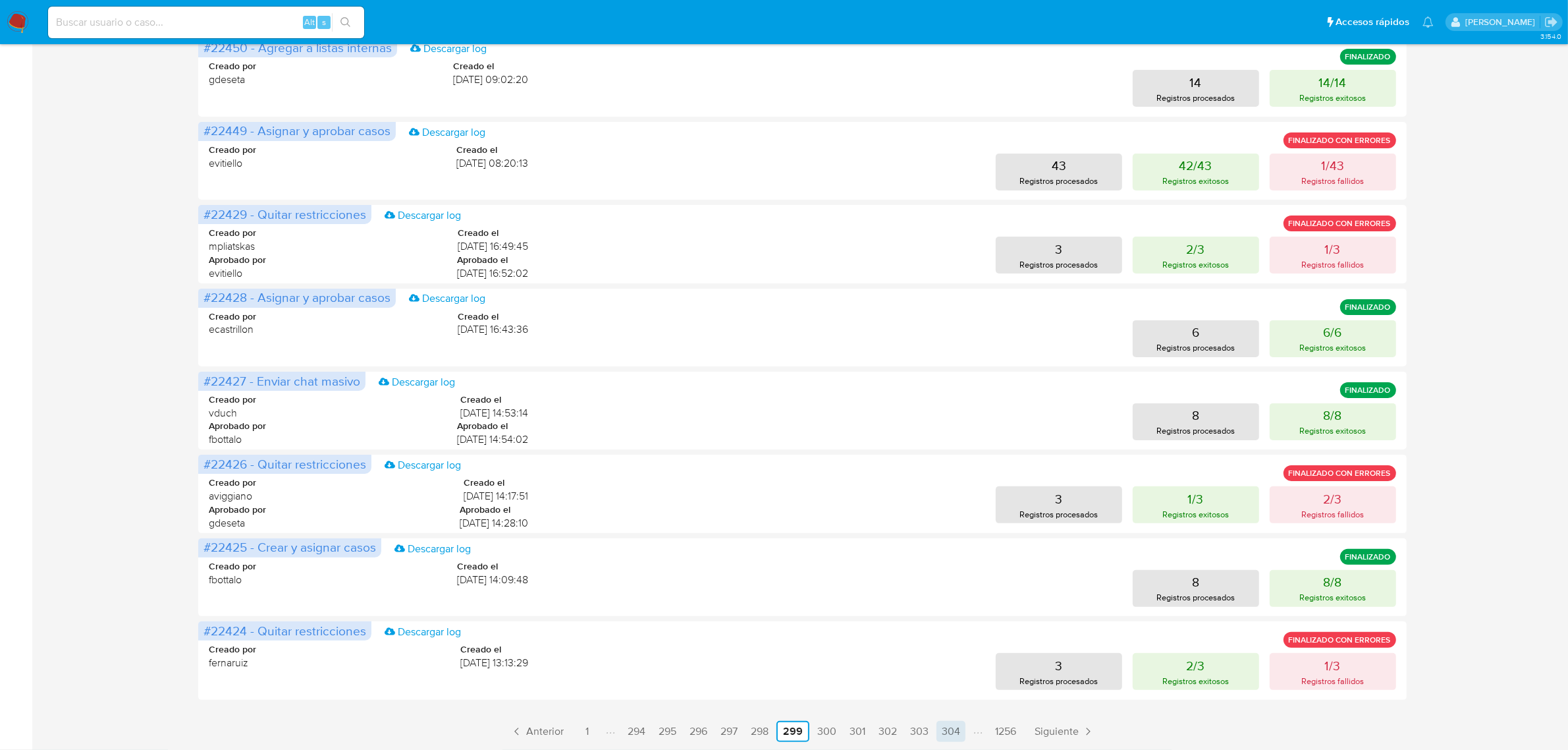
click at [949, 730] on link "304" at bounding box center [950, 731] width 29 height 21
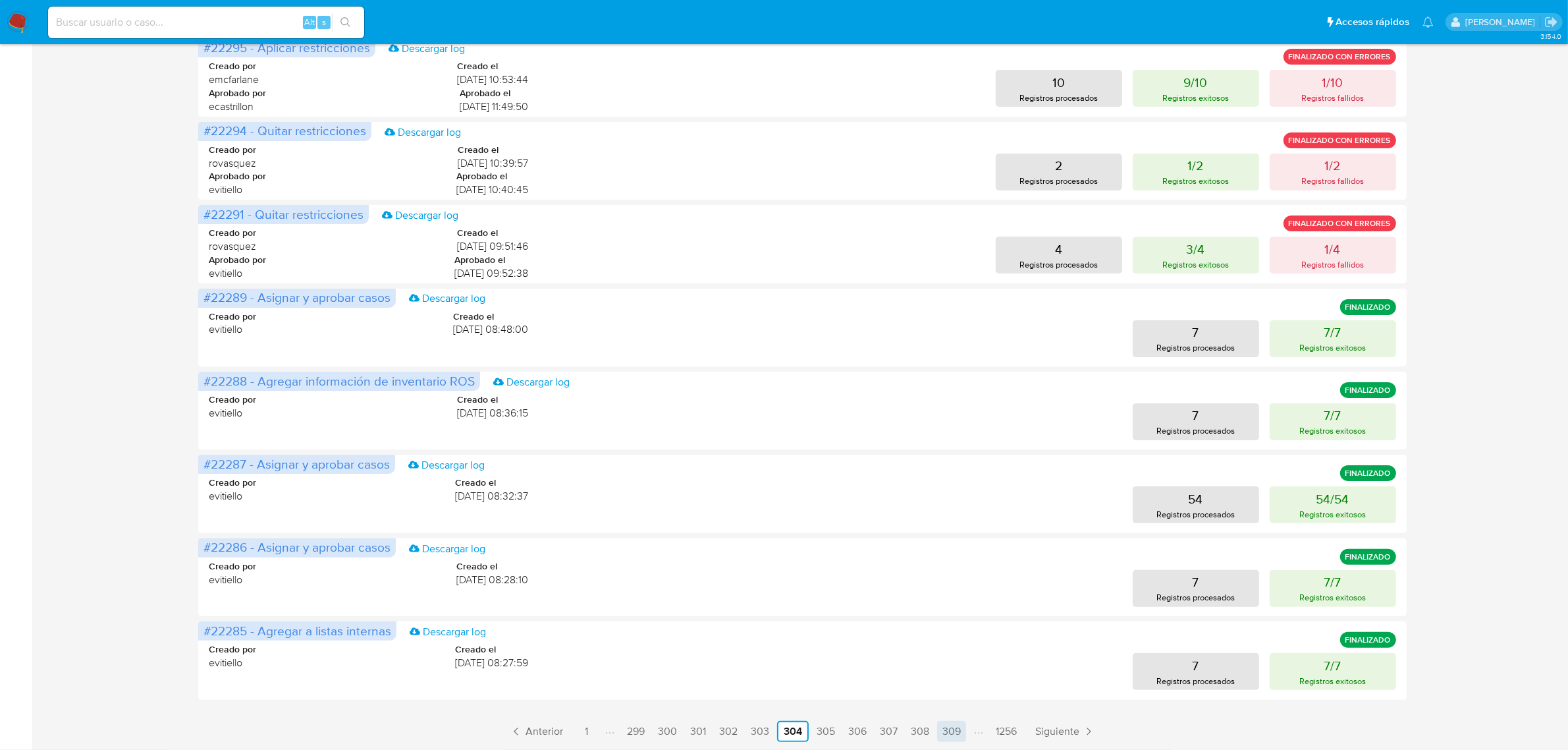
click at [954, 726] on link "309" at bounding box center [951, 731] width 29 height 21
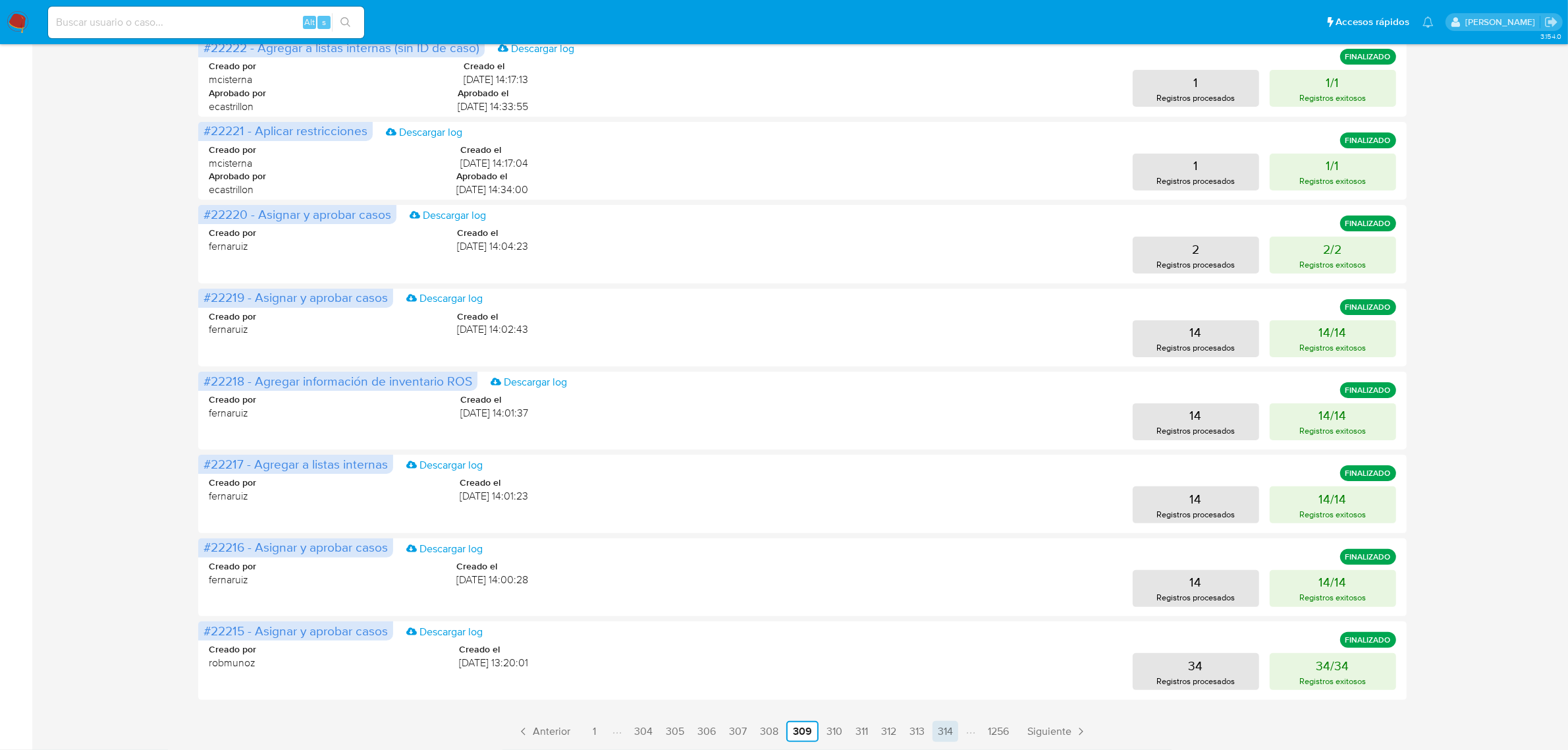
drag, startPoint x: 939, startPoint y: 732, endPoint x: 894, endPoint y: 671, distance: 75.8
click at [940, 731] on link "314" at bounding box center [944, 731] width 26 height 21
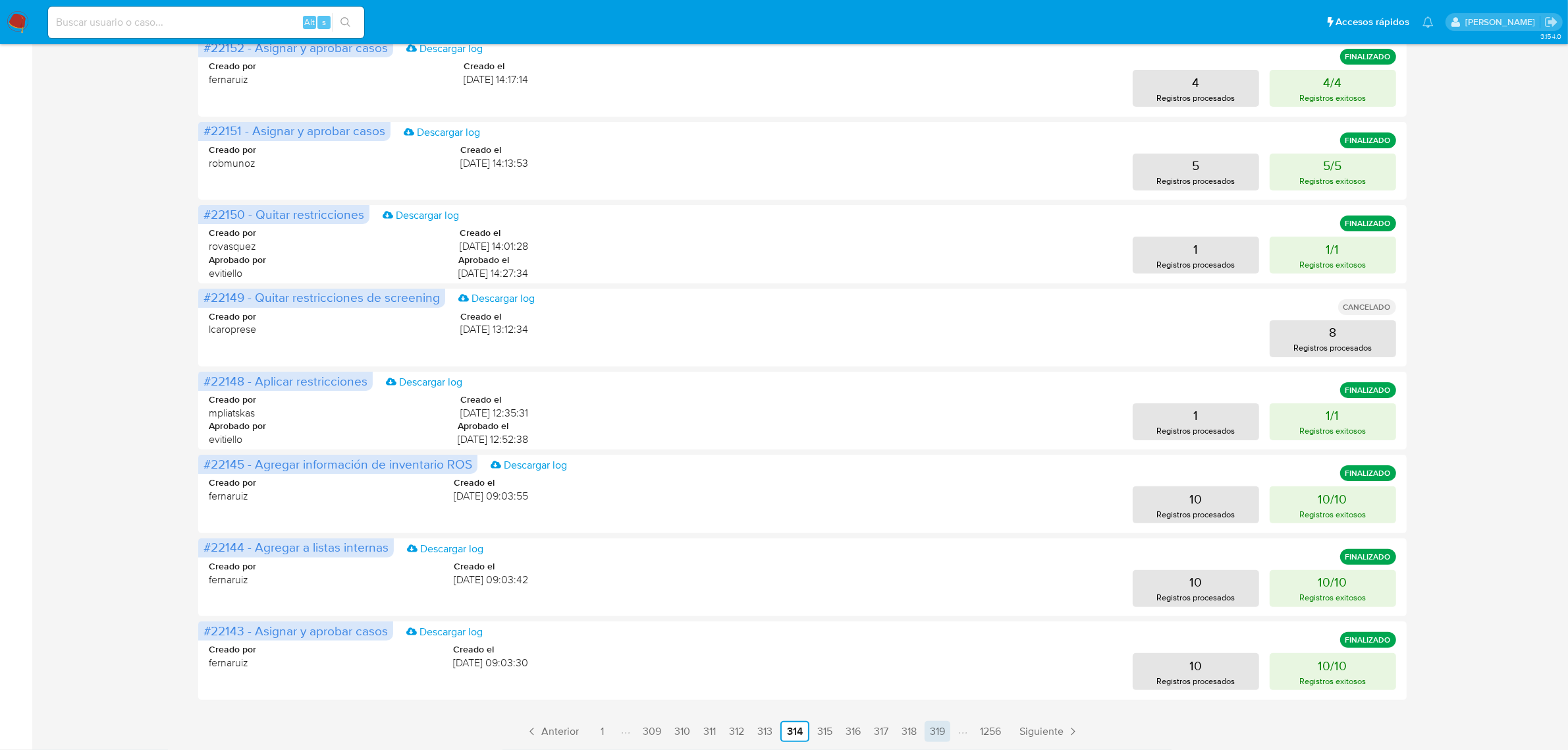
click at [932, 725] on link "319" at bounding box center [937, 731] width 26 height 21
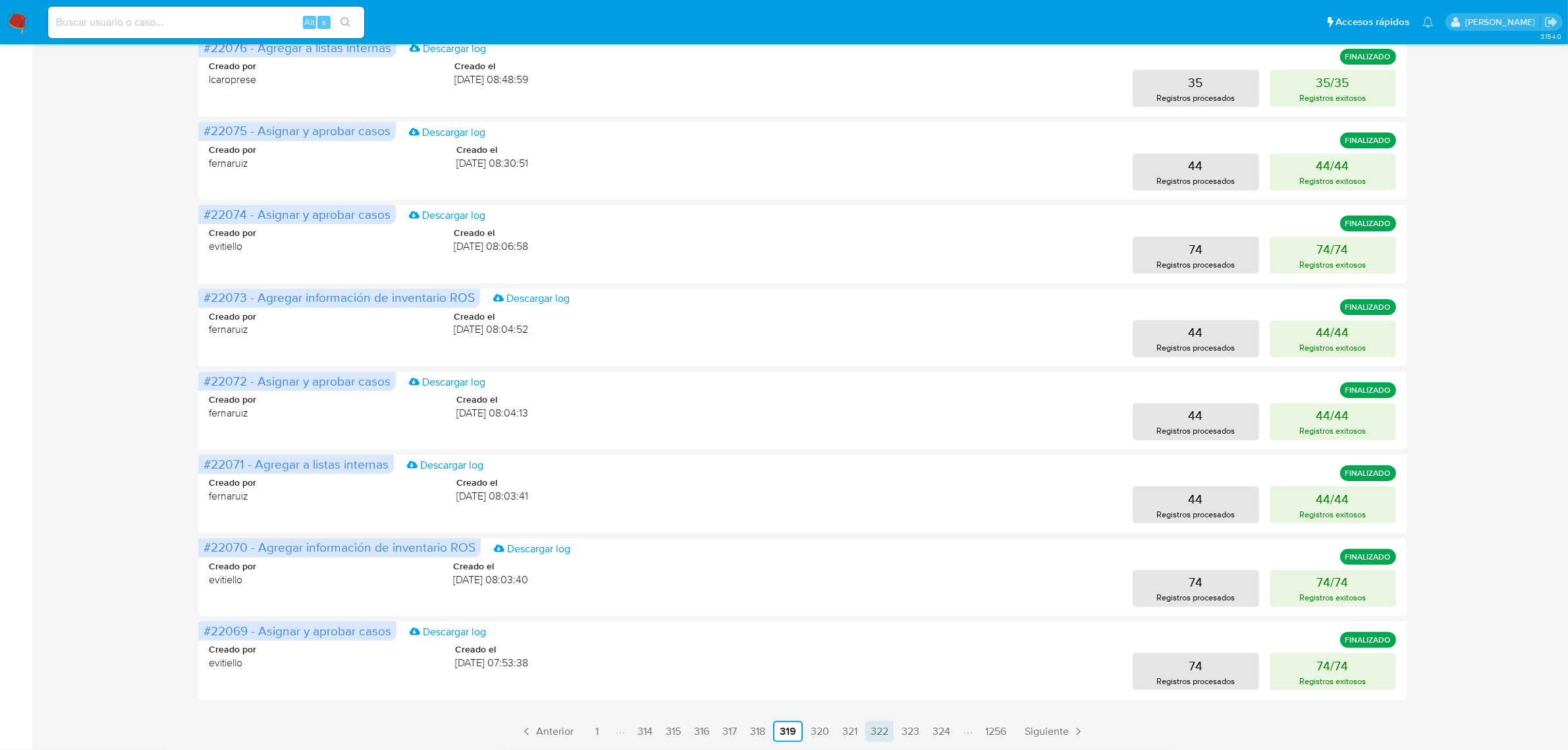
click at [884, 729] on link "322" at bounding box center [879, 731] width 28 height 21
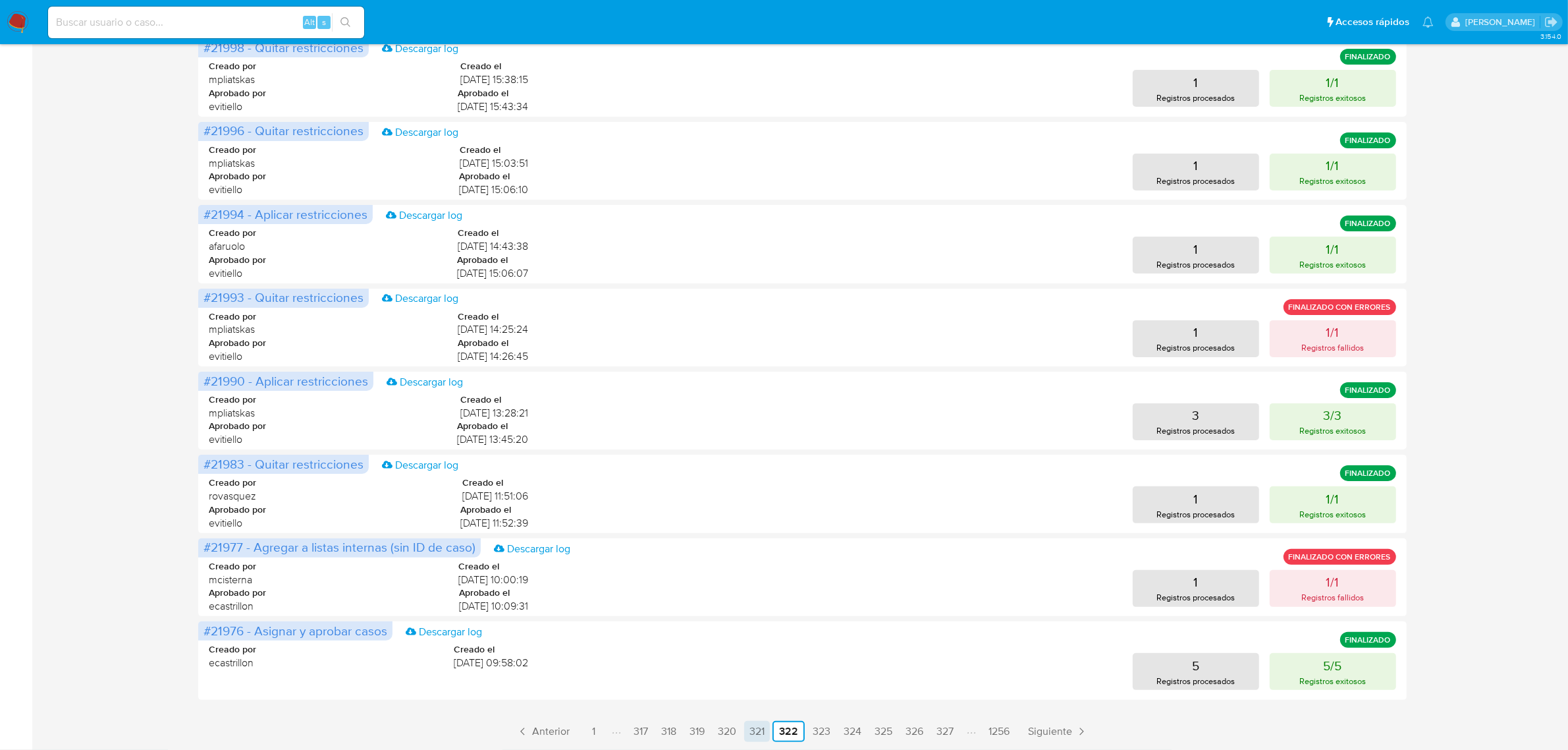
click at [762, 731] on link "321" at bounding box center [756, 731] width 26 height 21
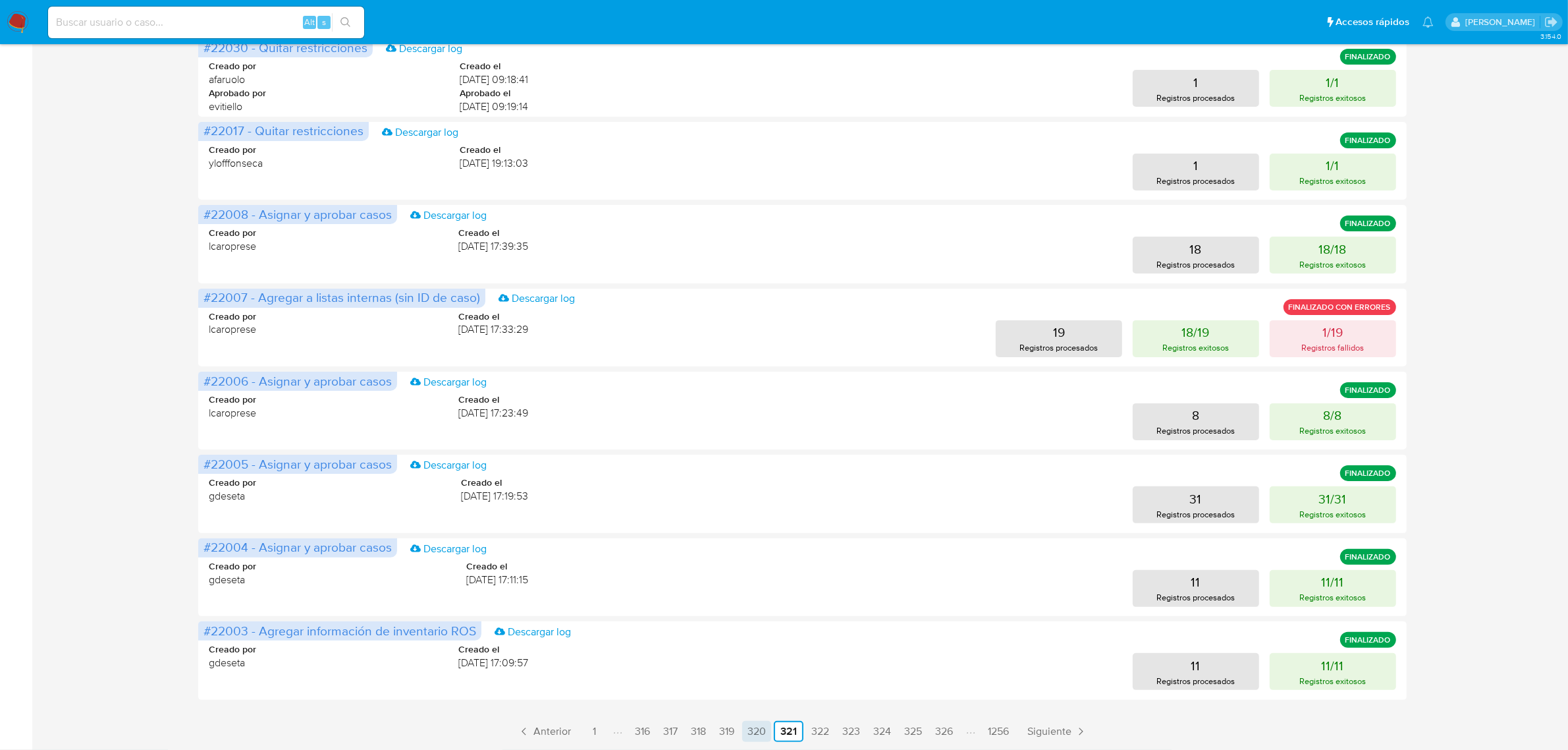
click at [759, 726] on link "320" at bounding box center [756, 731] width 29 height 21
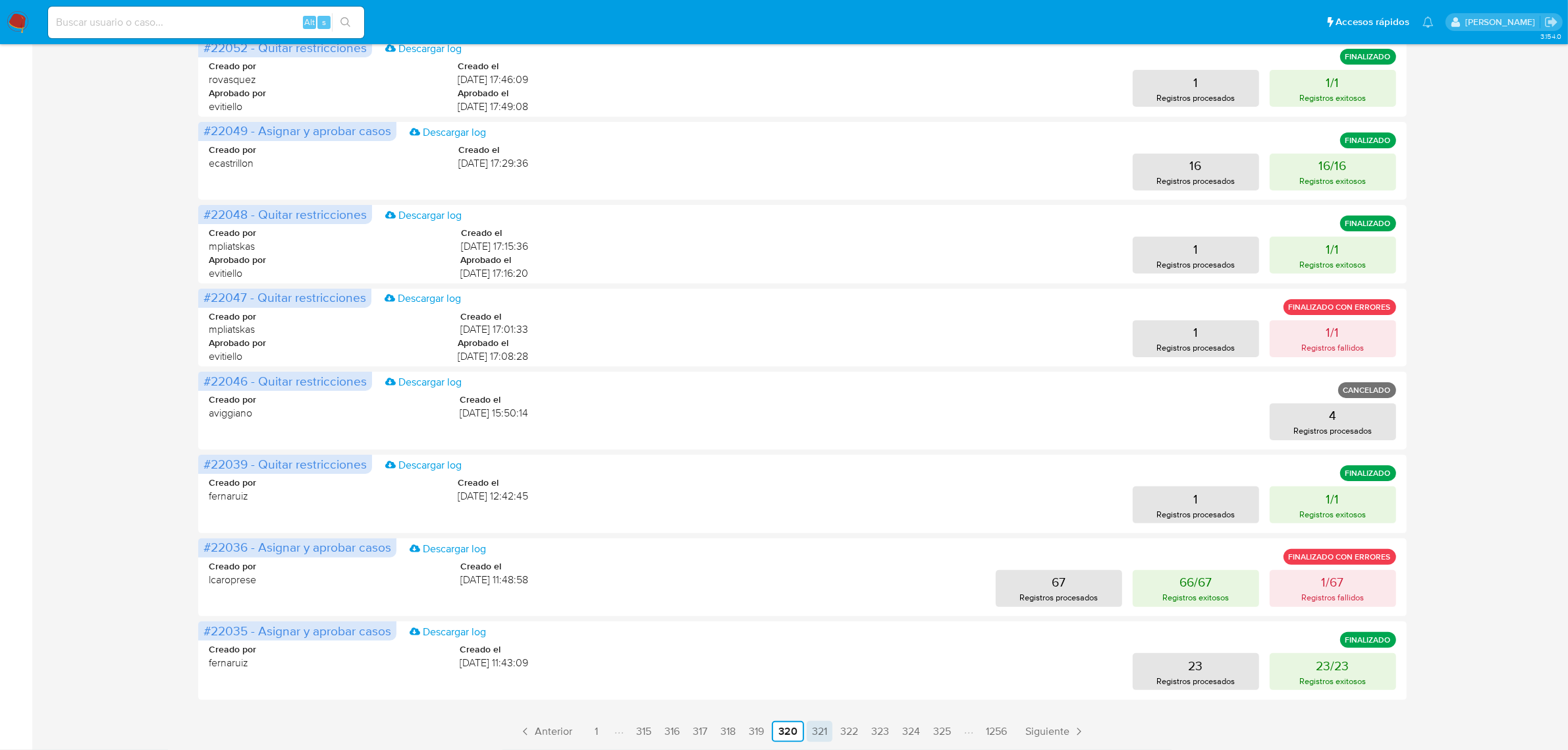
click at [815, 725] on link "321" at bounding box center [819, 731] width 26 height 21
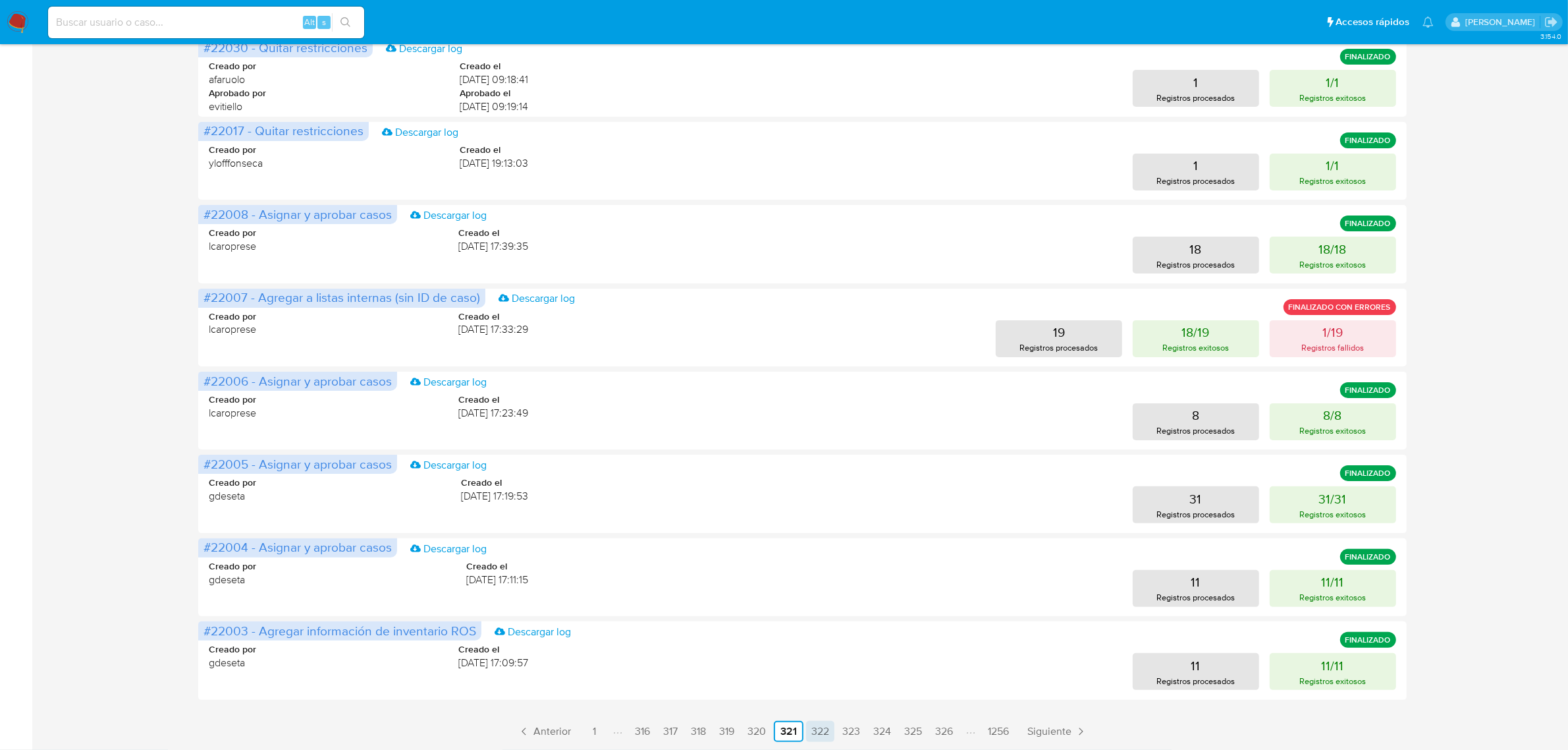
click at [814, 730] on link "322" at bounding box center [820, 731] width 28 height 21
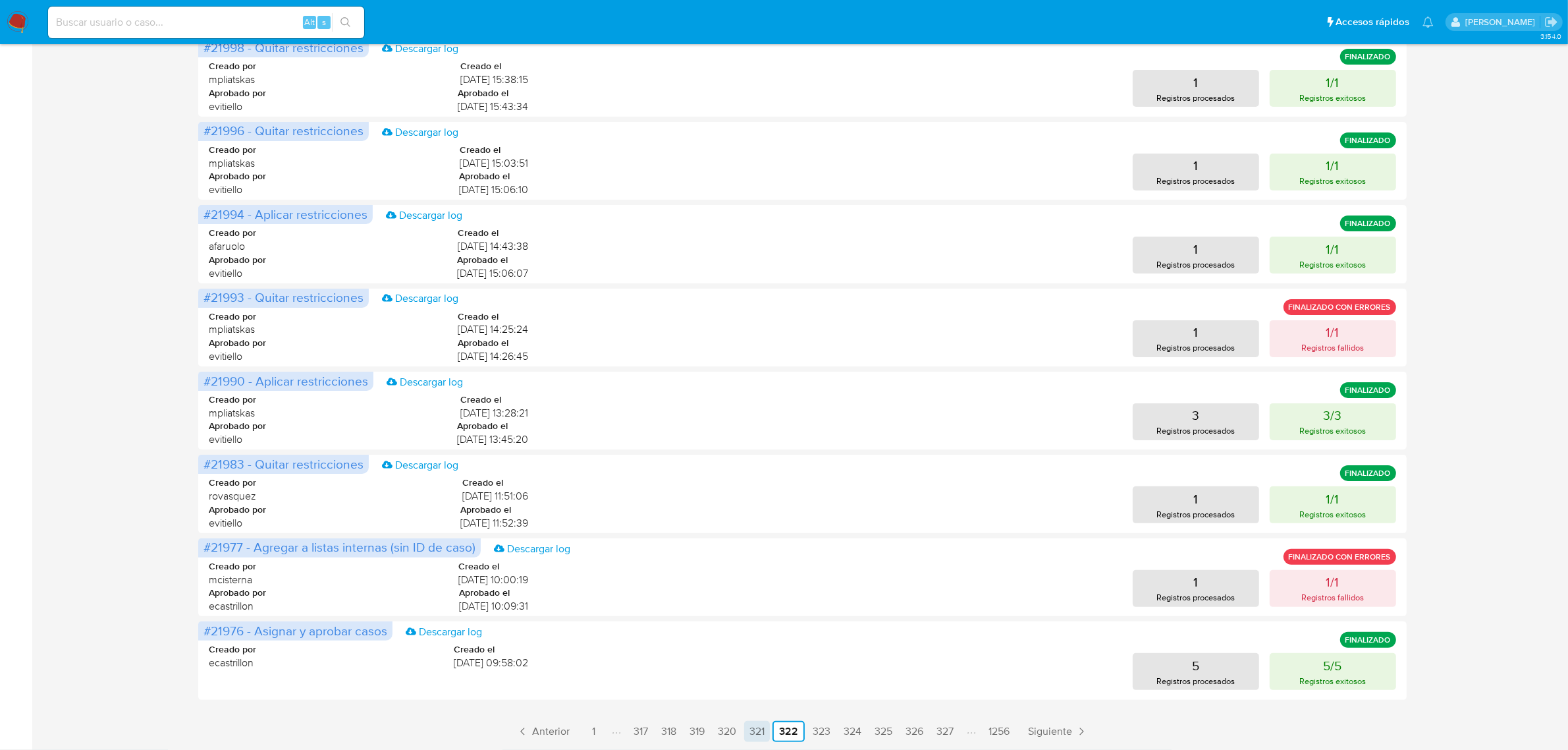
click at [750, 728] on link "321" at bounding box center [756, 731] width 26 height 21
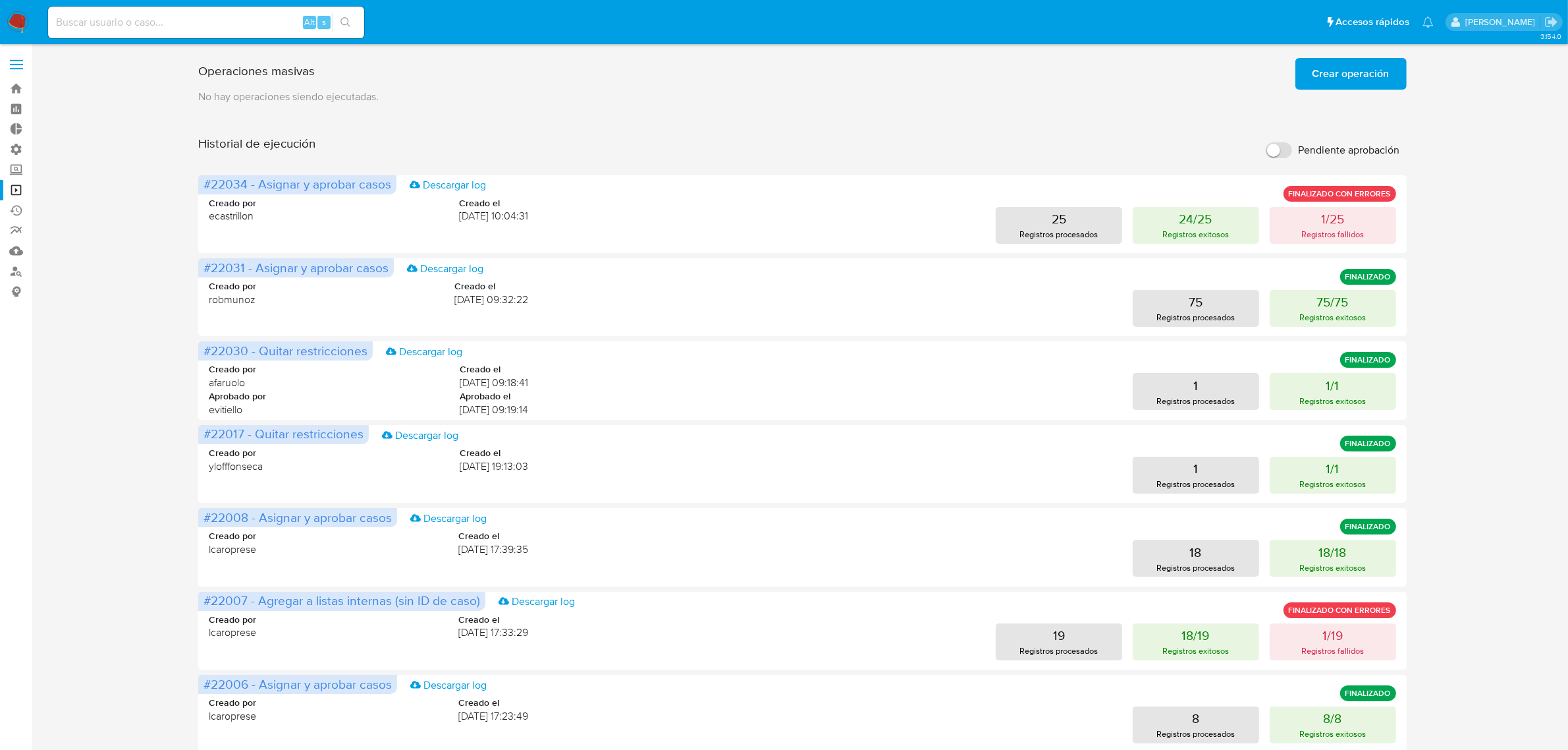
scroll to position [303, 0]
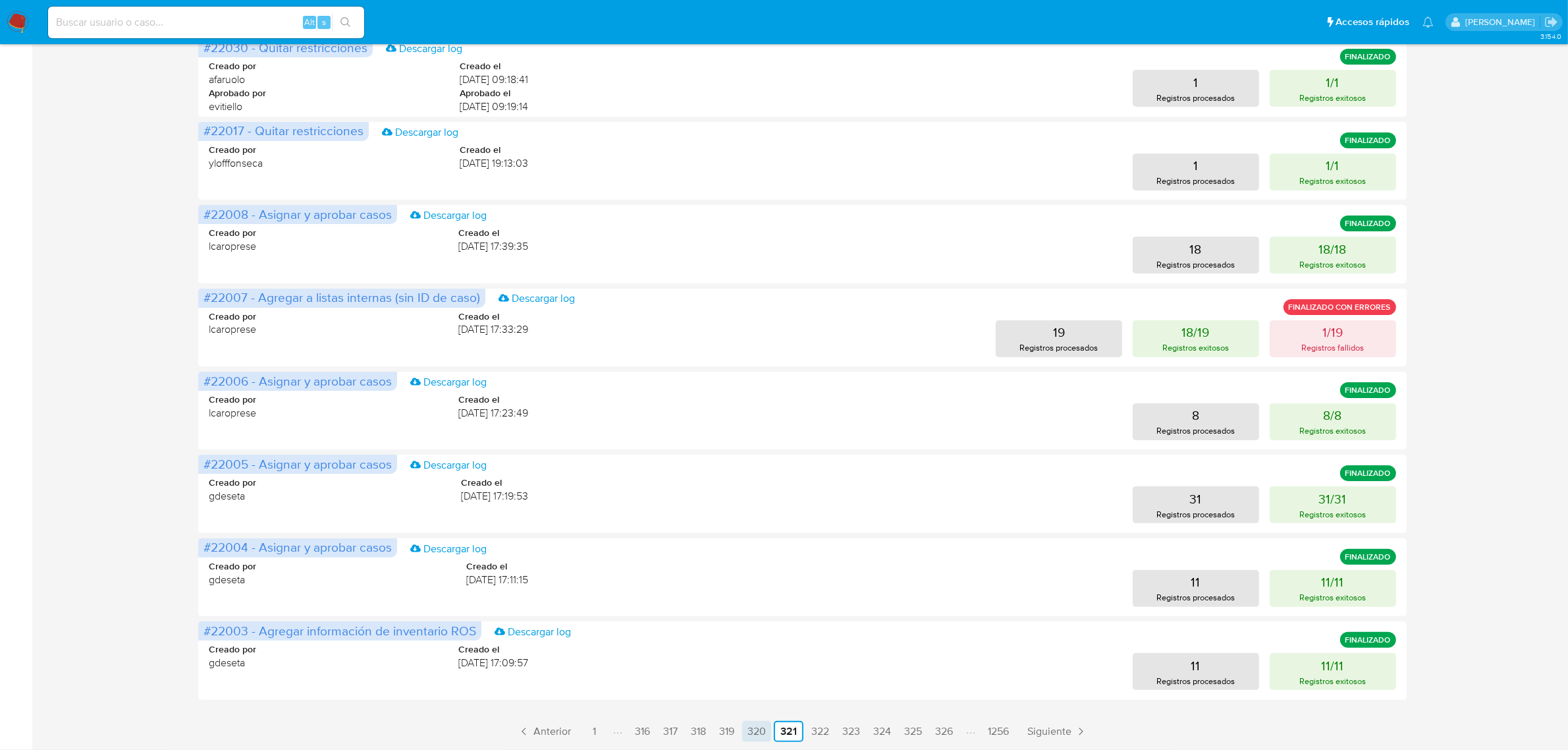
click at [760, 730] on link "320" at bounding box center [756, 731] width 29 height 21
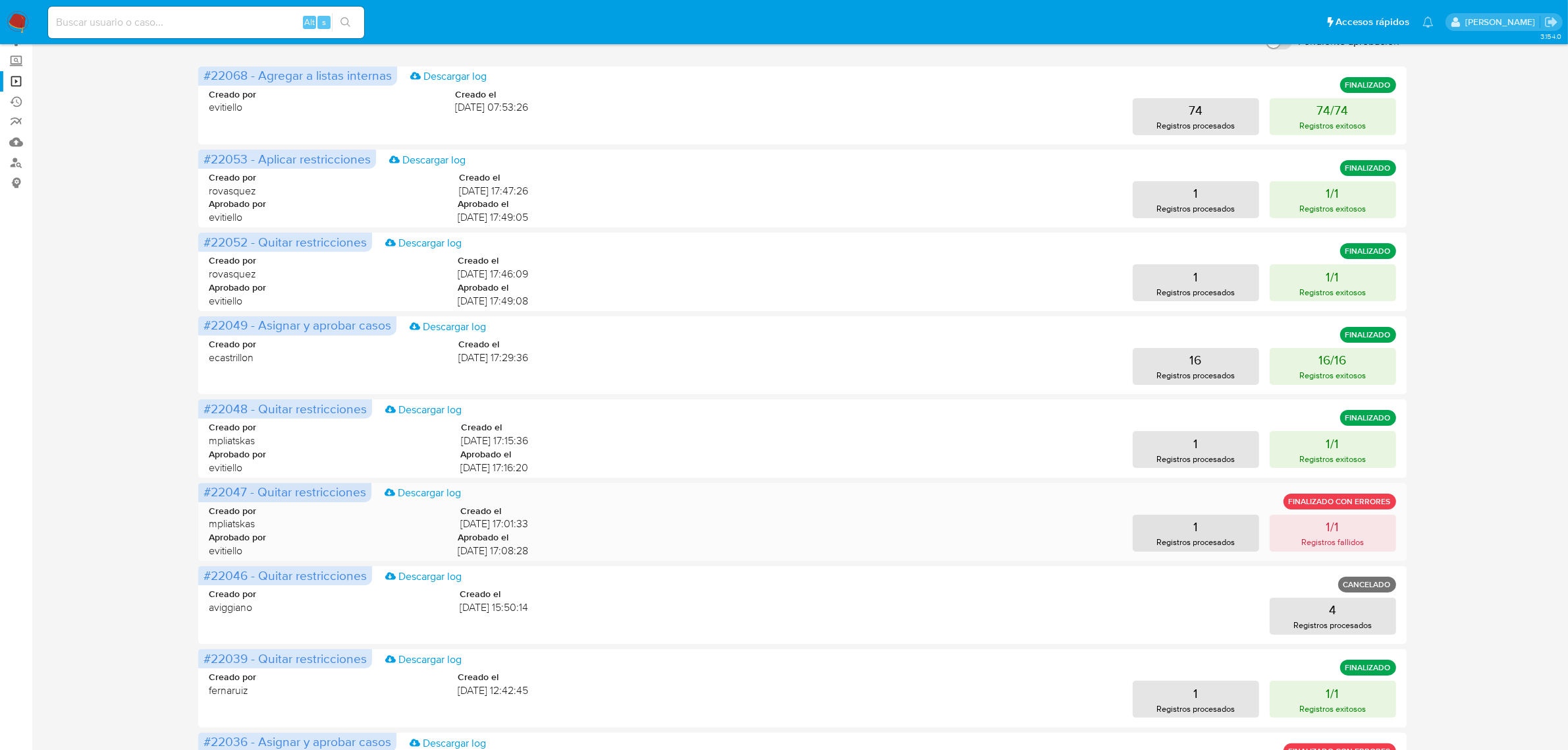
scroll to position [56, 0]
